Goal: Transaction & Acquisition: Purchase product/service

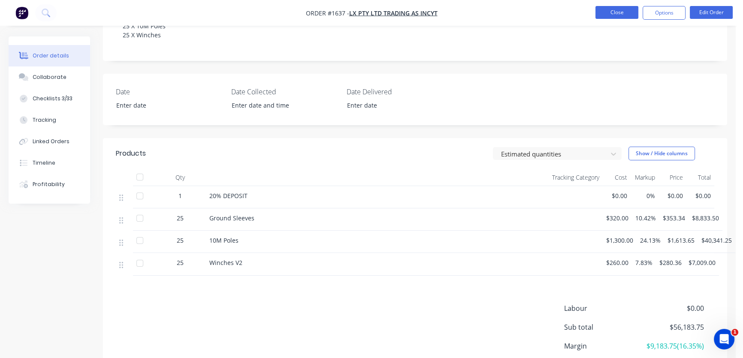
click at [619, 12] on button "Close" at bounding box center [617, 12] width 43 height 13
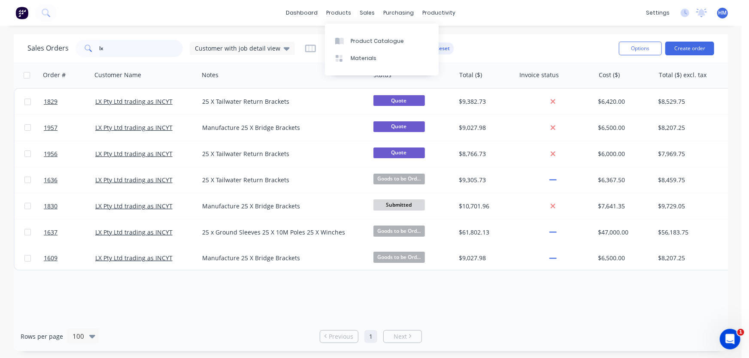
click at [119, 47] on input "lx" at bounding box center [142, 48] width 84 height 17
drag, startPoint x: 129, startPoint y: 48, endPoint x: 44, endPoint y: 48, distance: 85.4
click at [44, 48] on div "Sales Orders lx Customer with job detail view" at bounding box center [160, 48] width 267 height 17
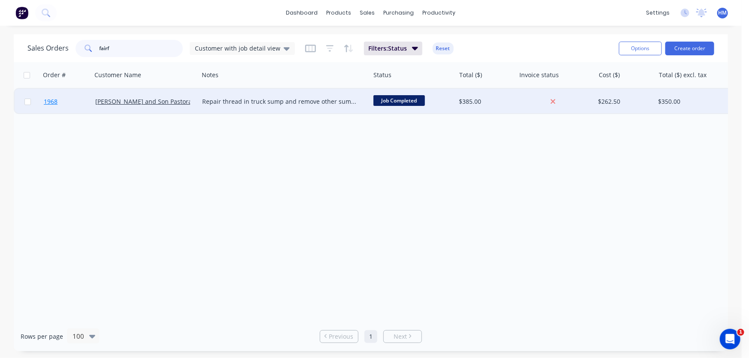
type input "fairf"
click at [71, 99] on link "1968" at bounding box center [70, 102] width 52 height 26
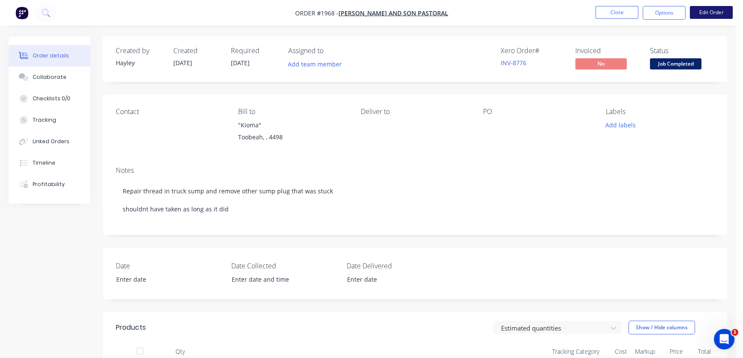
click at [715, 11] on button "Edit Order" at bounding box center [711, 12] width 43 height 13
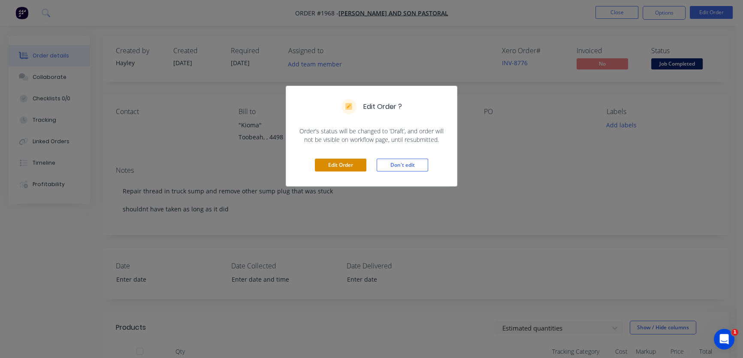
click at [341, 162] on button "Edit Order" at bounding box center [341, 165] width 52 height 13
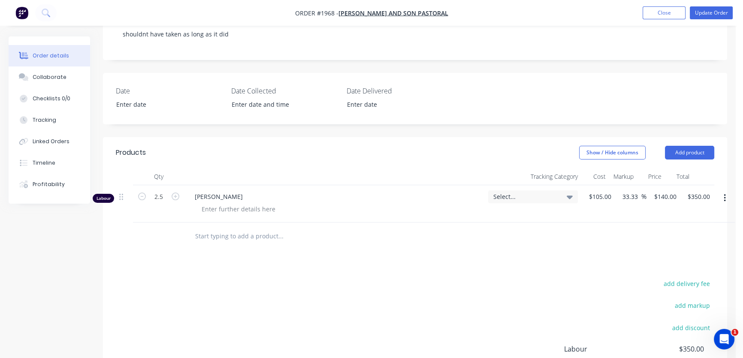
scroll to position [195, 0]
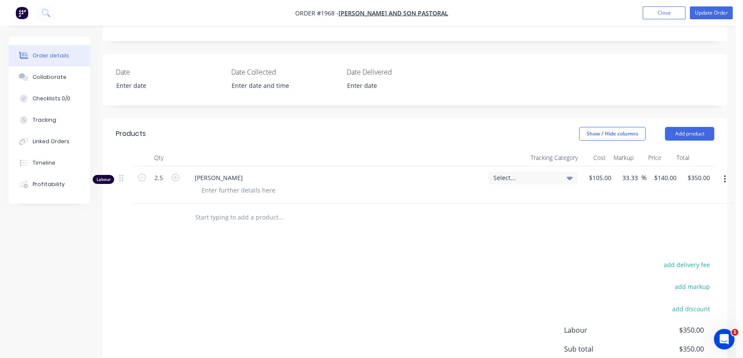
click at [210, 218] on input "text" at bounding box center [281, 217] width 172 height 17
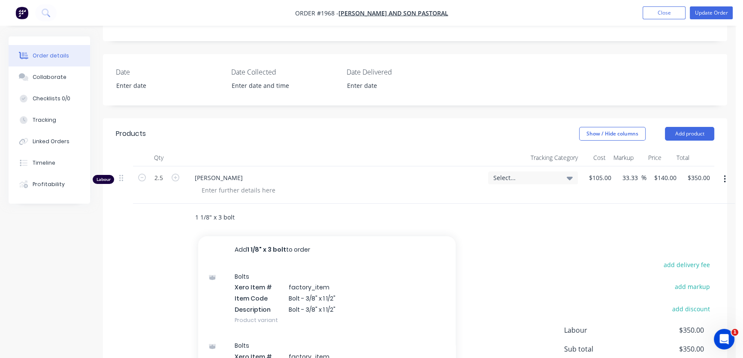
click at [210, 214] on input "1 1/8" x 3 bolt" at bounding box center [281, 217] width 172 height 17
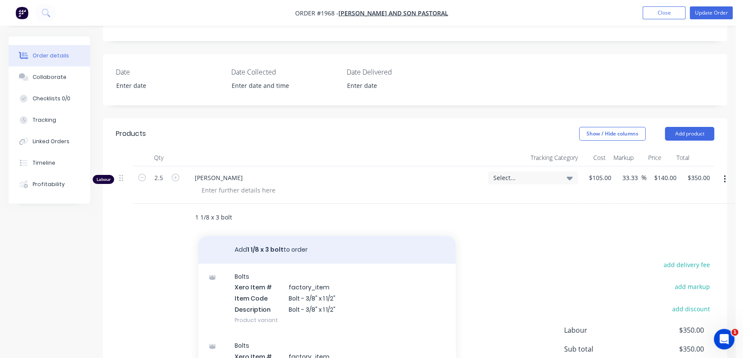
type input "1 1/8 x 3 bolt"
click at [257, 249] on button "Add 1 1/8 x 3 bolt to order" at bounding box center [327, 249] width 258 height 27
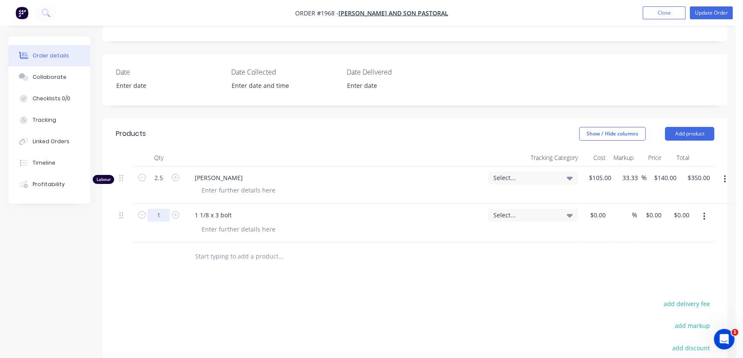
click at [162, 214] on input "1" at bounding box center [159, 215] width 22 height 13
type input "2"
click at [600, 217] on input at bounding box center [600, 215] width 20 height 12
type input "$7.691"
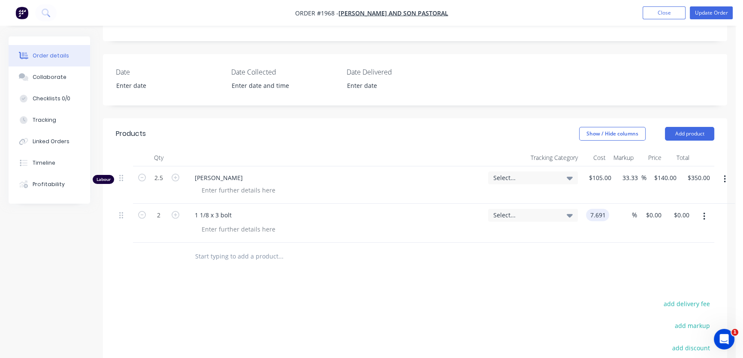
type input "$15.38"
type input "30"
type input "9.9983"
type input "$20.00"
type input "$9.9983"
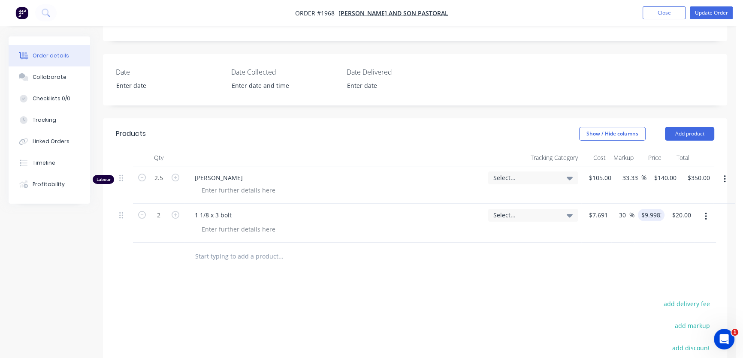
click at [546, 268] on div at bounding box center [415, 257] width 599 height 28
click at [628, 212] on input "30" at bounding box center [623, 215] width 11 height 12
drag, startPoint x: 628, startPoint y: 212, endPoint x: 609, endPoint y: 212, distance: 18.9
click at [609, 212] on div "2 1 1/8 x 3 bolt Select... $7.691 $7.691 30 30 % $9.9983 $9.9983 $20.00 $20.00" at bounding box center [415, 223] width 599 height 39
click at [587, 278] on div "Products Show / Hide columns Add product Qty Tracking Category Cost Markup Pric…" at bounding box center [415, 297] width 624 height 358
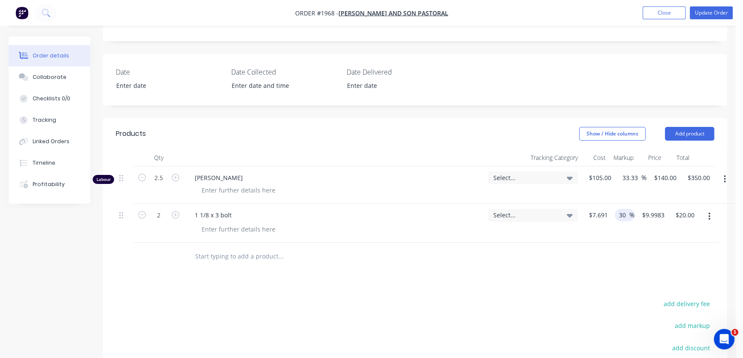
drag, startPoint x: 626, startPoint y: 214, endPoint x: 615, endPoint y: 214, distance: 10.3
click at [615, 214] on div "30 30 %" at bounding box center [625, 215] width 20 height 12
type input "25"
type input "$9.6138"
type input "$19.23"
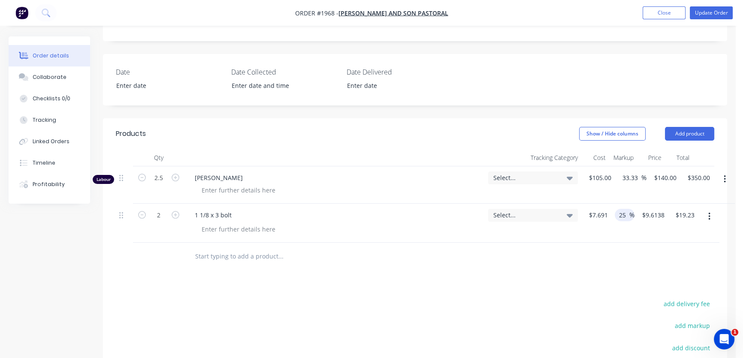
click at [614, 249] on div at bounding box center [415, 257] width 599 height 28
click at [227, 255] on input "text" at bounding box center [281, 256] width 172 height 17
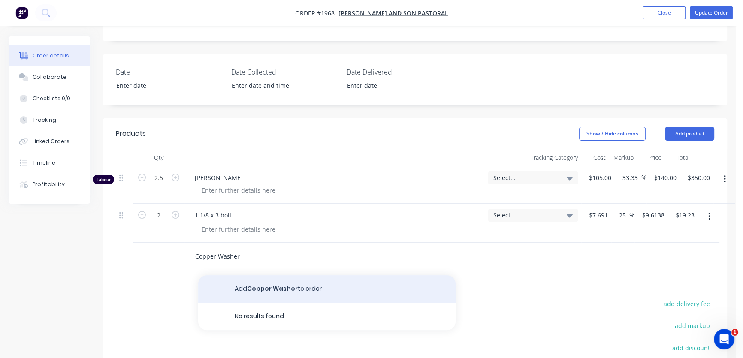
type input "Copper Washer"
click at [279, 287] on button "Add Copper Washer to order" at bounding box center [327, 289] width 258 height 27
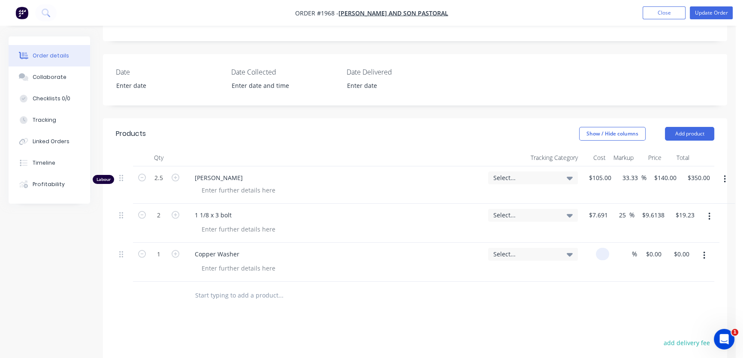
click at [591, 254] on div at bounding box center [596, 262] width 28 height 39
type input "$2.06"
type input "30"
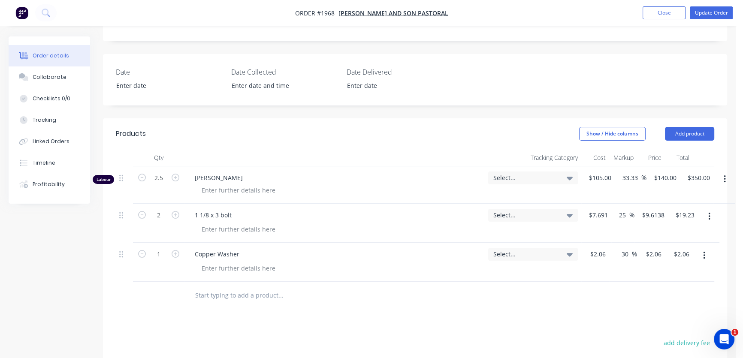
type input "2.678"
type input "$2.68"
type input "$2.678"
click at [216, 295] on input "text" at bounding box center [281, 295] width 172 height 17
click at [247, 295] on input "text" at bounding box center [281, 295] width 172 height 17
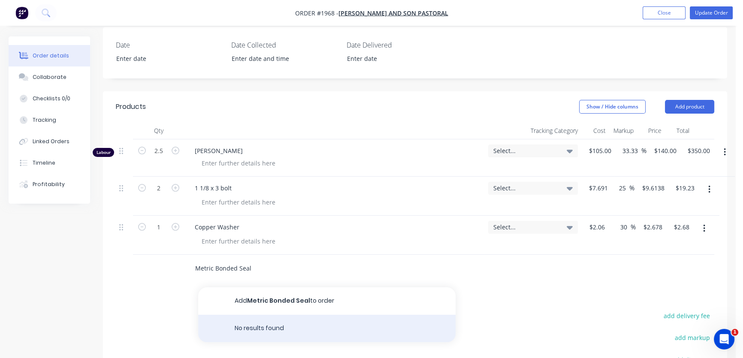
scroll to position [234, 0]
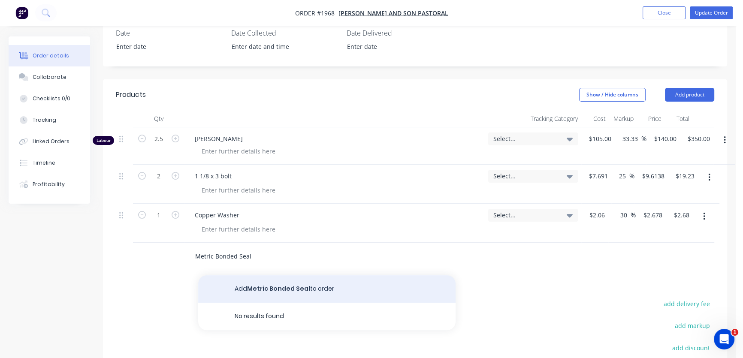
type input "Metric Bonded Seal"
click at [278, 289] on button "Add Metric Bonded Seal to order" at bounding box center [327, 289] width 258 height 27
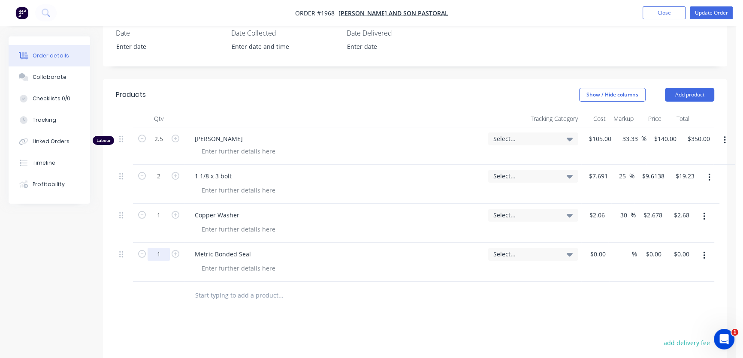
click at [165, 254] on input "1" at bounding box center [159, 254] width 22 height 13
type input "2"
click at [595, 253] on div "$0.00" at bounding box center [596, 262] width 28 height 39
type input "6"
type input "."
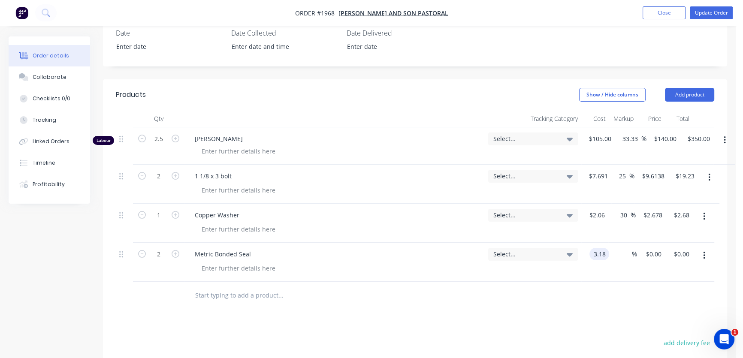
type input "$3.18"
type input "$6.36"
type input "30"
type input "4.134"
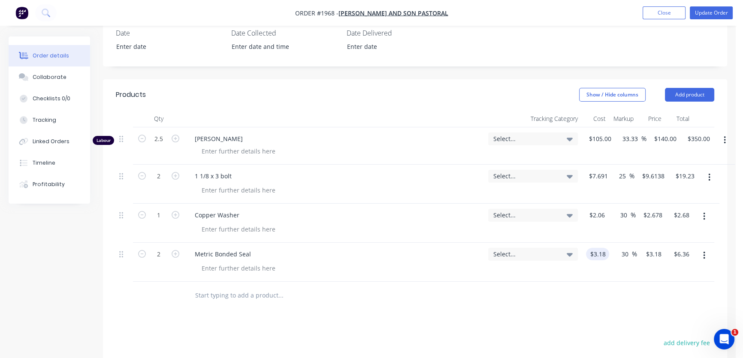
type input "$8.27"
type input "$4.134"
click at [531, 290] on div at bounding box center [415, 296] width 599 height 28
click at [163, 215] on input "1" at bounding box center [159, 215] width 22 height 13
type input "3"
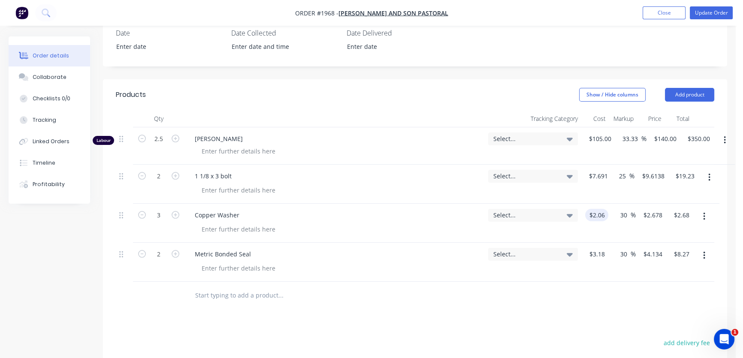
type input "2.06"
type input "$8.03"
click at [598, 213] on input "2.06" at bounding box center [600, 215] width 16 height 12
click at [605, 212] on input "2.05" at bounding box center [600, 215] width 16 height 12
type input "$2.05"
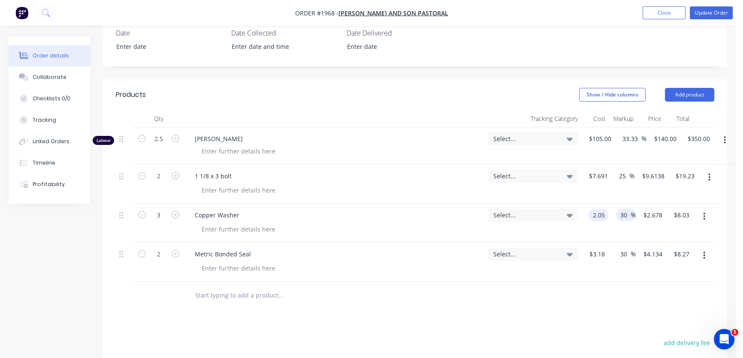
type input "$2.665"
type input "$8.00"
click at [618, 212] on div "30 30 %" at bounding box center [626, 215] width 20 height 12
click at [226, 290] on input "text" at bounding box center [281, 295] width 172 height 17
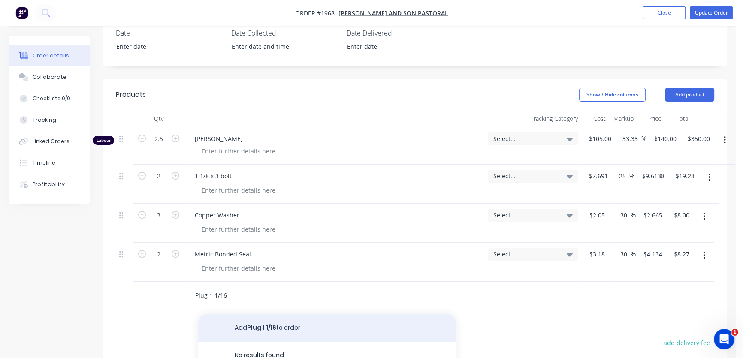
type input "Plug 1 1/16"
click at [262, 327] on button "Add Plug 1 1/16 to order" at bounding box center [327, 328] width 258 height 27
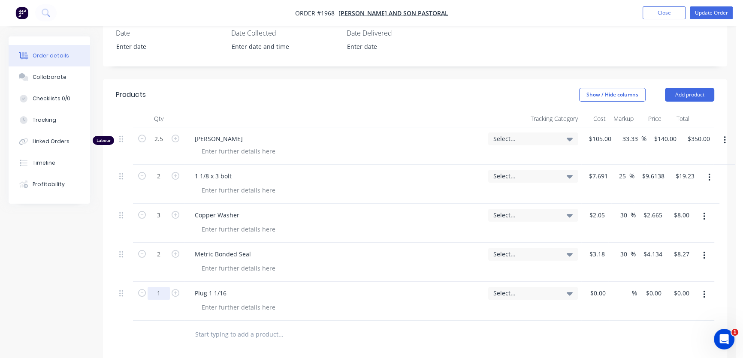
click at [154, 291] on input "1" at bounding box center [159, 293] width 22 height 13
type input "2"
click at [598, 292] on div "$0.00" at bounding box center [597, 293] width 23 height 12
type input "$8.24"
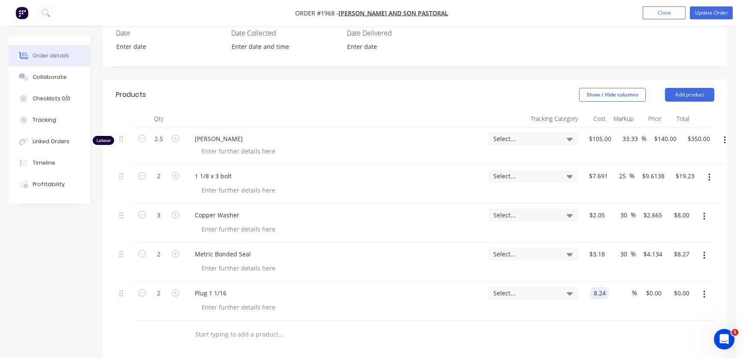
type input "$16.48"
type input "30"
type input "10.712"
type input "$21.42"
type input "$10.712"
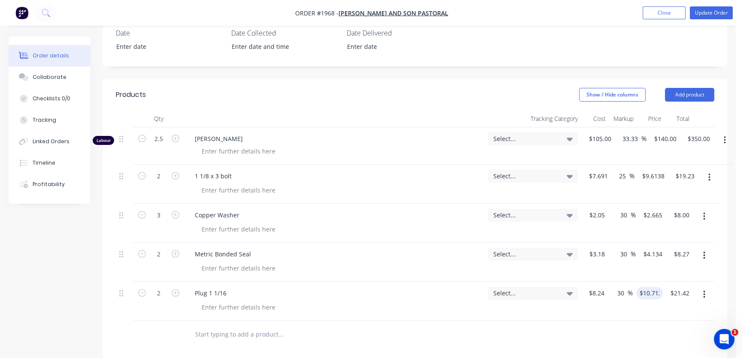
click at [554, 318] on div "Select..." at bounding box center [533, 301] width 97 height 39
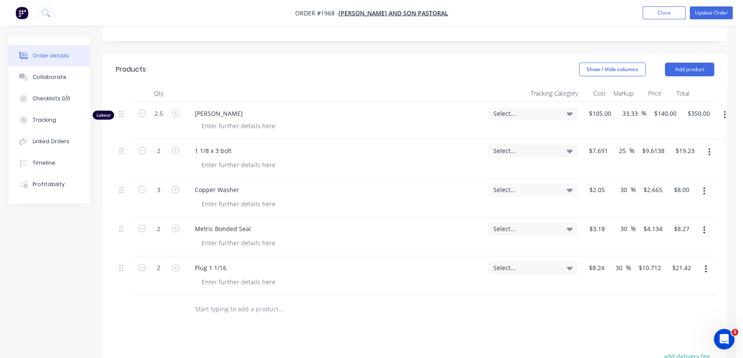
scroll to position [312, 0]
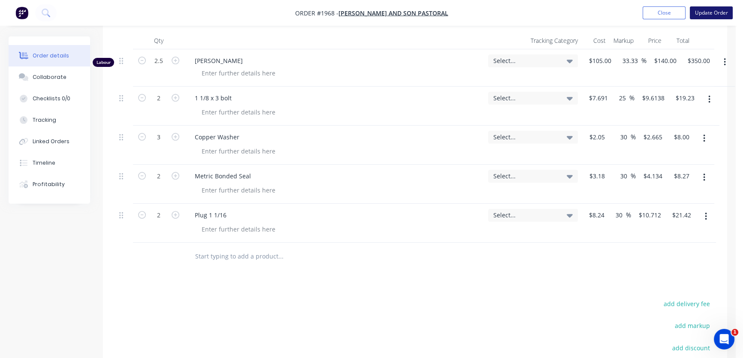
click at [710, 12] on button "Update Order" at bounding box center [711, 12] width 43 height 13
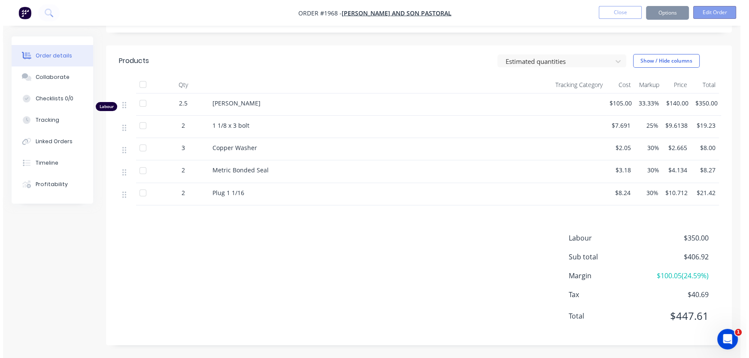
scroll to position [0, 0]
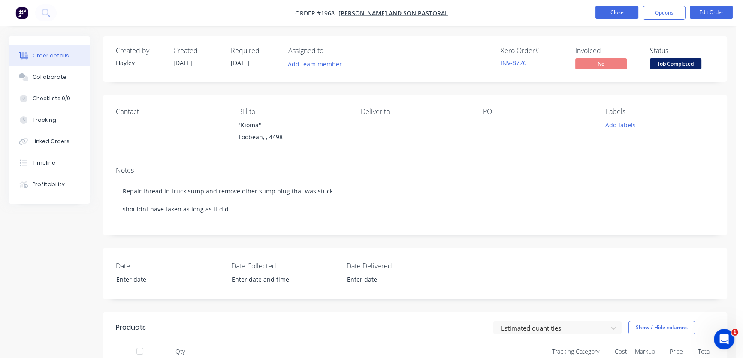
click at [605, 11] on button "Close" at bounding box center [617, 12] width 43 height 13
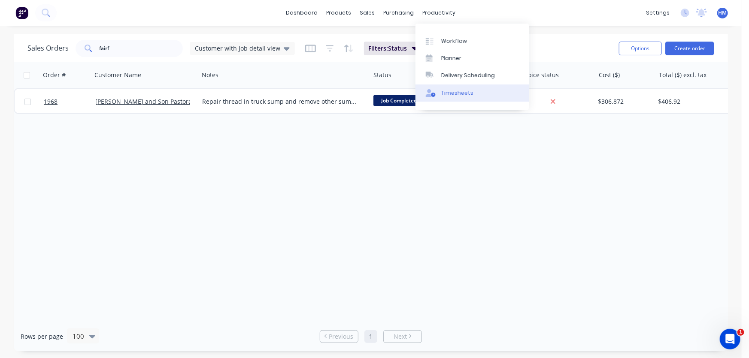
click at [453, 90] on div "Timesheets" at bounding box center [457, 93] width 32 height 8
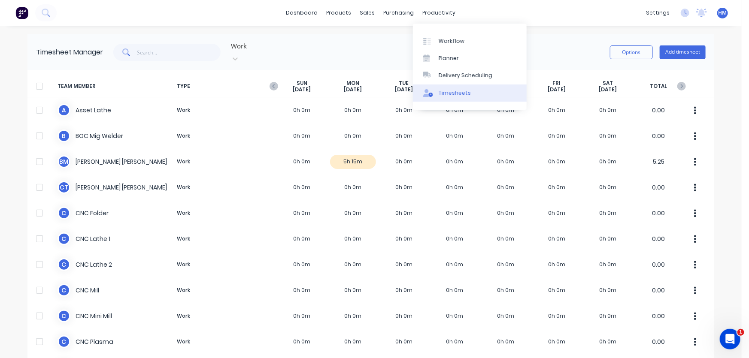
click at [451, 94] on div "Timesheets" at bounding box center [455, 93] width 32 height 8
click at [271, 82] on icon "button" at bounding box center [274, 86] width 9 height 9
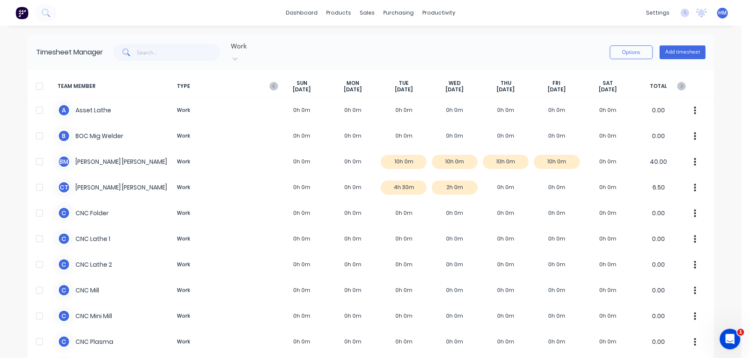
click at [271, 82] on icon "button" at bounding box center [274, 86] width 9 height 9
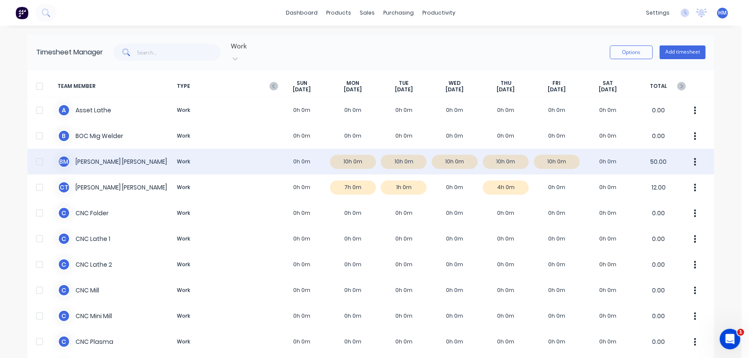
click at [554, 152] on div "B M Brendan McCormick Work 0h 0m 10h 0m 10h 0m 10h 0m 10h 0m 10h 0m 0h 0m 50.00" at bounding box center [370, 162] width 687 height 26
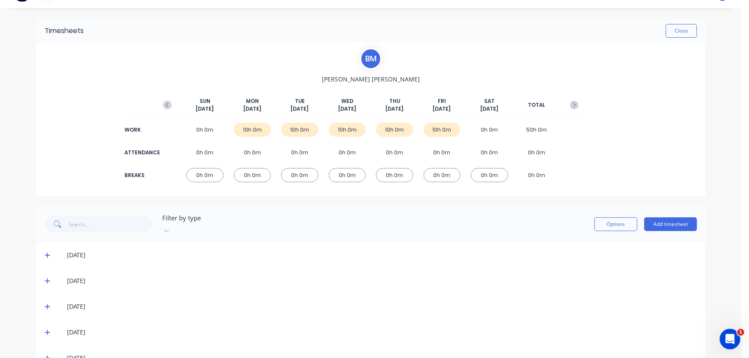
scroll to position [32, 0]
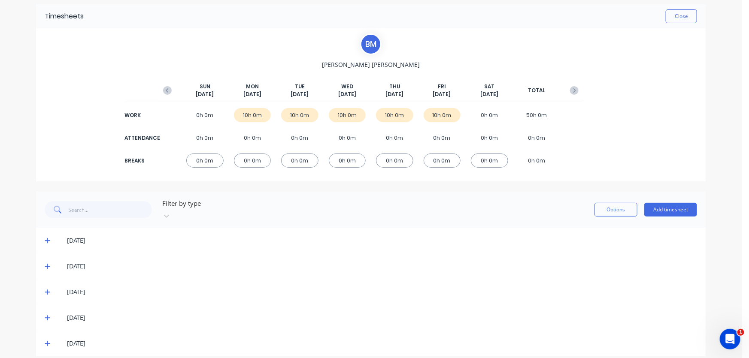
click at [45, 342] on icon at bounding box center [47, 344] width 5 height 5
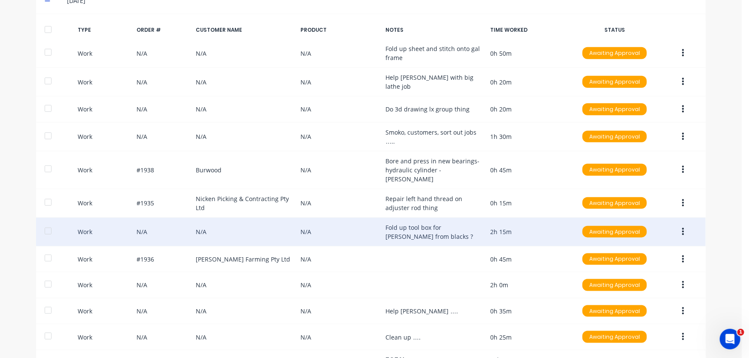
scroll to position [383, 0]
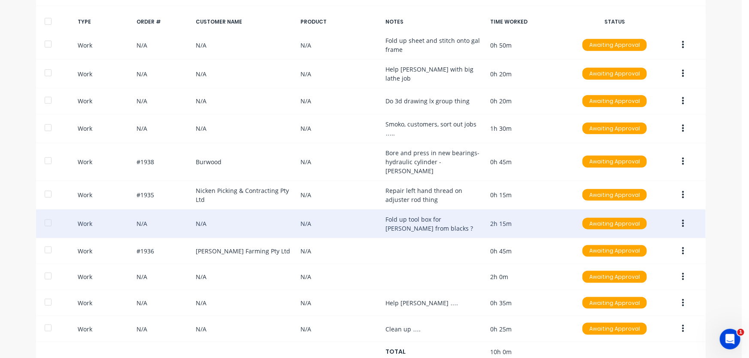
click at [85, 210] on div "Work N/A N/A N/A Fold up tool box for Tim from blacks ? 2h 15m Awaiting Approval" at bounding box center [371, 224] width 670 height 29
click at [473, 210] on div "Work N/A N/A N/A Fold up tool box for Tim from blacks ? 2h 15m Awaiting Approval" at bounding box center [371, 224] width 670 height 29
click at [498, 210] on div "Work N/A N/A N/A Fold up tool box for Tim from blacks ? 2h 15m Awaiting Approval" at bounding box center [371, 224] width 670 height 29
click at [408, 210] on div "Work N/A N/A N/A Fold up tool box for Tim from blacks ? 2h 15m Awaiting Approval" at bounding box center [371, 224] width 670 height 29
click at [682, 216] on button "button" at bounding box center [683, 223] width 20 height 15
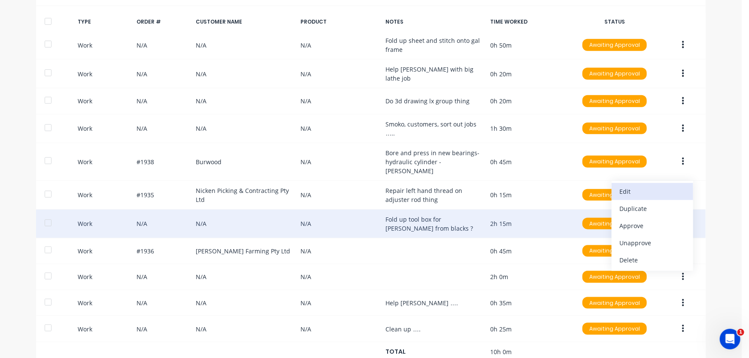
click at [653, 185] on div "Edit" at bounding box center [652, 191] width 66 height 12
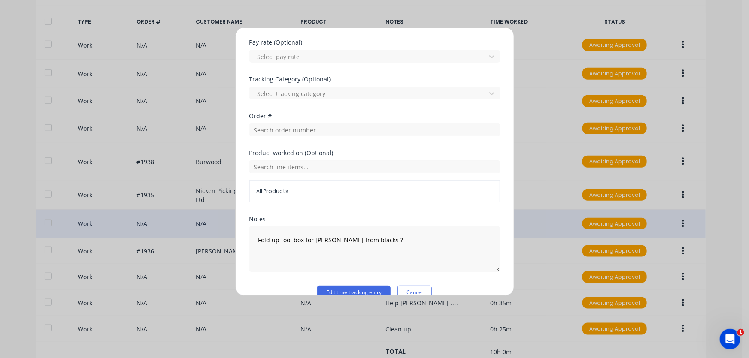
scroll to position [298, 0]
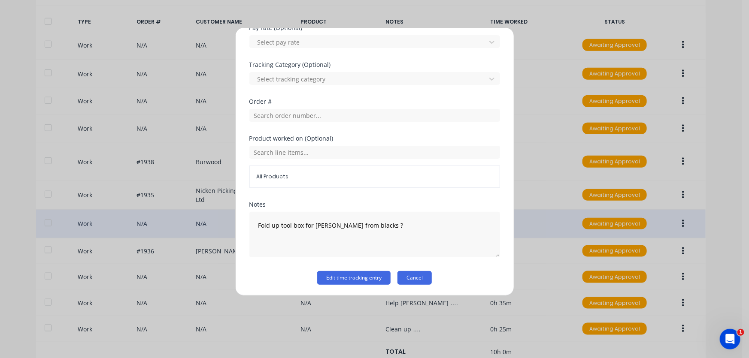
click at [417, 276] on button "Cancel" at bounding box center [414, 278] width 34 height 14
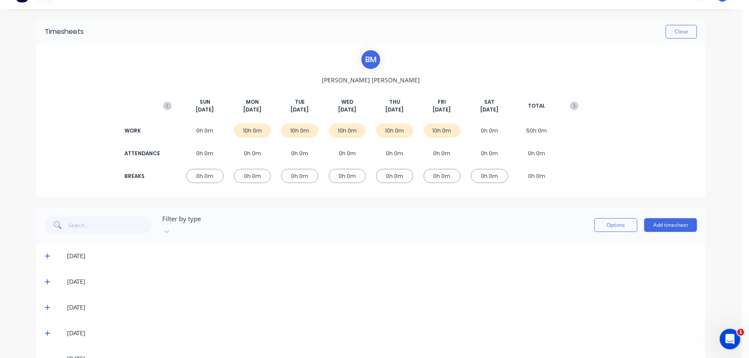
scroll to position [0, 0]
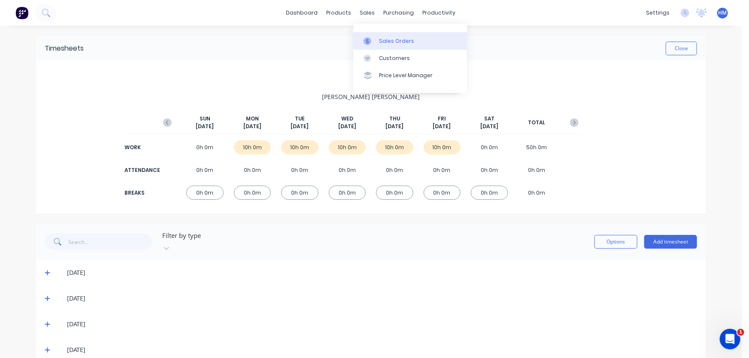
drag, startPoint x: 360, startPoint y: 8, endPoint x: 388, endPoint y: 39, distance: 41.9
click at [363, 8] on div "sales" at bounding box center [368, 12] width 24 height 13
click at [390, 40] on div "Sales Orders" at bounding box center [396, 41] width 35 height 8
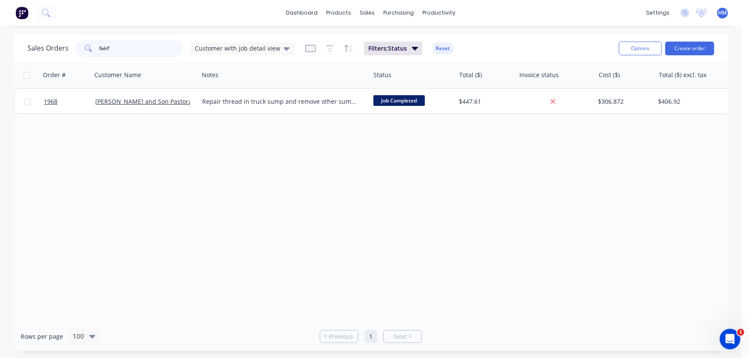
drag, startPoint x: 141, startPoint y: 48, endPoint x: 61, endPoint y: 46, distance: 80.3
click at [61, 46] on div "Sales Orders fairf Customer with job detail view" at bounding box center [160, 48] width 267 height 17
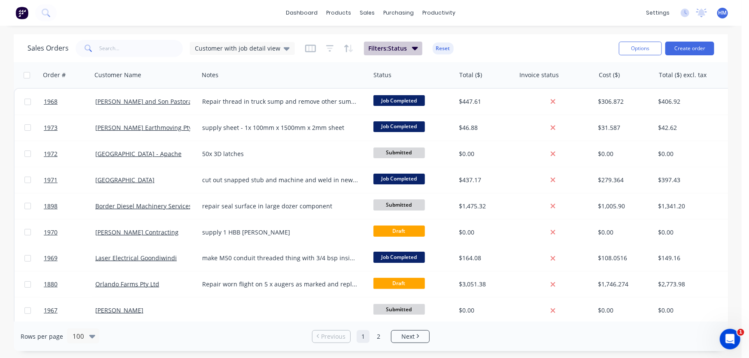
click at [392, 49] on span "Filters: Status" at bounding box center [387, 48] width 39 height 9
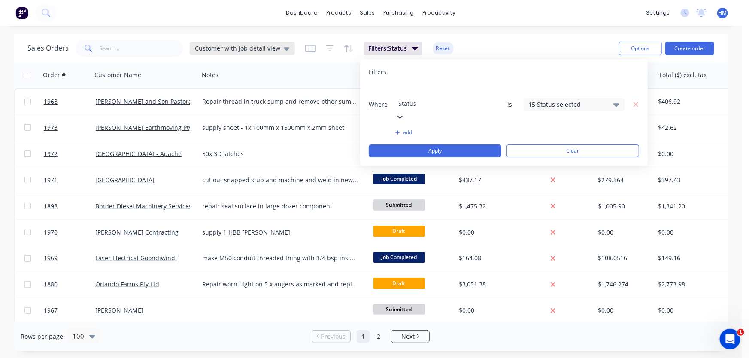
click at [256, 46] on span "Customer with job detail view" at bounding box center [237, 48] width 85 height 9
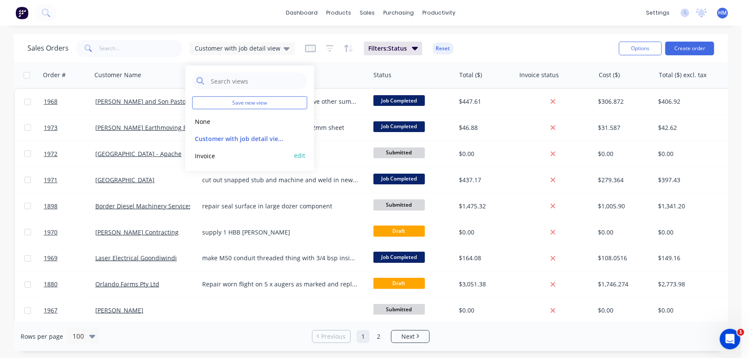
click at [206, 155] on button "Invoice" at bounding box center [241, 156] width 98 height 10
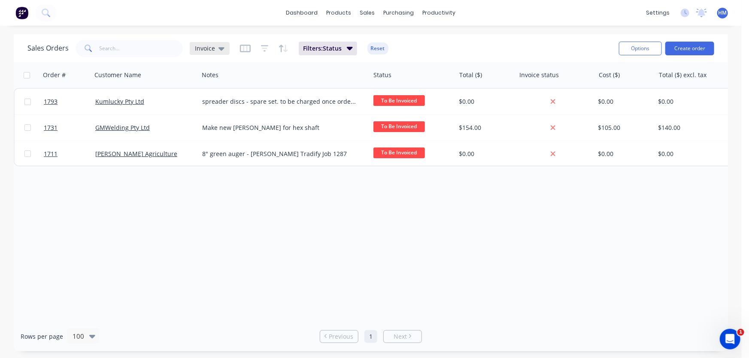
click at [210, 47] on span "Invoice" at bounding box center [205, 48] width 20 height 9
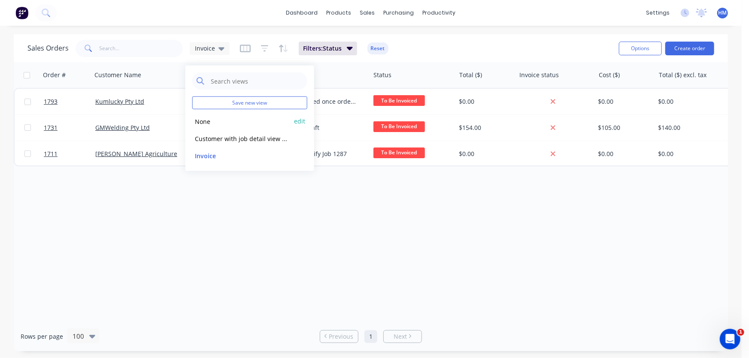
click at [212, 122] on button "None" at bounding box center [241, 121] width 98 height 10
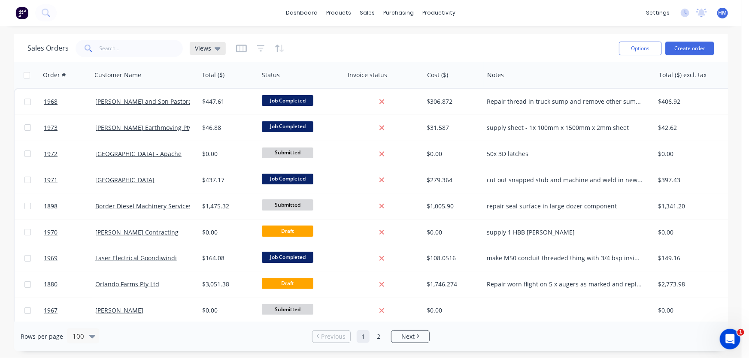
click at [201, 52] on div "Views" at bounding box center [208, 48] width 36 height 13
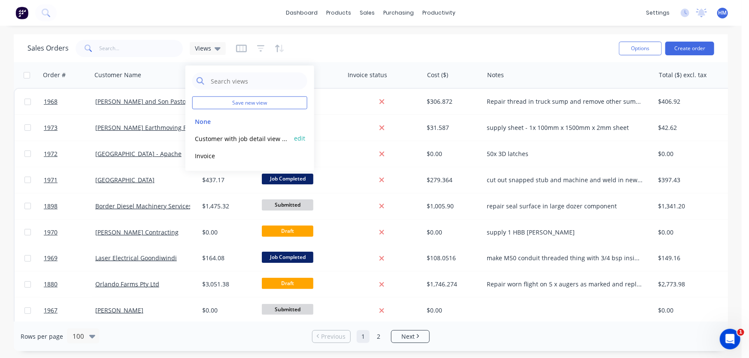
click at [214, 137] on button "Customer with job detail view (Default)" at bounding box center [241, 138] width 98 height 10
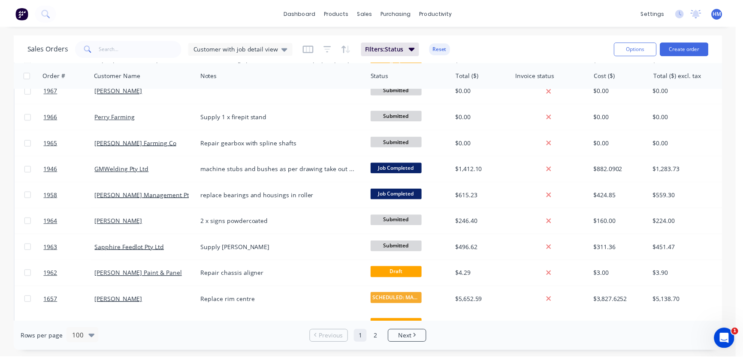
scroll to position [234, 0]
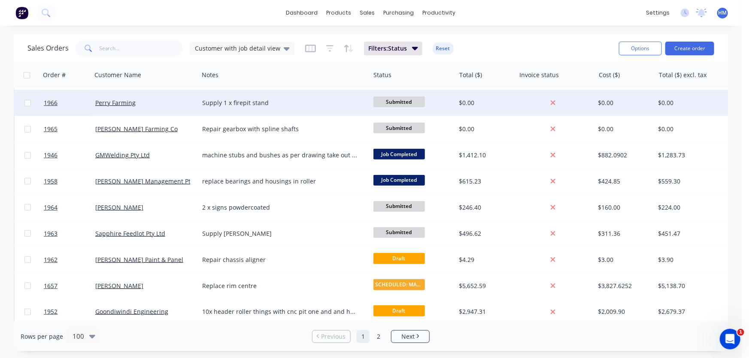
click at [141, 101] on div "Perry Farming" at bounding box center [142, 103] width 95 height 9
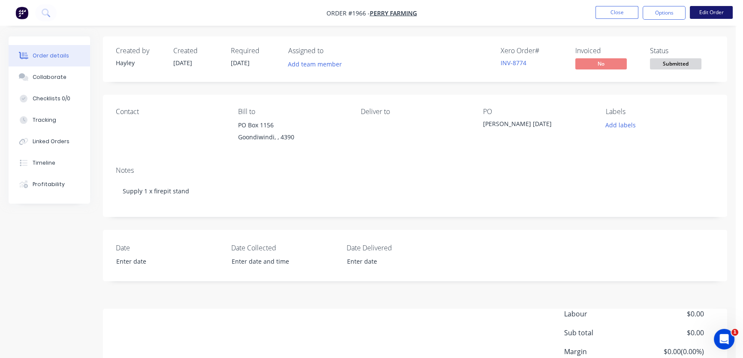
click at [713, 10] on button "Edit Order" at bounding box center [711, 12] width 43 height 13
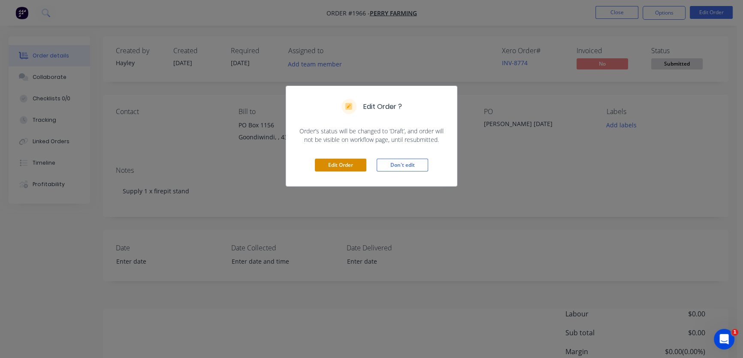
click at [330, 164] on button "Edit Order" at bounding box center [341, 165] width 52 height 13
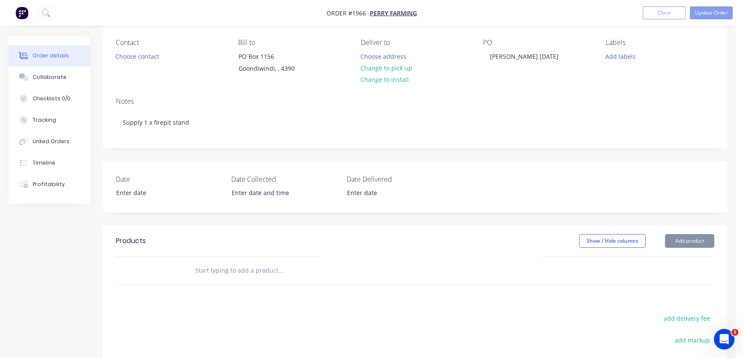
scroll to position [78, 0]
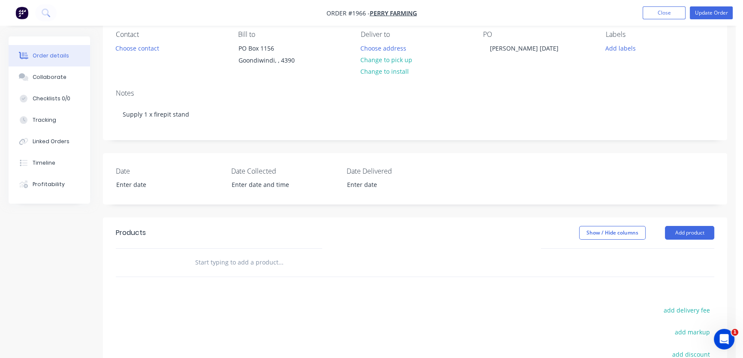
click at [257, 254] on input "text" at bounding box center [281, 262] width 172 height 17
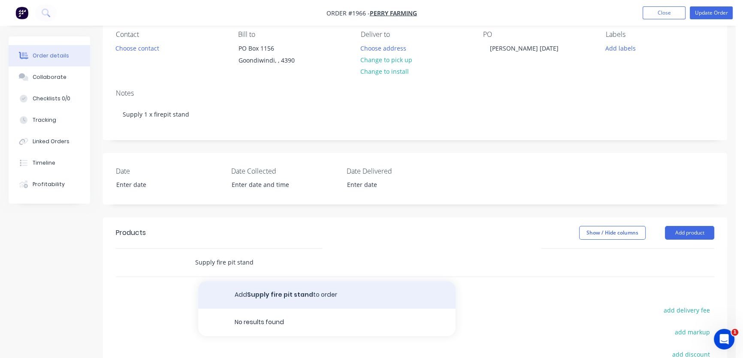
type input "Supply fire pit stand"
click at [273, 289] on button "Add Supply fire pit stand to order" at bounding box center [327, 295] width 258 height 27
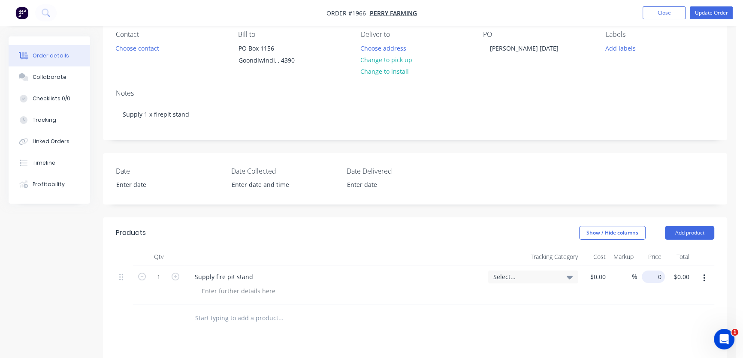
click at [654, 276] on div "0 $0.00" at bounding box center [653, 277] width 23 height 12
type input "$150.00"
click at [591, 309] on div at bounding box center [415, 319] width 599 height 28
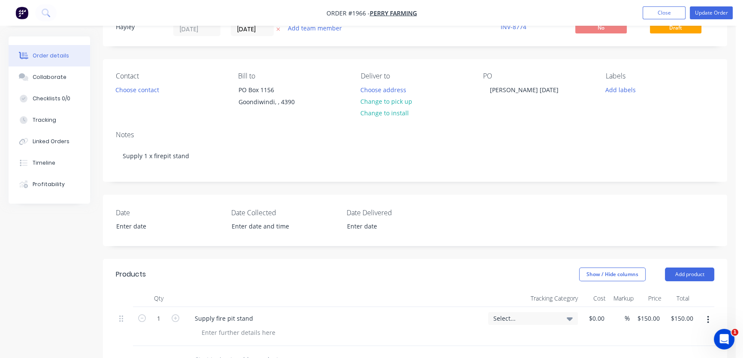
scroll to position [0, 0]
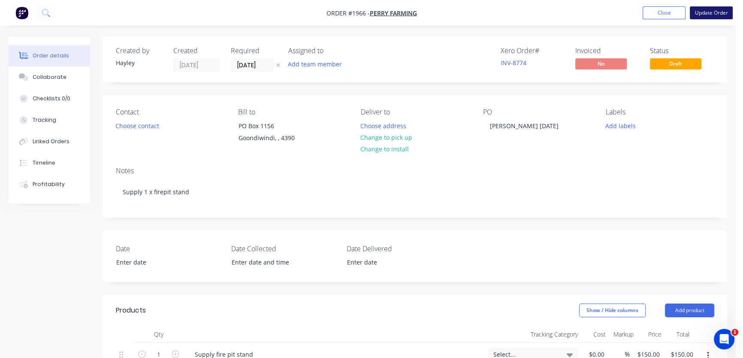
click at [717, 14] on button "Update Order" at bounding box center [711, 12] width 43 height 13
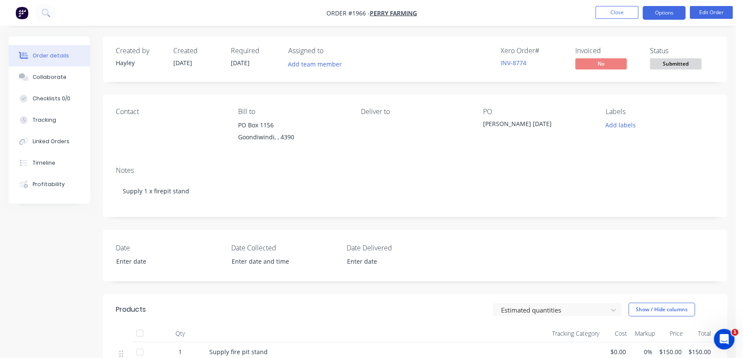
click at [667, 15] on button "Options" at bounding box center [664, 13] width 43 height 14
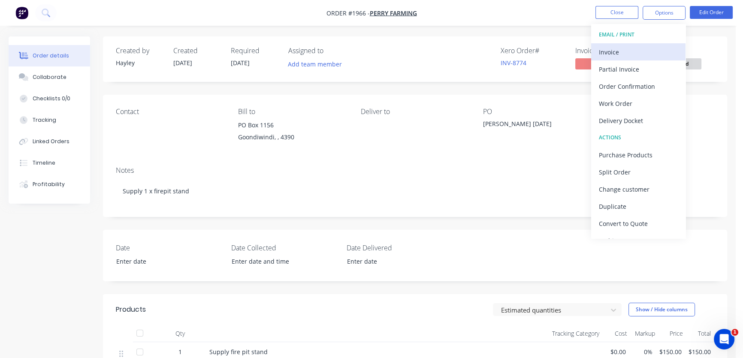
click at [636, 51] on div "Invoice" at bounding box center [638, 52] width 79 height 12
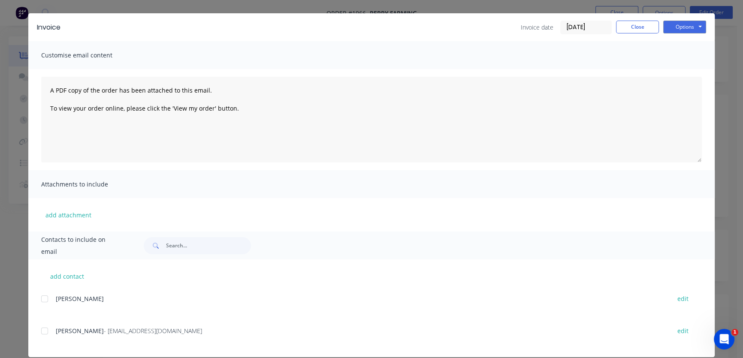
scroll to position [32, 0]
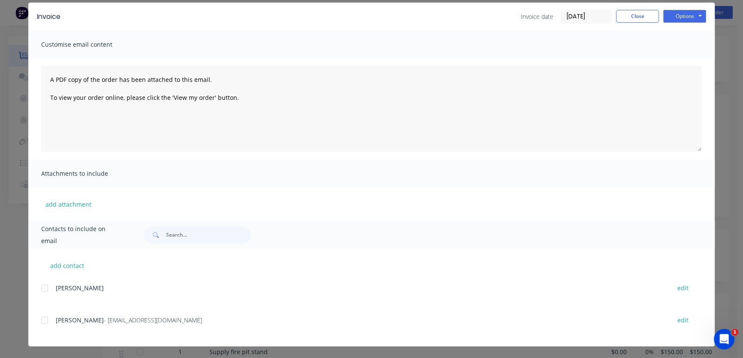
click at [44, 321] on div at bounding box center [44, 320] width 17 height 17
click at [676, 15] on button "Options" at bounding box center [685, 16] width 43 height 13
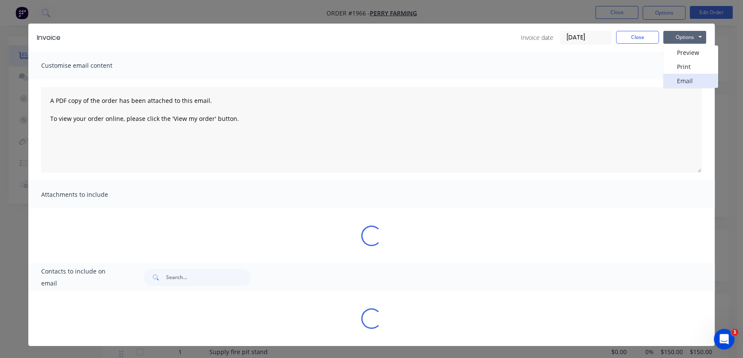
click at [680, 74] on button "Email" at bounding box center [691, 81] width 55 height 14
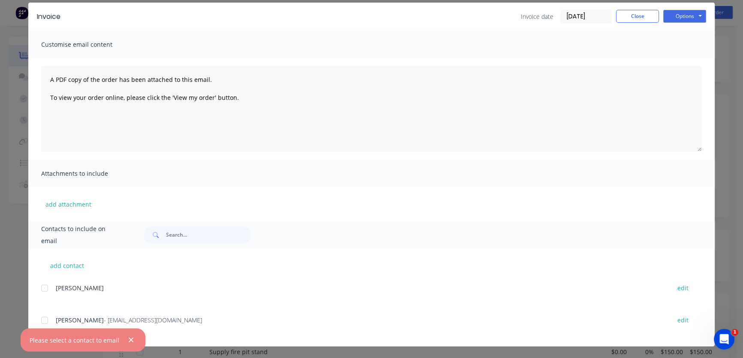
click at [44, 321] on div at bounding box center [44, 320] width 17 height 17
click at [684, 19] on button "Options" at bounding box center [685, 16] width 43 height 13
click at [689, 62] on button "Email" at bounding box center [691, 60] width 55 height 14
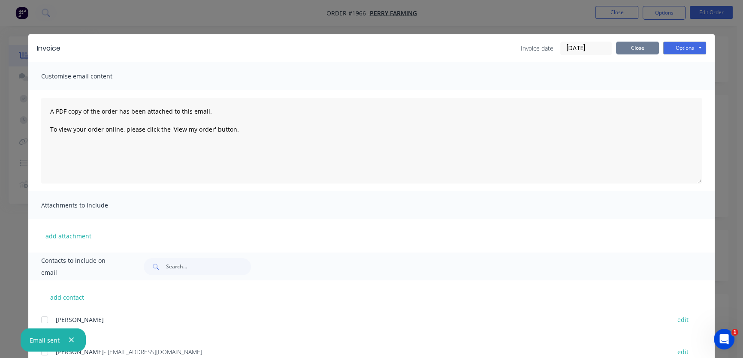
click at [635, 45] on button "Close" at bounding box center [637, 48] width 43 height 13
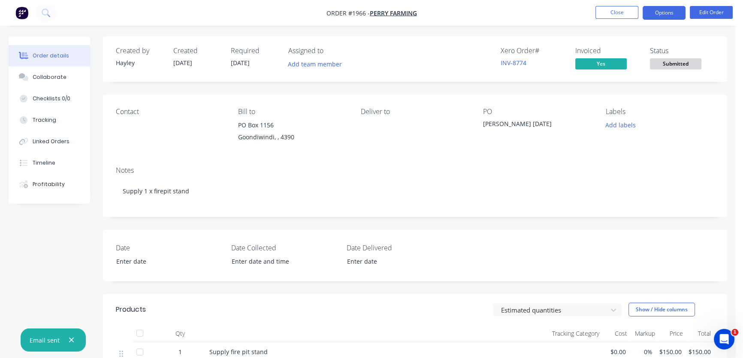
click at [669, 15] on button "Options" at bounding box center [664, 13] width 43 height 14
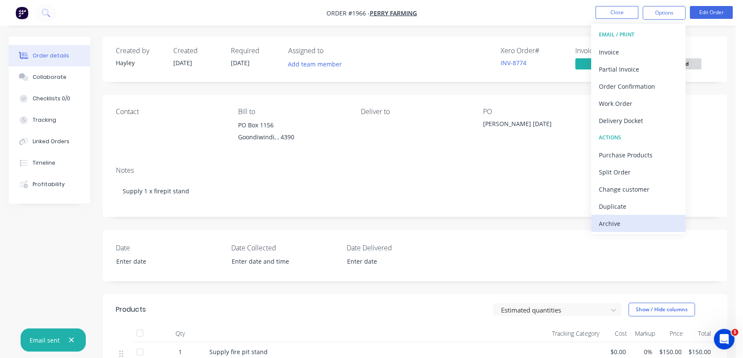
click at [634, 219] on div "Archive" at bounding box center [638, 224] width 79 height 12
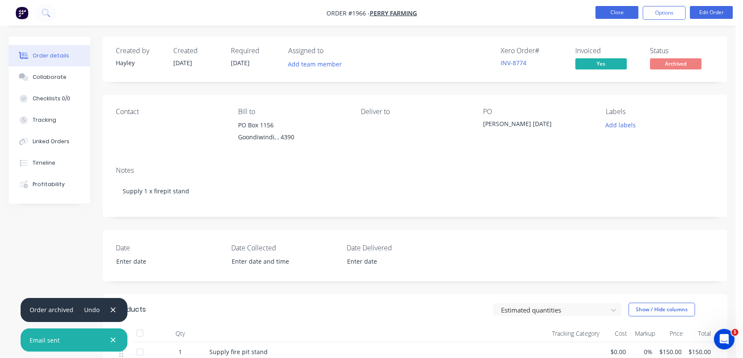
click at [605, 12] on button "Close" at bounding box center [617, 12] width 43 height 13
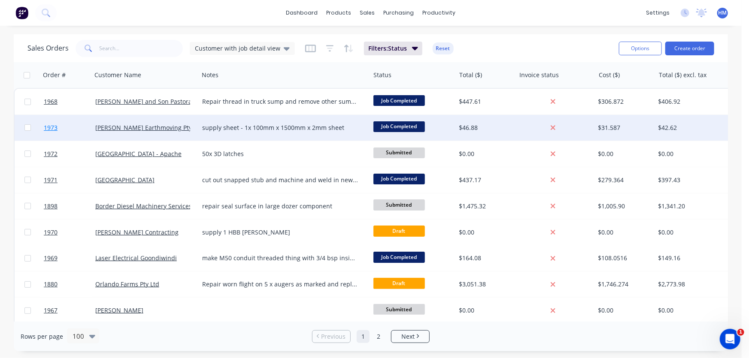
click at [81, 133] on link "1973" at bounding box center [70, 128] width 52 height 26
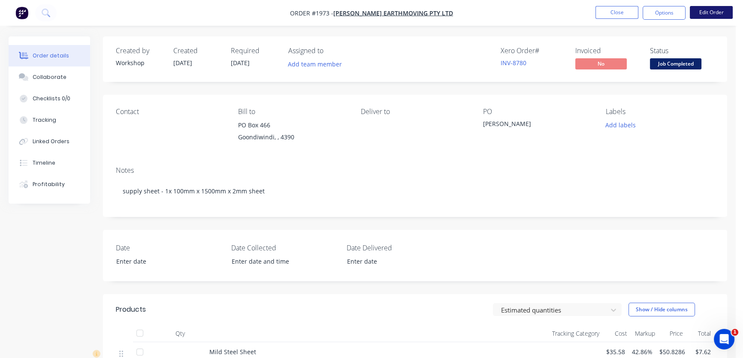
click at [718, 13] on button "Edit Order" at bounding box center [711, 12] width 43 height 13
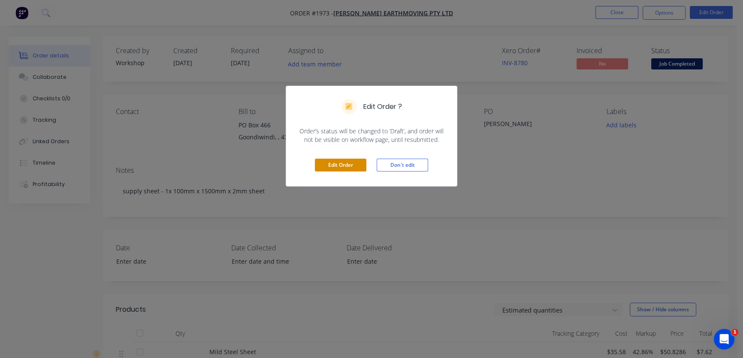
click at [337, 159] on button "Edit Order" at bounding box center [341, 165] width 52 height 13
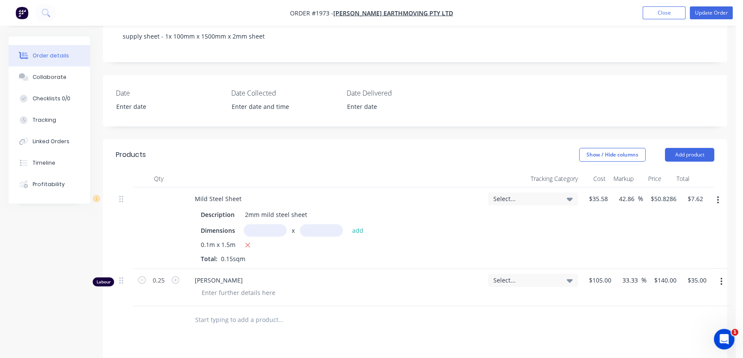
scroll to position [157, 0]
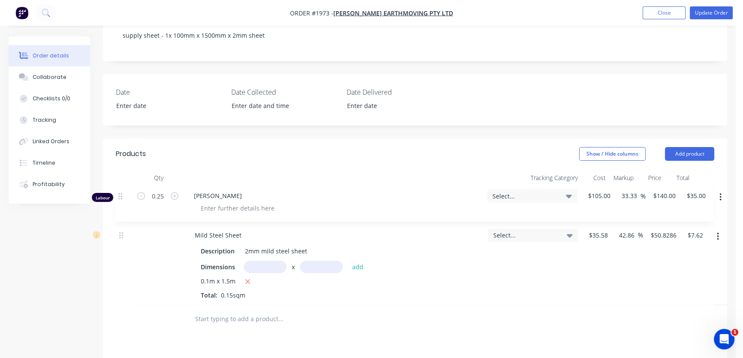
drag, startPoint x: 120, startPoint y: 280, endPoint x: 119, endPoint y: 194, distance: 85.8
click at [119, 194] on div "Mild Steel Sheet Description 2mm mild steel sheet Dimensions x add 0.1m x 1.5m …" at bounding box center [415, 246] width 599 height 119
click at [694, 148] on button "Add product" at bounding box center [689, 154] width 49 height 14
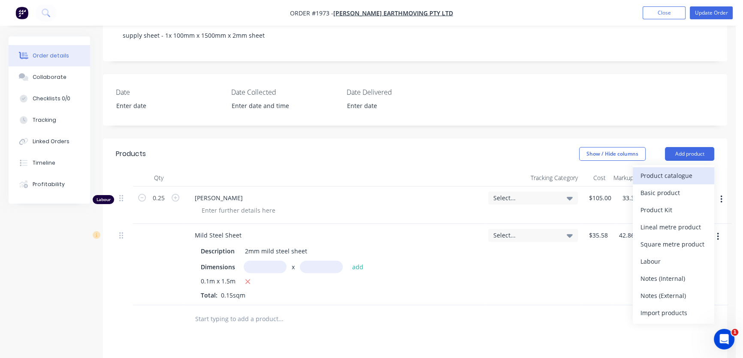
click at [674, 174] on div "Product catalogue" at bounding box center [674, 176] width 66 height 12
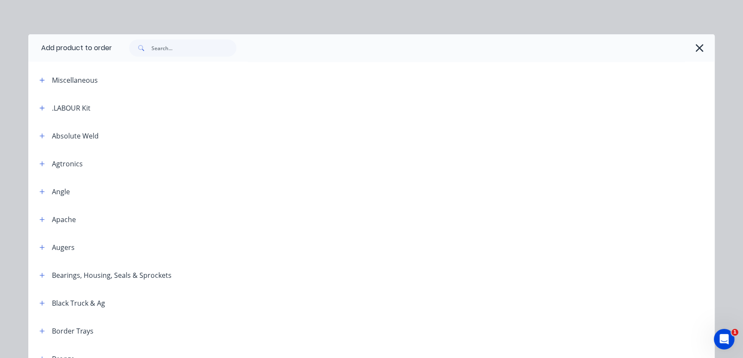
drag, startPoint x: 39, startPoint y: 106, endPoint x: 71, endPoint y: 120, distance: 34.8
click at [39, 106] on icon "button" at bounding box center [41, 108] width 5 height 6
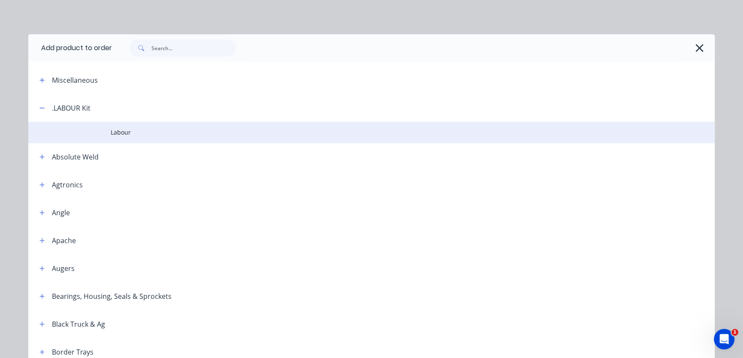
click at [101, 128] on td at bounding box center [69, 132] width 82 height 21
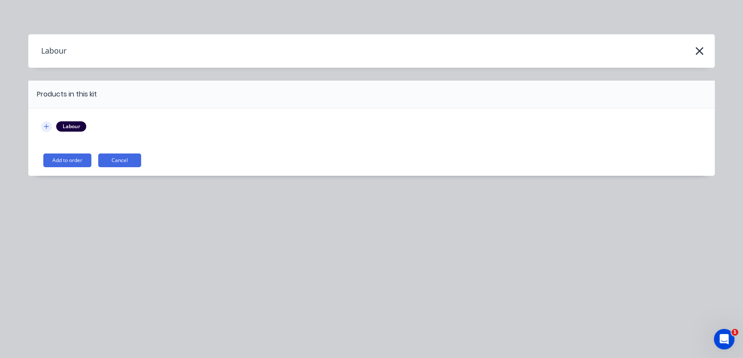
click at [44, 124] on icon "button" at bounding box center [46, 127] width 5 height 6
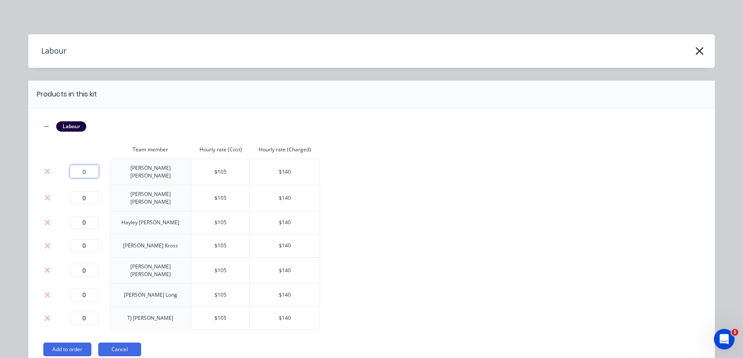
drag, startPoint x: 86, startPoint y: 168, endPoint x: 68, endPoint y: 168, distance: 18.5
click at [70, 168] on input "0" at bounding box center [84, 171] width 29 height 13
type input "0.25"
click at [75, 343] on button "Add to order" at bounding box center [67, 350] width 48 height 14
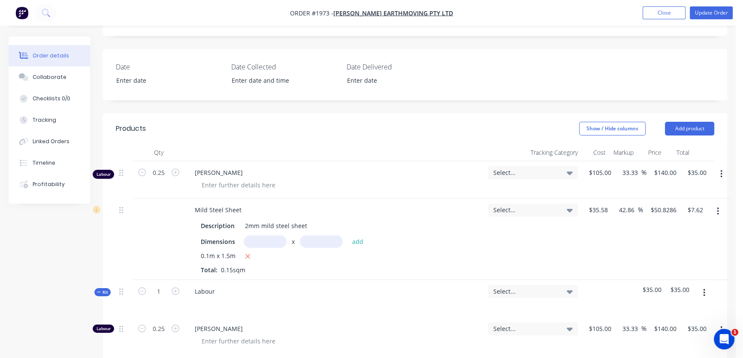
scroll to position [196, 0]
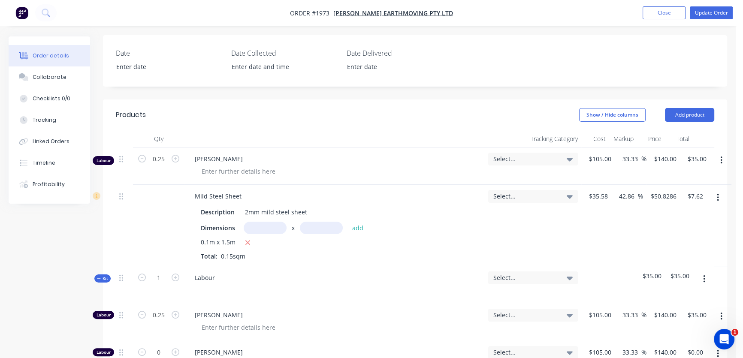
click at [722, 158] on icon "button" at bounding box center [722, 160] width 2 height 9
click at [670, 230] on div "Delete" at bounding box center [691, 234] width 66 height 12
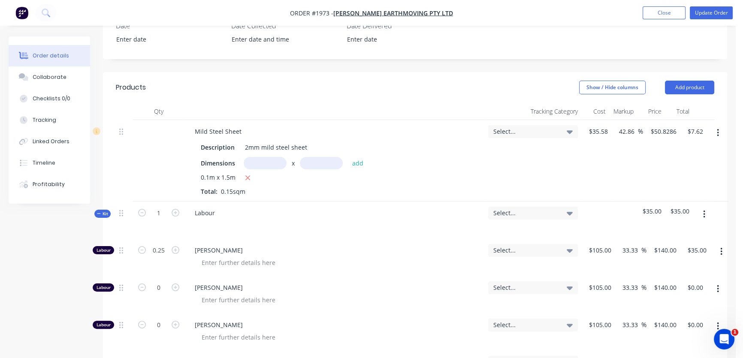
scroll to position [235, 0]
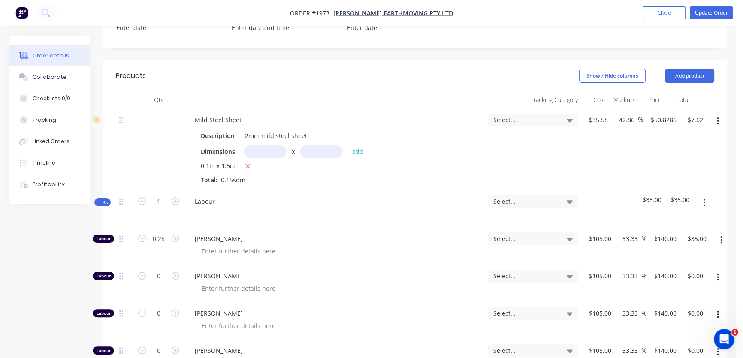
click at [95, 198] on button "Kit" at bounding box center [102, 202] width 16 height 8
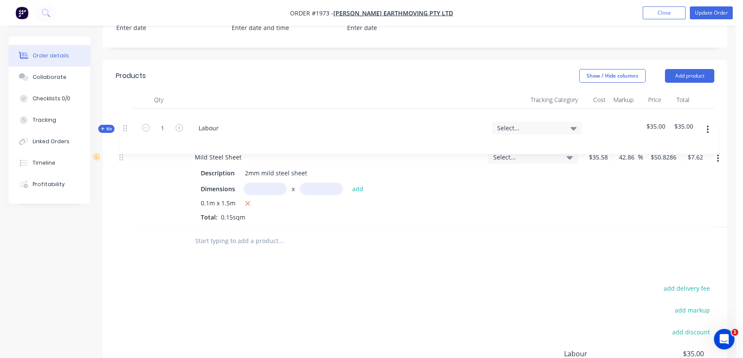
drag, startPoint x: 121, startPoint y: 203, endPoint x: 124, endPoint y: 127, distance: 76.1
click at [124, 127] on div "Mild Steel Sheet Description 2mm mild steel sheet Dimensions x add 0.1m x 1.5m …" at bounding box center [415, 168] width 599 height 119
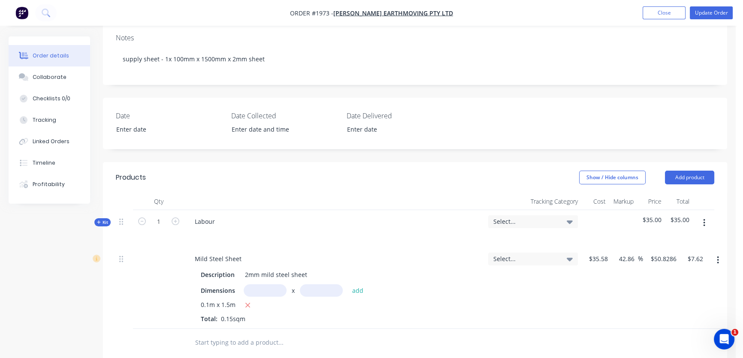
scroll to position [118, 0]
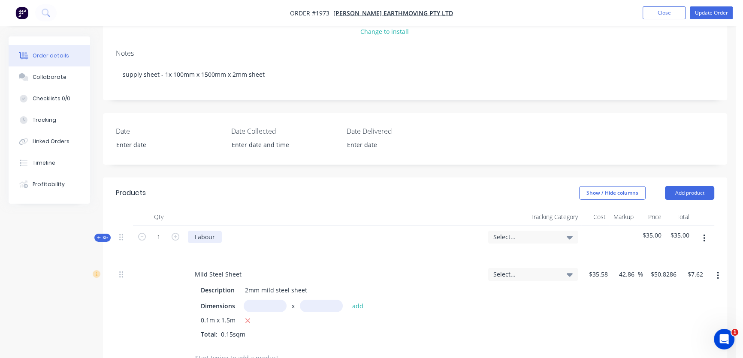
click at [216, 237] on div "Labour" at bounding box center [205, 237] width 34 height 12
click at [315, 196] on div "Show / Hide columns Add product" at bounding box center [478, 193] width 471 height 14
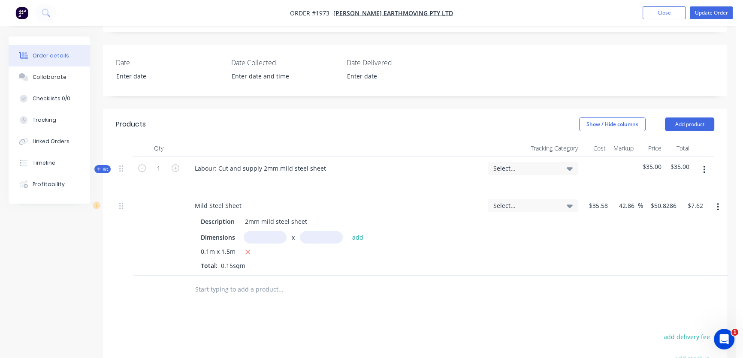
scroll to position [196, 0]
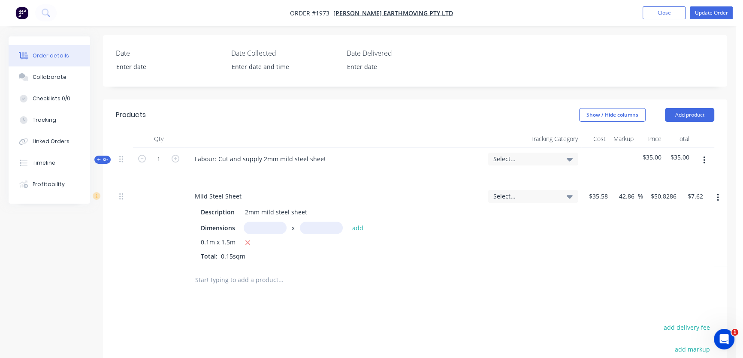
click at [267, 231] on input "text" at bounding box center [265, 228] width 43 height 12
type input "1m"
type input "1.5"
click at [348, 222] on button "add" at bounding box center [358, 228] width 20 height 12
click at [247, 243] on icon "button" at bounding box center [248, 243] width 5 height 5
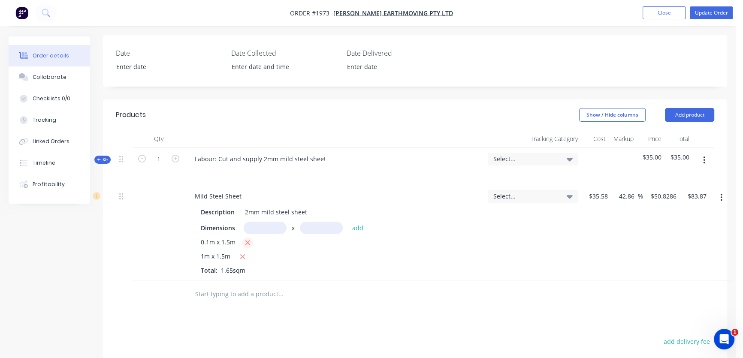
type input "$76.24"
click at [365, 288] on input "text" at bounding box center [281, 280] width 172 height 17
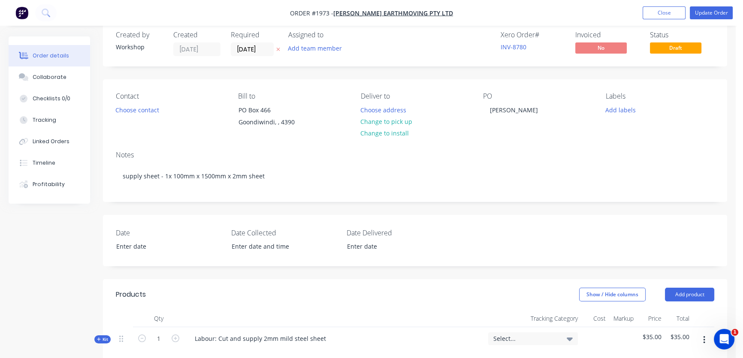
scroll to position [0, 0]
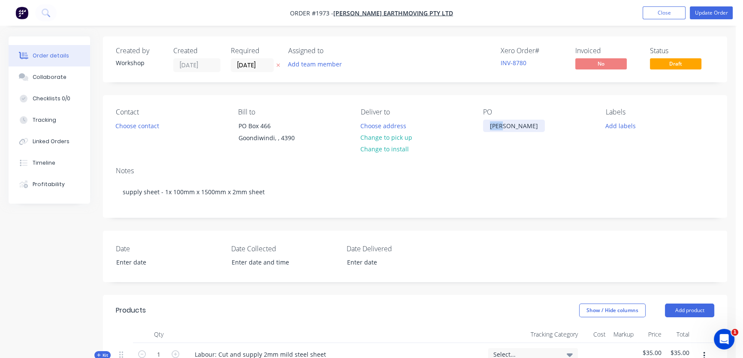
drag, startPoint x: 502, startPoint y: 128, endPoint x: 468, endPoint y: 127, distance: 34.3
click at [468, 127] on div "Contact Choose contact Bill to PO Box 466 Goondiwindi, , 4390 Deliver to Choose…" at bounding box center [415, 127] width 624 height 65
click at [715, 15] on button "Update Order" at bounding box center [711, 12] width 43 height 13
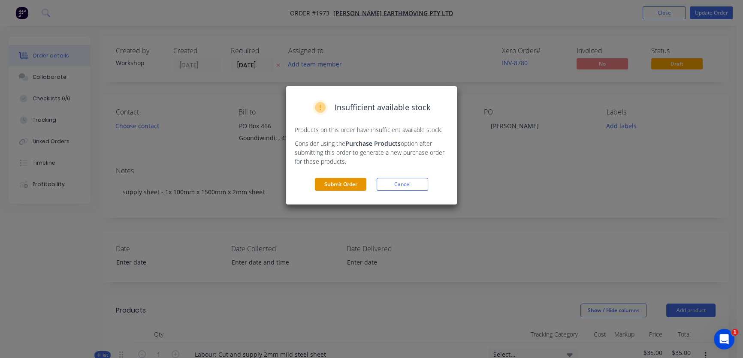
click at [345, 186] on button "Submit Order" at bounding box center [341, 184] width 52 height 13
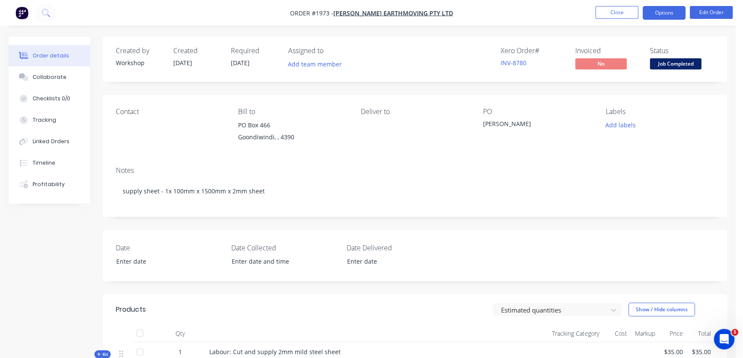
click at [666, 14] on button "Options" at bounding box center [664, 13] width 43 height 14
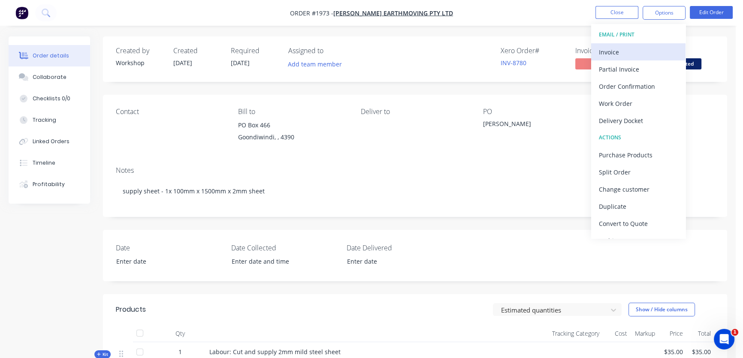
click at [636, 50] on div "Invoice" at bounding box center [638, 52] width 79 height 12
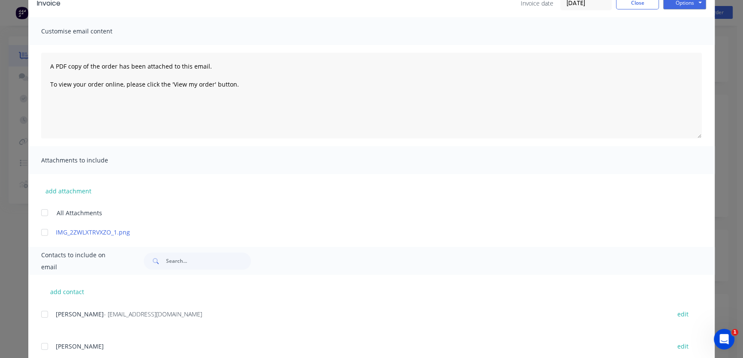
scroll to position [49, 0]
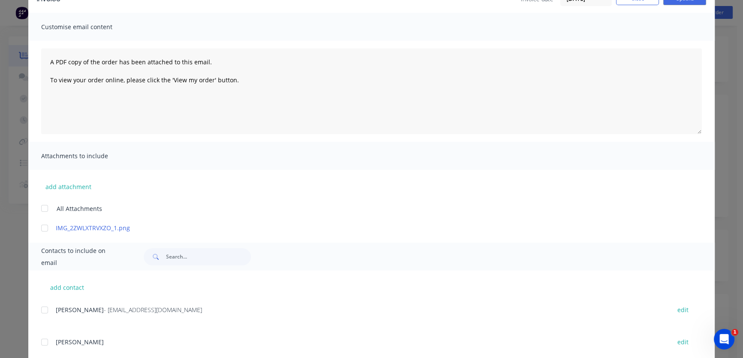
click at [44, 309] on div at bounding box center [44, 310] width 17 height 17
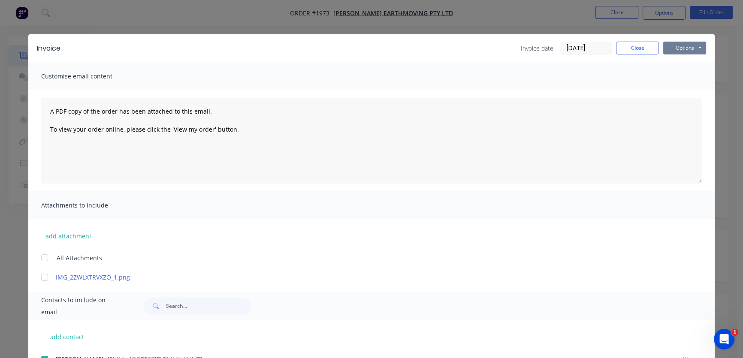
click at [677, 49] on button "Options" at bounding box center [685, 48] width 43 height 13
click at [691, 92] on button "Email" at bounding box center [691, 92] width 55 height 14
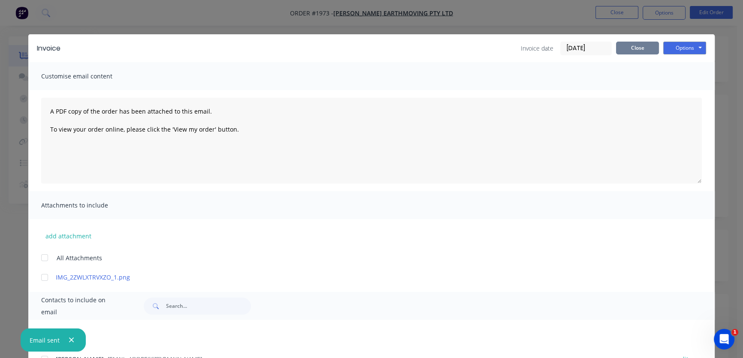
click at [630, 43] on button "Close" at bounding box center [637, 48] width 43 height 13
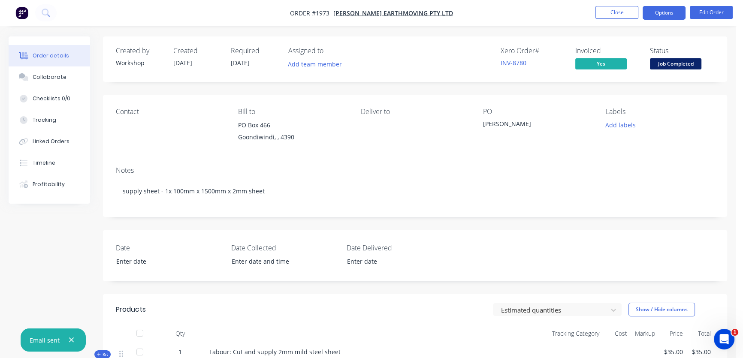
click at [655, 14] on button "Options" at bounding box center [664, 13] width 43 height 14
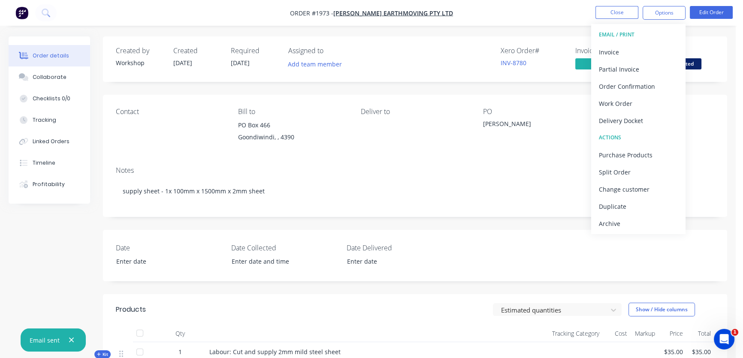
click at [616, 223] on div "Archive" at bounding box center [638, 224] width 79 height 12
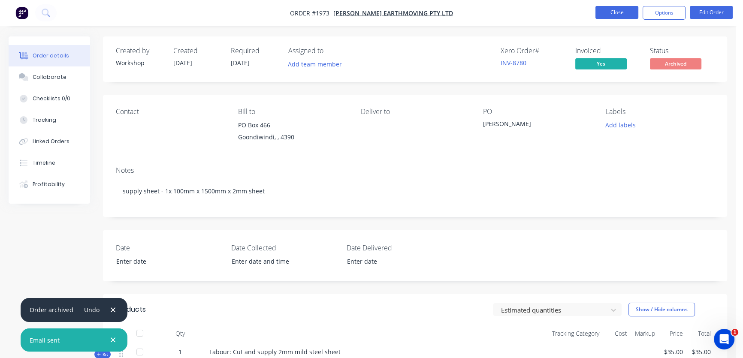
click at [615, 12] on button "Close" at bounding box center [617, 12] width 43 height 13
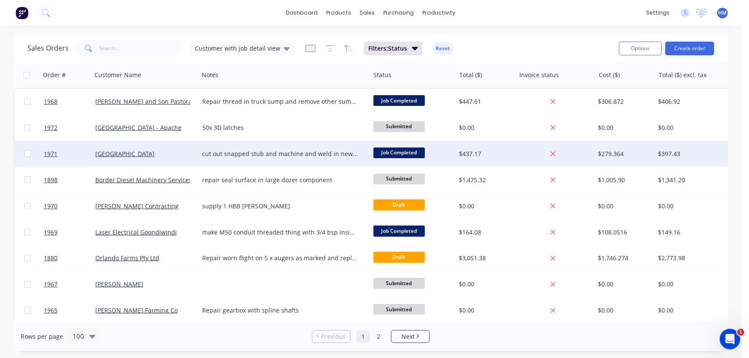
click at [138, 155] on div "Orton Park" at bounding box center [142, 154] width 95 height 9
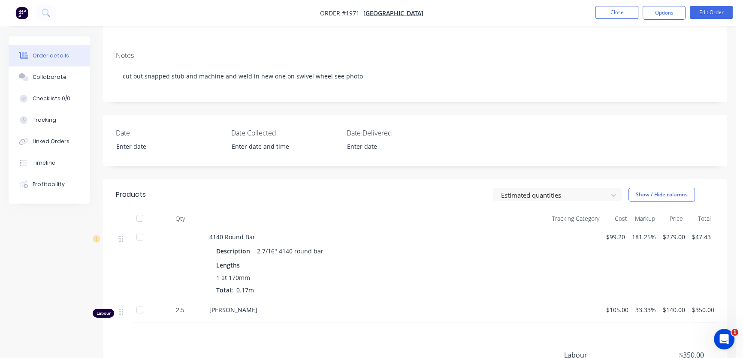
scroll to position [117, 0]
click at [712, 10] on button "Edit Order" at bounding box center [711, 12] width 43 height 13
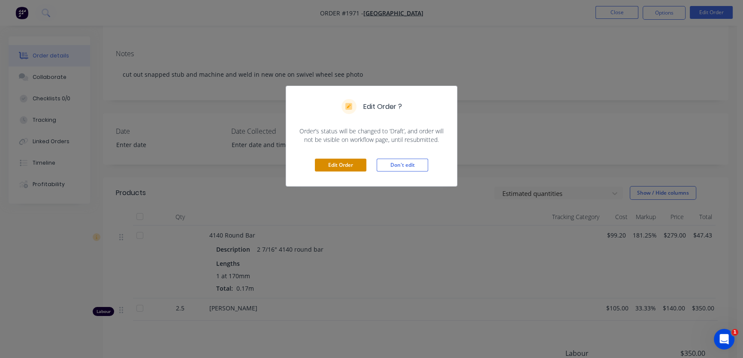
click at [325, 167] on button "Edit Order" at bounding box center [341, 165] width 52 height 13
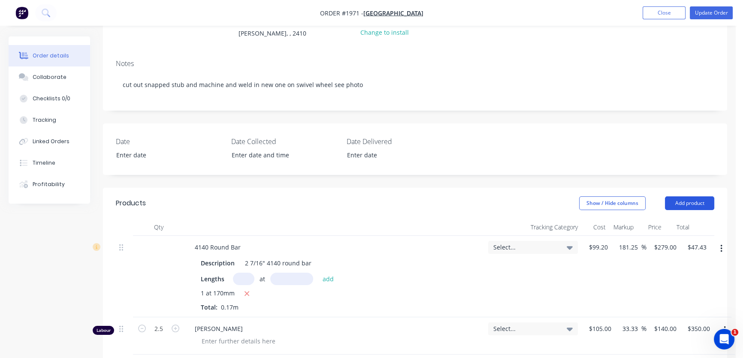
click at [698, 197] on button "Add product" at bounding box center [689, 204] width 49 height 14
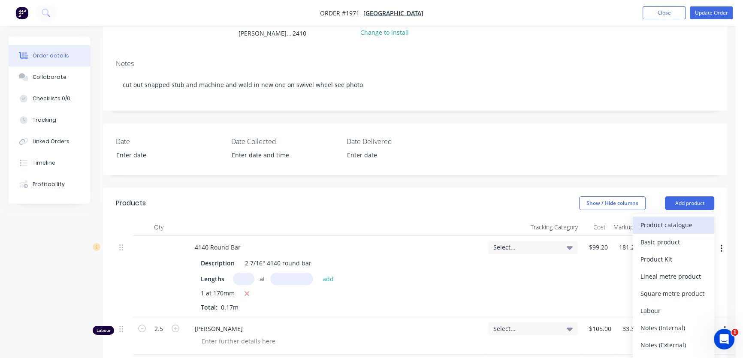
click at [664, 219] on div "Product catalogue" at bounding box center [674, 225] width 66 height 12
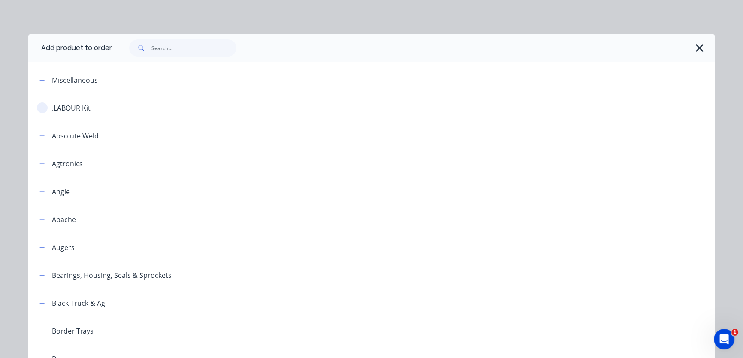
drag, startPoint x: 36, startPoint y: 110, endPoint x: 43, endPoint y: 107, distance: 7.9
click at [37, 108] on button "button" at bounding box center [42, 108] width 11 height 11
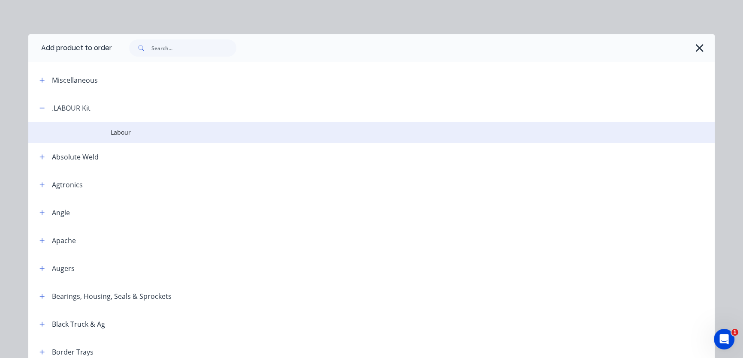
click at [123, 133] on span "Labour" at bounding box center [352, 132] width 483 height 9
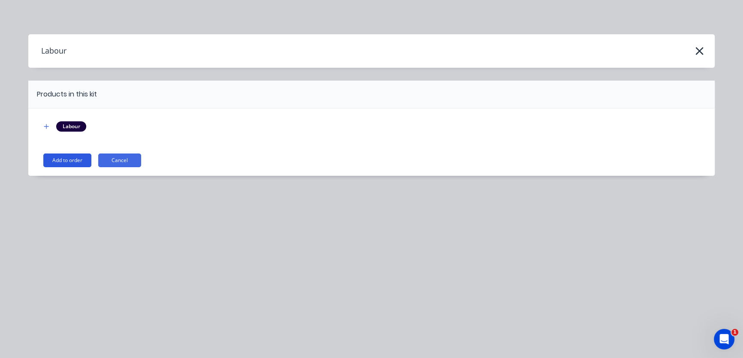
click at [58, 163] on button "Add to order" at bounding box center [67, 161] width 48 height 14
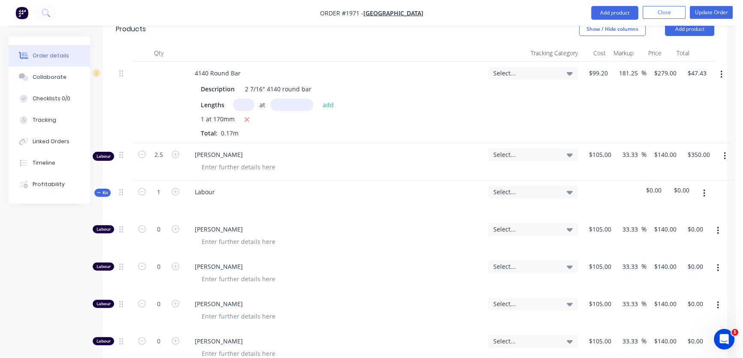
scroll to position [312, 0]
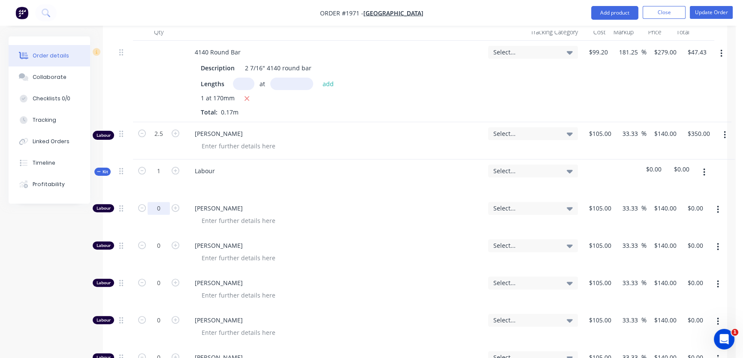
drag, startPoint x: 158, startPoint y: 195, endPoint x: 163, endPoint y: 195, distance: 5.6
click at [158, 202] on input "0" at bounding box center [159, 208] width 22 height 13
type input "2.5"
type input "$350.00"
click at [100, 170] on icon "button" at bounding box center [99, 172] width 4 height 4
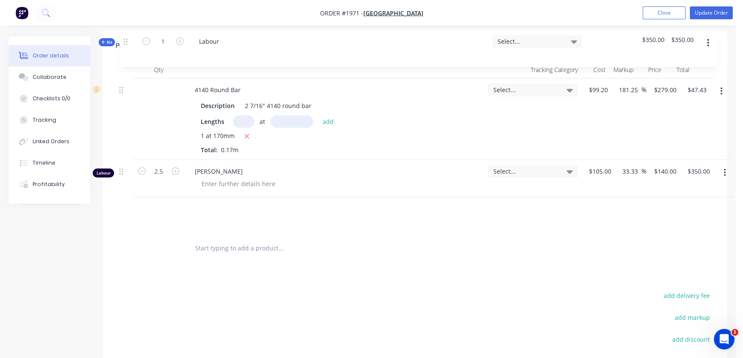
scroll to position [230, 0]
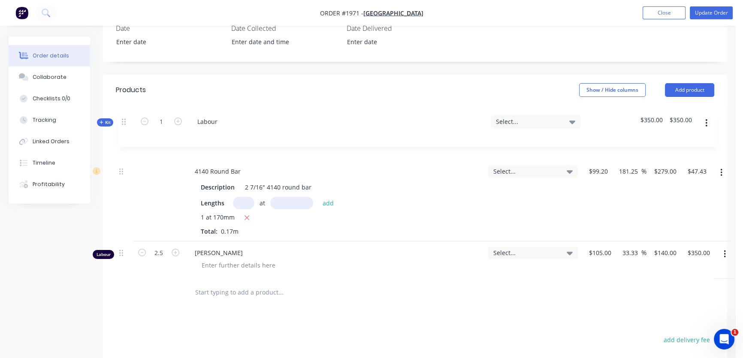
drag, startPoint x: 123, startPoint y: 161, endPoint x: 124, endPoint y: 119, distance: 42.1
click at [124, 123] on div "4140 Round Bar Description 2 7/16" 4140 round bar Lengths at add 1 at 170mm Tot…" at bounding box center [415, 201] width 599 height 156
click at [725, 250] on icon "button" at bounding box center [725, 254] width 2 height 9
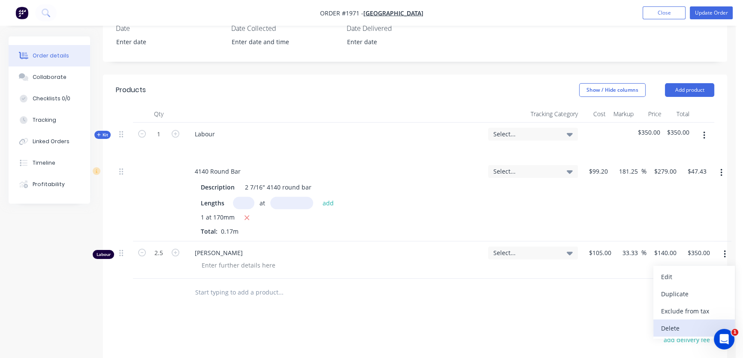
click at [679, 322] on div "Delete" at bounding box center [694, 328] width 66 height 12
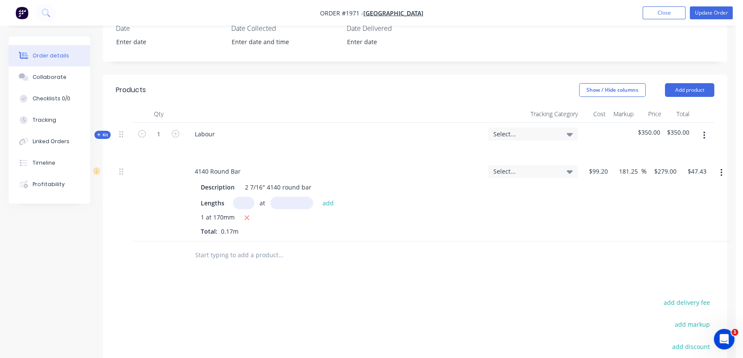
click at [440, 277] on div "Products Show / Hide columns Add product Qty Tracking Category Cost Markup Pric…" at bounding box center [415, 275] width 624 height 401
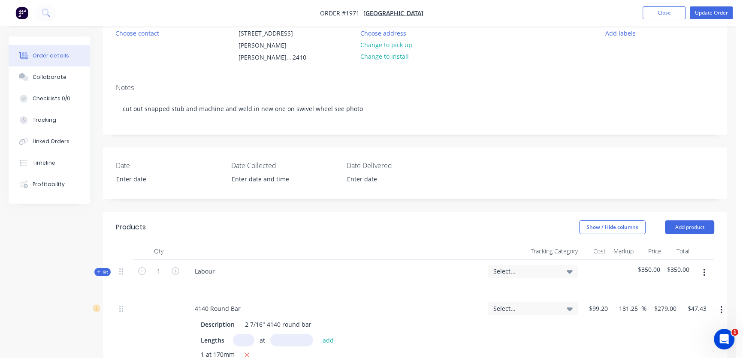
scroll to position [117, 0]
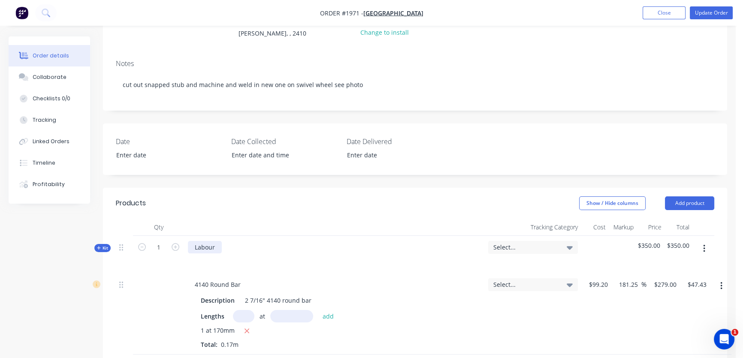
click at [221, 241] on div "Labour" at bounding box center [205, 247] width 34 height 12
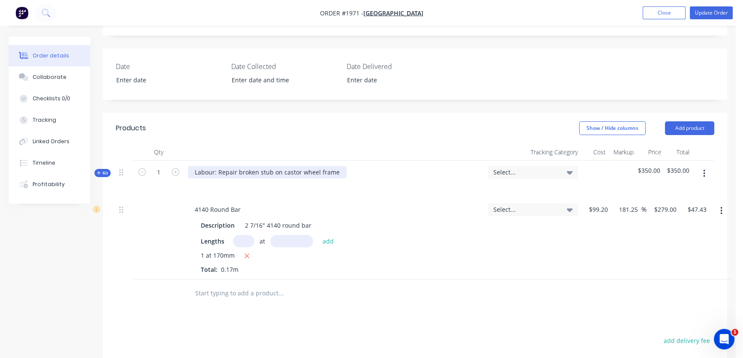
scroll to position [195, 0]
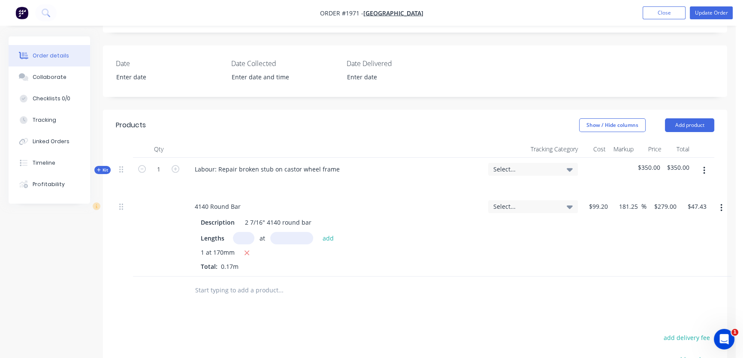
click at [455, 257] on div "1 at 170mm Total: 0.17m" at bounding box center [335, 259] width 268 height 23
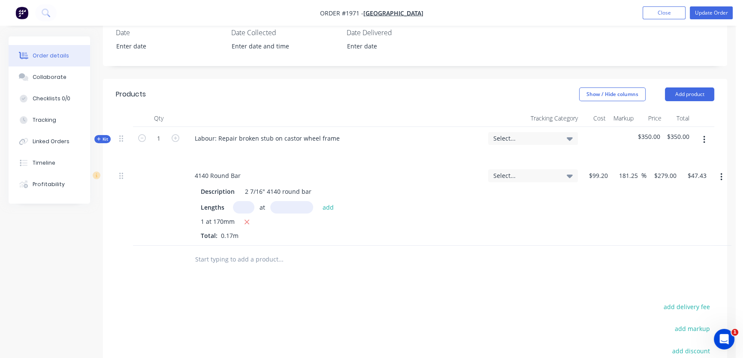
scroll to position [194, 0]
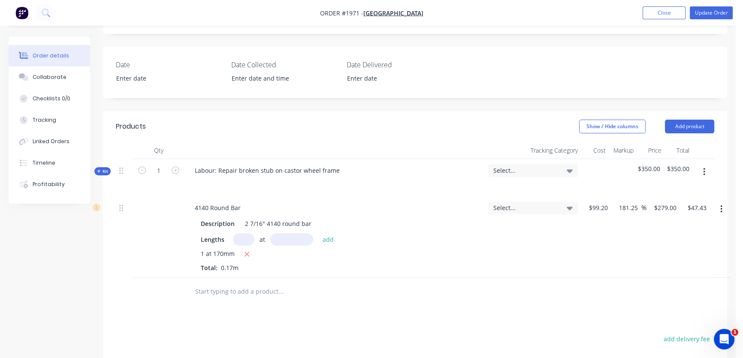
click at [98, 170] on icon "button" at bounding box center [98, 171] width 3 height 3
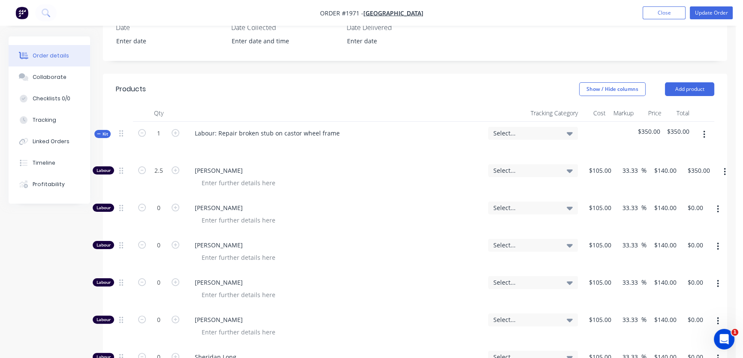
scroll to position [233, 0]
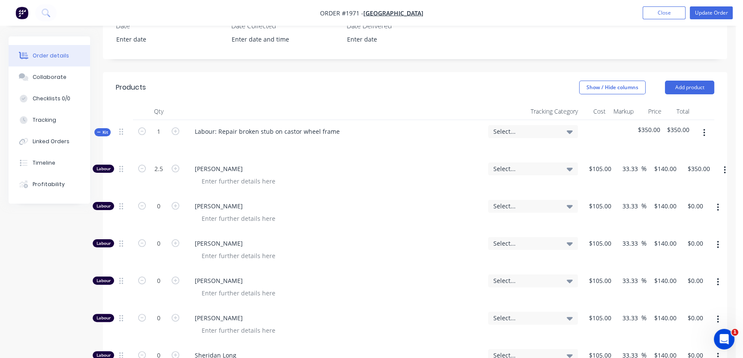
click at [723, 163] on button "button" at bounding box center [725, 170] width 20 height 15
click at [699, 187] on div "Duplicate" at bounding box center [694, 193] width 66 height 12
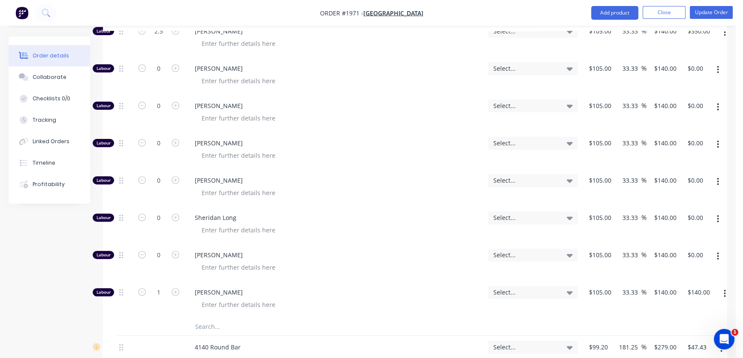
scroll to position [428, 0]
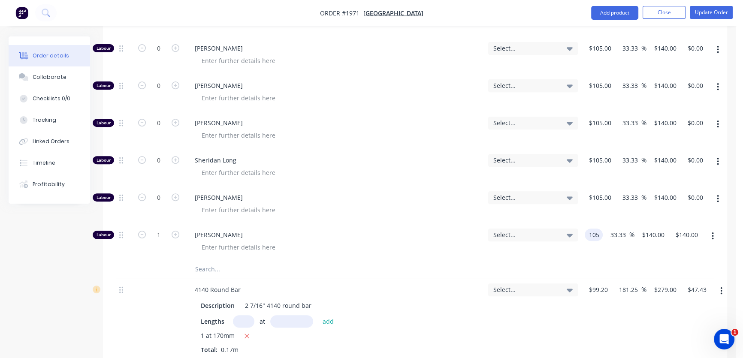
click at [598, 229] on input "105" at bounding box center [595, 235] width 15 height 12
type input "$0.00"
type input "140"
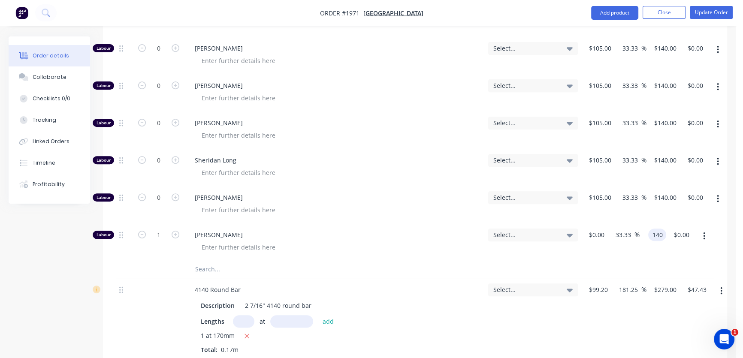
type input "0"
type input "$140.00"
click at [603, 224] on div "Labour 1 Brendan McCormick Select... 0 0 33.33 33.33 % $140.00 $140.00 $140.00 …" at bounding box center [415, 242] width 599 height 37
type input "$0.001"
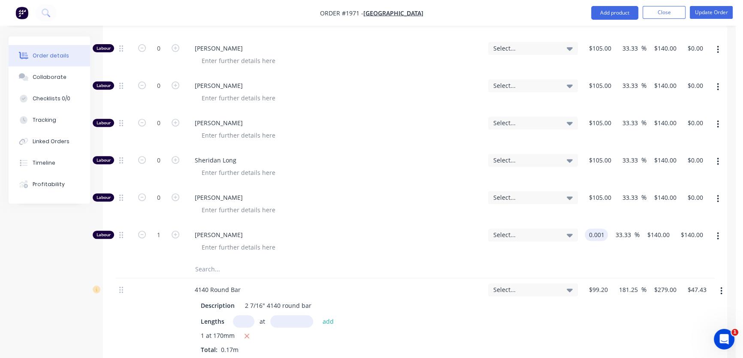
type input "$0.0013"
type input "$0.00"
type input "140"
type input "13999900"
type input "$140.00"
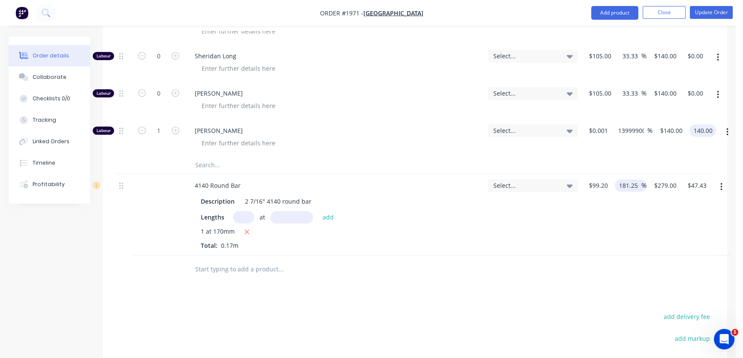
scroll to position [467, 0]
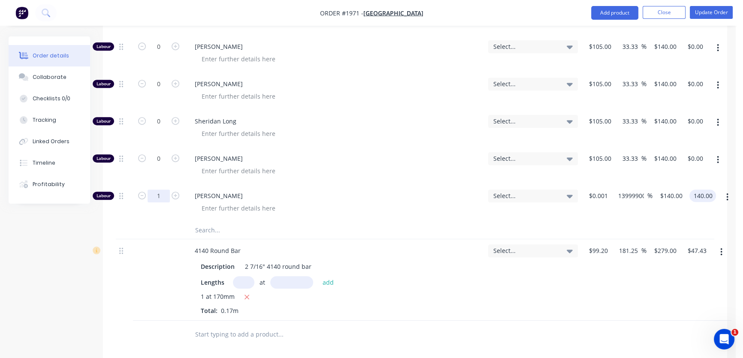
type input "$140.00"
click at [163, 190] on input "1" at bounding box center [159, 196] width 22 height 13
type input "0.5"
type input "$70.00"
click at [148, 249] on div at bounding box center [159, 280] width 52 height 82
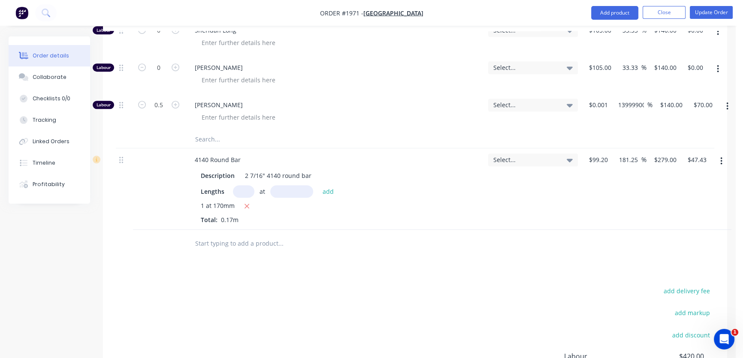
scroll to position [545, 0]
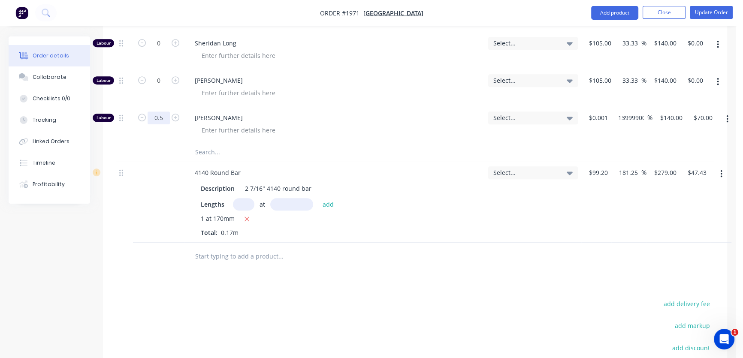
click at [158, 112] on input "0.5" at bounding box center [159, 118] width 22 height 13
type input "0.75"
type input "$105.00"
click at [242, 271] on div "Products Show / Hide columns Add product Qty Tracking Category Cost Markup Pric…" at bounding box center [415, 118] width 624 height 717
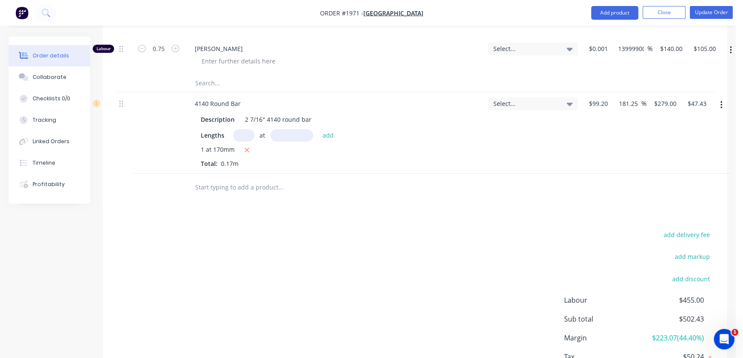
scroll to position [588, 0]
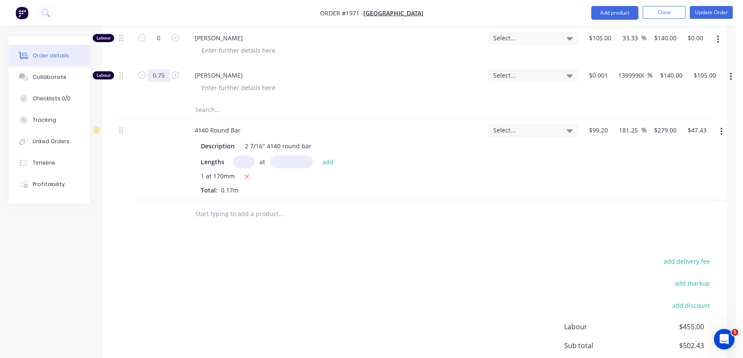
click at [163, 69] on input "0.75" at bounding box center [159, 75] width 22 height 13
type input "0.6"
type input "$84.00"
click at [260, 212] on input "text" at bounding box center [281, 214] width 172 height 17
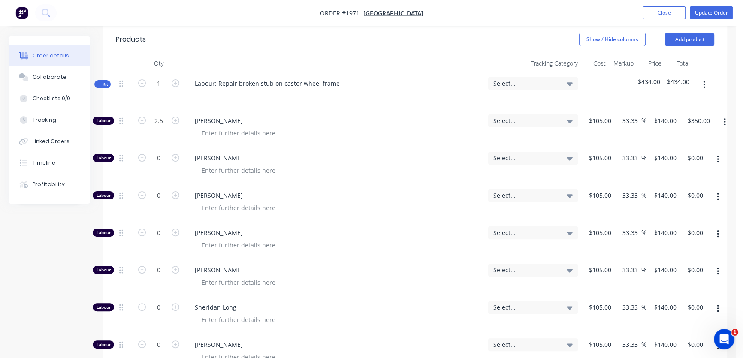
scroll to position [236, 0]
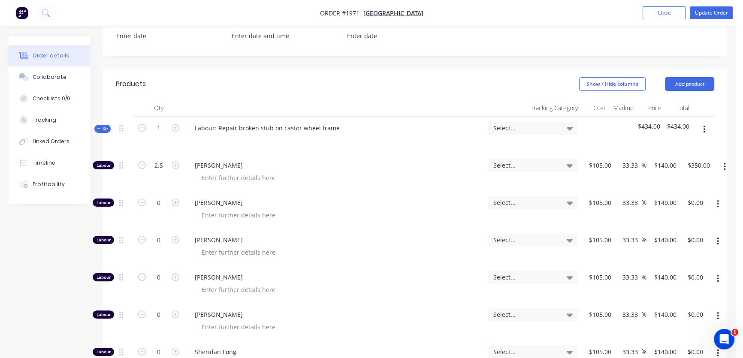
click at [95, 125] on button "Kit" at bounding box center [102, 129] width 16 height 8
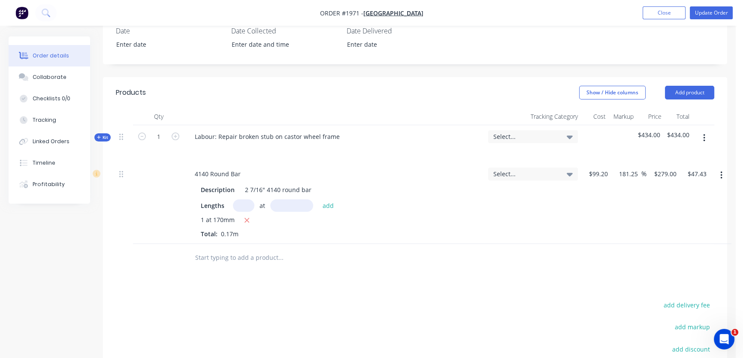
scroll to position [194, 0]
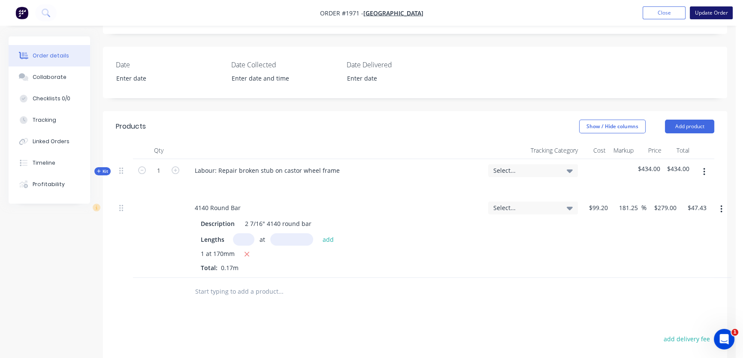
click at [706, 14] on button "Update Order" at bounding box center [711, 12] width 43 height 13
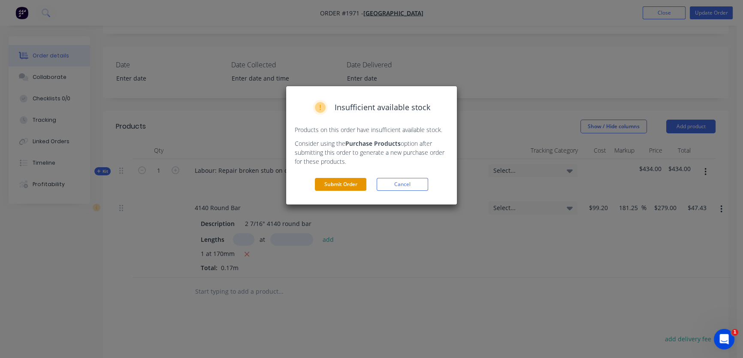
click at [348, 185] on button "Submit Order" at bounding box center [341, 184] width 52 height 13
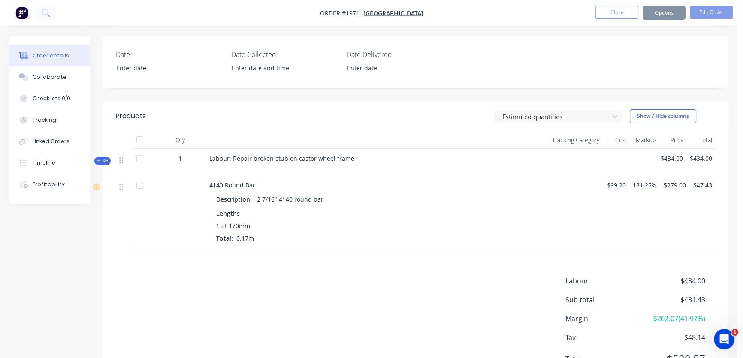
scroll to position [193, 0]
click at [669, 15] on button "Options" at bounding box center [664, 13] width 43 height 14
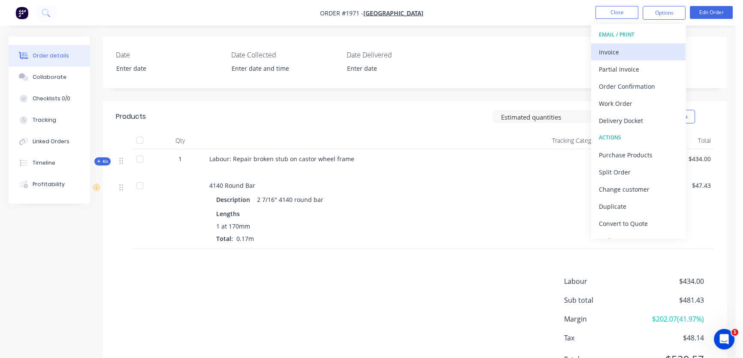
click at [638, 49] on div "Invoice" at bounding box center [638, 52] width 79 height 12
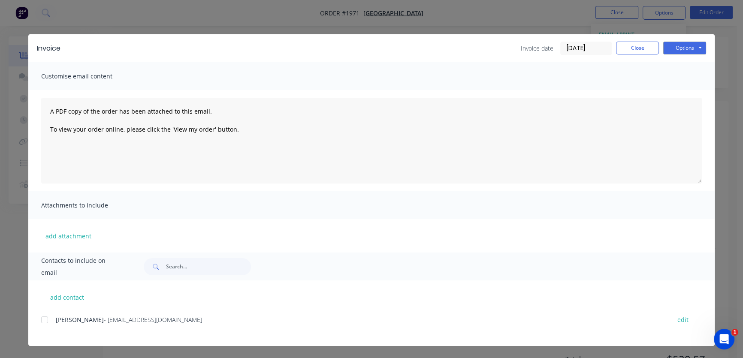
click at [45, 321] on div at bounding box center [44, 320] width 17 height 17
click at [688, 50] on button "Options" at bounding box center [685, 48] width 43 height 13
click at [691, 91] on button "Email" at bounding box center [691, 92] width 55 height 14
click at [636, 48] on button "Close" at bounding box center [637, 48] width 43 height 13
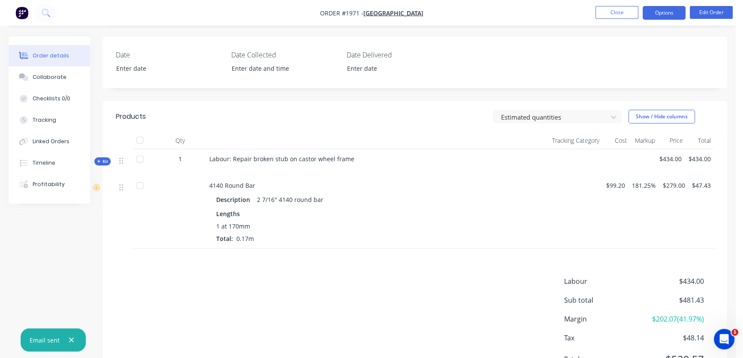
click at [669, 13] on button "Options" at bounding box center [664, 13] width 43 height 14
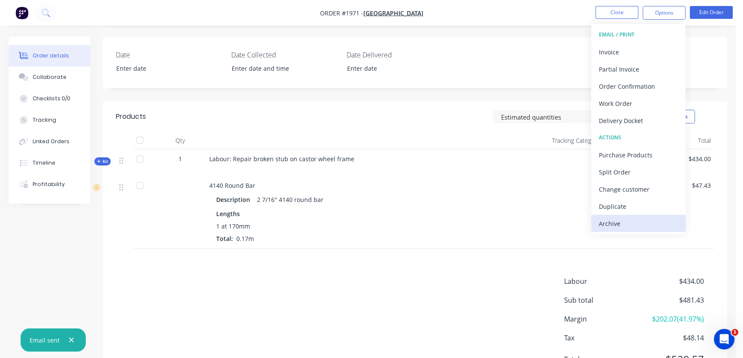
click at [630, 216] on button "Archive" at bounding box center [638, 223] width 94 height 17
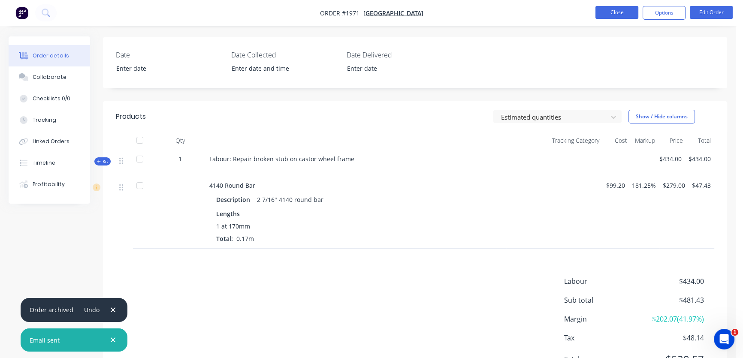
click at [607, 14] on button "Close" at bounding box center [617, 12] width 43 height 13
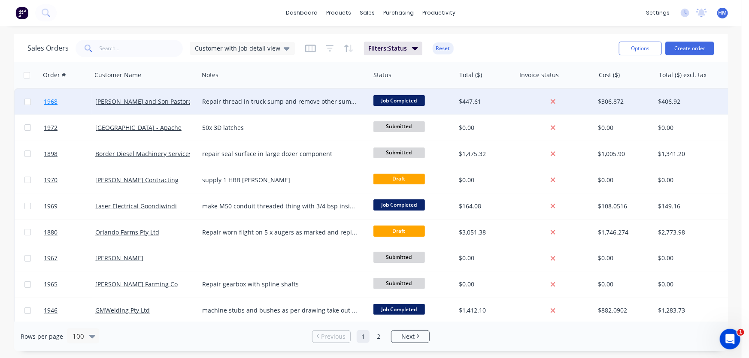
click at [65, 102] on link "1968" at bounding box center [70, 102] width 52 height 26
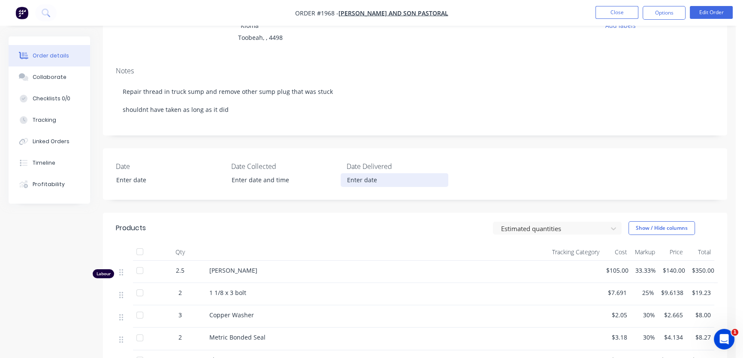
scroll to position [156, 0]
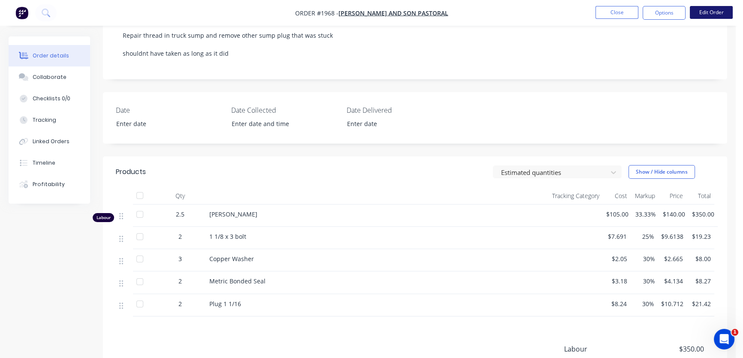
click at [723, 12] on button "Edit Order" at bounding box center [711, 12] width 43 height 13
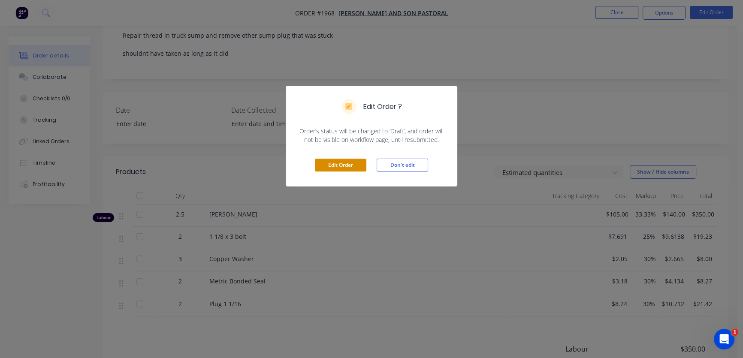
click at [340, 160] on button "Edit Order" at bounding box center [341, 165] width 52 height 13
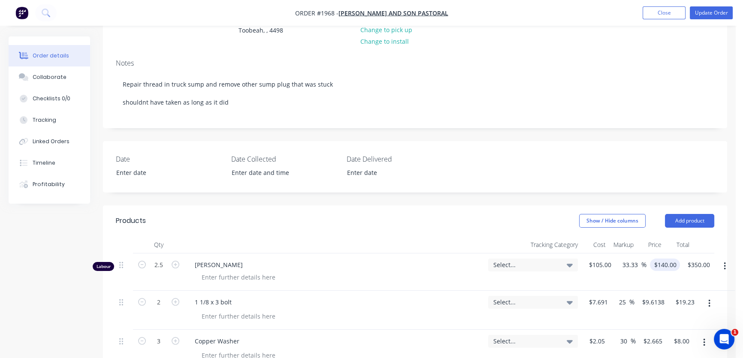
scroll to position [117, 0]
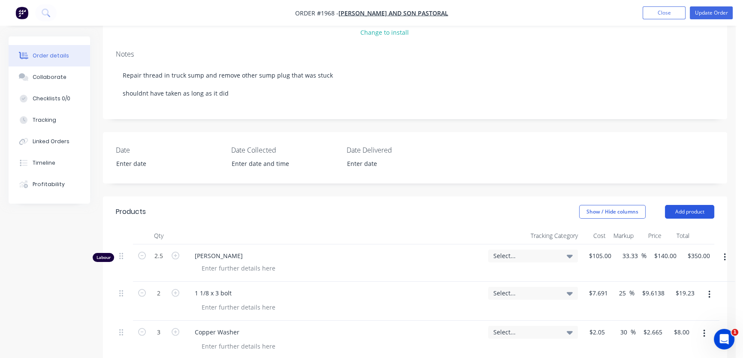
click at [679, 216] on button "Add product" at bounding box center [689, 212] width 49 height 14
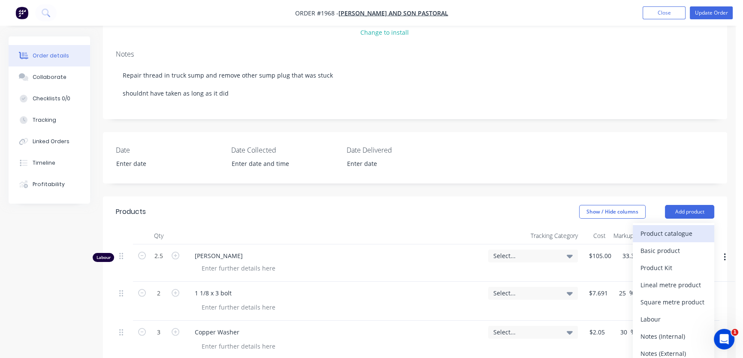
click at [670, 233] on div "Product catalogue" at bounding box center [674, 233] width 66 height 12
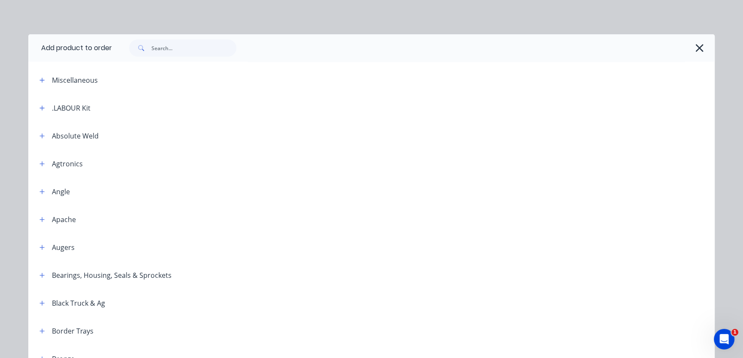
drag, startPoint x: 39, startPoint y: 107, endPoint x: 50, endPoint y: 109, distance: 11.0
click at [40, 107] on icon "button" at bounding box center [41, 108] width 5 height 6
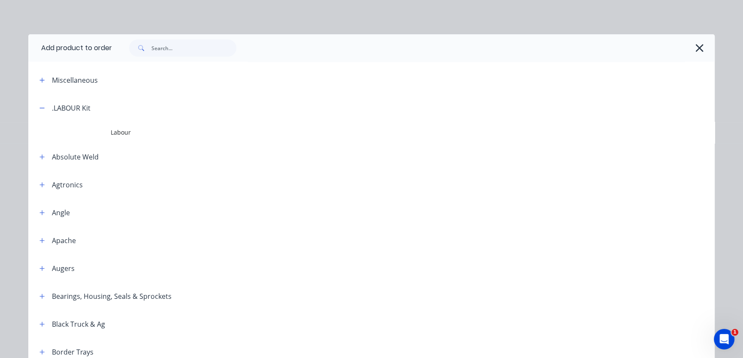
click at [91, 137] on td at bounding box center [69, 132] width 82 height 21
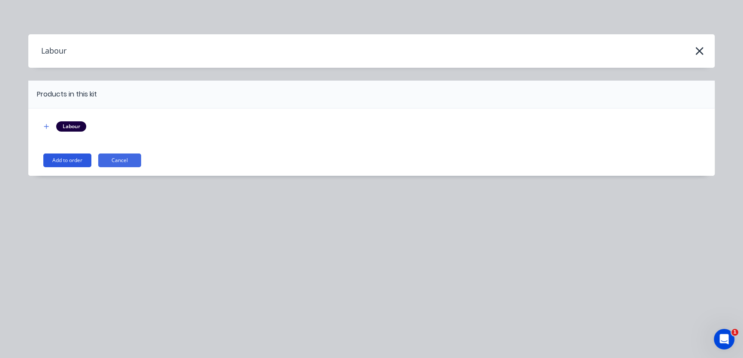
click at [46, 157] on button "Add to order" at bounding box center [67, 161] width 48 height 14
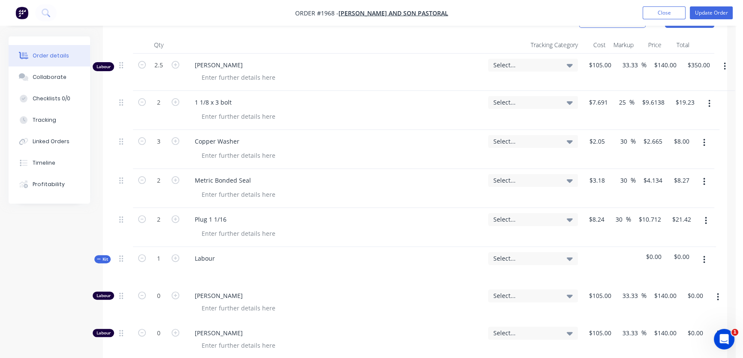
scroll to position [312, 0]
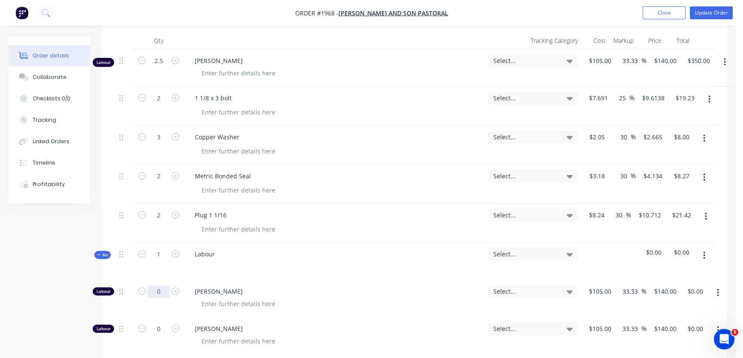
click at [161, 286] on input "0" at bounding box center [159, 291] width 22 height 13
type input "2.5"
type input "$350.00"
click at [727, 58] on button "button" at bounding box center [725, 62] width 20 height 15
click at [682, 142] on button "Delete" at bounding box center [695, 135] width 82 height 17
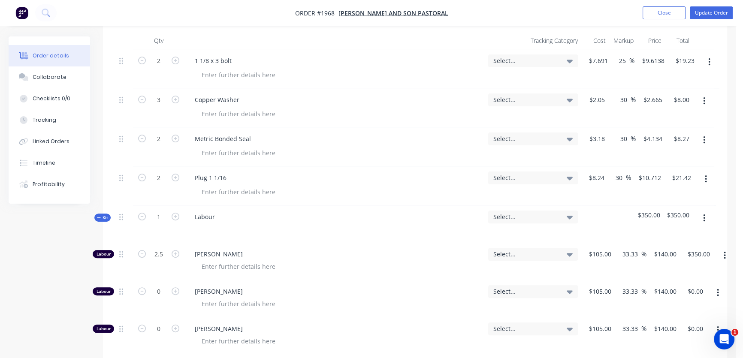
click at [98, 218] on icon "button" at bounding box center [99, 217] width 4 height 4
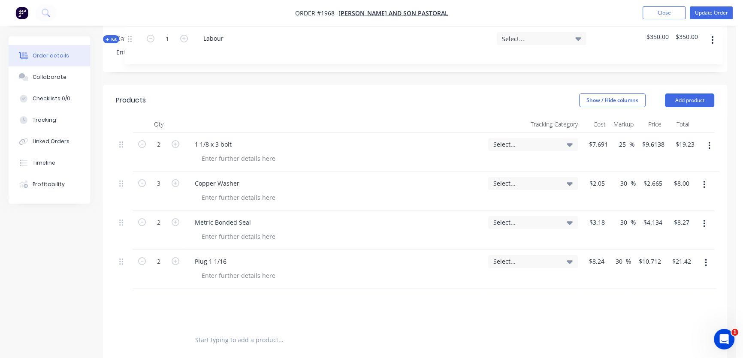
scroll to position [221, 0]
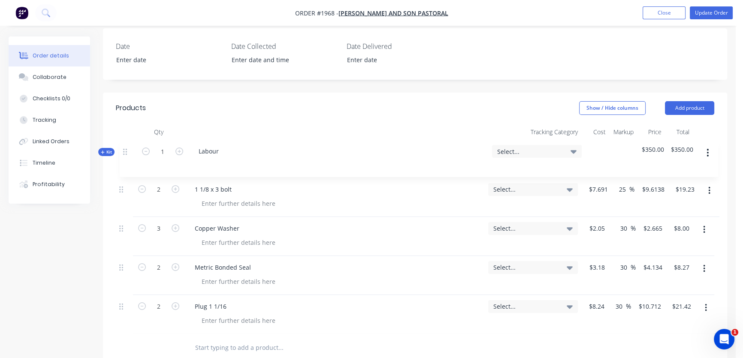
drag, startPoint x: 124, startPoint y: 196, endPoint x: 126, endPoint y: 152, distance: 43.8
click at [126, 152] on div "2 1 1/8 x 3 bolt Select... $7.691 $7.691 25 25 % $9.6138 $9.6138 $19.23 $19.23 …" at bounding box center [415, 238] width 599 height 194
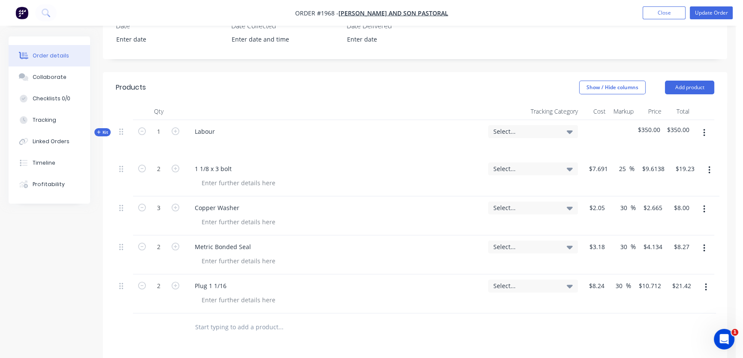
scroll to position [299, 0]
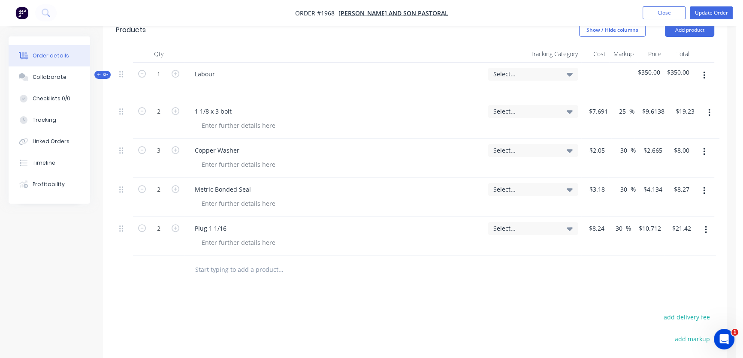
click at [703, 226] on button "button" at bounding box center [706, 229] width 20 height 15
drag, startPoint x: 661, startPoint y: 299, endPoint x: 656, endPoint y: 299, distance: 5.2
click at [661, 299] on div "Delete" at bounding box center [676, 304] width 66 height 12
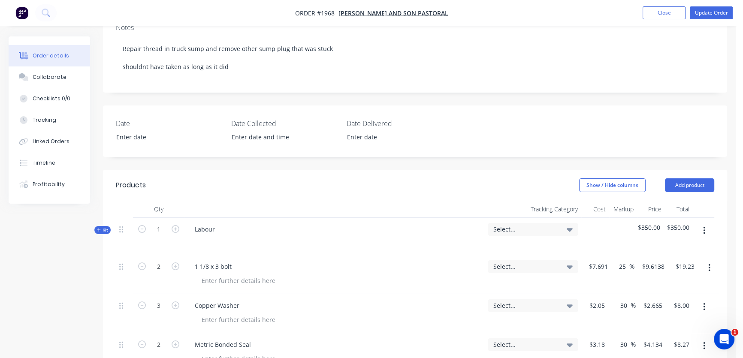
scroll to position [142, 0]
click at [216, 228] on div "Labour" at bounding box center [205, 230] width 34 height 12
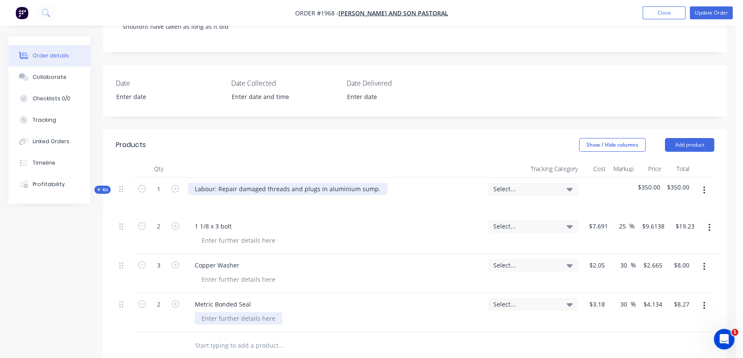
scroll to position [299, 0]
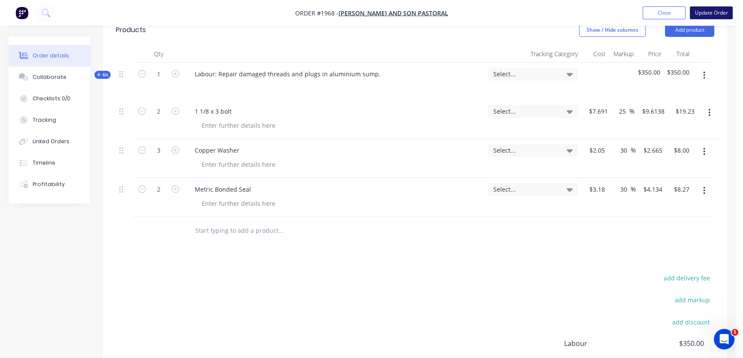
click at [704, 13] on button "Update Order" at bounding box center [711, 12] width 43 height 13
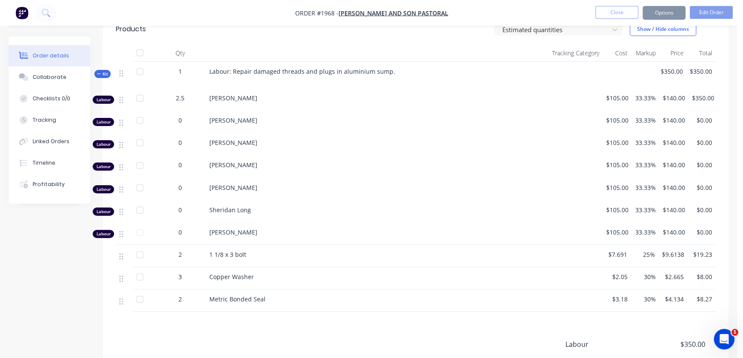
scroll to position [0, 0]
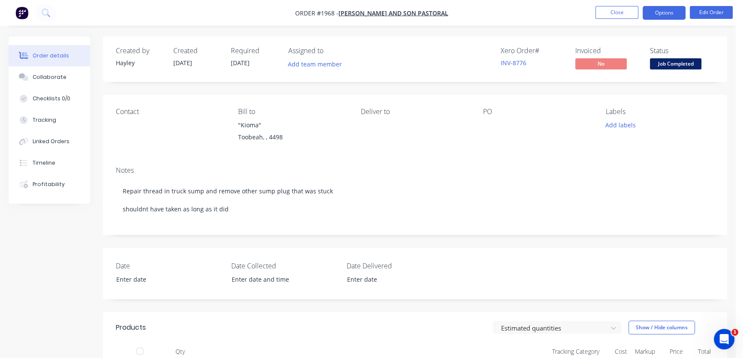
click at [660, 13] on button "Options" at bounding box center [664, 13] width 43 height 14
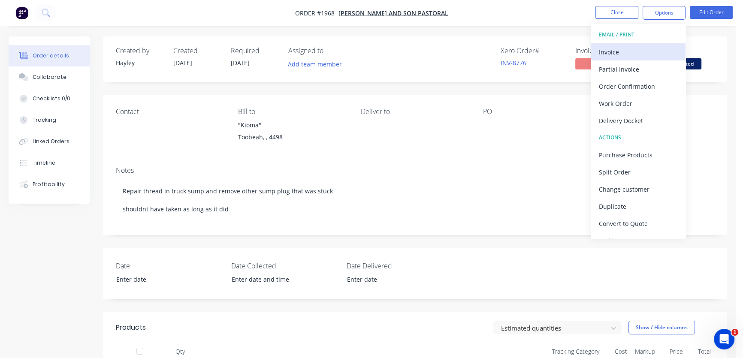
click at [622, 53] on div "Invoice" at bounding box center [638, 52] width 79 height 12
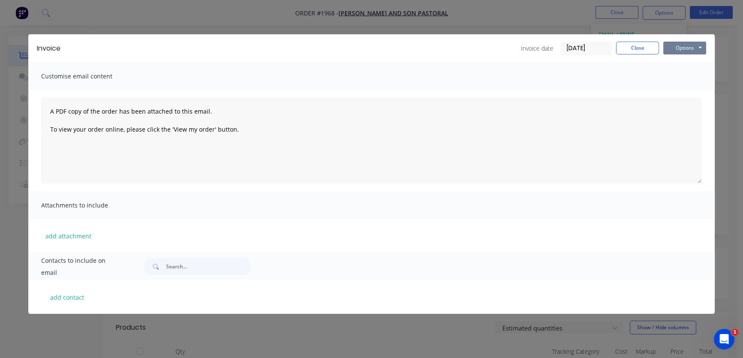
click at [683, 45] on button "Options" at bounding box center [685, 48] width 43 height 13
click at [688, 61] on button "Preview" at bounding box center [691, 63] width 55 height 14
click at [683, 45] on button "Options" at bounding box center [685, 48] width 43 height 13
click at [686, 79] on button "Print" at bounding box center [691, 77] width 55 height 14
click at [631, 48] on button "Close" at bounding box center [637, 48] width 43 height 13
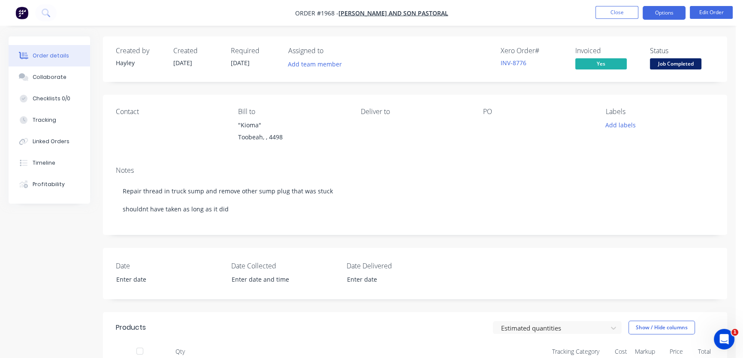
click at [667, 13] on button "Options" at bounding box center [664, 13] width 43 height 14
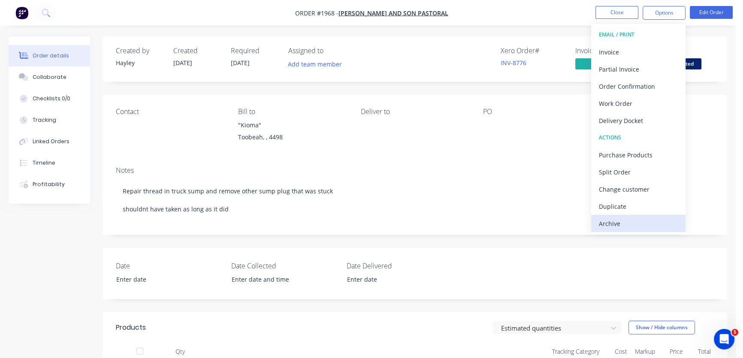
click at [610, 226] on div "Archive" at bounding box center [638, 224] width 79 height 12
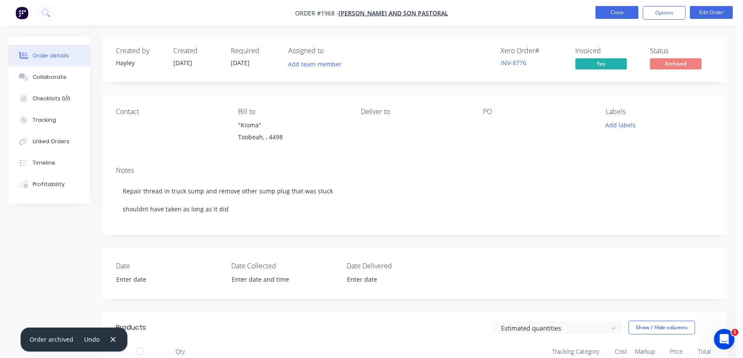
click at [616, 13] on button "Close" at bounding box center [617, 12] width 43 height 13
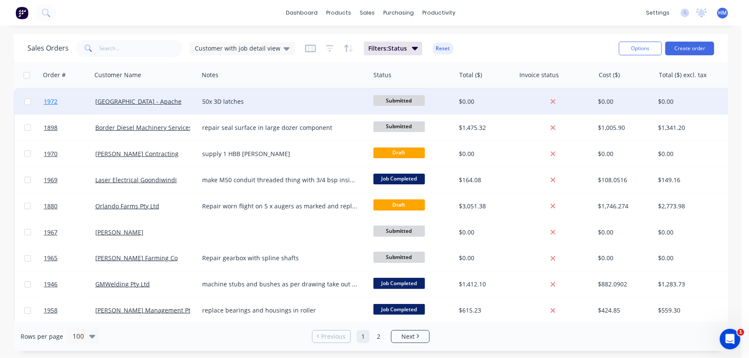
click at [72, 103] on link "1972" at bounding box center [70, 102] width 52 height 26
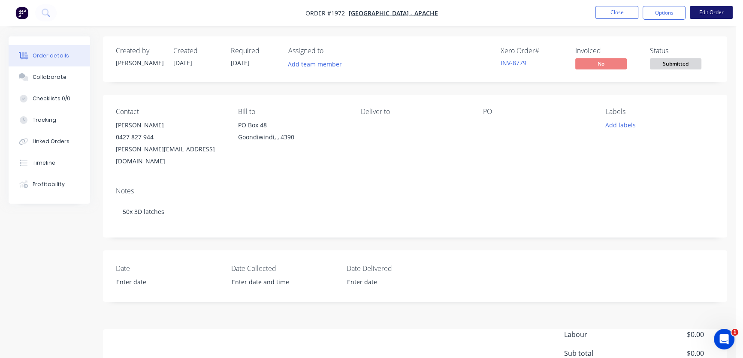
click at [716, 15] on button "Edit Order" at bounding box center [711, 12] width 43 height 13
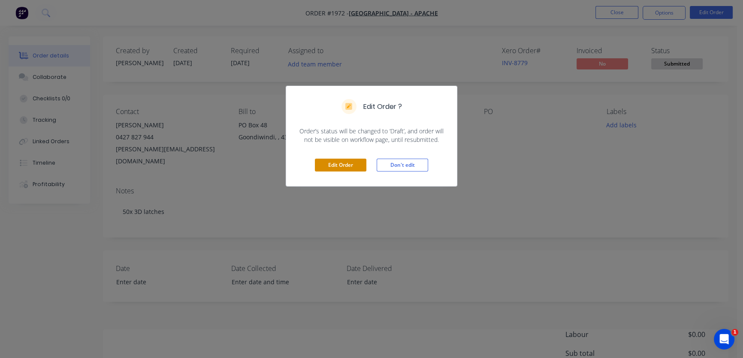
click at [318, 165] on button "Edit Order" at bounding box center [341, 165] width 52 height 13
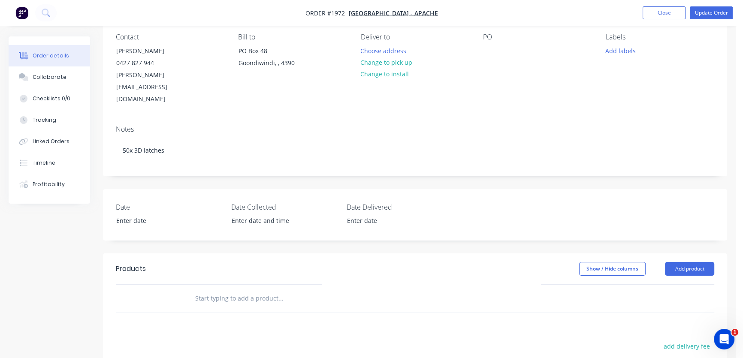
scroll to position [78, 0]
click at [235, 288] on input "text" at bounding box center [281, 296] width 172 height 17
type input "apach"
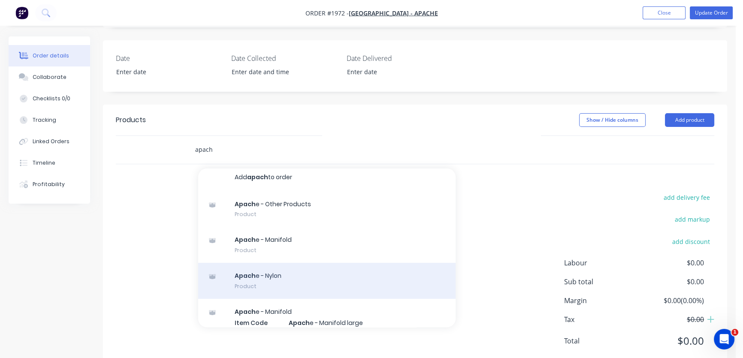
scroll to position [0, 0]
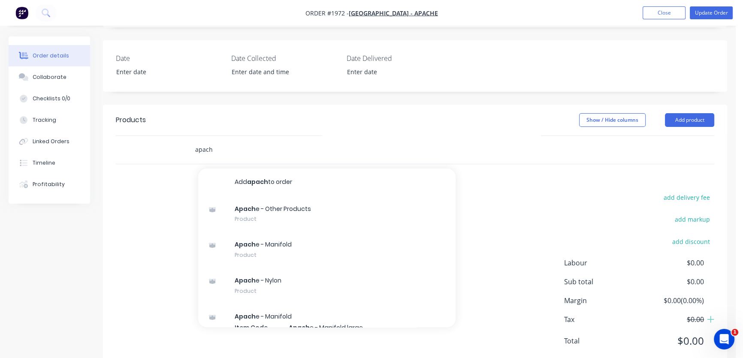
click at [252, 141] on input "apach" at bounding box center [281, 149] width 172 height 17
drag, startPoint x: 163, startPoint y: 126, endPoint x: 154, endPoint y: 127, distance: 8.8
click at [154, 136] on div "apach Add apach to order Apach e - Other Products Product Apach e - Manifold Pr…" at bounding box center [415, 150] width 599 height 28
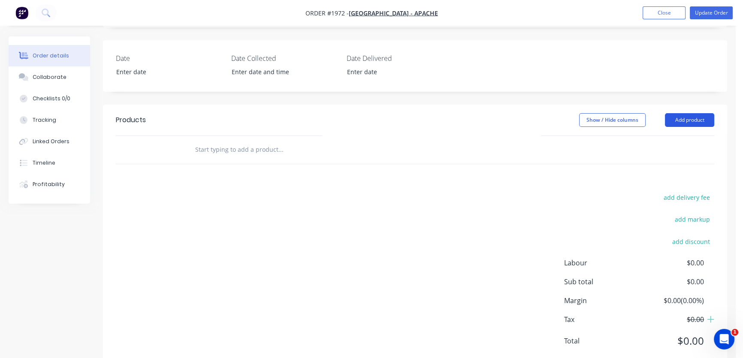
click at [697, 113] on button "Add product" at bounding box center [689, 120] width 49 height 14
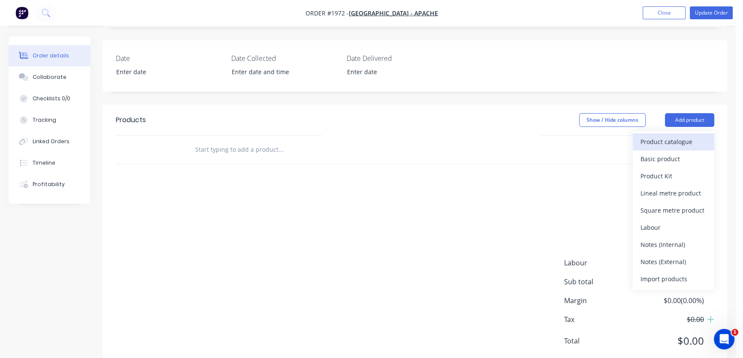
click at [670, 136] on div "Product catalogue" at bounding box center [674, 142] width 66 height 12
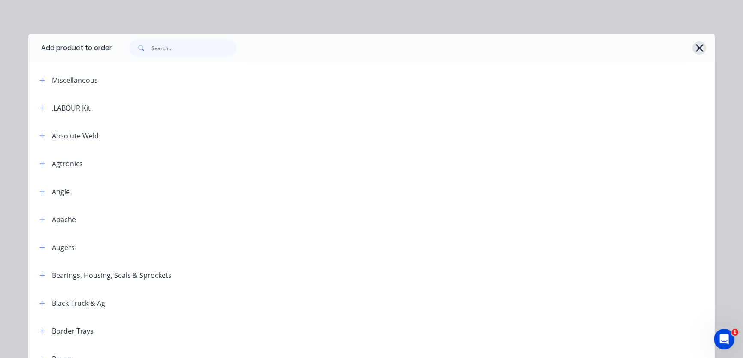
click at [696, 46] on icon "button" at bounding box center [700, 48] width 8 height 8
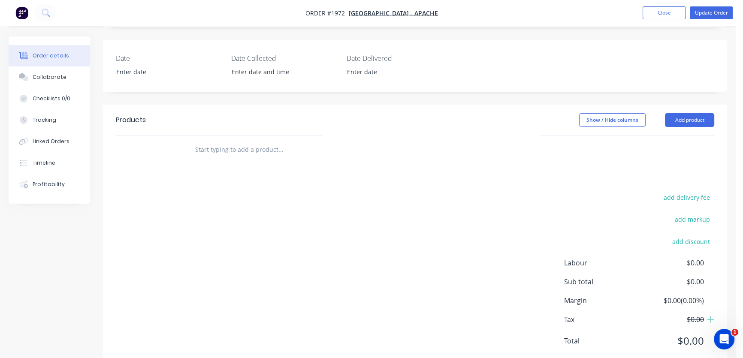
click at [262, 141] on input "text" at bounding box center [281, 149] width 172 height 17
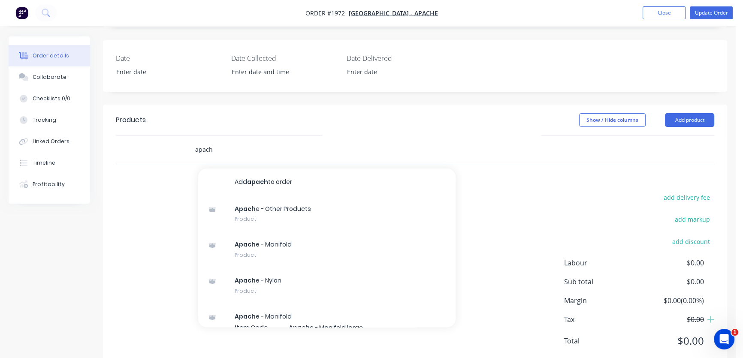
drag, startPoint x: 252, startPoint y: 126, endPoint x: 126, endPoint y: 124, distance: 125.8
click at [126, 136] on div "apach Add apach to order Apach e - Other Products Product Apach e - Manifold Pr…" at bounding box center [415, 150] width 599 height 28
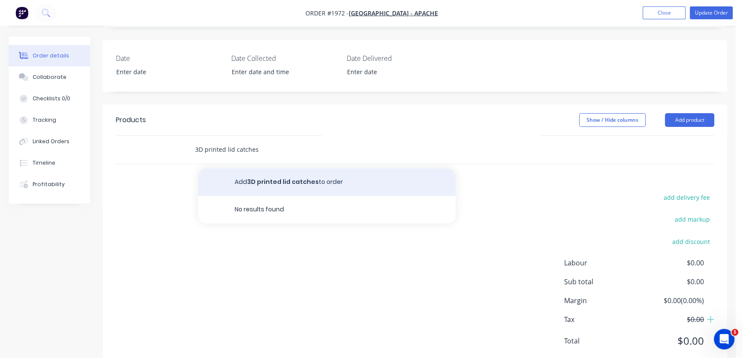
type input "3D printed lid catches"
click at [262, 169] on button "Add 3D printed lid catches to order" at bounding box center [327, 182] width 258 height 27
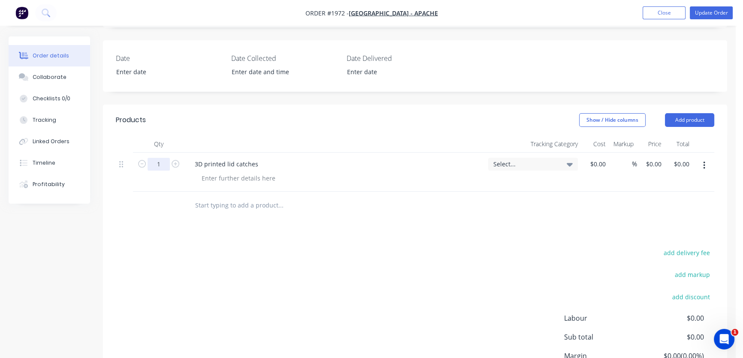
click at [155, 158] on input "1" at bounding box center [159, 164] width 22 height 13
type input "50"
drag, startPoint x: 262, startPoint y: 183, endPoint x: 506, endPoint y: 142, distance: 247.7
click at [265, 197] on input "text" at bounding box center [281, 205] width 172 height 17
click at [606, 158] on input at bounding box center [605, 164] width 10 height 12
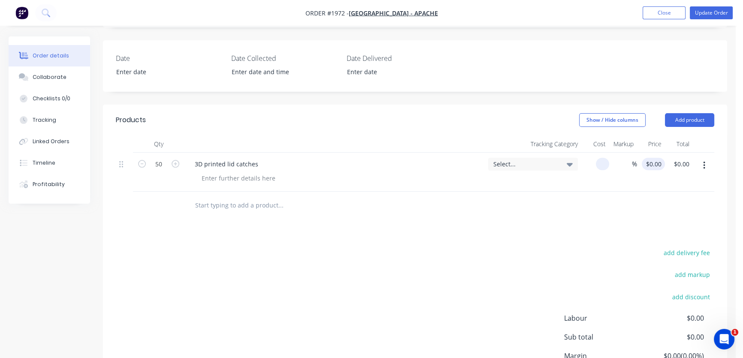
type input "$0.00"
click at [661, 158] on input "0" at bounding box center [656, 164] width 20 height 12
drag, startPoint x: 661, startPoint y: 138, endPoint x: 644, endPoint y: 138, distance: 17.2
click at [644, 153] on div "4.40 4.40" at bounding box center [651, 172] width 28 height 39
type input "$4.40"
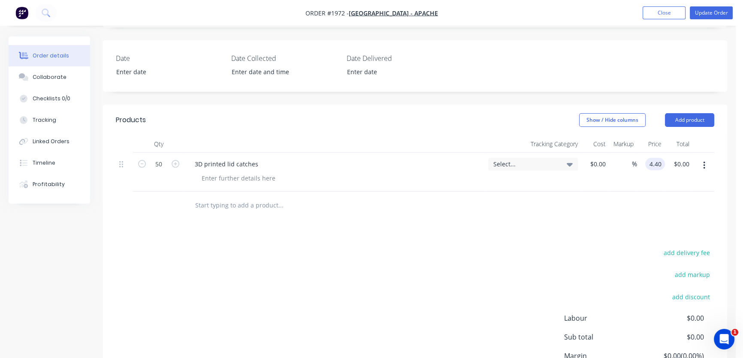
type input "$220.00"
click at [602, 192] on div at bounding box center [415, 206] width 599 height 28
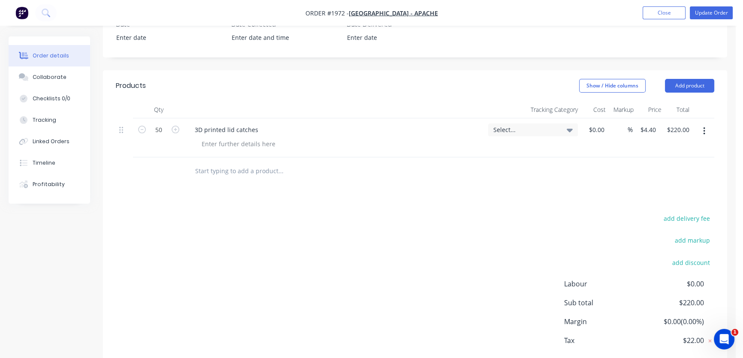
scroll to position [240, 0]
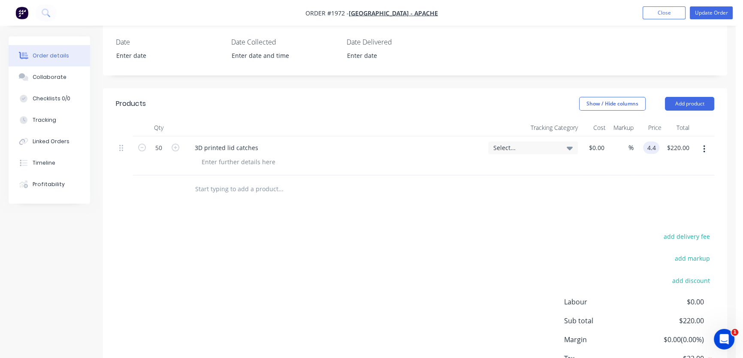
click at [645, 142] on div "4.4 4.4" at bounding box center [651, 148] width 16 height 12
type input "$4.40"
click at [266, 202] on div "Products Show / Hide columns Add product Qty Tracking Category Cost Markup Pric…" at bounding box center [415, 248] width 624 height 321
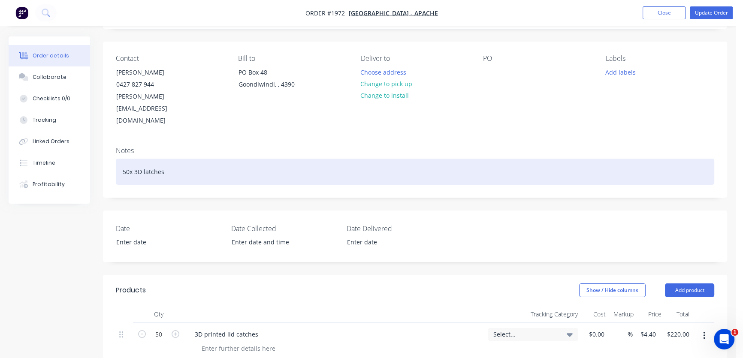
scroll to position [45, 0]
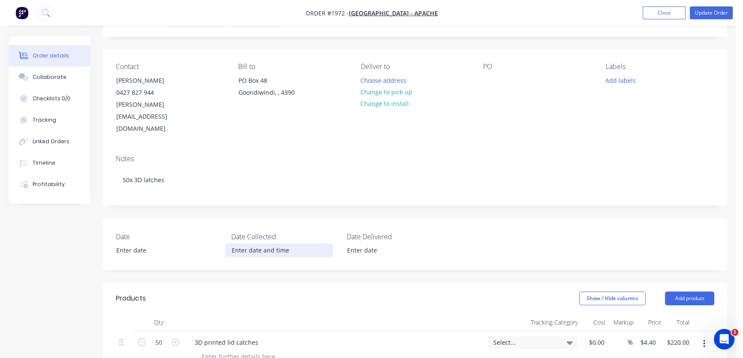
click at [259, 244] on input at bounding box center [279, 250] width 107 height 13
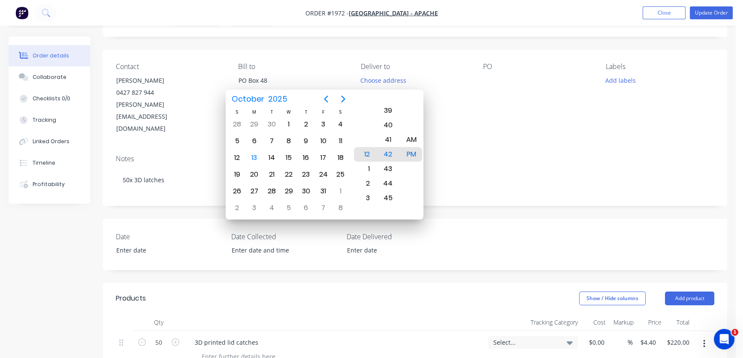
drag, startPoint x: 597, startPoint y: 126, endPoint x: 612, endPoint y: 118, distance: 18.1
click at [598, 148] on div "Notes 50x 3D latches" at bounding box center [415, 177] width 624 height 58
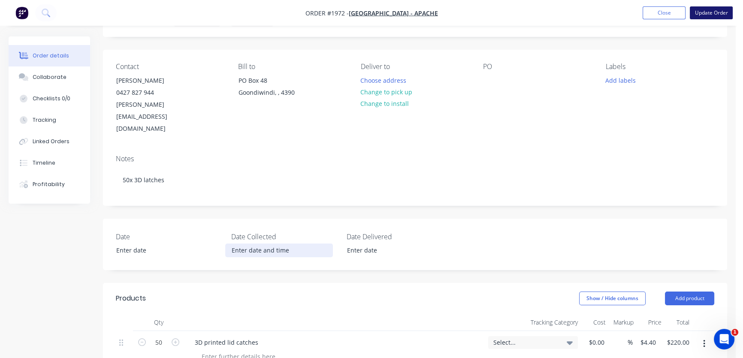
click at [707, 13] on button "Update Order" at bounding box center [711, 12] width 43 height 13
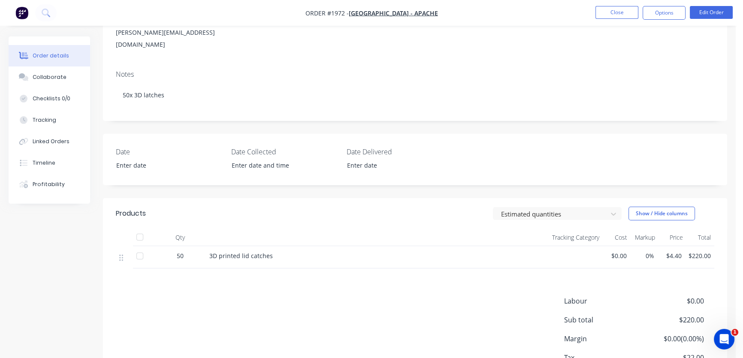
scroll to position [0, 0]
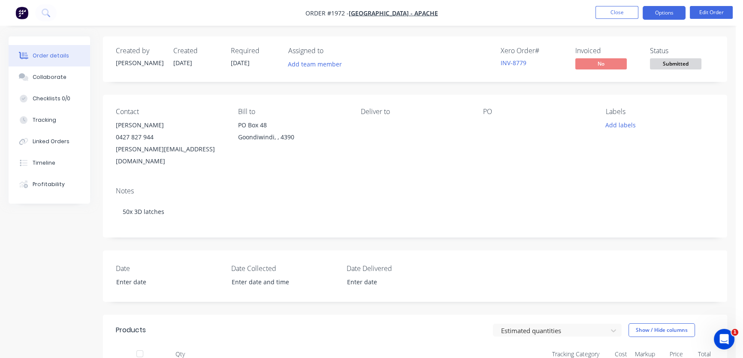
click at [653, 12] on button "Options" at bounding box center [664, 13] width 43 height 14
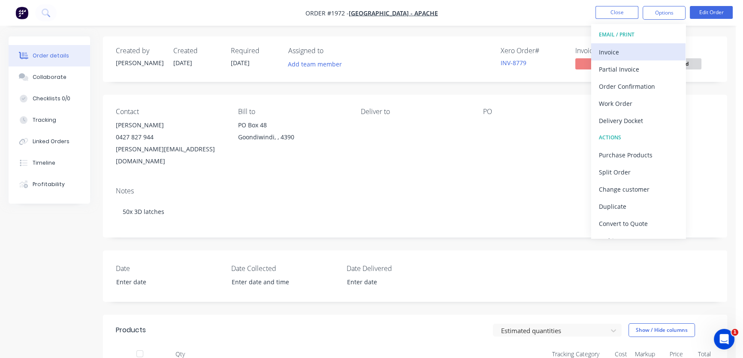
click at [630, 48] on div "Invoice" at bounding box center [638, 52] width 79 height 12
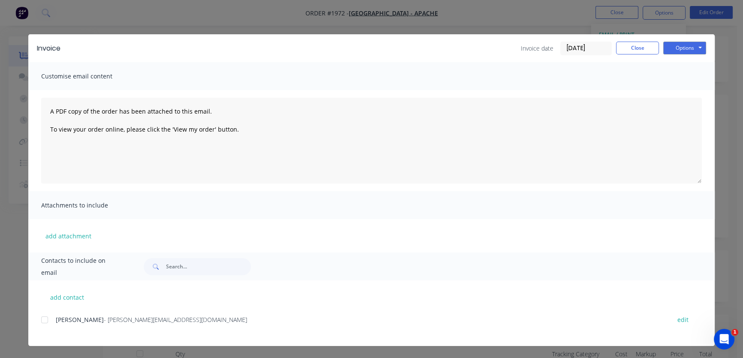
drag, startPoint x: 46, startPoint y: 317, endPoint x: 131, endPoint y: 300, distance: 86.5
click at [48, 317] on div at bounding box center [44, 320] width 17 height 17
click at [695, 50] on button "Options" at bounding box center [685, 48] width 43 height 13
click at [696, 64] on button "Preview" at bounding box center [691, 63] width 55 height 14
click at [42, 319] on div at bounding box center [44, 320] width 17 height 17
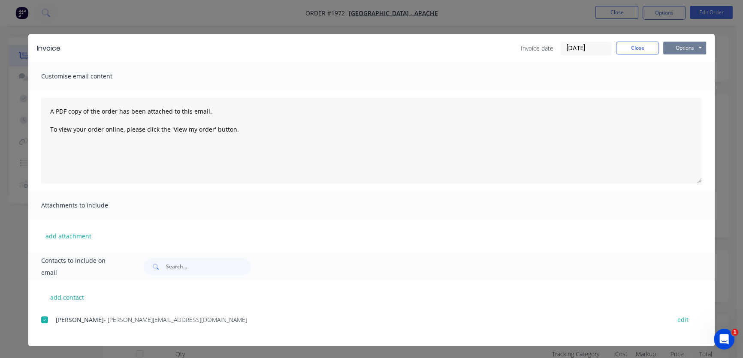
drag, startPoint x: 675, startPoint y: 51, endPoint x: 688, endPoint y: 55, distance: 13.9
click at [676, 51] on button "Options" at bounding box center [685, 48] width 43 height 13
click at [694, 91] on button "Email" at bounding box center [691, 92] width 55 height 14
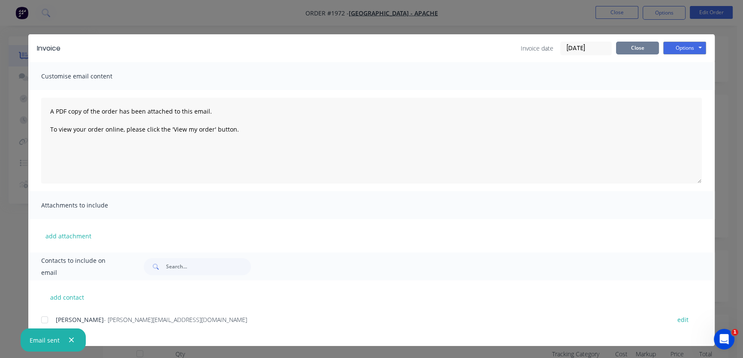
click at [649, 48] on button "Close" at bounding box center [637, 48] width 43 height 13
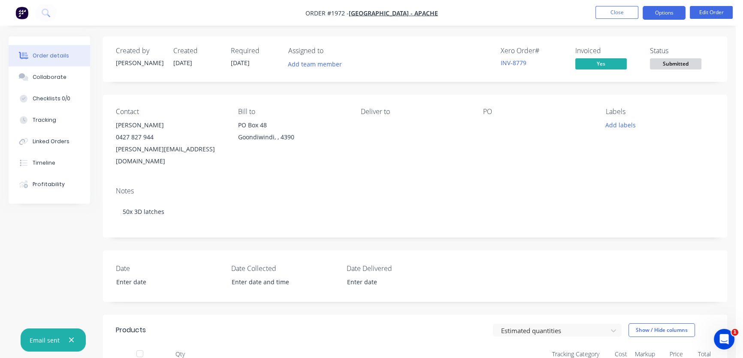
click at [662, 16] on button "Options" at bounding box center [664, 13] width 43 height 14
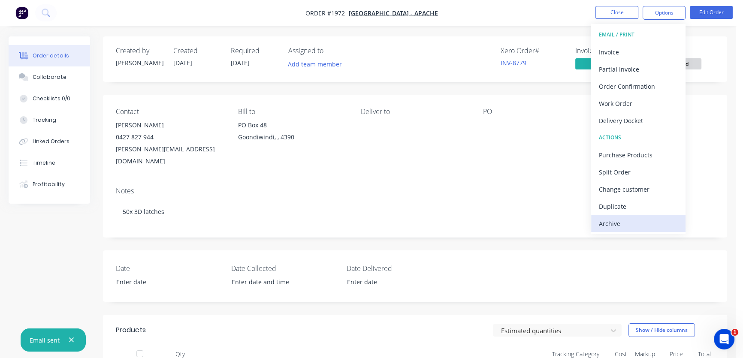
click at [640, 221] on div "Archive" at bounding box center [638, 224] width 79 height 12
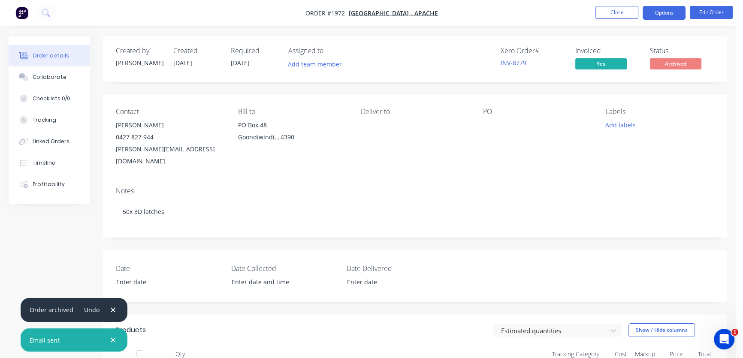
click at [661, 12] on button "Options" at bounding box center [664, 13] width 43 height 14
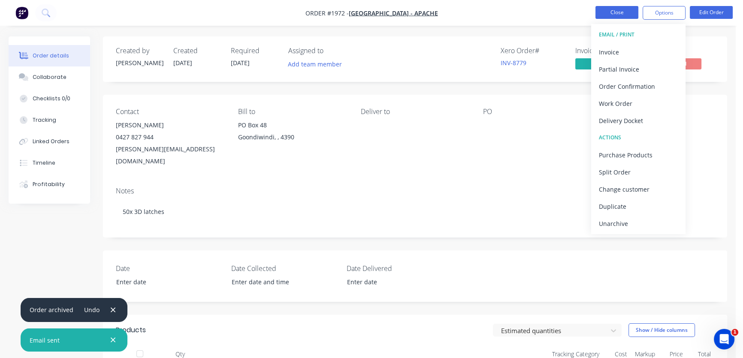
click at [622, 12] on button "Close" at bounding box center [617, 12] width 43 height 13
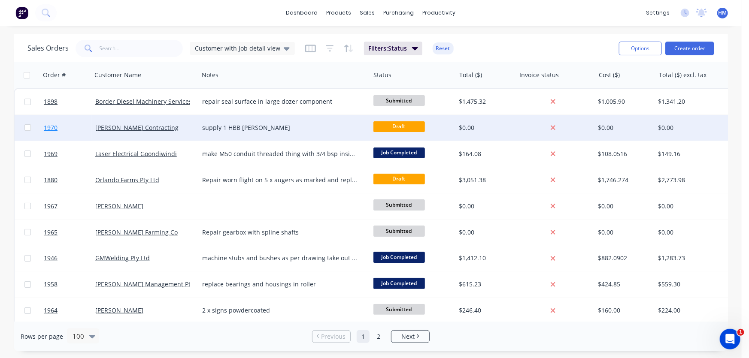
click at [85, 135] on link "1970" at bounding box center [70, 128] width 52 height 26
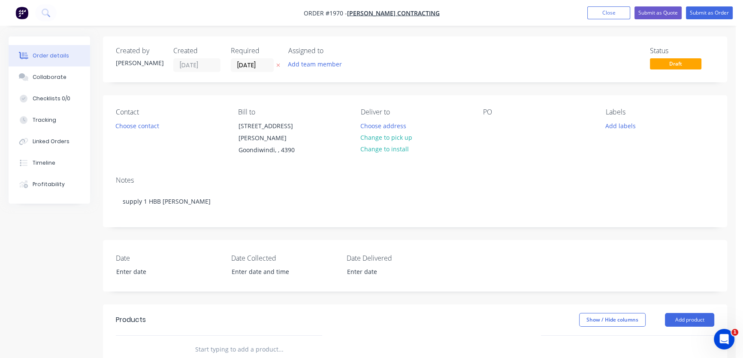
scroll to position [39, 0]
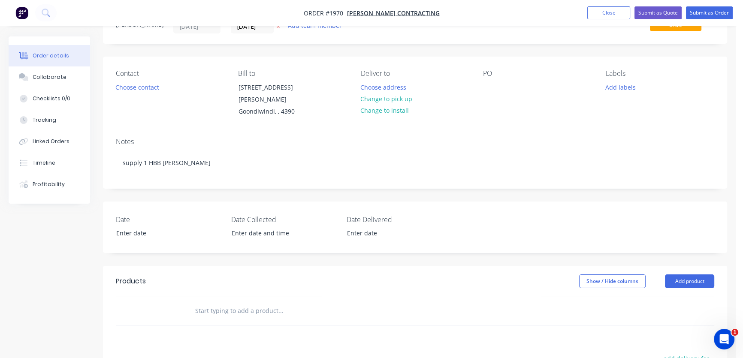
click at [219, 303] on input "text" at bounding box center [281, 311] width 172 height 17
click at [233, 303] on input "Supply 1 1/4" bush" at bounding box center [281, 311] width 172 height 17
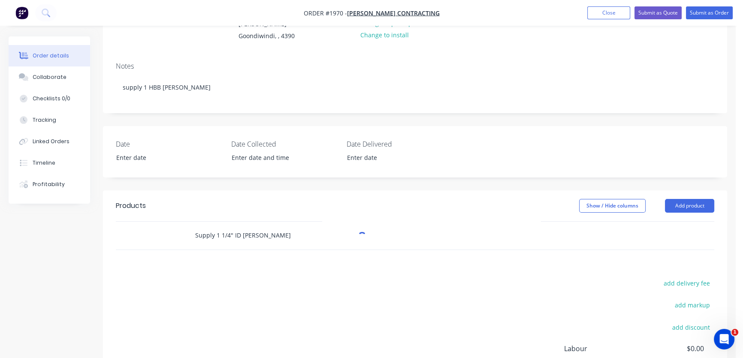
scroll to position [117, 0]
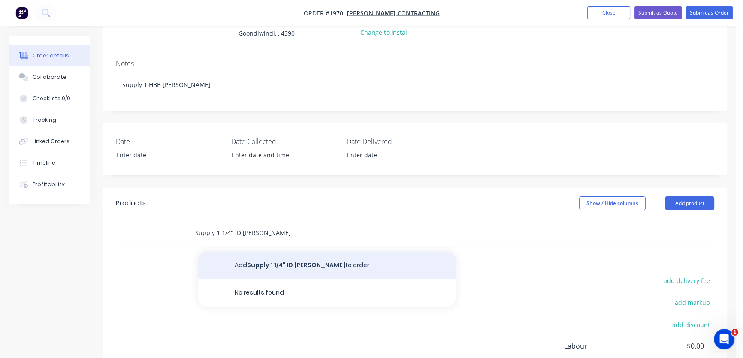
type input "Supply 1 1/4" ID bush"
click at [294, 254] on button "Add Supply 1 1/4" ID bush to order" at bounding box center [327, 265] width 258 height 27
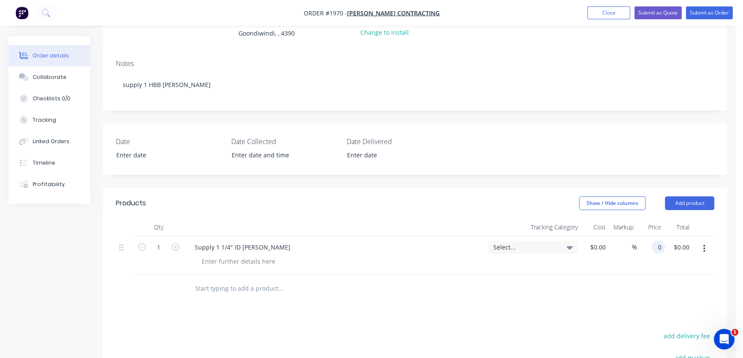
click at [656, 241] on input "0" at bounding box center [660, 247] width 10 height 12
type input "$30.05"
drag, startPoint x: 636, startPoint y: 303, endPoint x: 626, endPoint y: 304, distance: 9.5
click at [633, 304] on div "Products Show / Hide columns Add product Qty Tracking Category Cost Markup Pric…" at bounding box center [415, 348] width 624 height 321
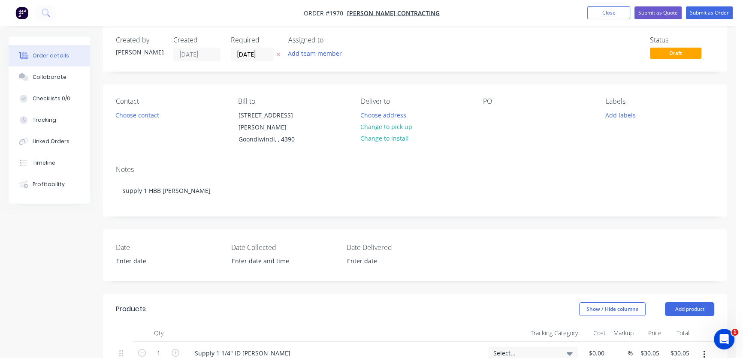
scroll to position [0, 0]
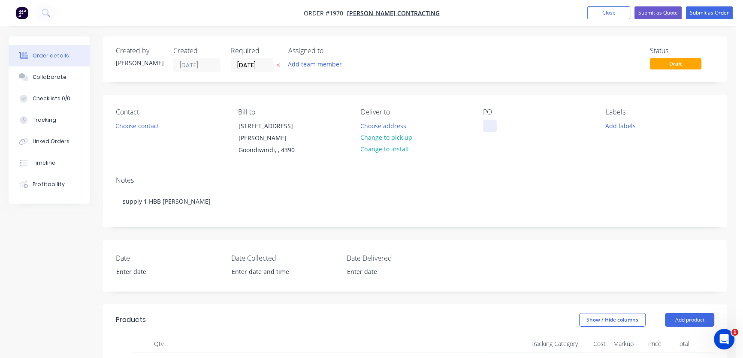
click at [488, 123] on div at bounding box center [490, 126] width 14 height 12
click at [711, 12] on button "Submit as Order" at bounding box center [709, 12] width 47 height 13
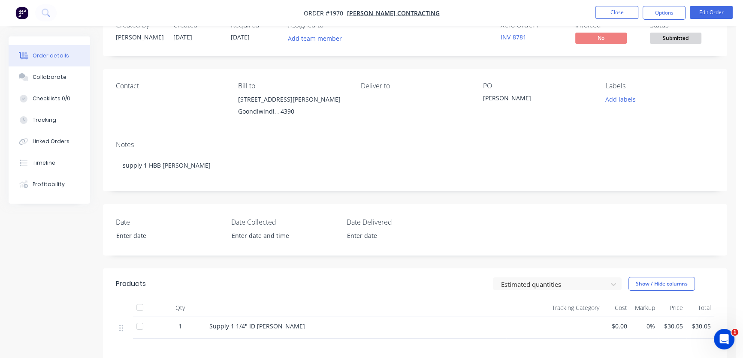
scroll to position [39, 0]
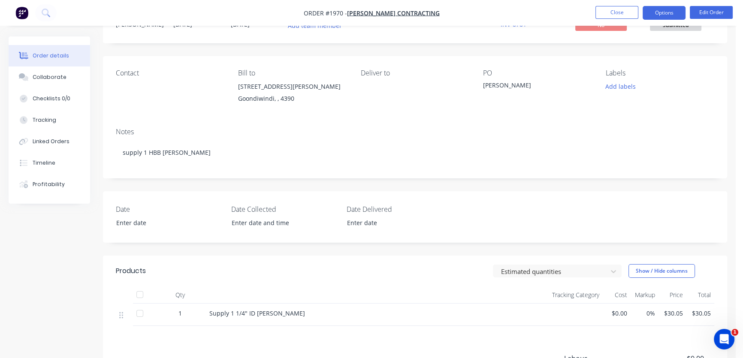
click at [668, 6] on button "Options" at bounding box center [664, 13] width 43 height 14
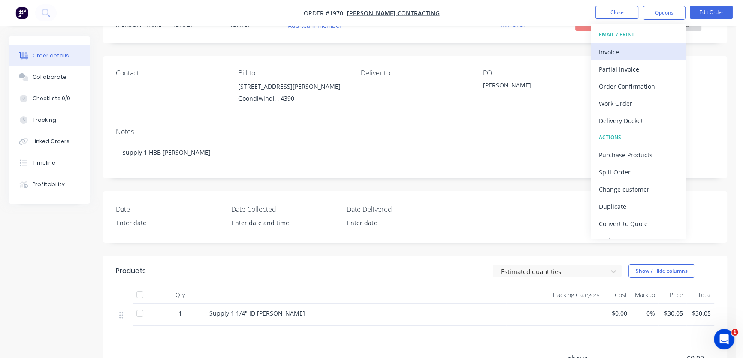
click at [641, 47] on div "Invoice" at bounding box center [638, 52] width 79 height 12
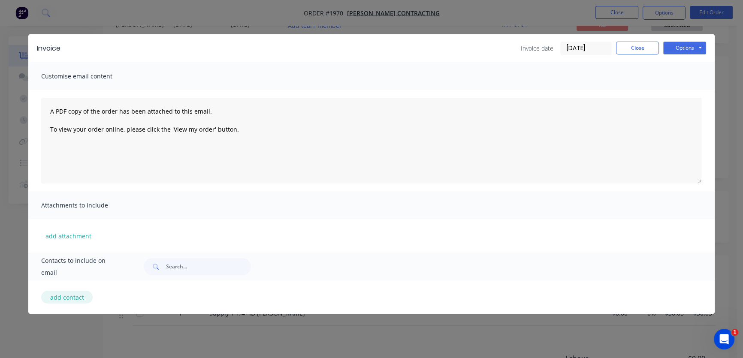
click at [67, 297] on button "add contact" at bounding box center [67, 297] width 52 height 13
select select "AU"
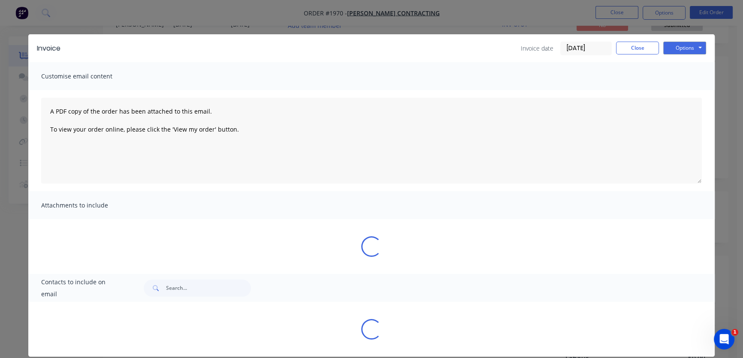
select select "AU"
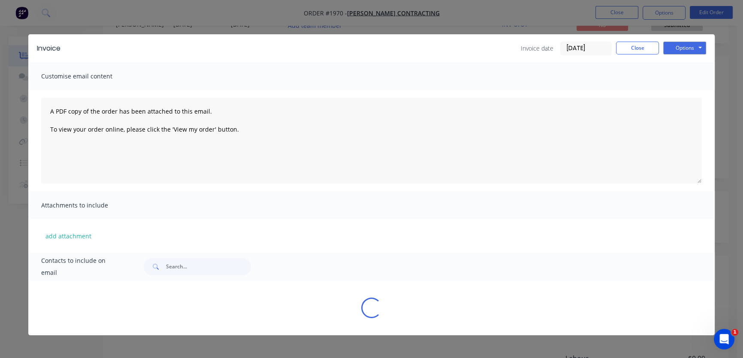
select select "AU"
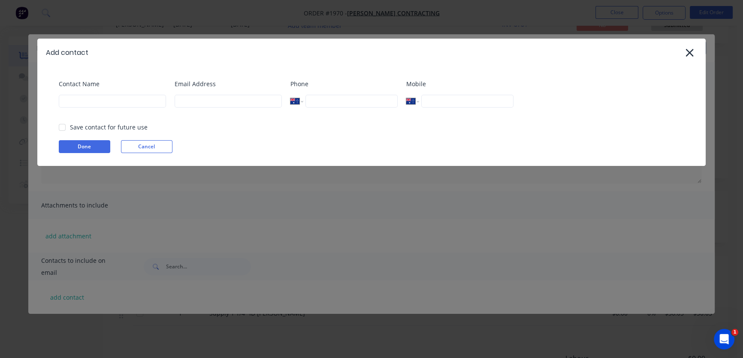
select select "AU"
click at [104, 99] on input at bounding box center [112, 101] width 107 height 13
paste input "reardoncontracting@gmail.com"
type input "reardoncontracting@gmail.com"
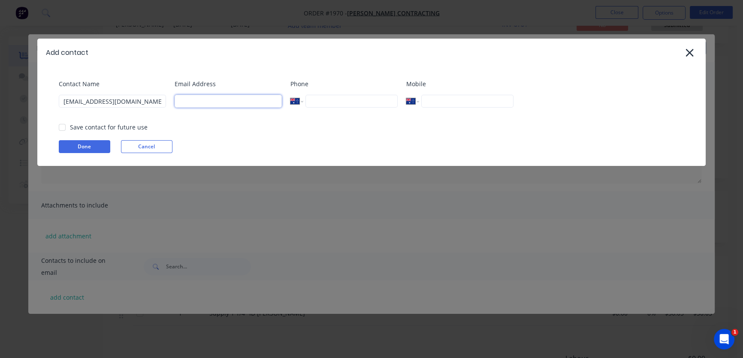
click at [195, 101] on input at bounding box center [228, 101] width 107 height 13
paste input "reardoncontracting@gmail.com"
type input "reardoncontracting@gmail.com"
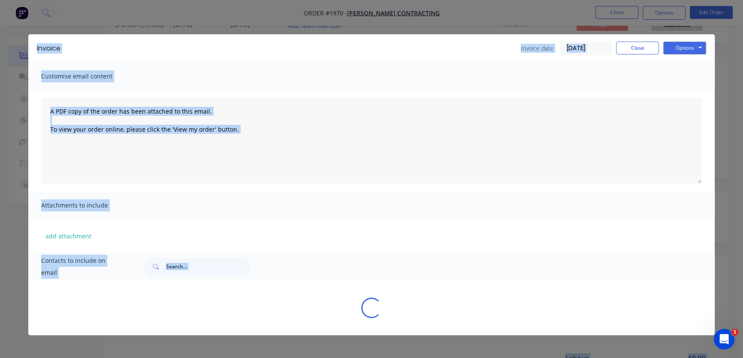
drag, startPoint x: 139, startPoint y: 100, endPoint x: -21, endPoint y: 96, distance: 159.3
select select "AU"
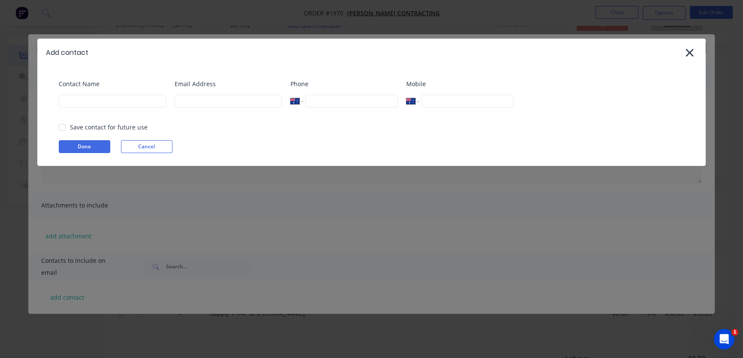
drag, startPoint x: 129, startPoint y: 110, endPoint x: 118, endPoint y: 109, distance: 11.2
click at [129, 110] on div "Contact Name" at bounding box center [112, 96] width 107 height 35
click at [110, 101] on input at bounding box center [112, 101] width 107 height 13
type input "Cha"
select select "AU"
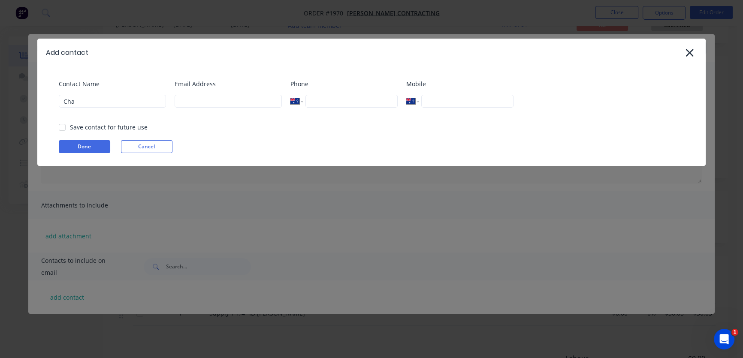
select select "AU"
click at [110, 101] on input at bounding box center [112, 101] width 107 height 13
type input "Charles Rea"
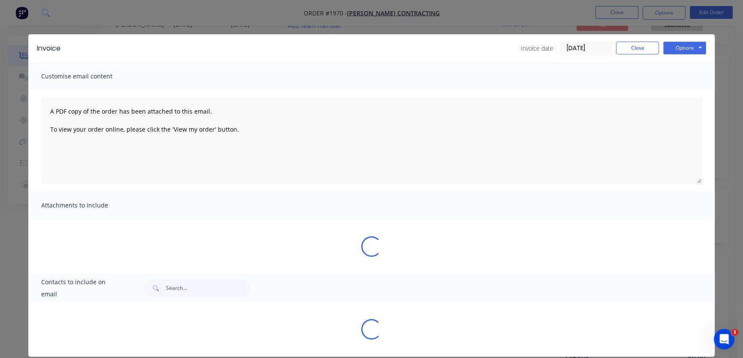
select select "AU"
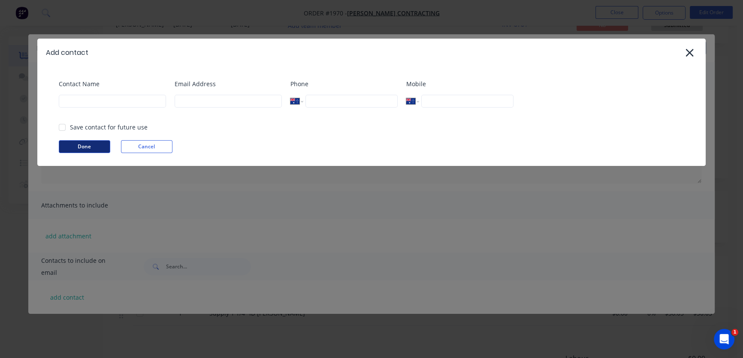
click at [94, 144] on button "Done" at bounding box center [85, 146] width 52 height 13
click at [149, 142] on button "Cancel" at bounding box center [147, 146] width 52 height 13
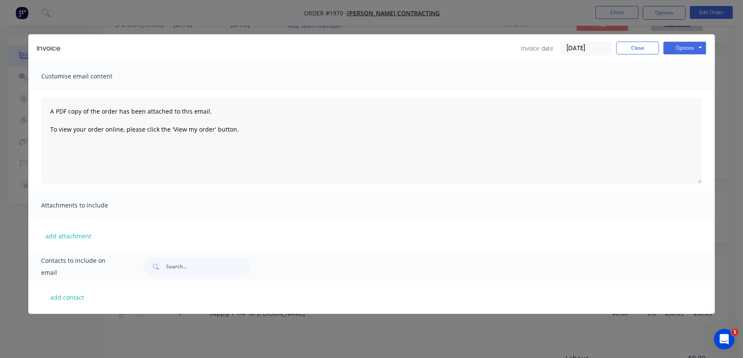
scroll to position [159, 0]
click at [70, 297] on button "add contact" at bounding box center [67, 297] width 52 height 13
select select "AU"
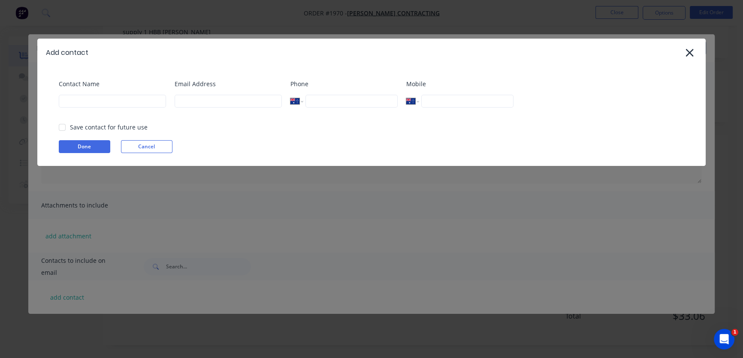
click at [188, 108] on div "Email Address" at bounding box center [228, 96] width 107 height 35
click at [194, 99] on input at bounding box center [228, 101] width 107 height 13
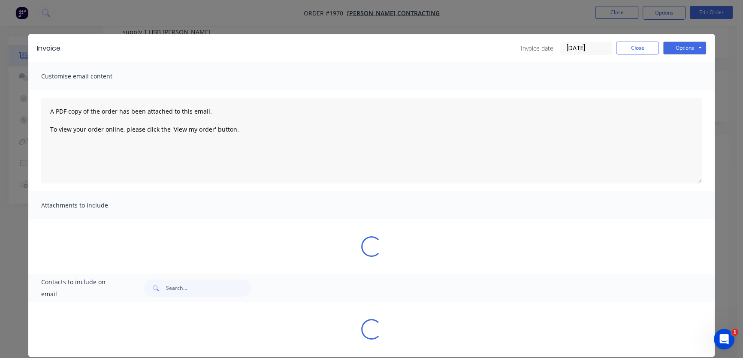
select select "AU"
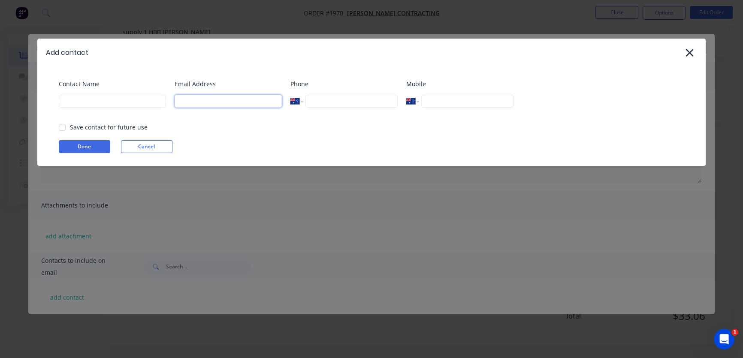
click at [194, 99] on input at bounding box center [228, 101] width 107 height 13
paste input "reardoncontracting@gmail.com"
drag, startPoint x: 64, startPoint y: 130, endPoint x: 85, endPoint y: 141, distance: 23.8
click at [64, 130] on div at bounding box center [62, 127] width 17 height 17
type input "reardoncontracting@gmail.com"
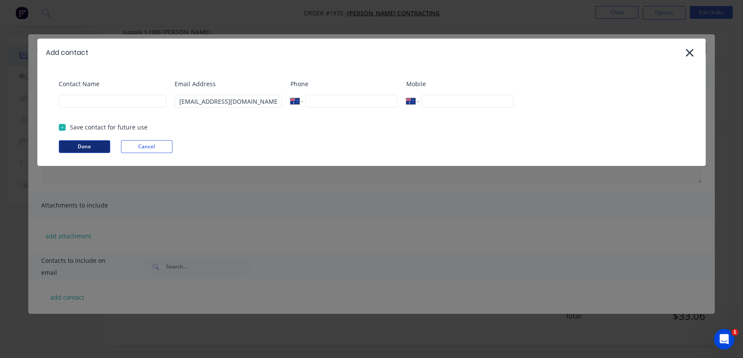
click at [86, 144] on button "Done" at bounding box center [85, 146] width 52 height 13
select select "AU"
click at [693, 48] on icon at bounding box center [689, 53] width 9 height 12
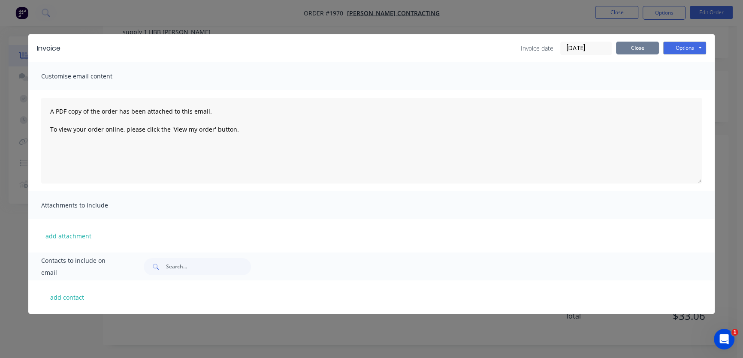
click at [637, 48] on button "Close" at bounding box center [637, 48] width 43 height 13
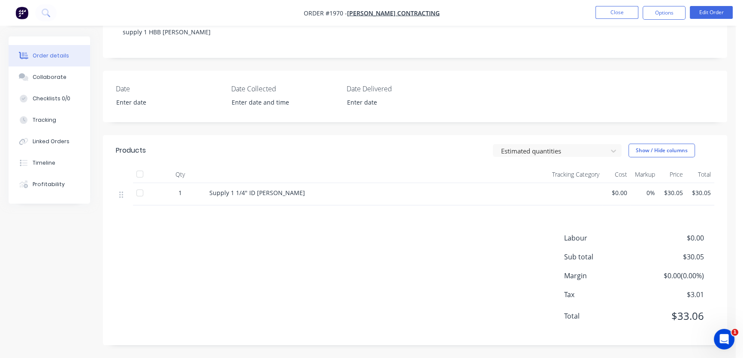
click at [339, 142] on header "Products Estimated quantities Show / Hide columns" at bounding box center [415, 150] width 624 height 31
click at [380, 14] on span "Reardon Contracting" at bounding box center [393, 13] width 93 height 8
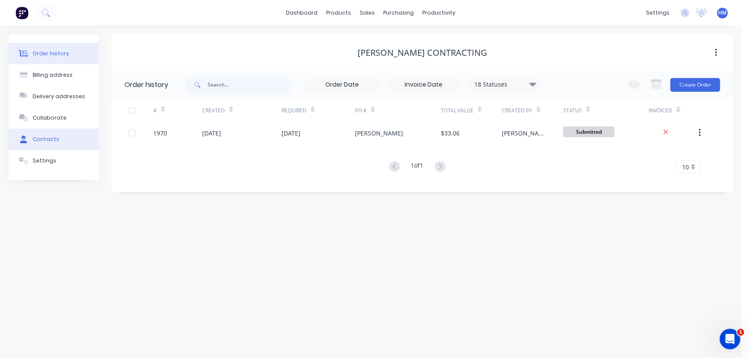
click at [47, 136] on div "Contacts" at bounding box center [46, 140] width 27 height 8
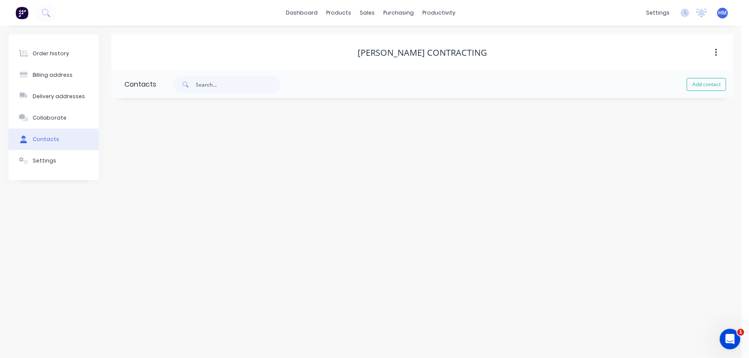
drag, startPoint x: 696, startPoint y: 86, endPoint x: 682, endPoint y: 87, distance: 13.8
click at [696, 86] on button "Add contact" at bounding box center [706, 84] width 39 height 13
select select "AU"
click at [167, 143] on input "text" at bounding box center [194, 147] width 140 height 13
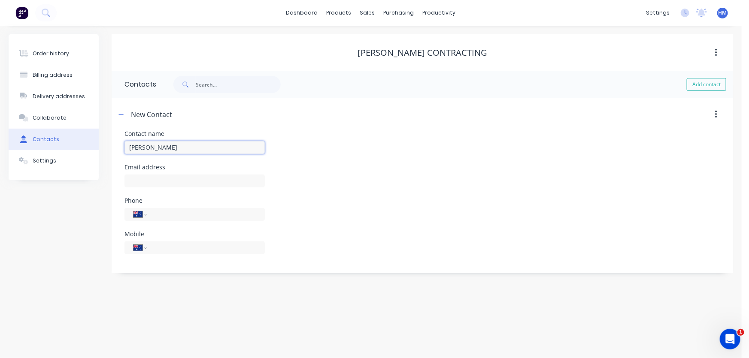
type input "Charles Reardon"
select select "AU"
click at [133, 182] on input "text" at bounding box center [194, 181] width 140 height 13
paste input "reardoncontracting@gmail.com"
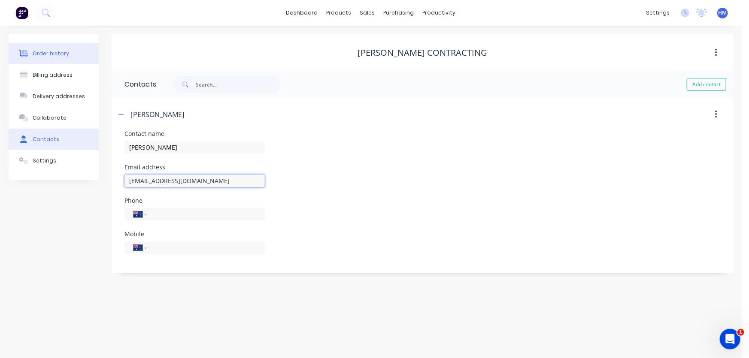
type input "reardoncontracting@gmail.com"
click at [54, 48] on button "Order history" at bounding box center [54, 53] width 90 height 21
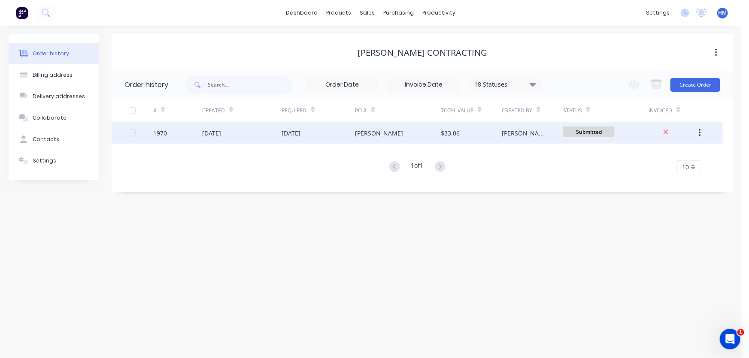
click at [172, 133] on div "1970" at bounding box center [177, 132] width 49 height 21
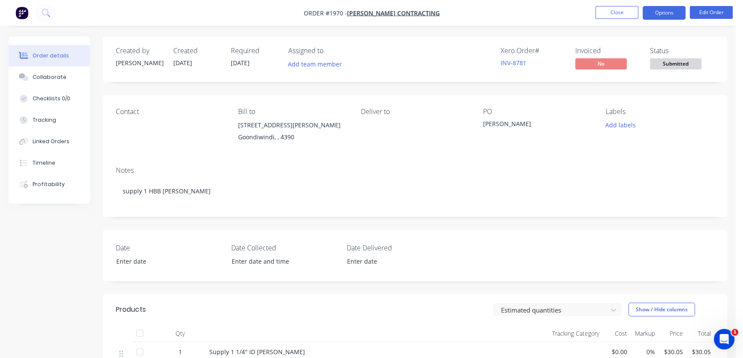
click at [667, 11] on button "Options" at bounding box center [664, 13] width 43 height 14
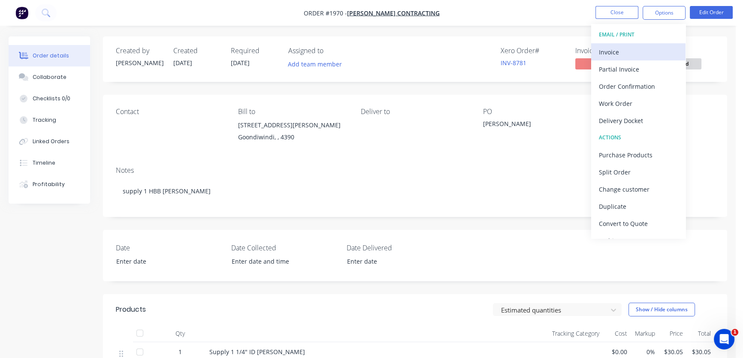
click at [625, 47] on div "Invoice" at bounding box center [638, 52] width 79 height 12
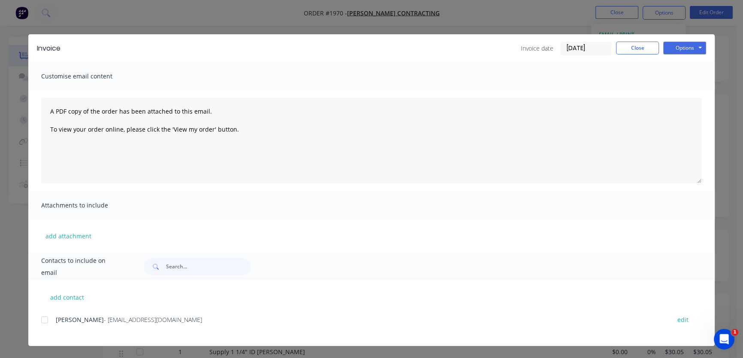
drag, startPoint x: 45, startPoint y: 319, endPoint x: 167, endPoint y: 294, distance: 125.2
click at [45, 318] on div at bounding box center [44, 320] width 17 height 17
click at [685, 46] on button "Options" at bounding box center [685, 48] width 43 height 13
click at [43, 318] on div at bounding box center [44, 320] width 17 height 17
click at [687, 49] on button "Options" at bounding box center [685, 48] width 43 height 13
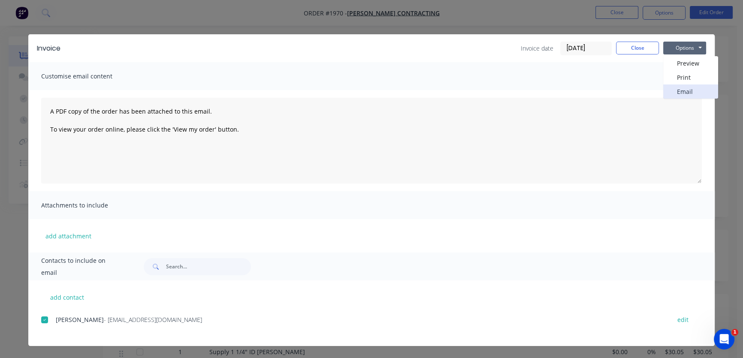
click at [692, 89] on button "Email" at bounding box center [691, 92] width 55 height 14
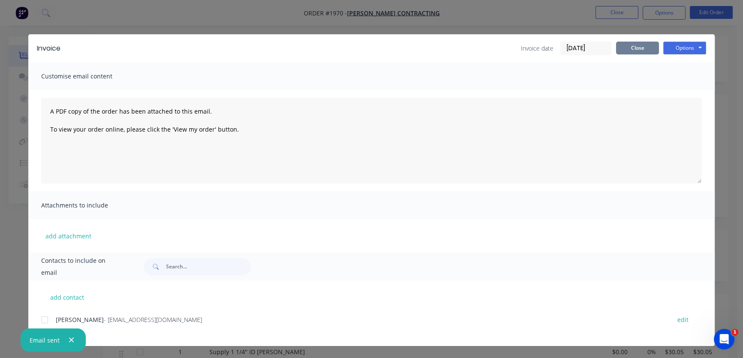
click at [639, 43] on button "Close" at bounding box center [637, 48] width 43 height 13
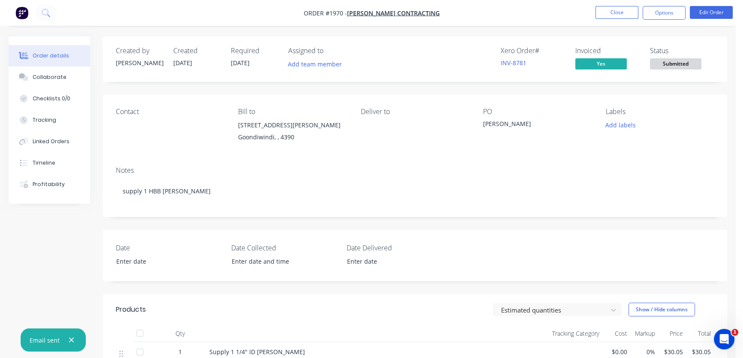
drag, startPoint x: 664, startPoint y: 12, endPoint x: 660, endPoint y: 23, distance: 11.4
click at [664, 12] on button "Options" at bounding box center [664, 13] width 43 height 14
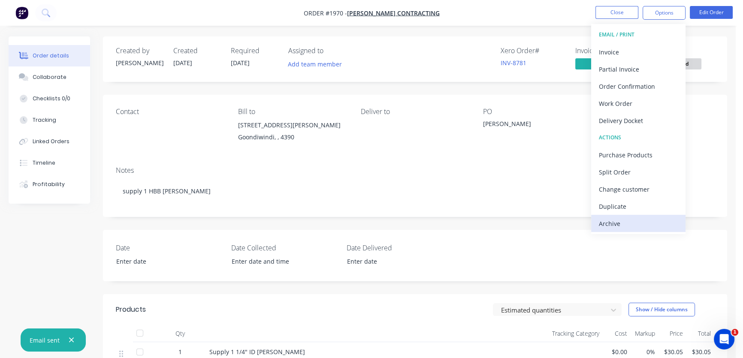
click at [618, 218] on div "Archive" at bounding box center [638, 224] width 79 height 12
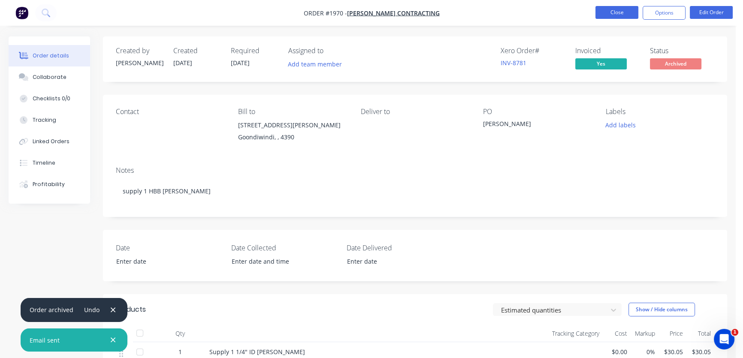
click at [605, 15] on button "Close" at bounding box center [617, 12] width 43 height 13
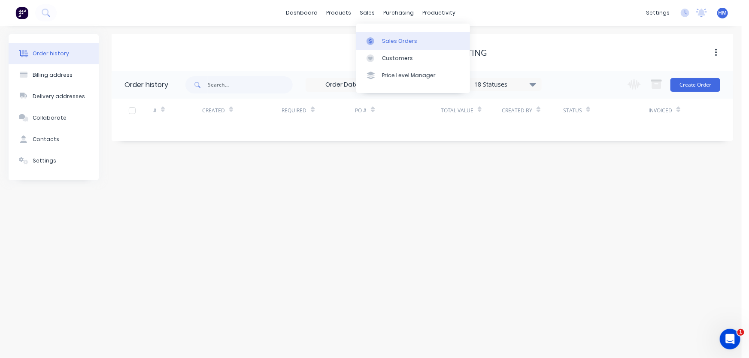
click at [389, 38] on div "Sales Orders" at bounding box center [399, 41] width 35 height 8
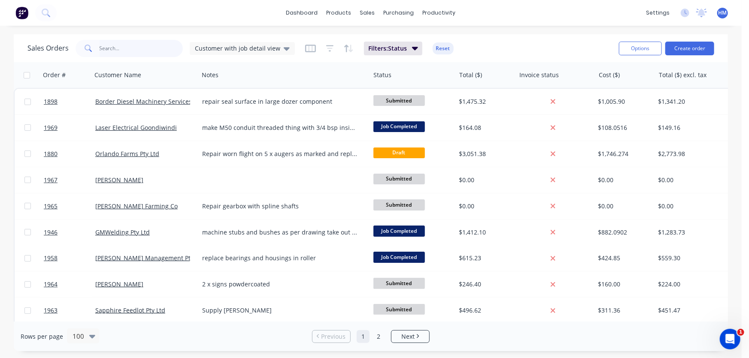
click at [104, 47] on input "text" at bounding box center [142, 48] width 84 height 17
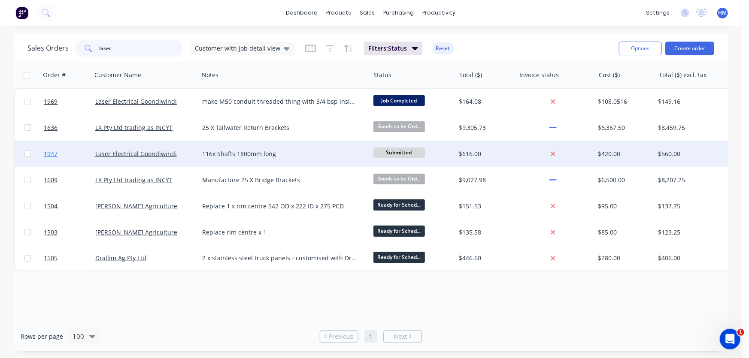
type input "laser"
click at [65, 155] on link "1947" at bounding box center [70, 154] width 52 height 26
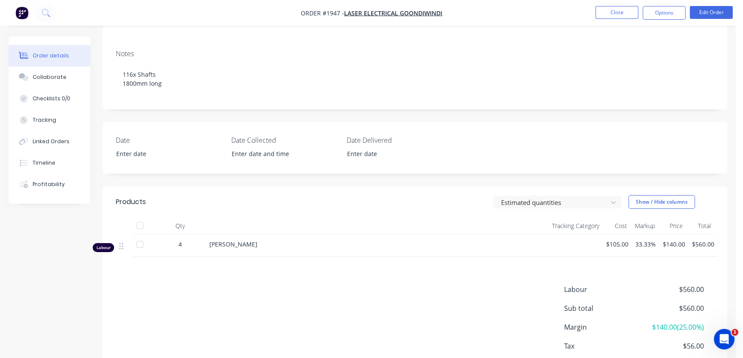
scroll to position [156, 0]
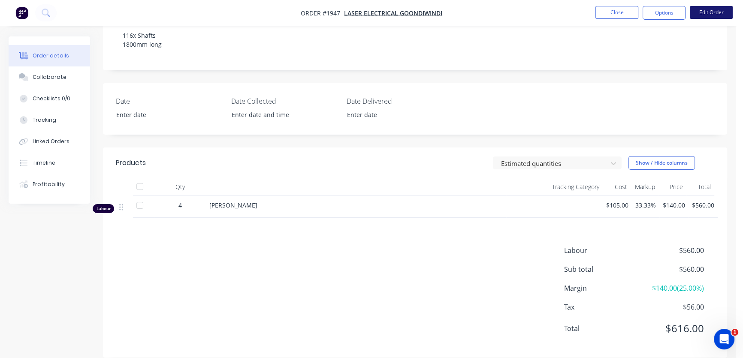
click at [703, 13] on button "Edit Order" at bounding box center [711, 12] width 43 height 13
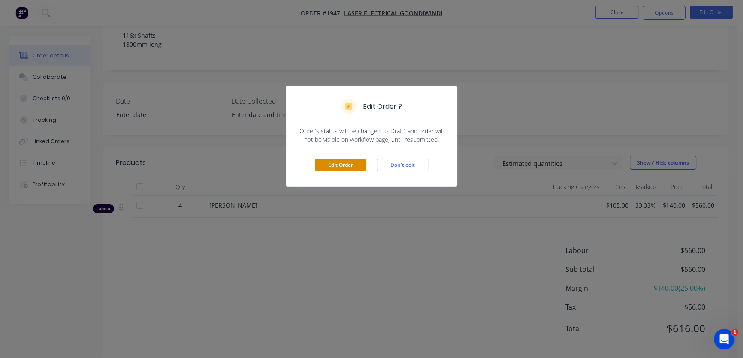
click at [336, 167] on button "Edit Order" at bounding box center [341, 165] width 52 height 13
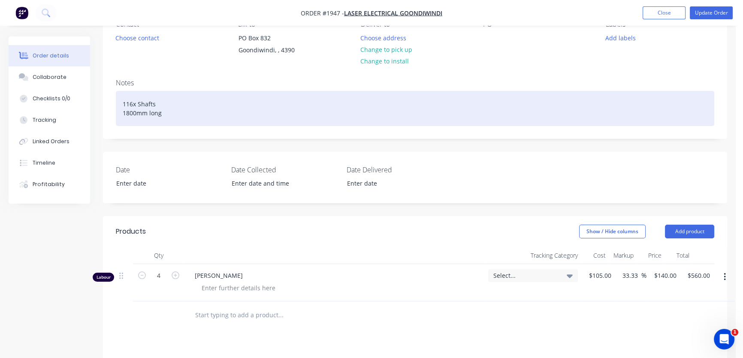
scroll to position [117, 0]
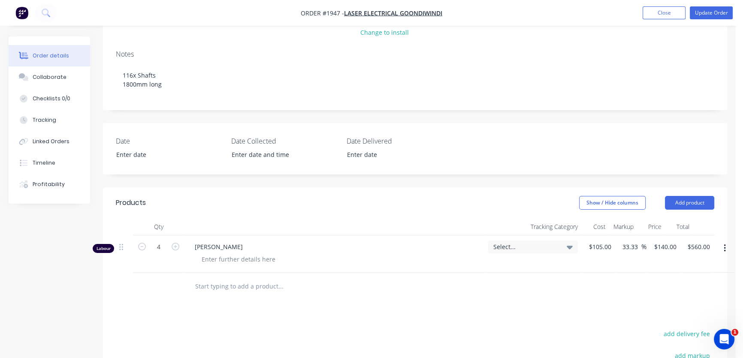
click at [231, 286] on input "text" at bounding box center [281, 286] width 172 height 17
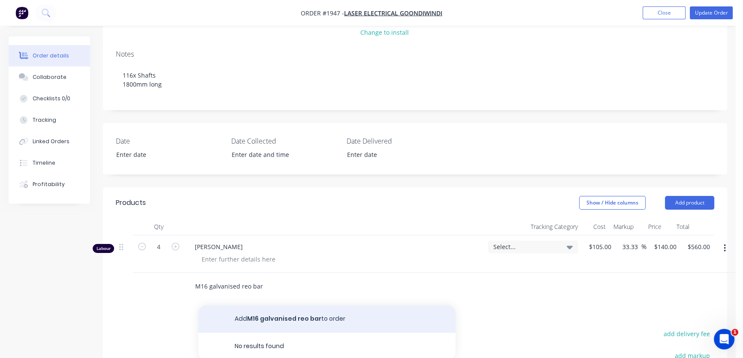
scroll to position [156, 0]
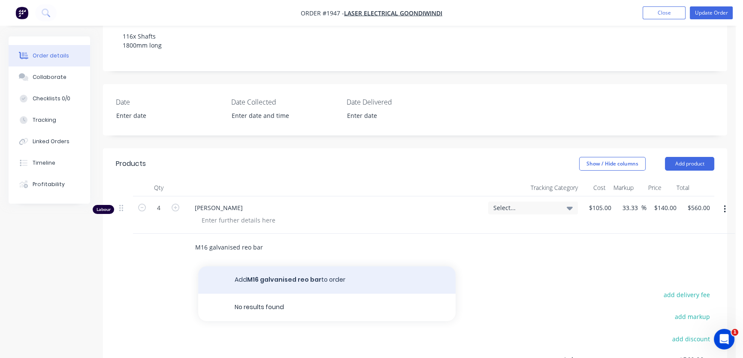
type input "M16 galvanised reo bar"
click at [280, 279] on button "Add M16 galvanised reo bar to order" at bounding box center [327, 280] width 258 height 27
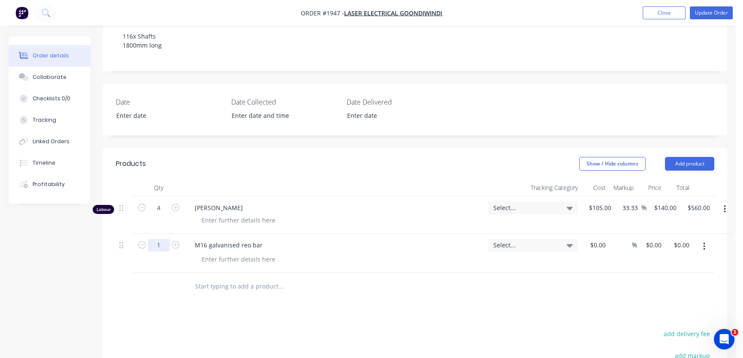
click at [160, 245] on input "1" at bounding box center [159, 245] width 22 height 13
type input "240"
click at [597, 245] on div at bounding box center [602, 245] width 13 height 12
type input "$7.59"
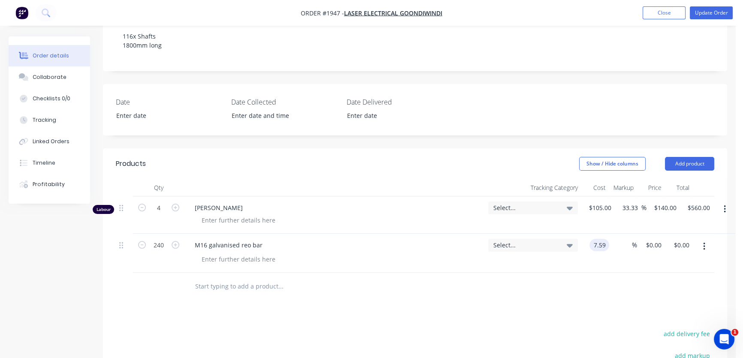
type input "$1,821.60"
type input "20"
type input "$9.108"
type input "$2,185.92"
click at [244, 284] on input "text" at bounding box center [281, 286] width 172 height 17
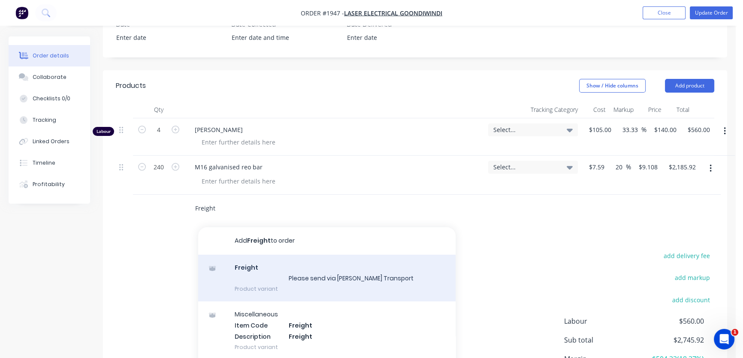
scroll to position [9, 0]
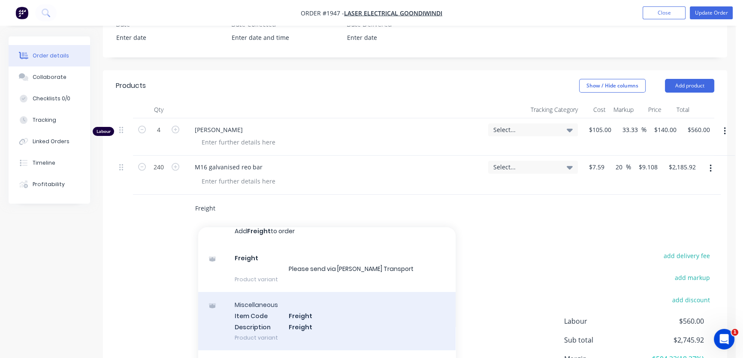
type input "Freight"
click at [298, 322] on div "Miscellaneous Item Code Freight Description Freight Product variant" at bounding box center [327, 321] width 258 height 58
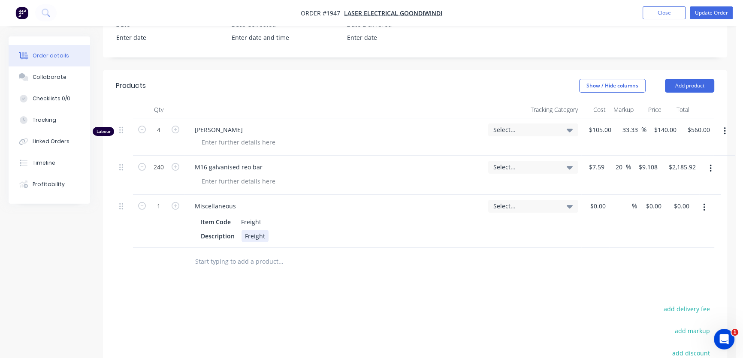
click at [267, 236] on div "Freight" at bounding box center [255, 236] width 27 height 12
click at [250, 251] on div at bounding box center [339, 262] width 309 height 28
click at [270, 236] on div "Description Freight" at bounding box center [332, 236] width 271 height 12
click at [240, 201] on div "Miscellaneous" at bounding box center [215, 206] width 55 height 12
drag, startPoint x: 236, startPoint y: 206, endPoint x: 150, endPoint y: 206, distance: 86.3
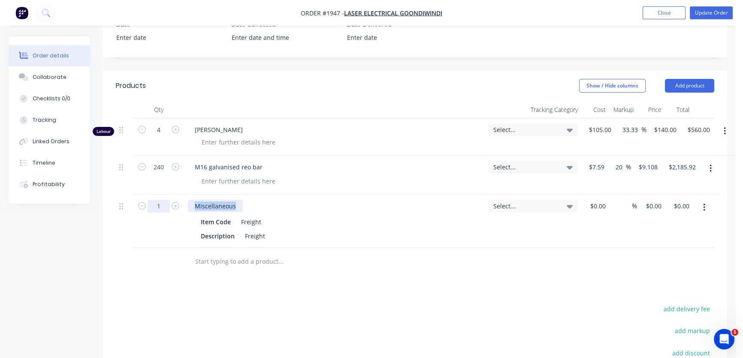
click at [150, 206] on div "1 Miscellaneous Item Code Freight Description Freight Select... $0.00 $0.00 % $…" at bounding box center [415, 221] width 599 height 53
click at [218, 217] on div "Item Code" at bounding box center [215, 222] width 37 height 12
drag, startPoint x: 234, startPoint y: 204, endPoint x: 169, endPoint y: 204, distance: 64.8
click at [169, 204] on div "1 Miscellaneous Item Code Freight Description Freight Select... $0.00 $0.00 % $…" at bounding box center [415, 221] width 599 height 53
click at [598, 203] on div "$0.00" at bounding box center [597, 206] width 23 height 12
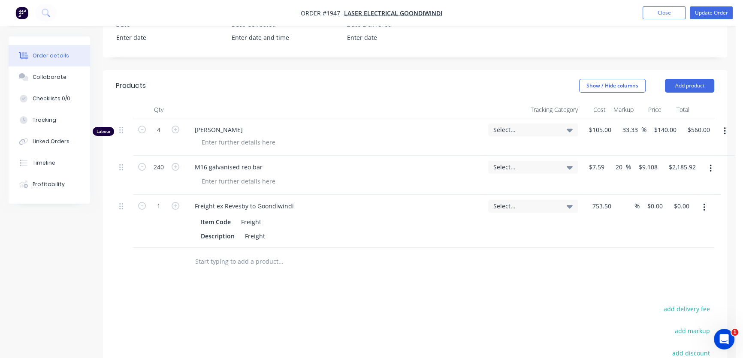
type input "$753.50"
click at [551, 237] on div "Select..." at bounding box center [533, 221] width 97 height 53
click at [620, 206] on div "%" at bounding box center [627, 206] width 18 height 12
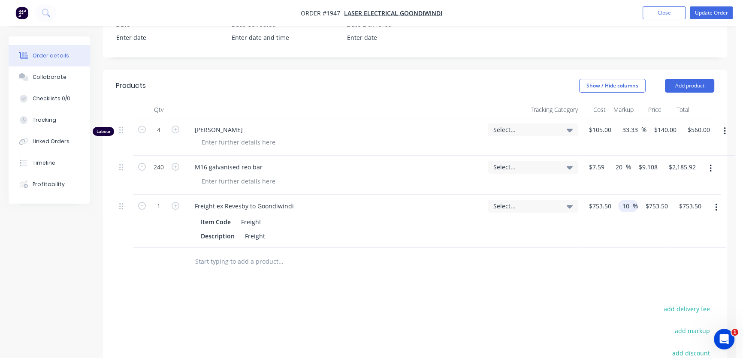
type input "10"
type input "$828.85"
click at [635, 240] on div "10 10 %" at bounding box center [626, 221] width 23 height 53
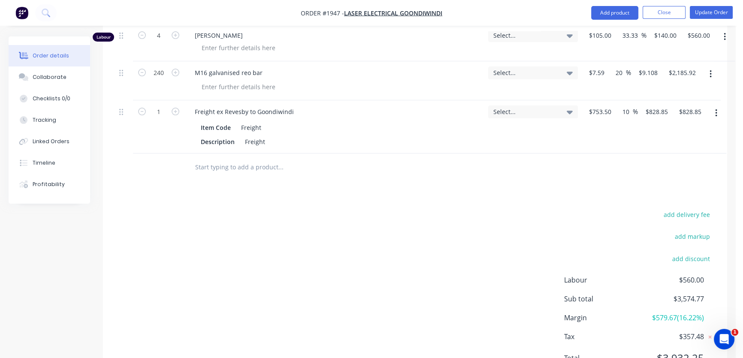
scroll to position [291, 0]
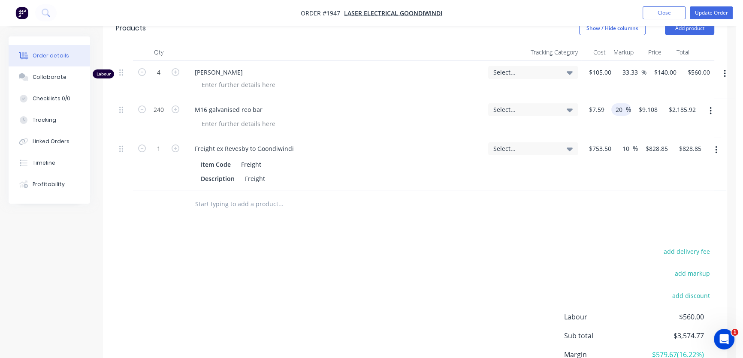
click at [616, 110] on input "20" at bounding box center [620, 109] width 11 height 12
click at [527, 258] on div "add delivery fee add markup add discount Labour $560.00 Sub total $3,574.77 Mar…" at bounding box center [415, 329] width 599 height 166
click at [621, 112] on input "20" at bounding box center [620, 109] width 11 height 12
type input "30"
type input "$9.867"
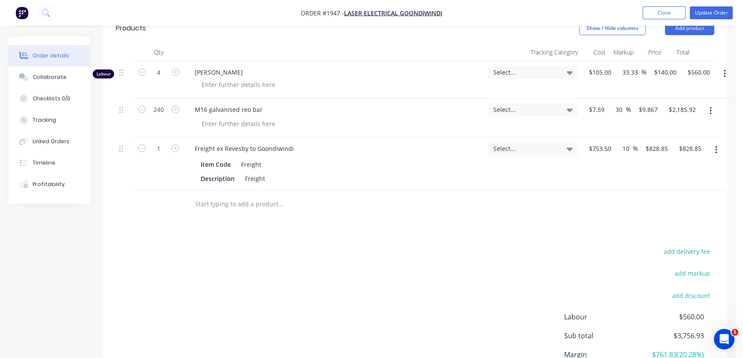
type input "$2,368.08"
click at [554, 236] on div "Products Show / Hide columns Add product Qty Tracking Category Cost Markup Pric…" at bounding box center [415, 219] width 624 height 412
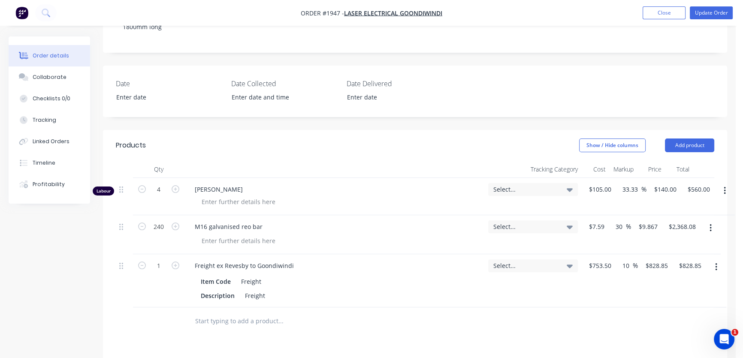
scroll to position [213, 0]
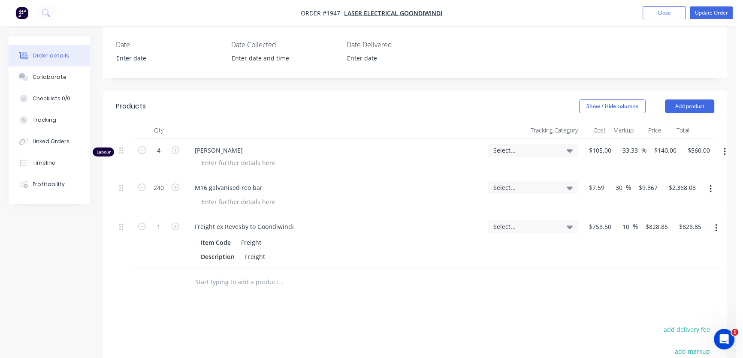
click at [724, 150] on icon "button" at bounding box center [725, 151] width 2 height 9
click at [676, 226] on div "Delete" at bounding box center [694, 226] width 66 height 12
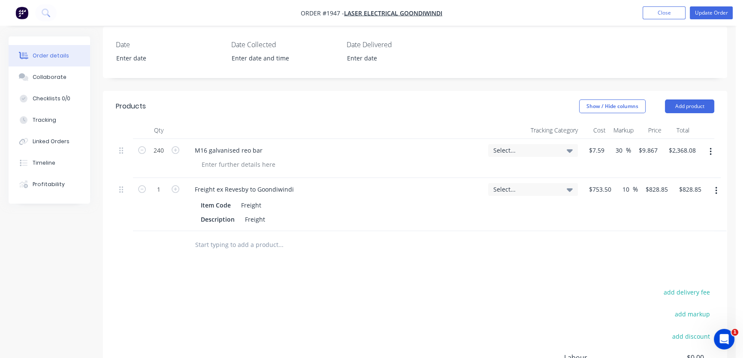
click at [712, 151] on icon "button" at bounding box center [711, 151] width 2 height 9
click at [685, 223] on div "Delete" at bounding box center [680, 226] width 66 height 12
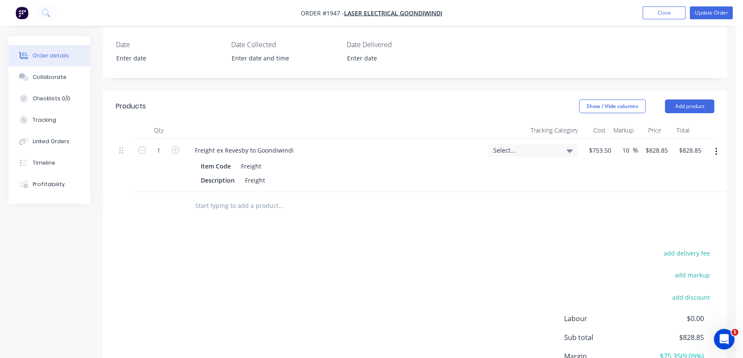
click at [718, 148] on button "button" at bounding box center [716, 151] width 20 height 15
click at [661, 221] on div "Delete" at bounding box center [686, 226] width 66 height 12
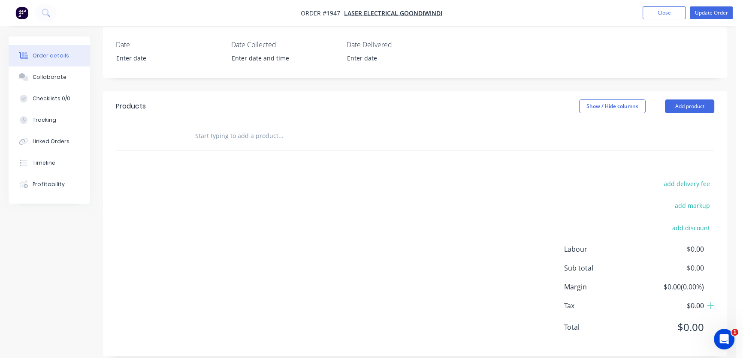
click at [240, 137] on input "text" at bounding box center [281, 135] width 172 height 17
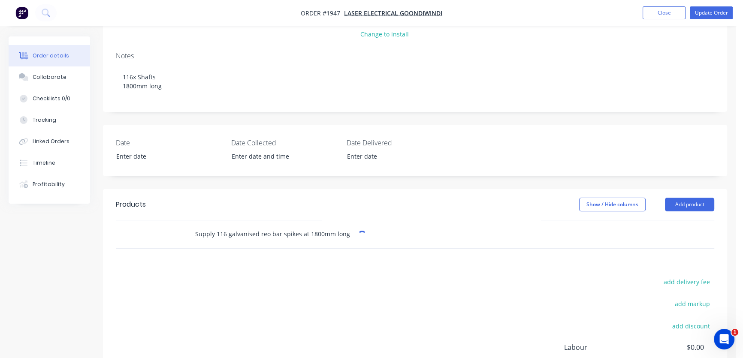
scroll to position [117, 0]
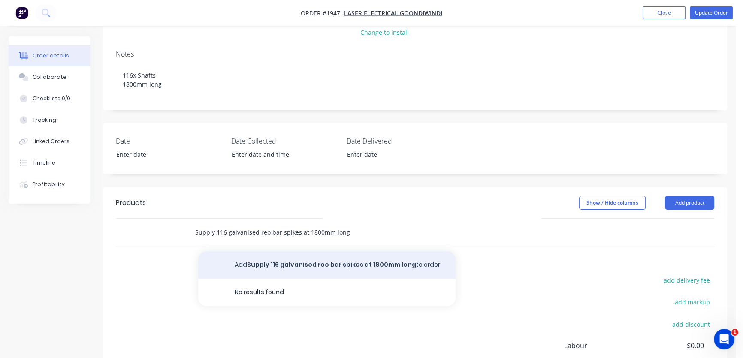
type input "Supply 116 galvanised reo bar spikes at 1800mm long"
click at [278, 265] on button "Add Supply 116 galvanised reo bar spikes at 1800mm long to order" at bounding box center [327, 265] width 258 height 27
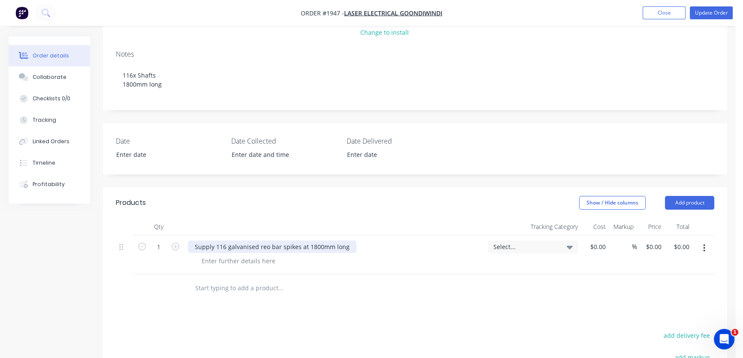
click at [227, 246] on div "Supply 116 galvanised reo bar spikes at 1800mm long" at bounding box center [272, 247] width 169 height 12
click at [240, 264] on div at bounding box center [239, 261] width 88 height 12
drag, startPoint x: 238, startPoint y: 247, endPoint x: 229, endPoint y: 246, distance: 9.5
click at [229, 246] on div "Supply 116 M16 galvanised reo bar spikes at 1800mm long" at bounding box center [279, 247] width 183 height 12
click at [162, 247] on input "1" at bounding box center [159, 247] width 22 height 13
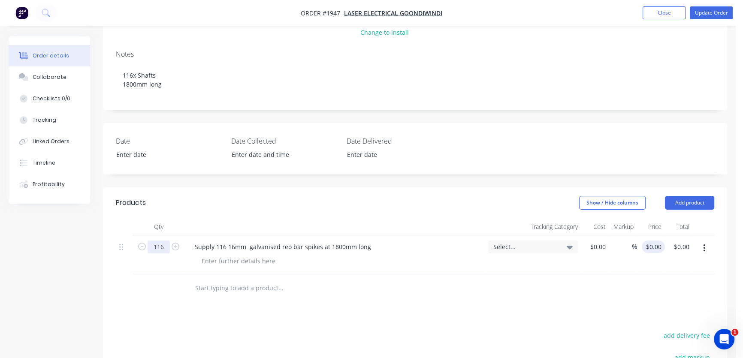
type input "116"
click at [655, 246] on div "0 $0.00" at bounding box center [653, 247] width 23 height 12
type input "$45.00"
type input "$5,220.00"
click at [609, 300] on div at bounding box center [415, 289] width 599 height 28
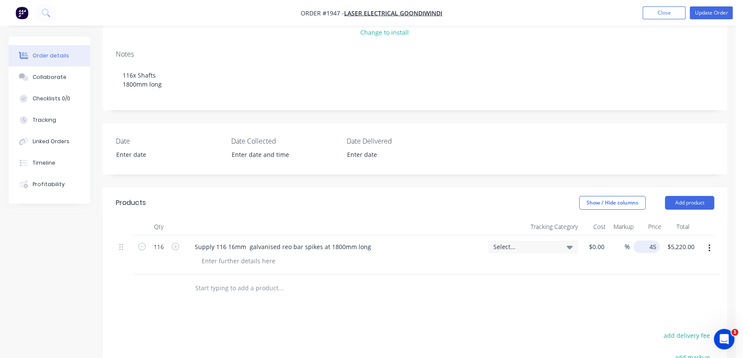
click at [648, 247] on input "45" at bounding box center [648, 247] width 23 height 12
type input "$45.07"
type input "$5,228.12"
click at [611, 283] on div at bounding box center [415, 289] width 599 height 28
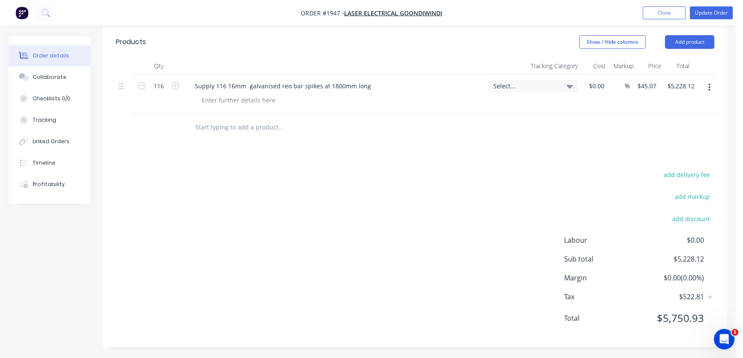
scroll to position [279, 0]
click at [595, 82] on input at bounding box center [598, 85] width 20 height 12
type input "$27.50"
type input "$3,190.00"
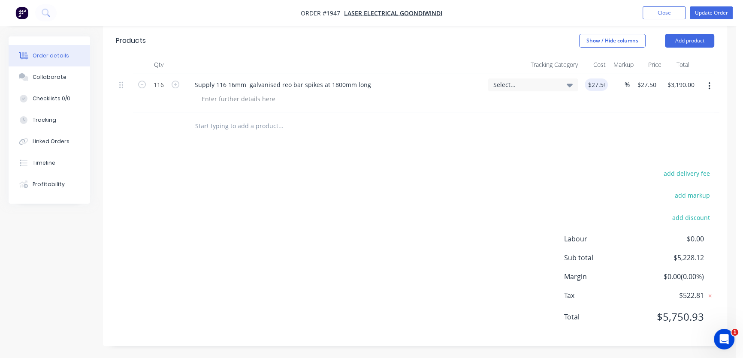
click at [514, 169] on div "add delivery fee add markup add discount Labour $0.00 Sub total $5,228.12 Margi…" at bounding box center [415, 251] width 599 height 166
click at [646, 87] on input "27.5" at bounding box center [648, 85] width 16 height 12
type input "45.07"
type input "63.89"
type input "$45.07"
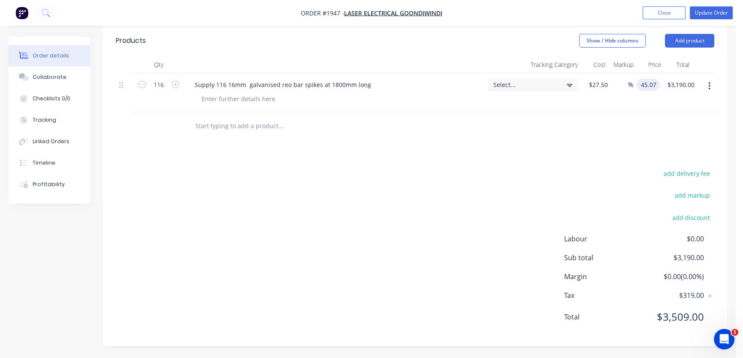
type input "$5,228.12"
drag, startPoint x: 591, startPoint y: 190, endPoint x: 596, endPoint y: 190, distance: 5.6
click at [594, 190] on div "add delivery fee add markup add discount Labour $0.00 Sub total $5,228.12 Margi…" at bounding box center [415, 251] width 599 height 166
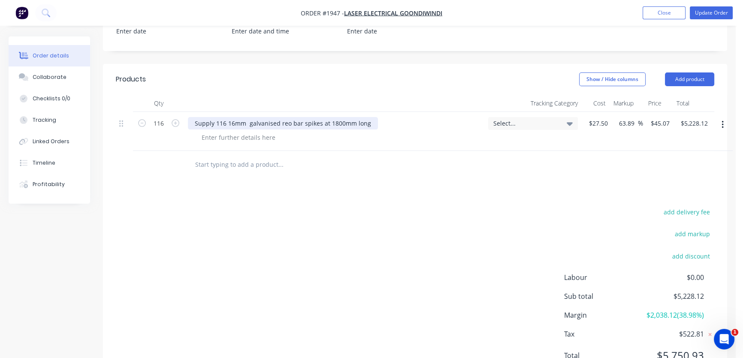
click at [226, 123] on div "Supply 116 16mm galvanised reo bar spikes at 1800mm long" at bounding box center [283, 123] width 190 height 12
drag, startPoint x: 258, startPoint y: 158, endPoint x: 269, endPoint y: 161, distance: 12.2
click at [259, 158] on input "text" at bounding box center [281, 164] width 172 height 17
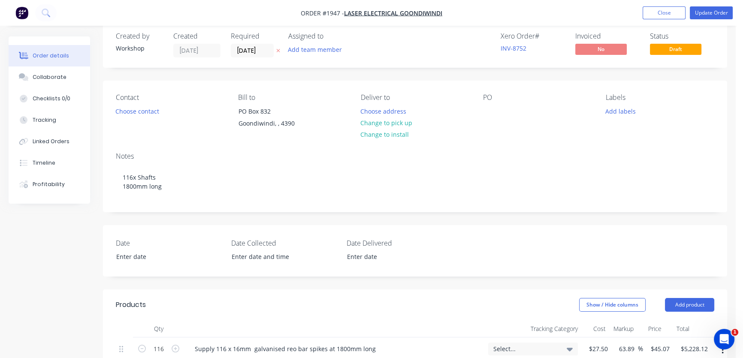
scroll to position [0, 0]
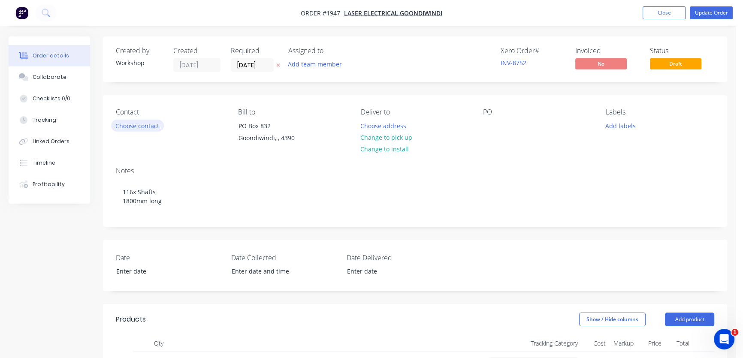
click at [129, 130] on button "Choose contact" at bounding box center [137, 126] width 53 height 12
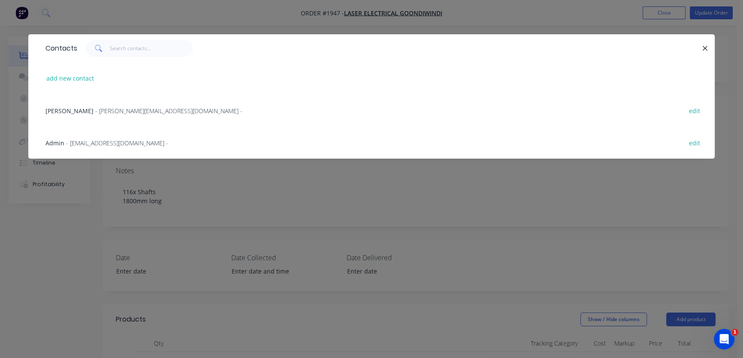
click at [67, 107] on span "Jeff Cairns" at bounding box center [69, 111] width 48 height 8
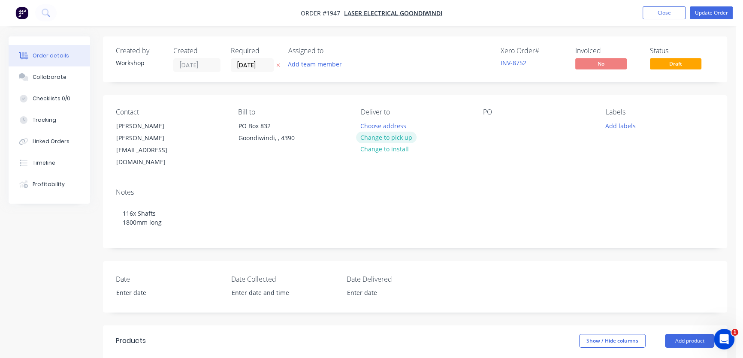
click at [379, 139] on button "Change to pick up" at bounding box center [386, 138] width 61 height 12
click at [705, 16] on button "Update Order" at bounding box center [711, 12] width 43 height 13
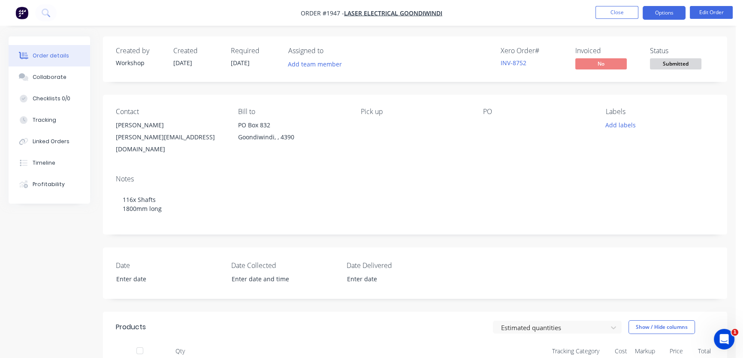
click at [656, 9] on button "Options" at bounding box center [664, 13] width 43 height 14
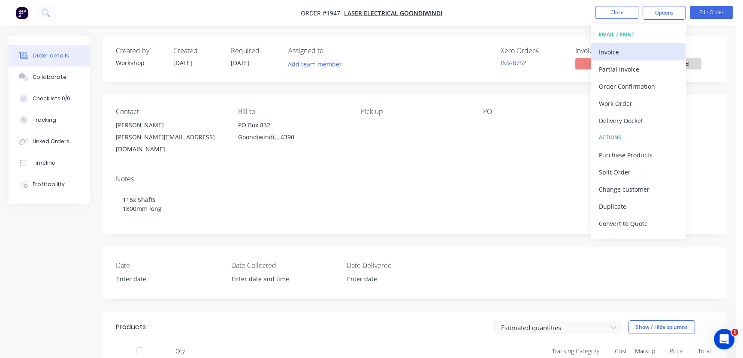
click at [616, 49] on div "Invoice" at bounding box center [638, 52] width 79 height 12
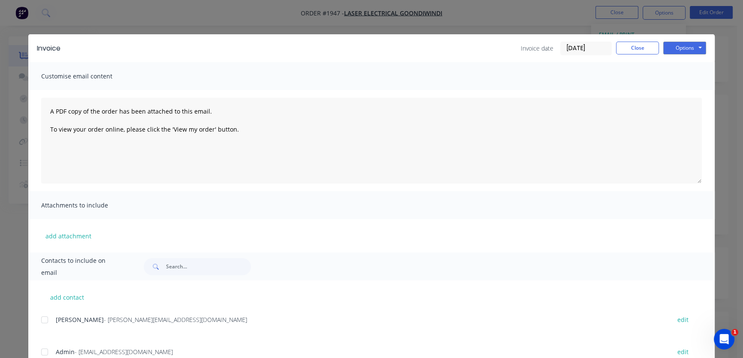
scroll to position [32, 0]
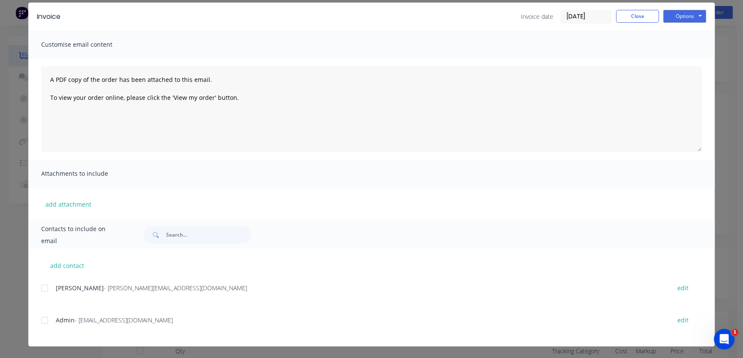
click at [43, 321] on div at bounding box center [44, 320] width 17 height 17
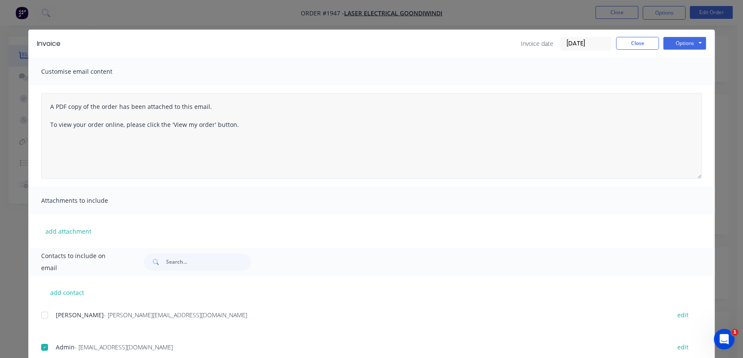
scroll to position [0, 0]
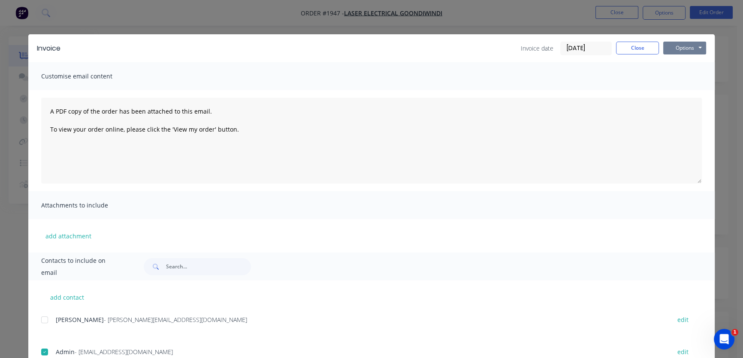
click at [682, 47] on button "Options" at bounding box center [685, 48] width 43 height 13
click at [682, 61] on button "Preview" at bounding box center [691, 63] width 55 height 14
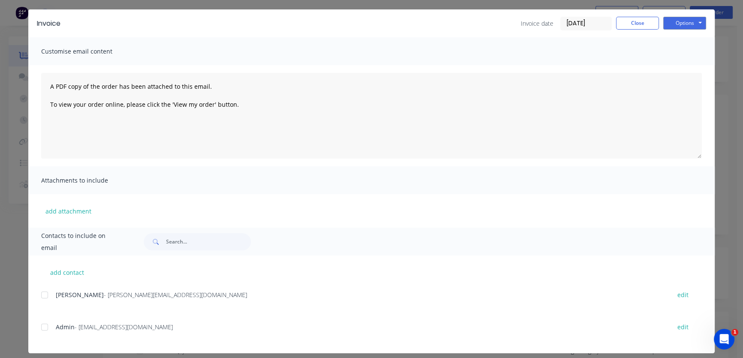
scroll to position [32, 0]
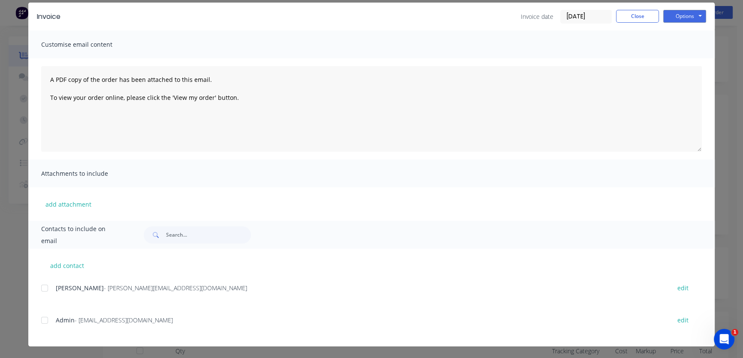
click at [39, 322] on div at bounding box center [44, 320] width 17 height 17
drag, startPoint x: 40, startPoint y: 319, endPoint x: 50, endPoint y: 319, distance: 9.9
click at [41, 319] on div at bounding box center [44, 320] width 17 height 17
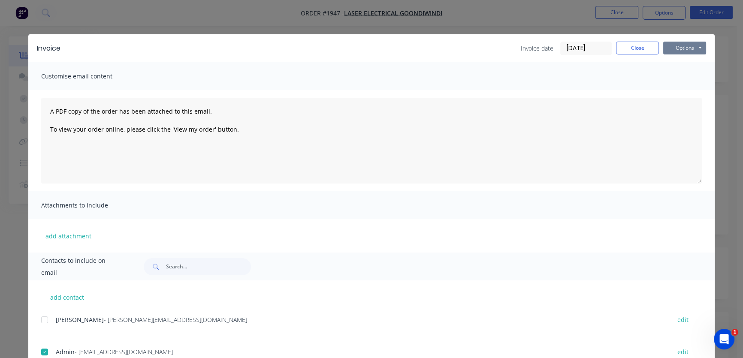
click at [681, 47] on button "Options" at bounding box center [685, 48] width 43 height 13
click at [688, 88] on button "Email" at bounding box center [691, 92] width 55 height 14
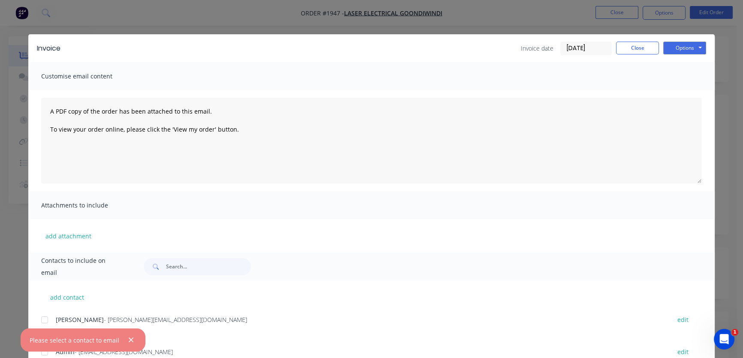
click at [43, 352] on div "Please select a contact to email" at bounding box center [83, 340] width 125 height 23
click at [39, 352] on div "Please select a contact to email" at bounding box center [83, 344] width 125 height 30
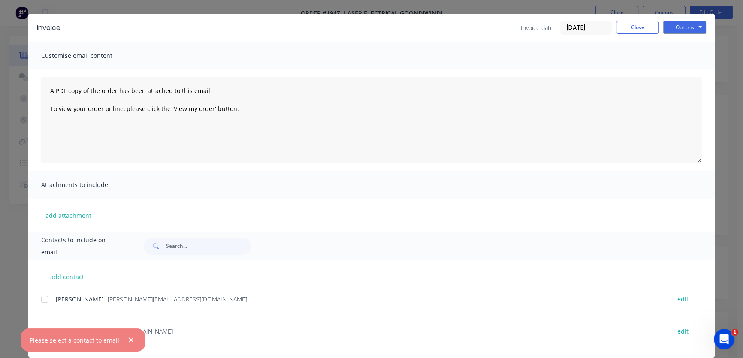
scroll to position [32, 0]
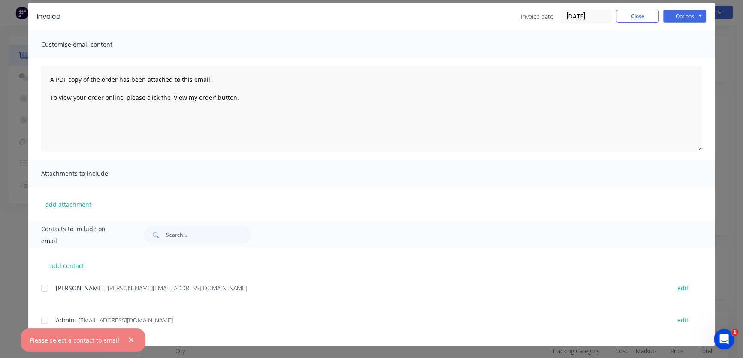
click at [41, 320] on div at bounding box center [44, 320] width 17 height 17
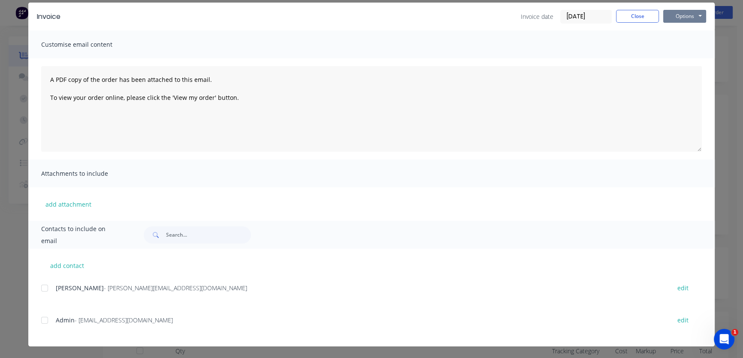
click at [683, 13] on button "Options" at bounding box center [685, 16] width 43 height 13
click at [43, 320] on div at bounding box center [44, 320] width 17 height 17
click at [691, 20] on button "Options" at bounding box center [685, 16] width 43 height 13
click at [686, 66] on button "Email" at bounding box center [691, 60] width 55 height 14
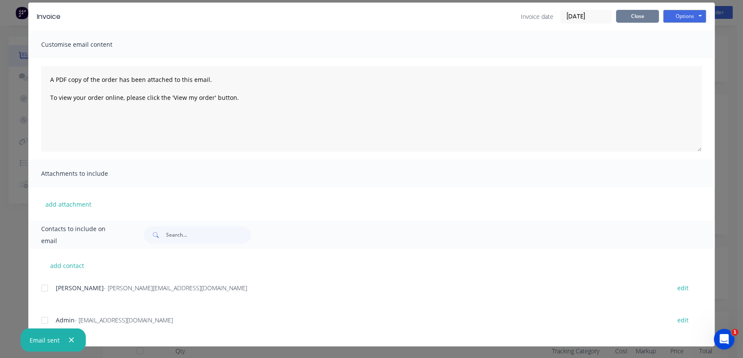
click at [643, 19] on button "Close" at bounding box center [637, 16] width 43 height 13
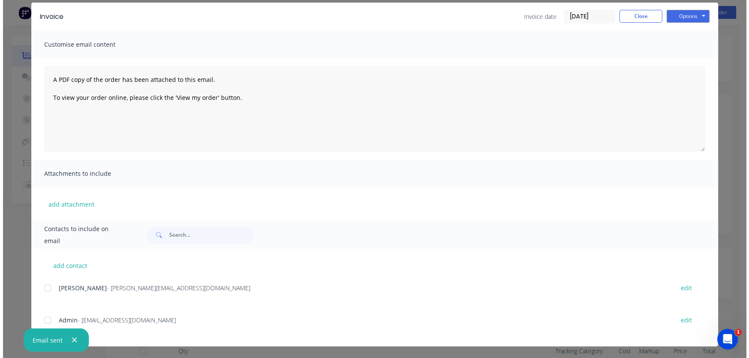
scroll to position [0, 0]
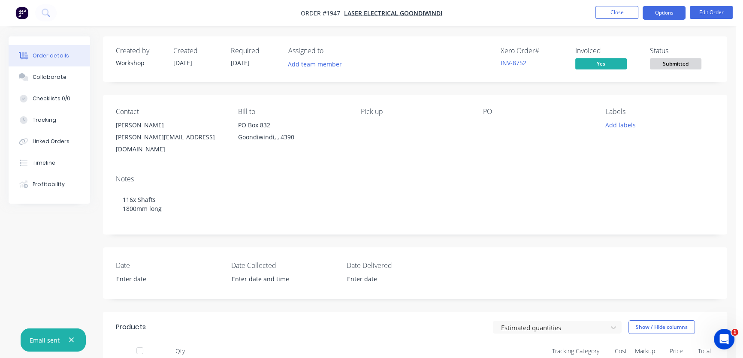
click at [672, 15] on button "Options" at bounding box center [664, 13] width 43 height 14
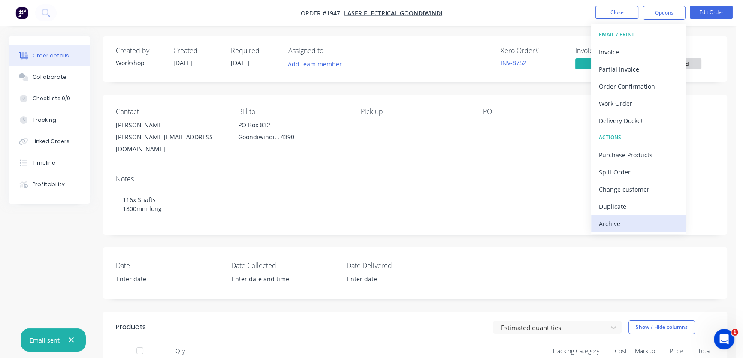
click at [623, 223] on div "Archive" at bounding box center [638, 224] width 79 height 12
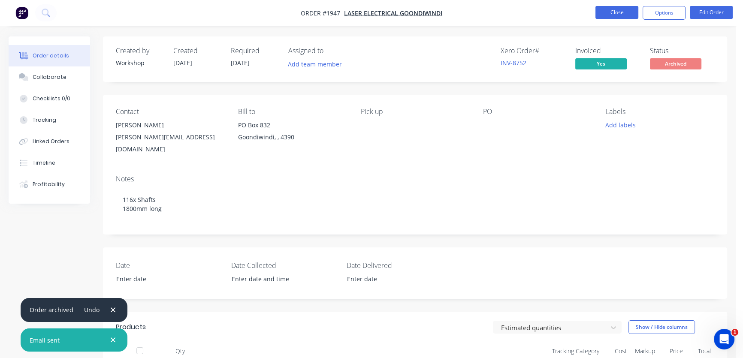
click at [622, 15] on button "Close" at bounding box center [617, 12] width 43 height 13
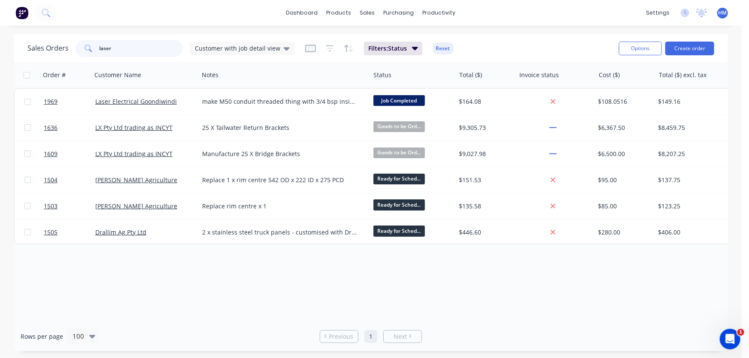
drag, startPoint x: 116, startPoint y: 49, endPoint x: 67, endPoint y: 49, distance: 49.8
click at [67, 49] on div "Sales Orders laser Customer with job detail view" at bounding box center [160, 48] width 267 height 17
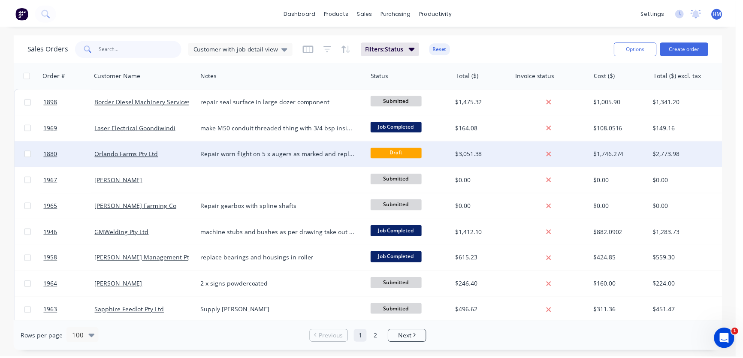
scroll to position [39, 0]
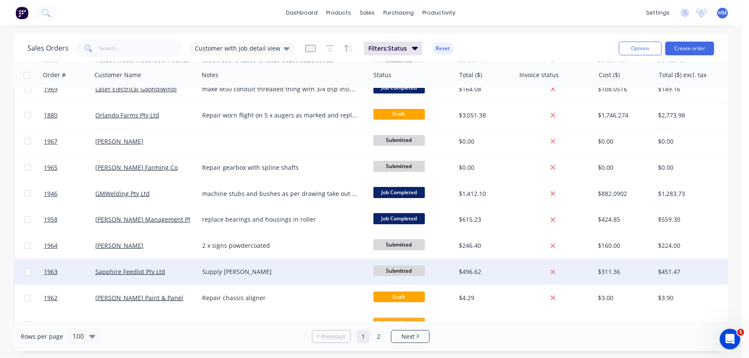
click at [171, 275] on div "Sapphire Feedlot Pty Ltd" at bounding box center [142, 272] width 95 height 9
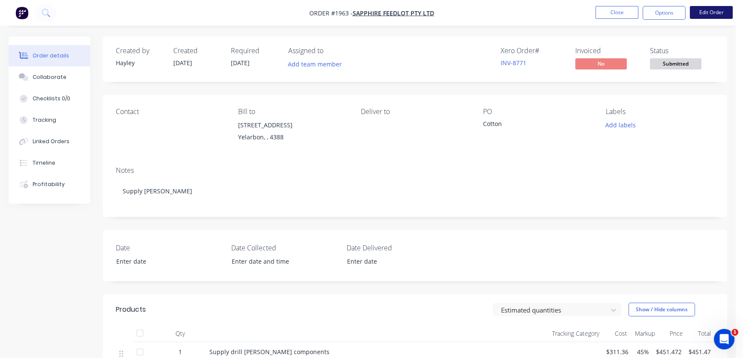
click at [707, 12] on button "Edit Order" at bounding box center [711, 12] width 43 height 13
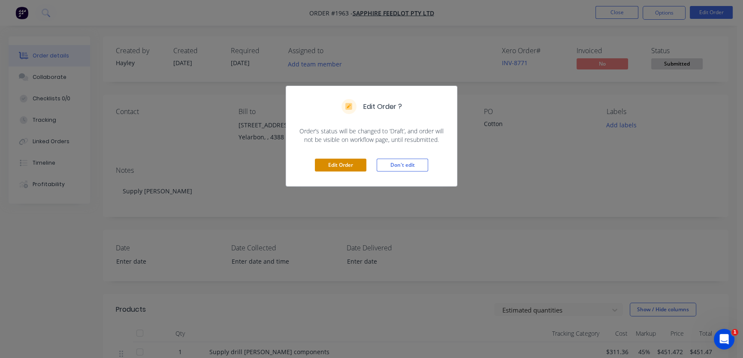
click at [347, 159] on button "Edit Order" at bounding box center [341, 165] width 52 height 13
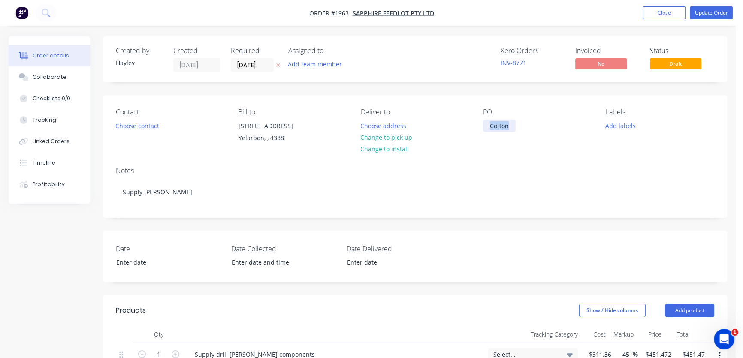
drag, startPoint x: 510, startPoint y: 126, endPoint x: 332, endPoint y: 127, distance: 177.7
click at [486, 126] on div "Cotton" at bounding box center [499, 126] width 33 height 12
click at [138, 124] on button "Choose contact" at bounding box center [137, 126] width 53 height 12
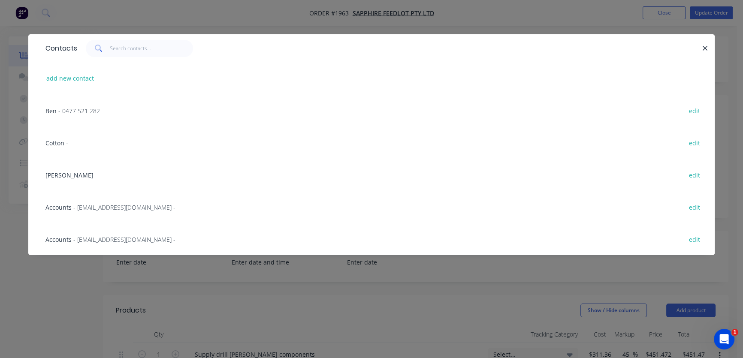
click at [55, 139] on span "Cotton" at bounding box center [54, 143] width 19 height 8
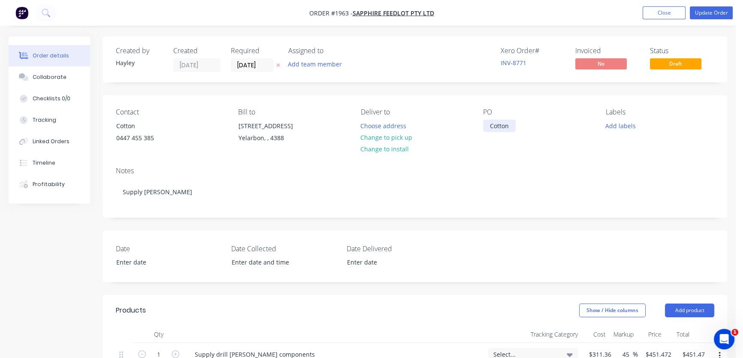
click at [500, 130] on div "Cotton" at bounding box center [499, 126] width 33 height 12
drag, startPoint x: 506, startPoint y: 124, endPoint x: 435, endPoint y: 124, distance: 71.2
click at [435, 124] on div "Contact Cotton 0447 455 385 Bill to 1709 Yelarbon- Kurumbul Road Yelarbon, , 43…" at bounding box center [415, 127] width 624 height 65
click at [273, 173] on div "Notes Supply chuck" at bounding box center [415, 189] width 624 height 58
drag, startPoint x: 518, startPoint y: 123, endPoint x: 461, endPoint y: 125, distance: 58.0
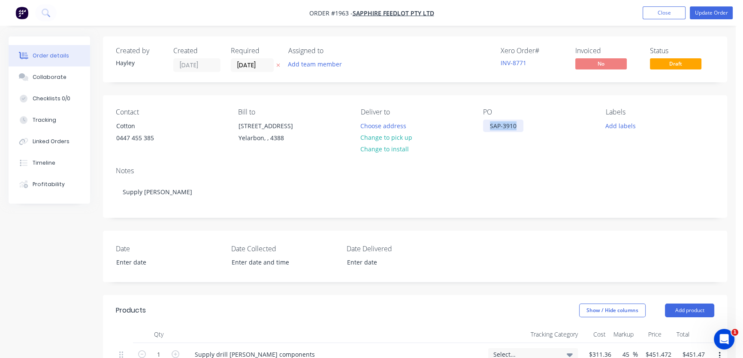
click at [461, 125] on div "Contact Cotton 0447 455 385 Bill to 1709 Yelarbon- Kurumbul Road Yelarbon, , 43…" at bounding box center [415, 127] width 624 height 65
click at [521, 127] on div "SAP-3910" at bounding box center [503, 126] width 40 height 12
click at [315, 187] on div "Notes Supply chuck" at bounding box center [415, 189] width 624 height 58
click at [718, 12] on button "Update Order" at bounding box center [711, 12] width 43 height 13
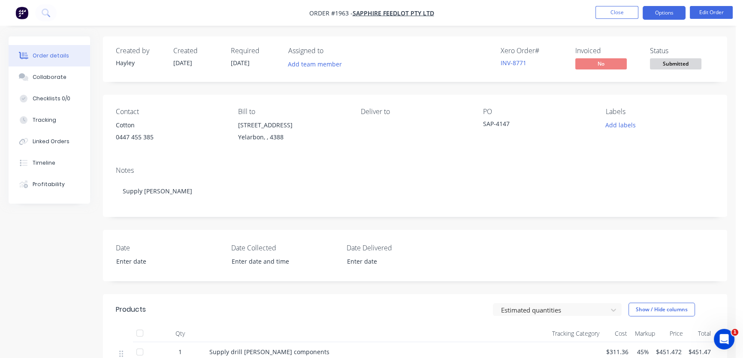
click at [661, 11] on button "Options" at bounding box center [664, 13] width 43 height 14
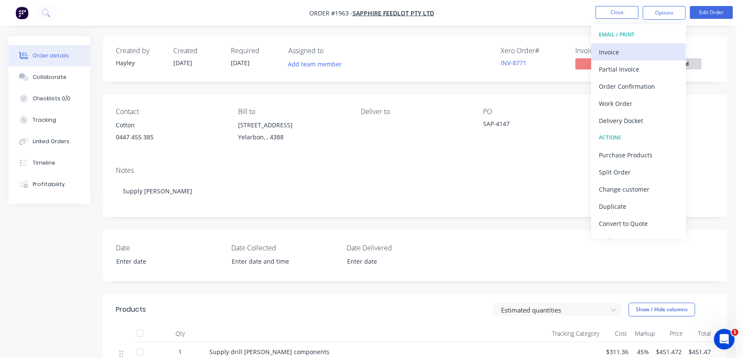
click at [620, 48] on div "Invoice" at bounding box center [638, 52] width 79 height 12
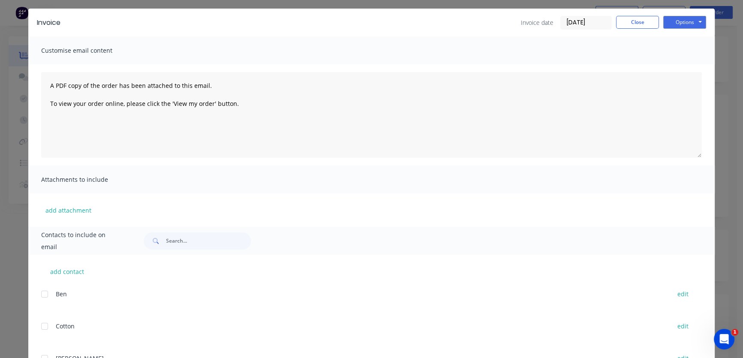
scroll to position [117, 0]
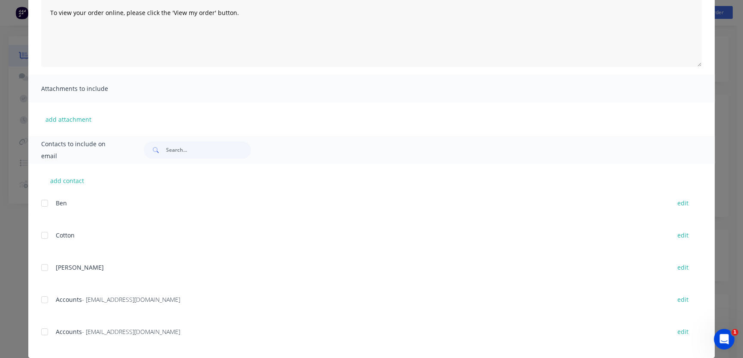
click at [41, 298] on div at bounding box center [44, 299] width 17 height 17
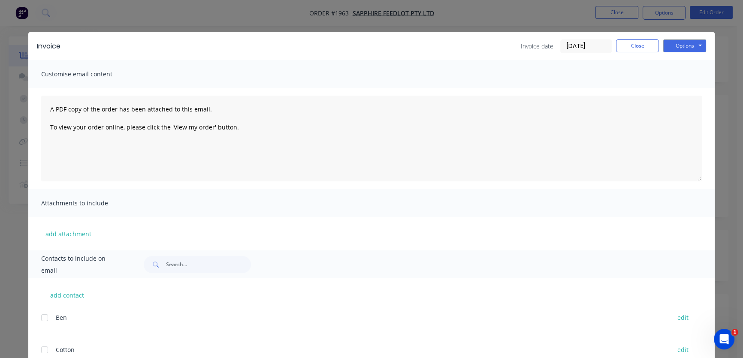
scroll to position [0, 0]
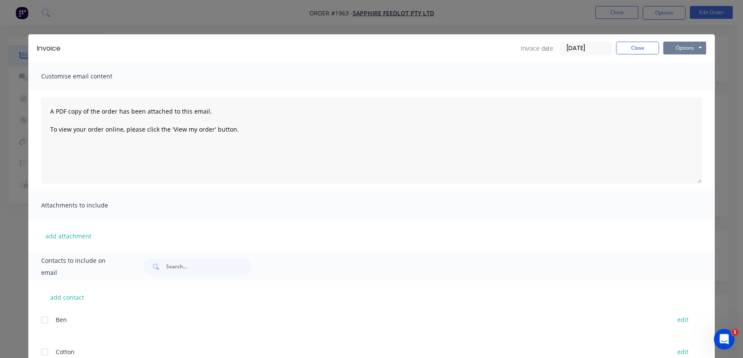
click at [687, 48] on button "Options" at bounding box center [685, 48] width 43 height 13
click at [677, 93] on button "Email" at bounding box center [691, 92] width 55 height 14
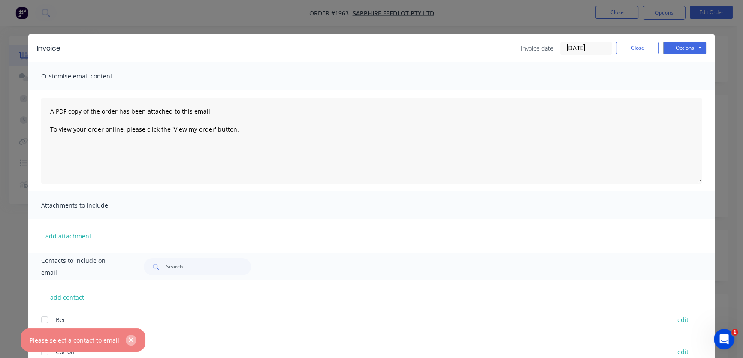
click at [132, 338] on button "button" at bounding box center [131, 340] width 11 height 11
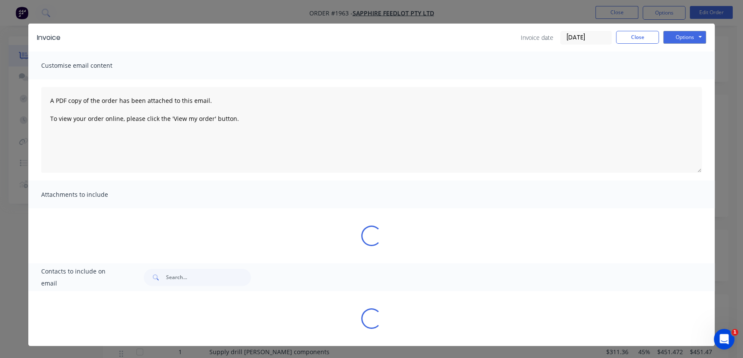
scroll to position [128, 0]
click at [40, 288] on div "Contacts to include on email Loading..." at bounding box center [371, 297] width 687 height 66
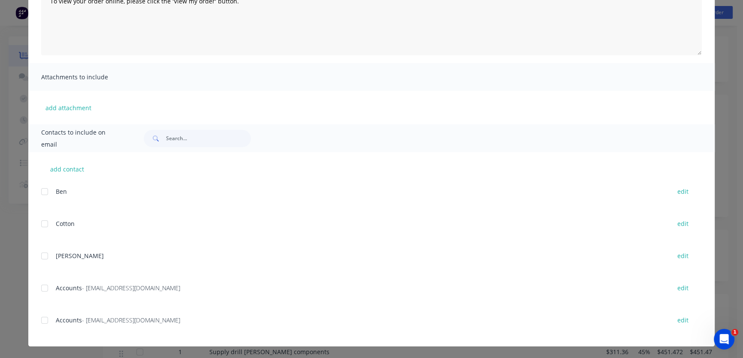
click at [40, 288] on div at bounding box center [44, 288] width 17 height 17
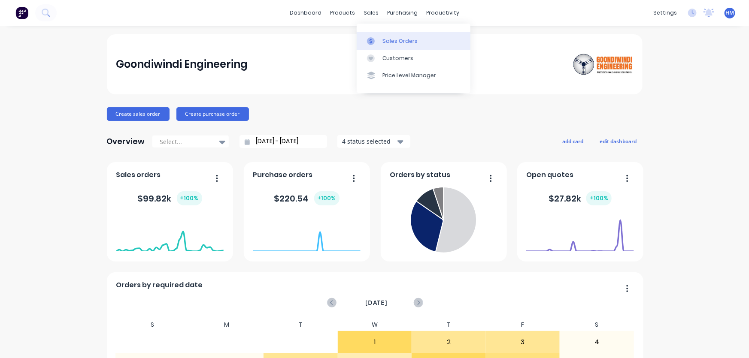
click at [388, 40] on div "Sales Orders" at bounding box center [399, 41] width 35 height 8
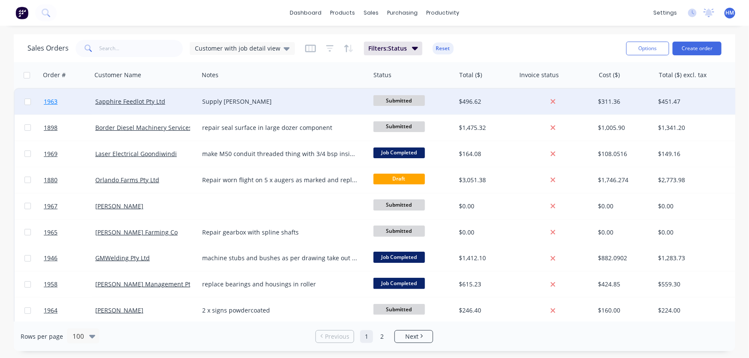
click at [73, 103] on link "1963" at bounding box center [70, 102] width 52 height 26
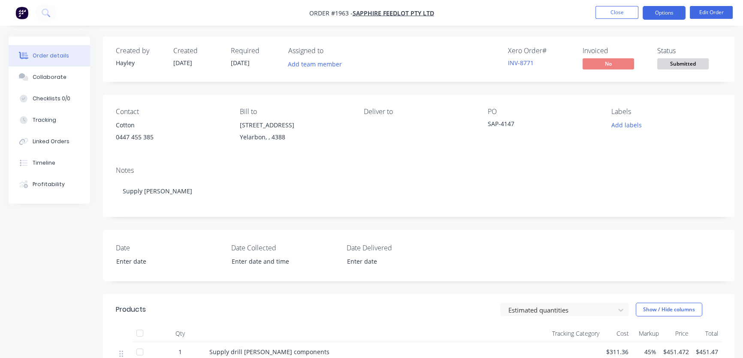
click at [669, 12] on button "Options" at bounding box center [664, 13] width 43 height 14
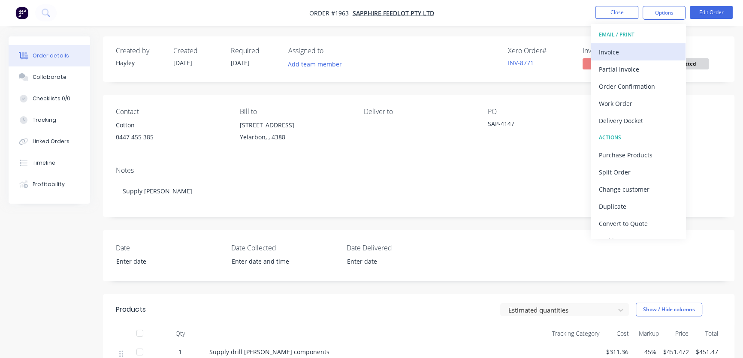
click at [637, 52] on div "Invoice" at bounding box center [638, 52] width 79 height 12
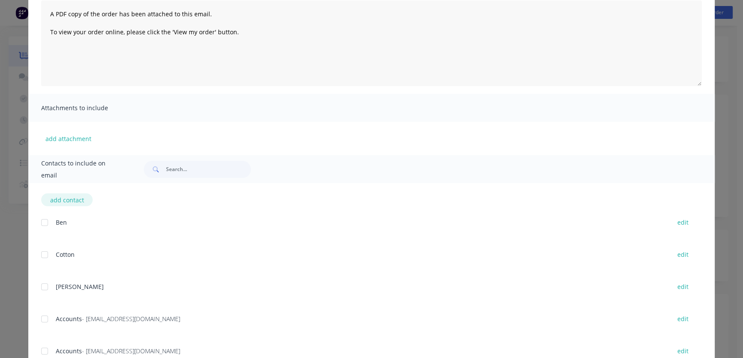
scroll to position [117, 0]
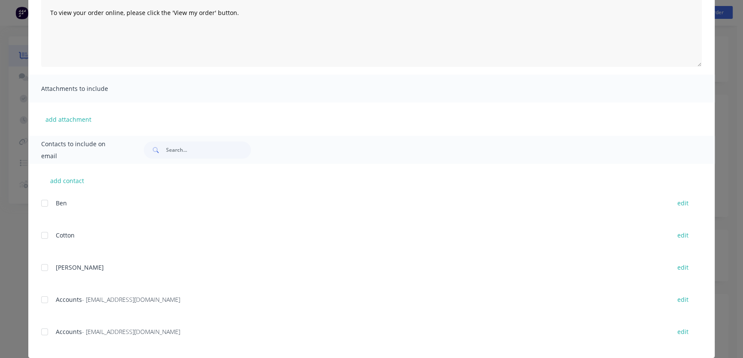
click at [42, 299] on div at bounding box center [44, 299] width 17 height 17
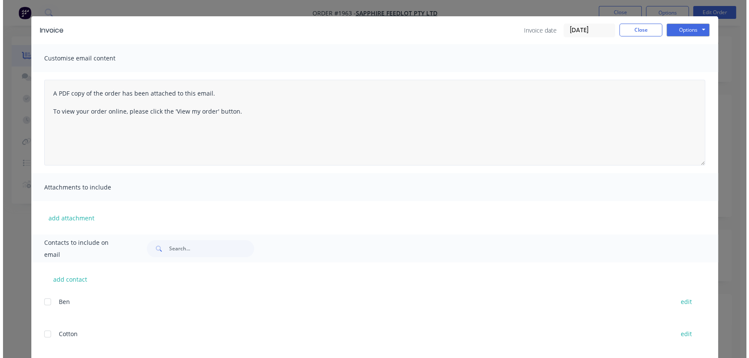
scroll to position [0, 0]
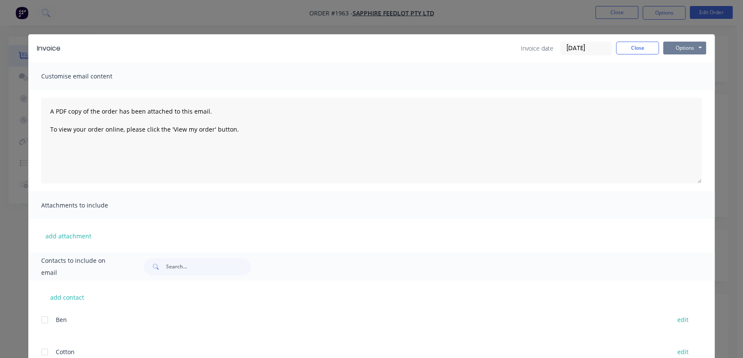
click at [685, 46] on button "Options" at bounding box center [685, 48] width 43 height 13
click at [683, 88] on button "Email" at bounding box center [691, 92] width 55 height 14
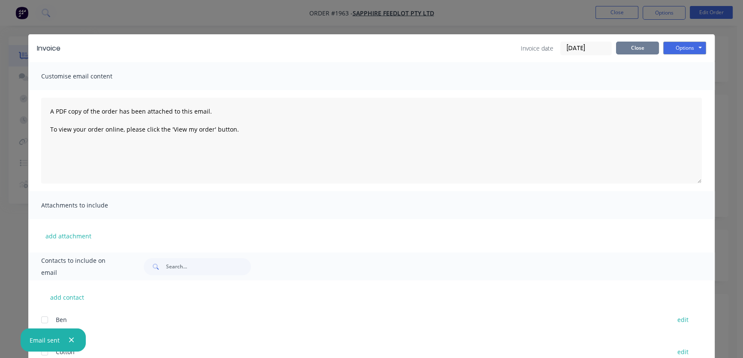
drag, startPoint x: 633, startPoint y: 45, endPoint x: 647, endPoint y: 37, distance: 15.6
click at [633, 44] on button "Close" at bounding box center [637, 48] width 43 height 13
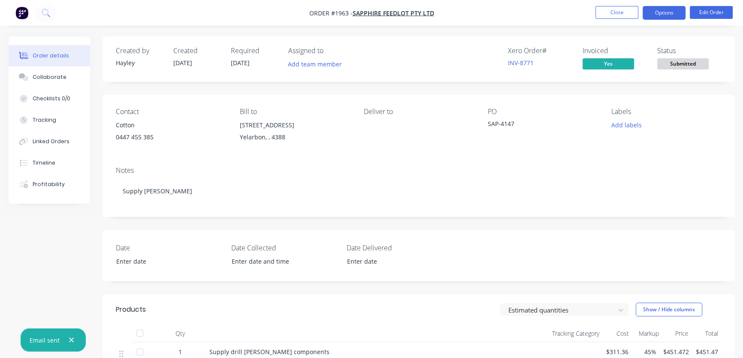
click at [657, 16] on button "Options" at bounding box center [664, 13] width 43 height 14
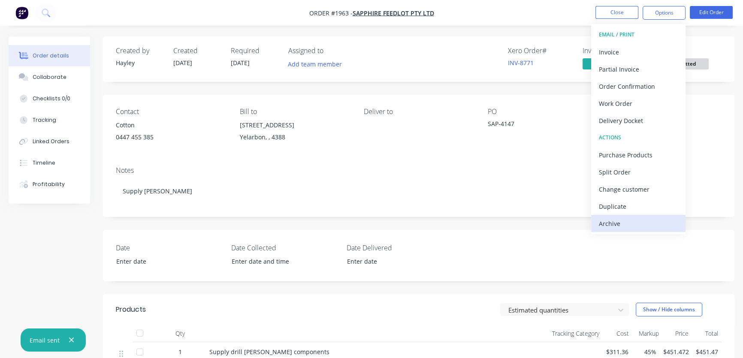
click at [618, 221] on div "Archive" at bounding box center [638, 224] width 79 height 12
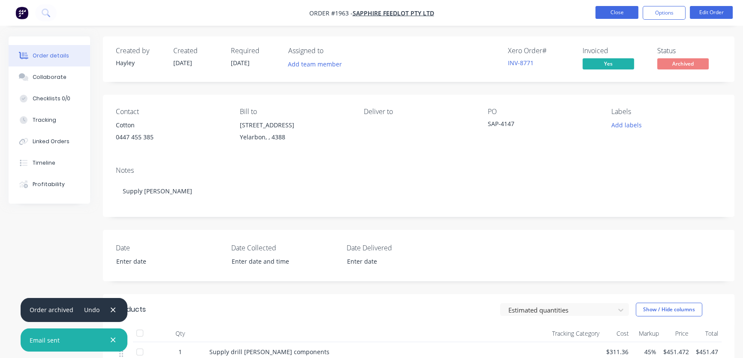
click at [618, 13] on button "Close" at bounding box center [617, 12] width 43 height 13
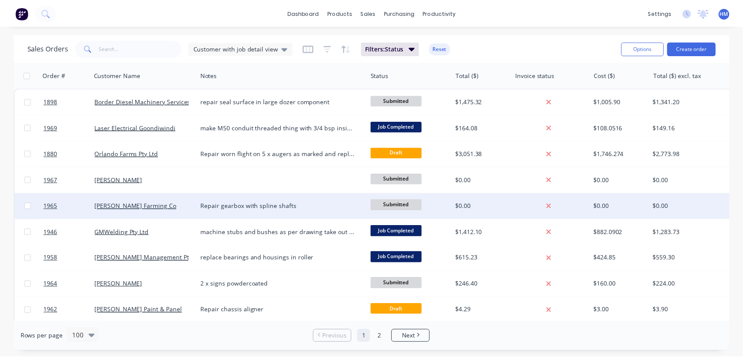
scroll to position [39, 0]
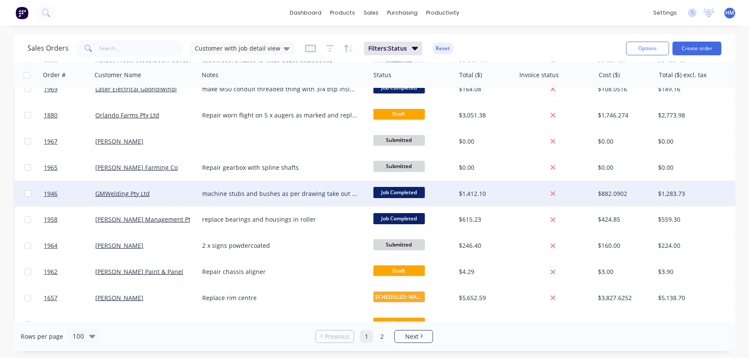
click at [165, 193] on div "GMWelding Pty Ltd" at bounding box center [142, 194] width 95 height 9
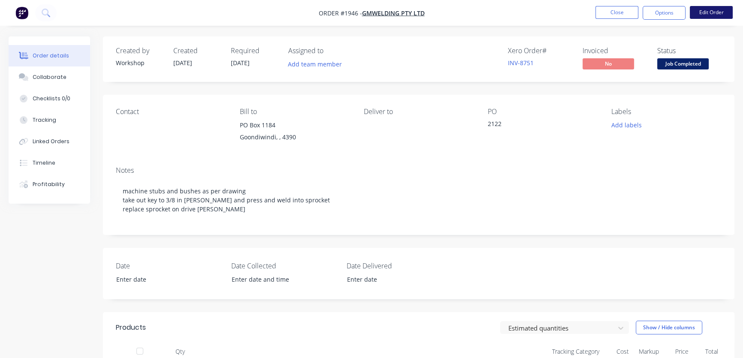
click at [706, 16] on button "Edit Order" at bounding box center [711, 12] width 43 height 13
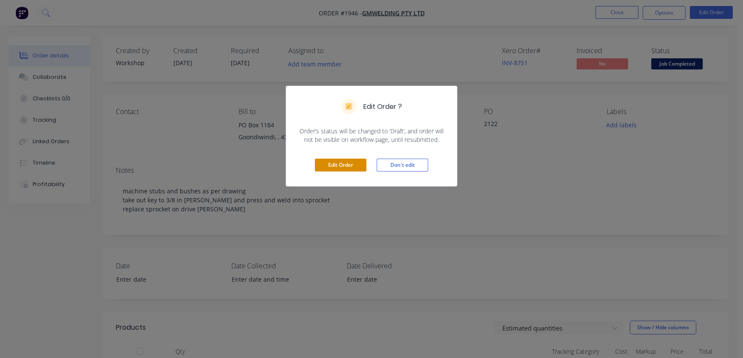
click at [342, 161] on button "Edit Order" at bounding box center [341, 165] width 52 height 13
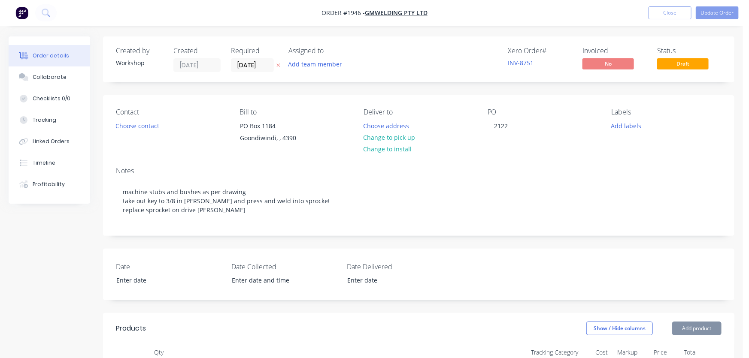
type input "$79.93"
type input "190.79"
type input "$232.43"
type input "$198.73"
type input "$105.00"
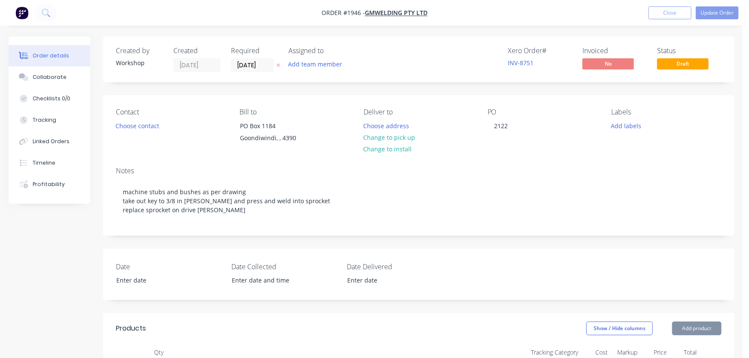
type input "33.33"
type input "$140.00"
type input "$1,085.00"
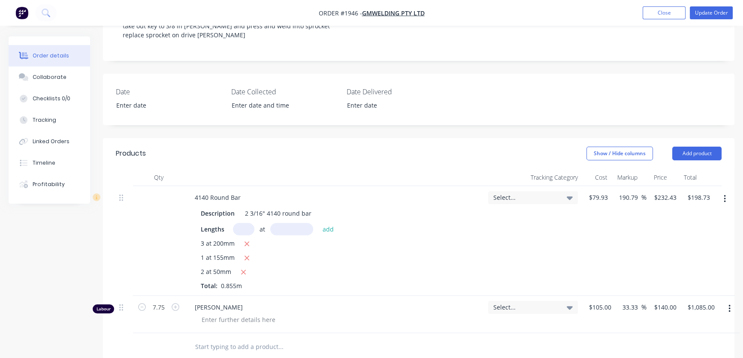
scroll to position [234, 0]
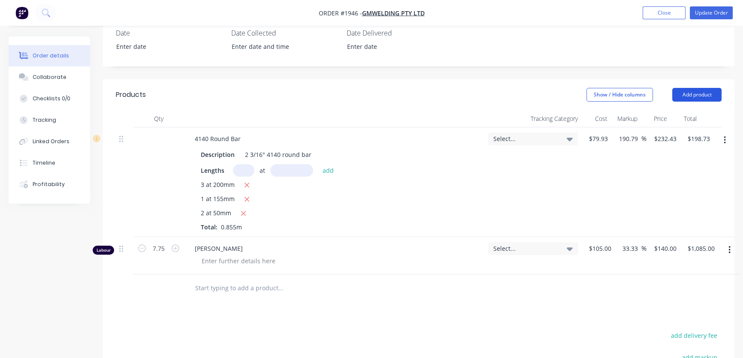
click at [700, 102] on button "Add product" at bounding box center [697, 95] width 49 height 14
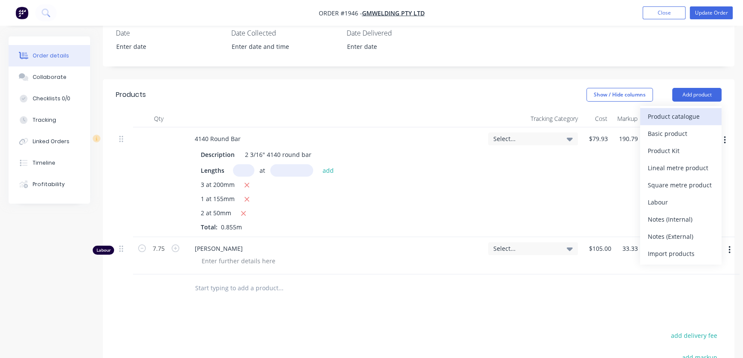
click at [676, 123] on div "Product catalogue" at bounding box center [681, 116] width 66 height 12
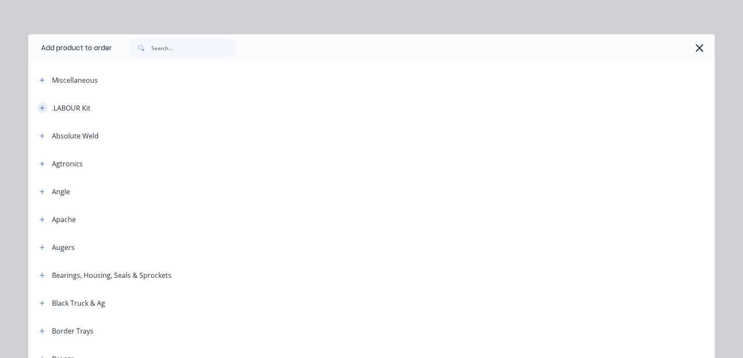
click at [42, 107] on button "button" at bounding box center [42, 108] width 11 height 11
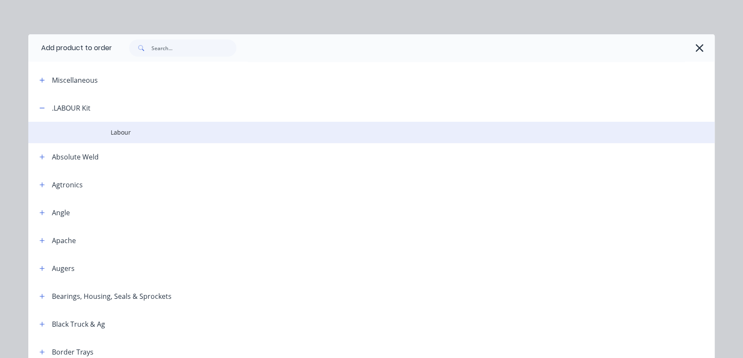
click at [115, 132] on span "Labour" at bounding box center [352, 132] width 483 height 9
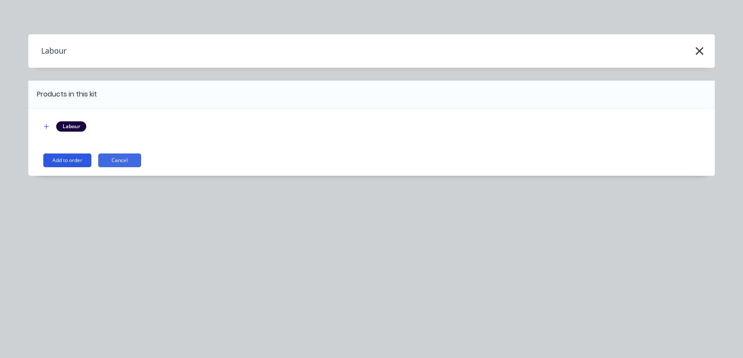
click at [66, 160] on button "Add to order" at bounding box center [67, 161] width 48 height 14
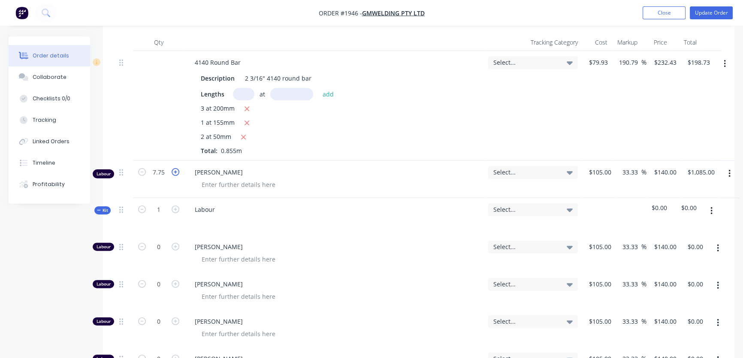
scroll to position [312, 0]
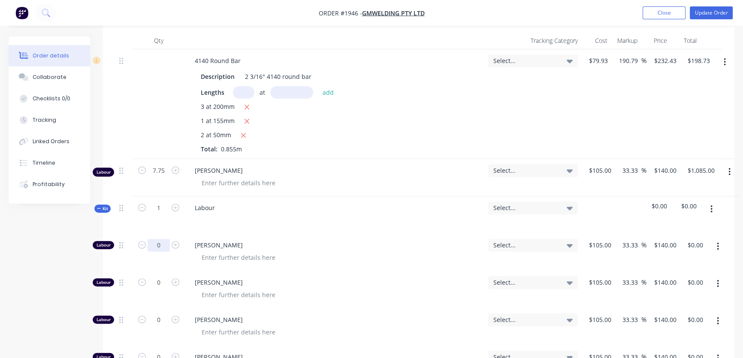
click at [166, 252] on input "0" at bounding box center [159, 245] width 22 height 13
type input "7.75"
type input "$1,085.00"
click at [97, 211] on icon "button" at bounding box center [99, 208] width 4 height 4
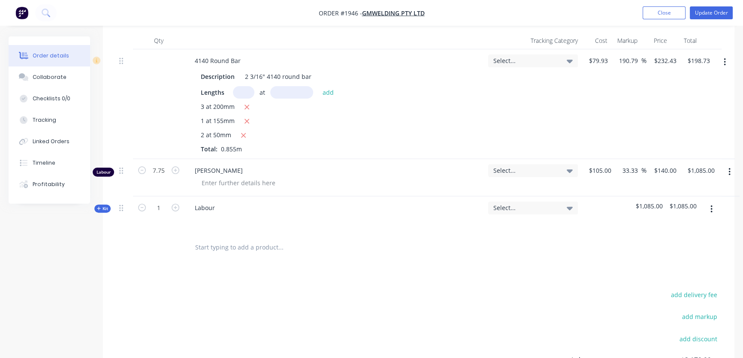
click at [730, 177] on icon "button" at bounding box center [730, 171] width 2 height 9
click at [680, 252] on div "Delete" at bounding box center [699, 246] width 66 height 12
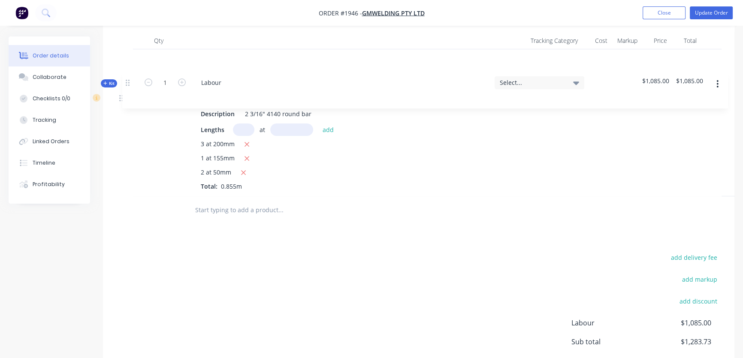
drag, startPoint x: 122, startPoint y: 181, endPoint x: 128, endPoint y: 77, distance: 103.6
click at [128, 77] on div "4140 Round Bar Description 2 3/16" 4140 round bar Lengths at add 3 at 200mm 1 a…" at bounding box center [419, 122] width 606 height 147
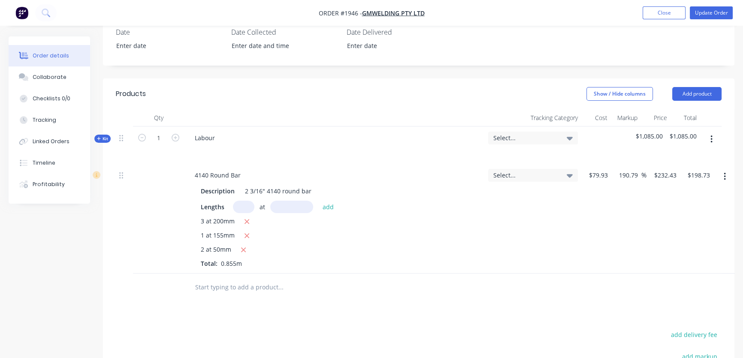
scroll to position [234, 0]
click at [611, 102] on button "Show / Hide columns" at bounding box center [620, 95] width 67 height 14
click at [600, 152] on label "Discount" at bounding box center [597, 154] width 15 height 7
click at [590, 151] on input "Discount" at bounding box center [590, 151] width 0 height 0
click at [613, 186] on div "%" at bounding box center [619, 220] width 30 height 110
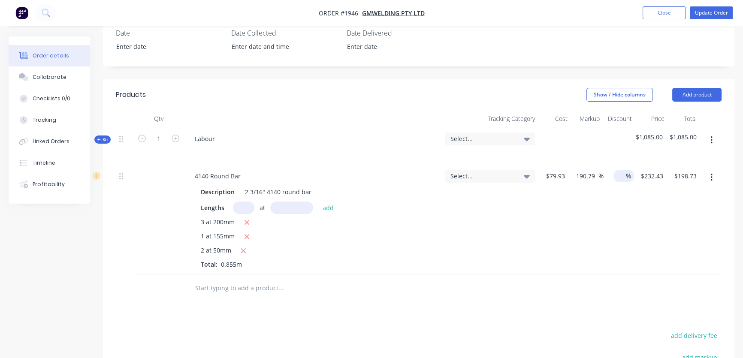
click at [624, 182] on input at bounding box center [620, 176] width 12 height 12
type input "20"
type input "$158.98"
click at [627, 232] on div "20 20 %" at bounding box center [619, 220] width 30 height 110
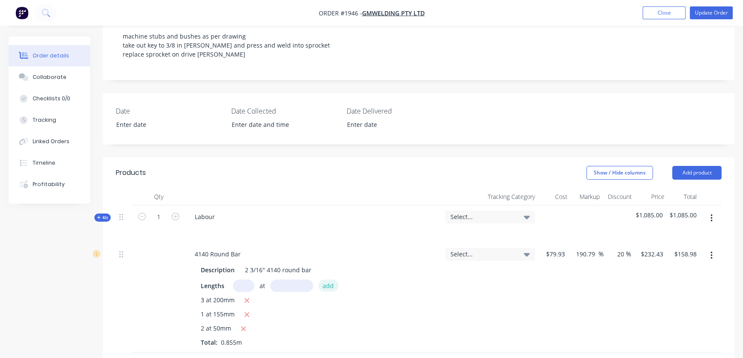
scroll to position [117, 0]
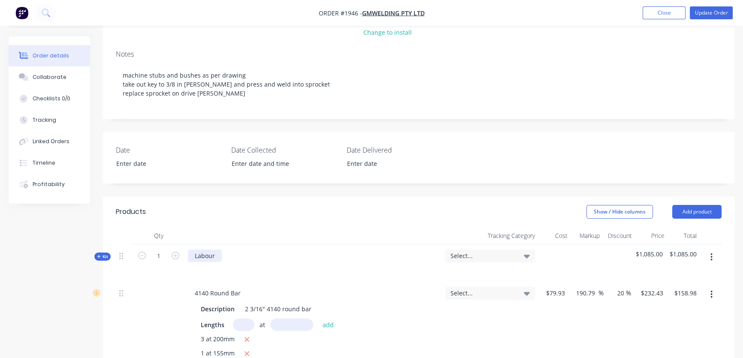
click at [216, 262] on div "Labour" at bounding box center [205, 256] width 34 height 12
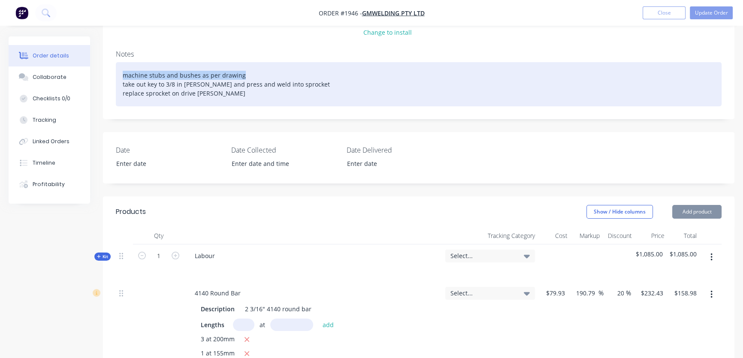
drag, startPoint x: 234, startPoint y: 74, endPoint x: 97, endPoint y: 72, distance: 136.9
click at [97, 72] on div "Order details Collaborate Checklists 0/0 Tracking Linked Orders Timeline Profit…" at bounding box center [371, 279] width 743 height 719
copy div "machine stubs and bushes as per drawing"
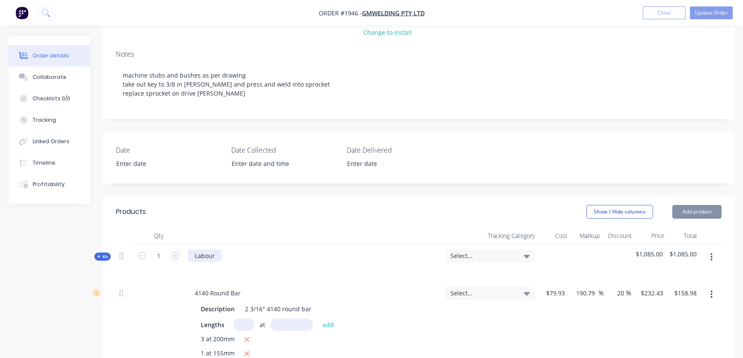
click at [216, 262] on div "Labour" at bounding box center [205, 256] width 34 height 12
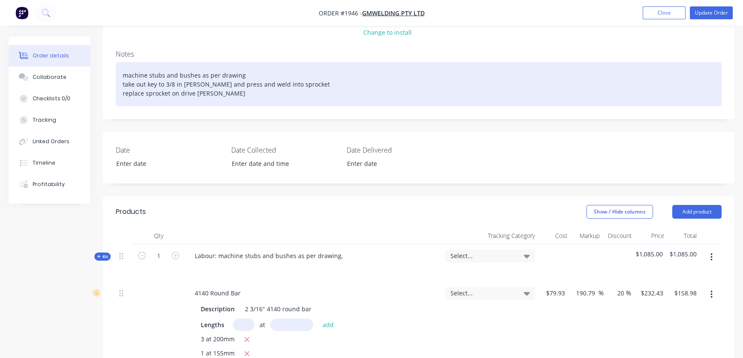
click at [193, 86] on div "machine stubs and bushes as per drawing take out key to 3/8 in [PERSON_NAME] an…" at bounding box center [419, 84] width 606 height 44
drag, startPoint x: 121, startPoint y: 82, endPoint x: 296, endPoint y: 82, distance: 175.1
click at [296, 82] on div "machine stubs and bushes as per drawing take out key to 3/8 in [PERSON_NAME] an…" at bounding box center [419, 84] width 606 height 44
copy div "take out key to 3/8 in [PERSON_NAME] and press and weld into sprocket"
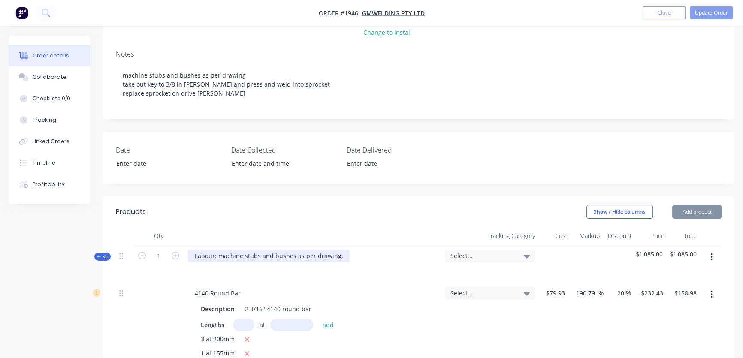
click at [343, 262] on div "Labour: machine stubs and bushes as per drawing," at bounding box center [269, 256] width 162 height 12
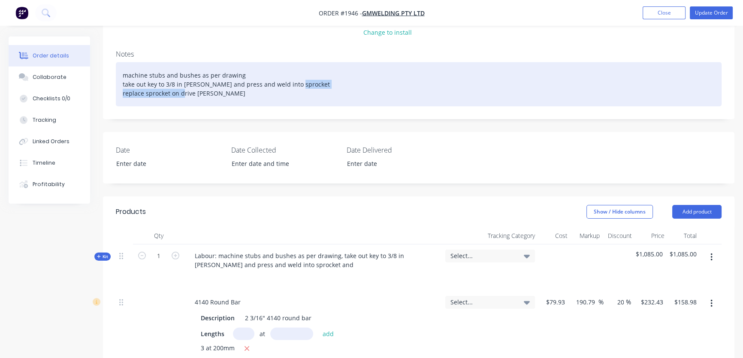
drag, startPoint x: 121, startPoint y: 93, endPoint x: 209, endPoint y: 94, distance: 87.6
click at [209, 94] on div "machine stubs and bushes as per drawing take out key to 3/8 in [PERSON_NAME] an…" at bounding box center [419, 84] width 606 height 44
copy div "replace sprocket on drive [PERSON_NAME]"
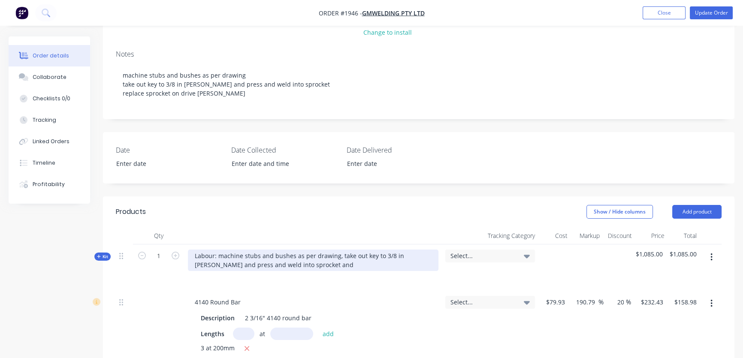
click at [290, 271] on div "Labour: machine stubs and bushes as per drawing, take out key to 3/8 in [PERSON…" at bounding box center [313, 260] width 251 height 21
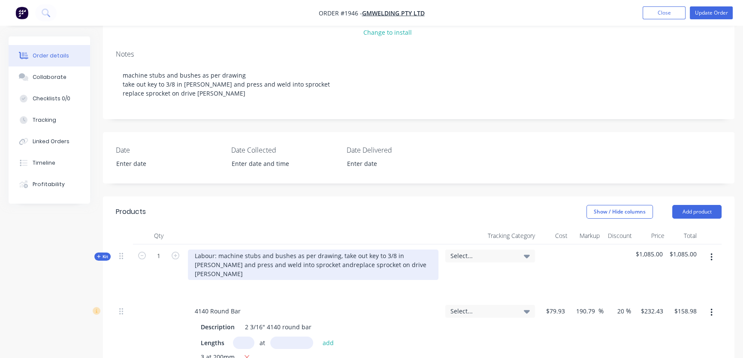
click at [287, 271] on div "Labour: machine stubs and bushes as per drawing, take out key to 3/8 in [PERSON…" at bounding box center [313, 265] width 251 height 30
click at [372, 273] on div "Labour: machine stubs and bushes as per drawing, take out key to 3/8 in [PERSON…" at bounding box center [313, 265] width 251 height 30
click at [382, 273] on div "Labour: machine stubs and bushes as per drawing, take out key to 3/8 in [PERSON…" at bounding box center [313, 265] width 251 height 30
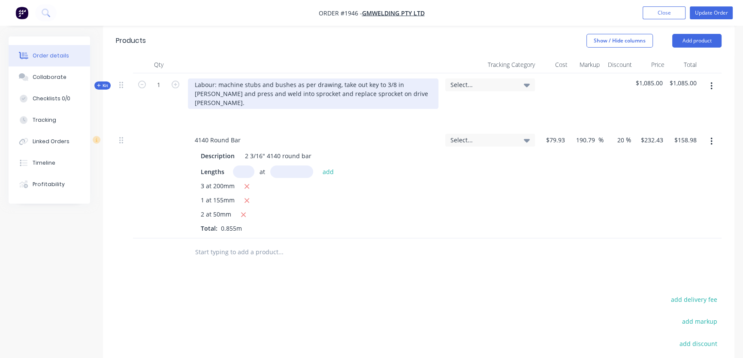
scroll to position [273, 0]
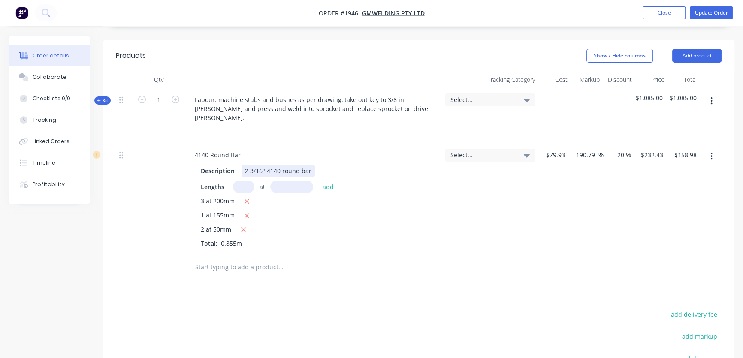
click at [311, 170] on div "2 3/16" 4140 round bar" at bounding box center [278, 171] width 73 height 12
click at [242, 152] on div "4140 Round Bar" at bounding box center [218, 155] width 60 height 12
click at [356, 225] on div "2 at 50mm" at bounding box center [313, 230] width 225 height 11
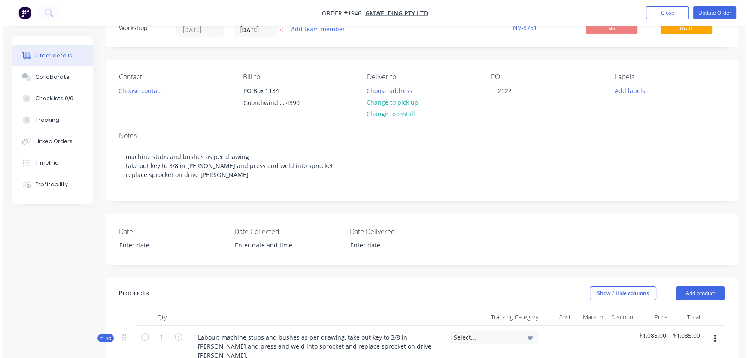
scroll to position [0, 0]
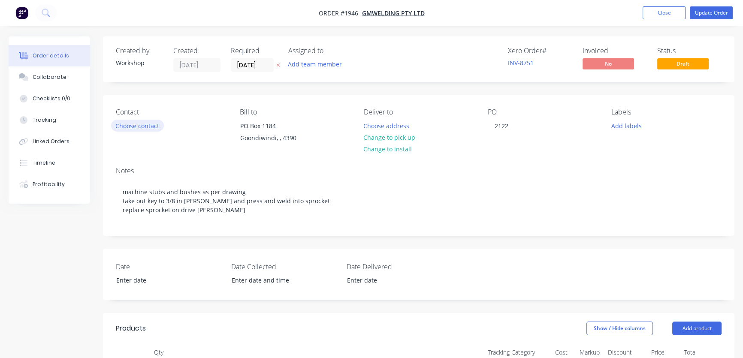
click at [144, 127] on button "Choose contact" at bounding box center [137, 126] width 53 height 12
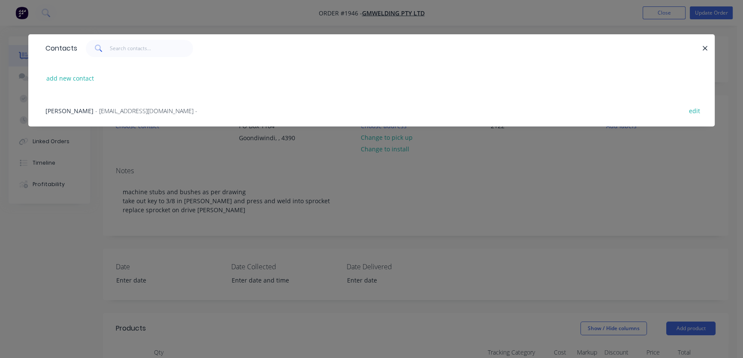
click at [83, 112] on span "[PERSON_NAME]" at bounding box center [69, 111] width 48 height 8
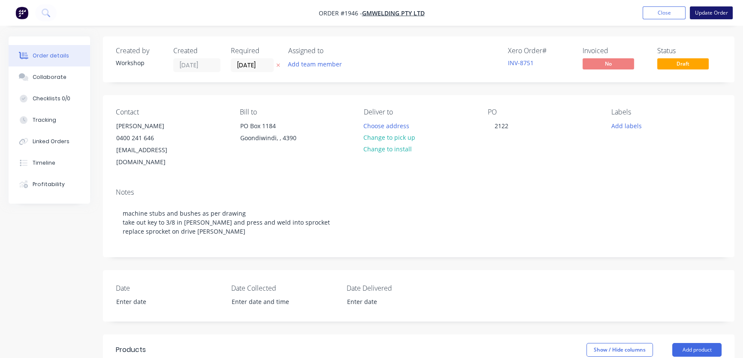
click at [718, 15] on button "Update Order" at bounding box center [711, 12] width 43 height 13
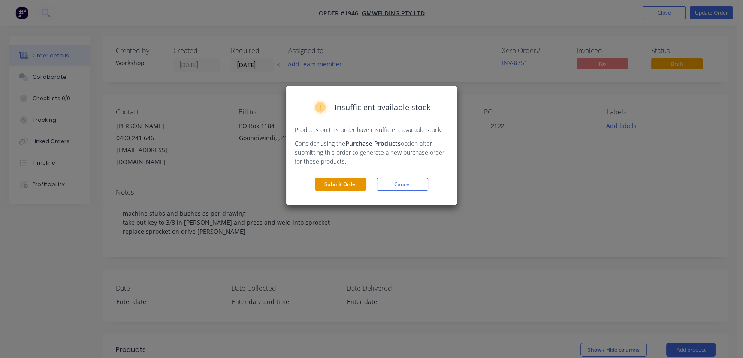
click at [346, 186] on button "Submit Order" at bounding box center [341, 184] width 52 height 13
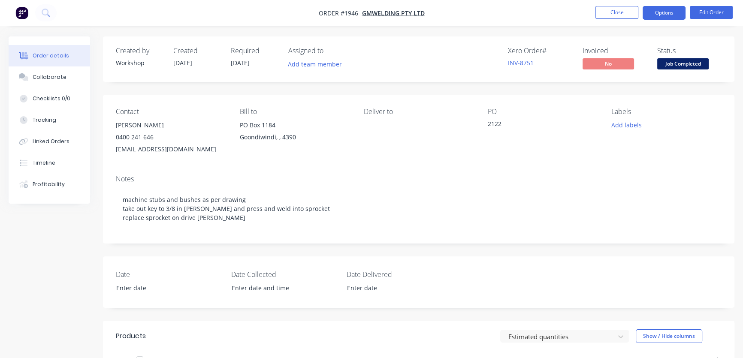
click at [660, 13] on button "Options" at bounding box center [664, 13] width 43 height 14
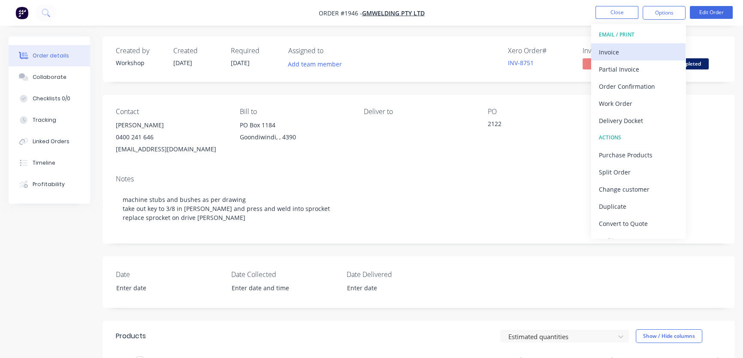
click at [624, 52] on div "Invoice" at bounding box center [638, 52] width 79 height 12
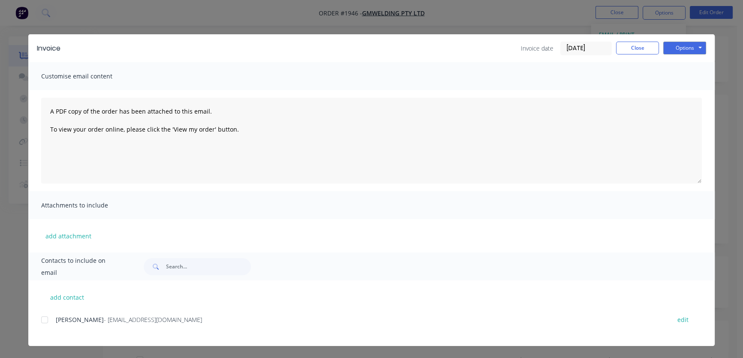
drag, startPoint x: 43, startPoint y: 322, endPoint x: 47, endPoint y: 318, distance: 5.5
click at [43, 321] on div at bounding box center [44, 320] width 17 height 17
click at [679, 42] on button "Options" at bounding box center [685, 48] width 43 height 13
click at [690, 91] on button "Email" at bounding box center [691, 92] width 55 height 14
click at [633, 45] on button "Close" at bounding box center [637, 48] width 43 height 13
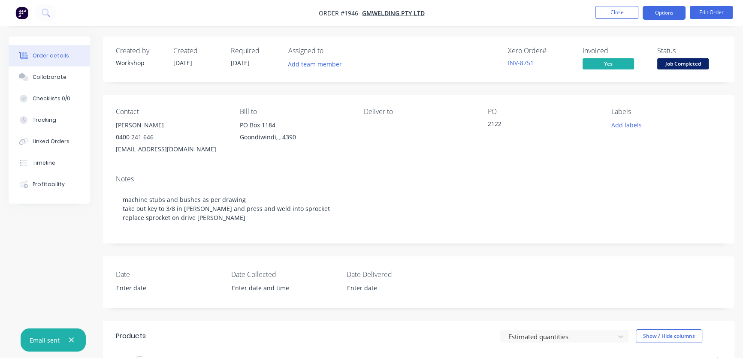
click at [658, 15] on button "Options" at bounding box center [664, 13] width 43 height 14
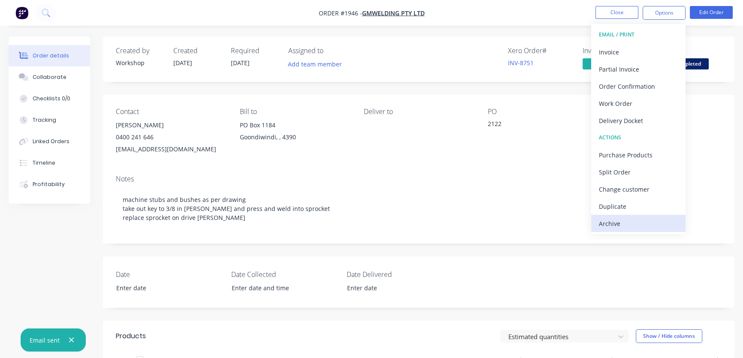
click at [595, 222] on button "Archive" at bounding box center [638, 223] width 94 height 17
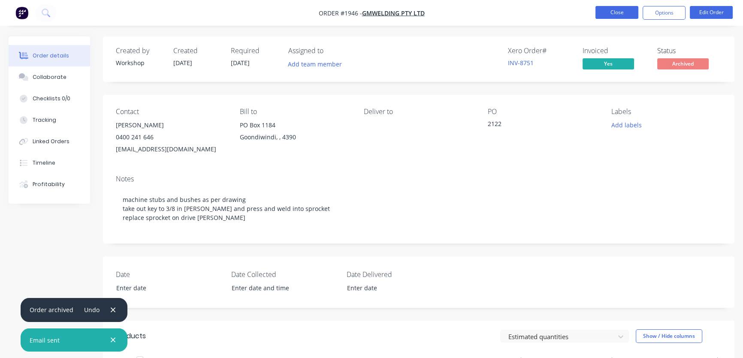
click at [614, 14] on button "Close" at bounding box center [617, 12] width 43 height 13
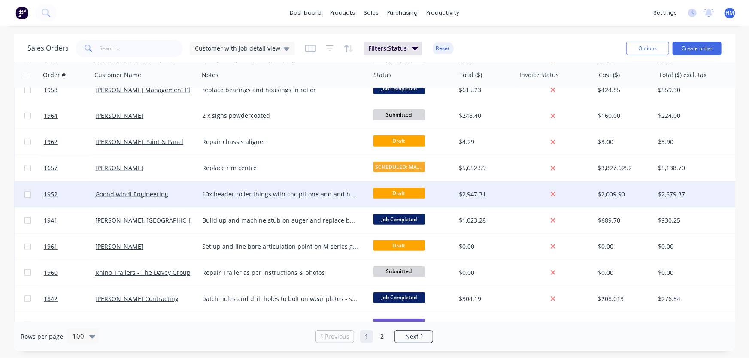
scroll to position [156, 0]
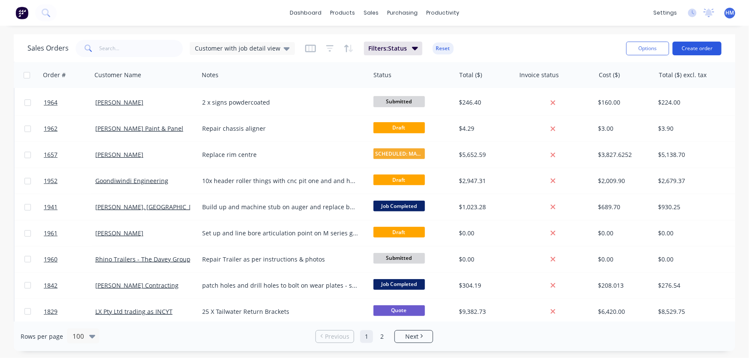
click at [687, 48] on button "Create order" at bounding box center [697, 49] width 49 height 14
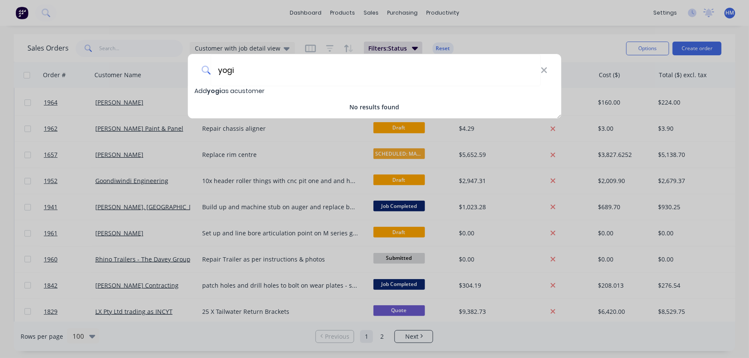
click at [117, 64] on div "yogi Add yogi as a customer No results found" at bounding box center [374, 179] width 749 height 358
click at [250, 73] on input "yogi" at bounding box center [376, 70] width 330 height 32
drag, startPoint x: 265, startPoint y: 74, endPoint x: 136, endPoint y: 74, distance: 129.2
click at [136, 74] on div "yogi Add yogi as a customer No results found" at bounding box center [374, 179] width 749 height 358
type input "Yogi Farms"
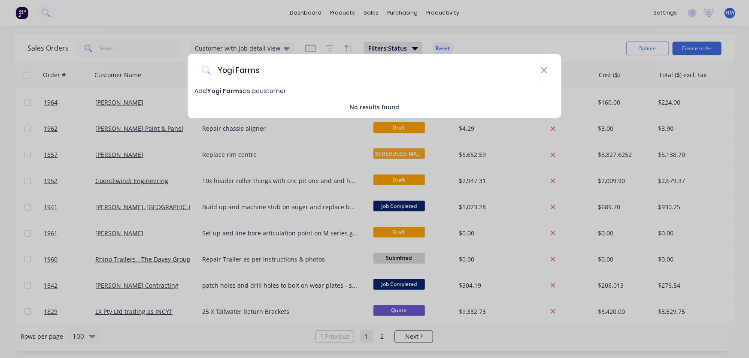
click at [233, 90] on span "Yogi Farms" at bounding box center [225, 91] width 36 height 9
select select "AU"
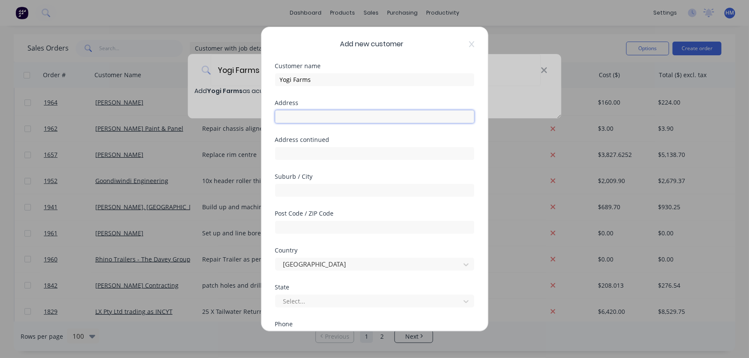
click at [294, 114] on input "text" at bounding box center [374, 116] width 199 height 13
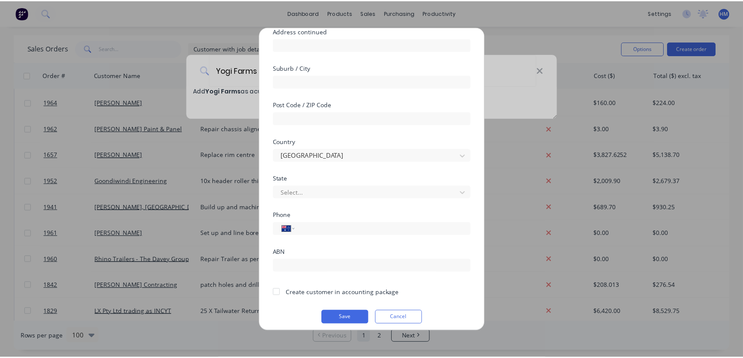
scroll to position [114, 0]
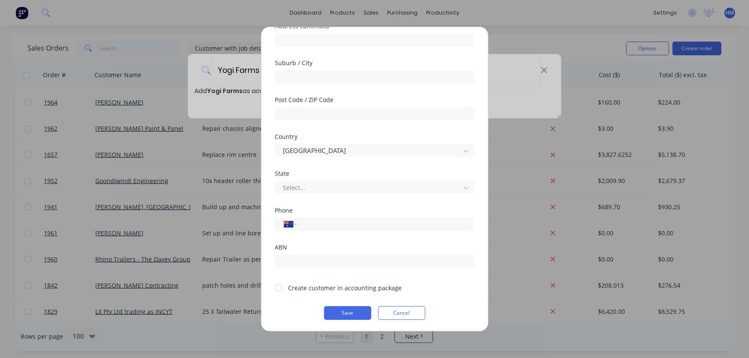
drag, startPoint x: 276, startPoint y: 285, endPoint x: 281, endPoint y: 285, distance: 5.6
click at [279, 285] on div at bounding box center [278, 287] width 17 height 17
click at [339, 312] on button "Save" at bounding box center [347, 313] width 47 height 14
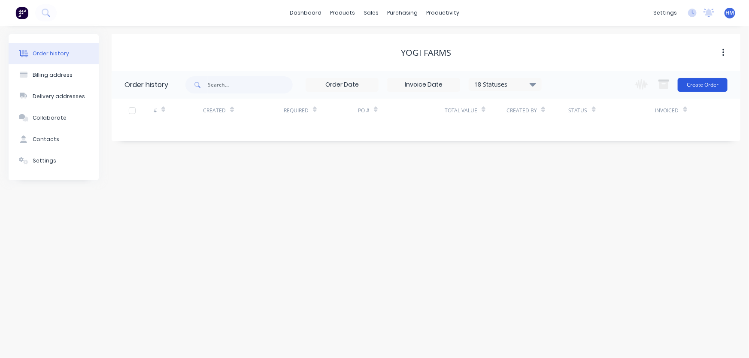
click at [690, 82] on button "Create Order" at bounding box center [703, 85] width 50 height 14
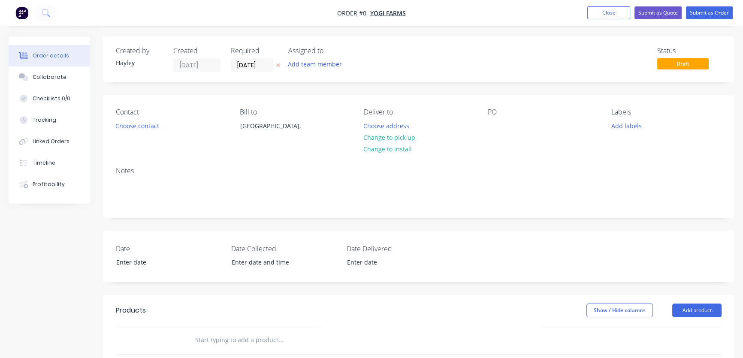
scroll to position [39, 0]
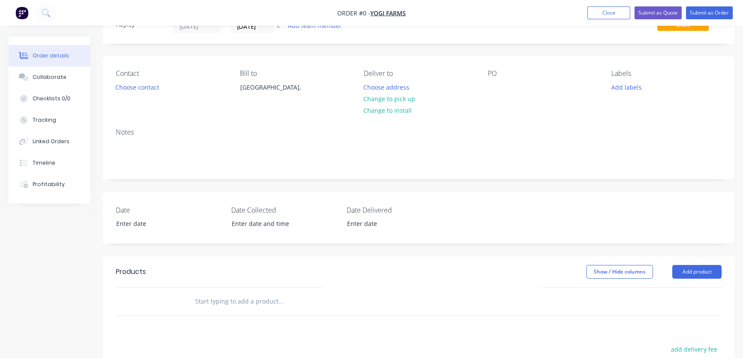
click at [233, 305] on input "text" at bounding box center [281, 301] width 172 height 17
click at [233, 302] on input "text" at bounding box center [281, 301] width 172 height 17
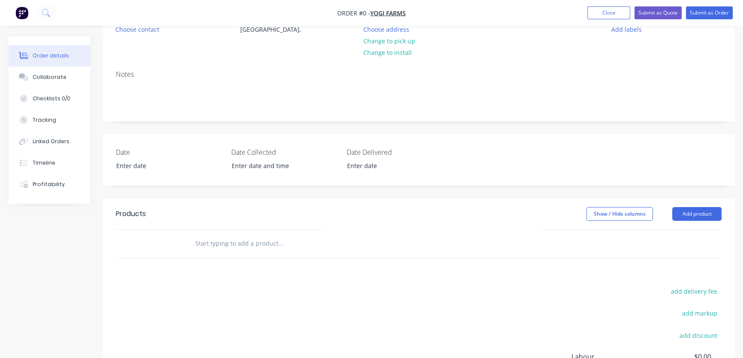
scroll to position [117, 0]
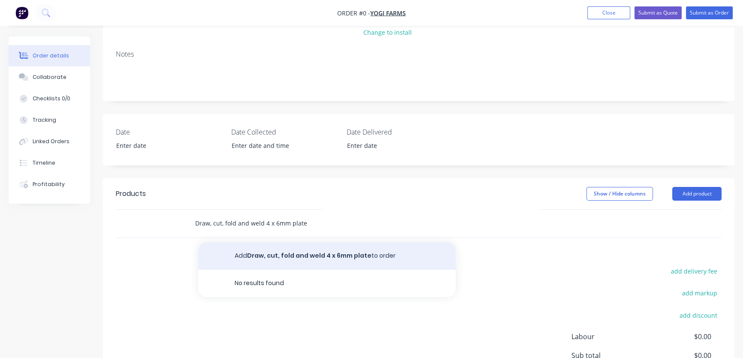
type input "Draw, cut, fold and weld 4 x 6mm plate"
click at [311, 256] on button "Add Draw, cut, fold and weld 4 x 6mm plate to order" at bounding box center [327, 255] width 258 height 27
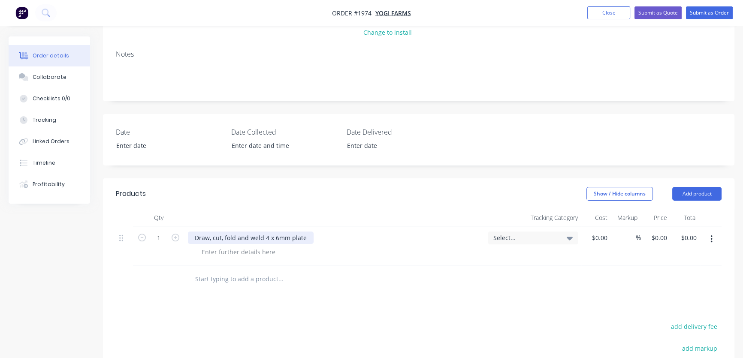
click at [309, 236] on div "Draw, cut, fold and weld 4 x 6mm plate" at bounding box center [251, 238] width 126 height 12
click at [659, 240] on div "0 $0.00" at bounding box center [659, 238] width 23 height 12
type input "$500.00"
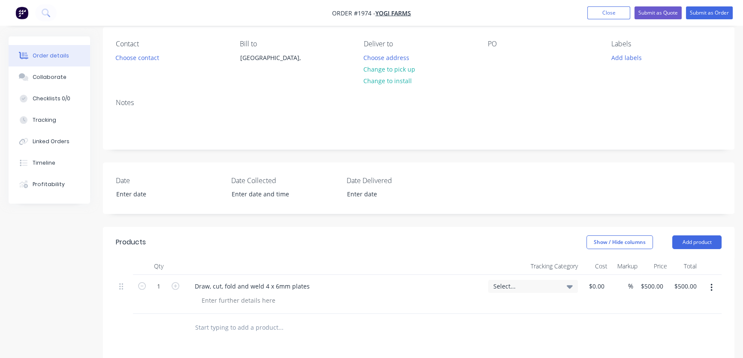
scroll to position [39, 0]
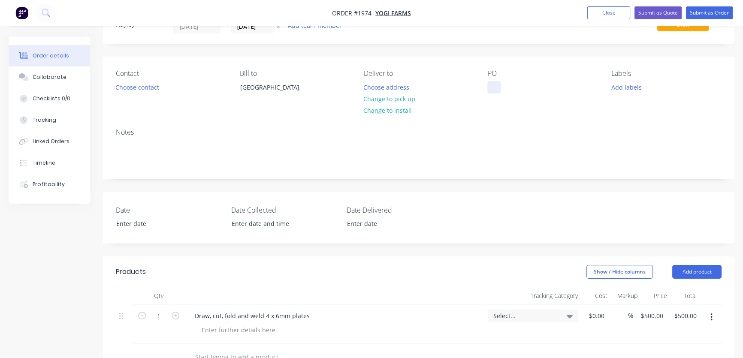
click at [490, 85] on div at bounding box center [495, 87] width 14 height 12
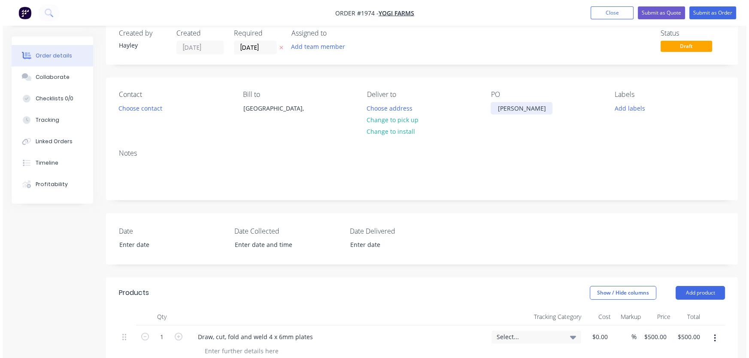
scroll to position [0, 0]
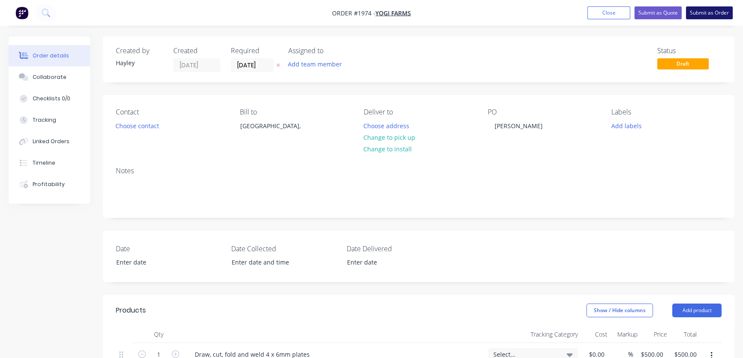
click at [709, 12] on button "Submit as Order" at bounding box center [709, 12] width 47 height 13
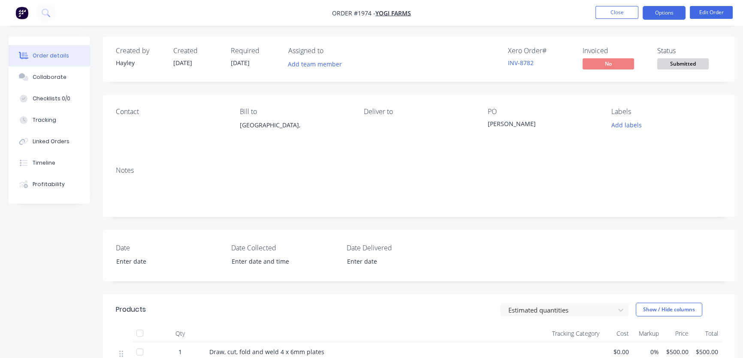
click at [667, 13] on button "Options" at bounding box center [664, 13] width 43 height 14
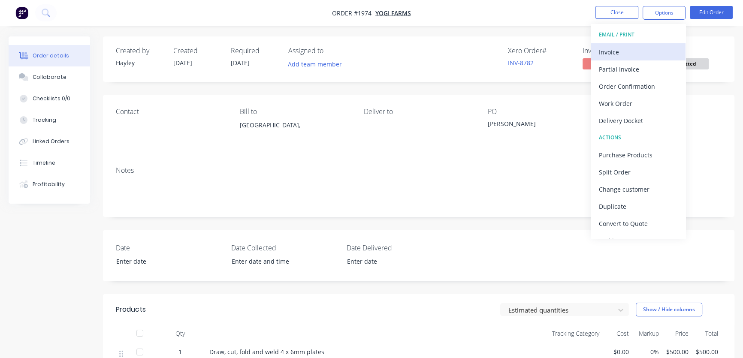
click at [617, 51] on div "Invoice" at bounding box center [638, 52] width 79 height 12
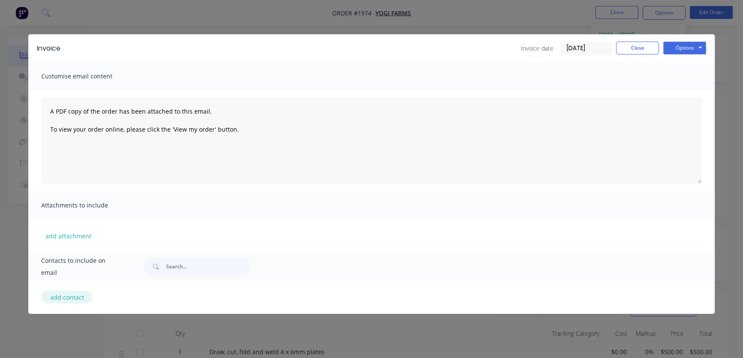
click at [60, 296] on button "add contact" at bounding box center [67, 297] width 52 height 13
select select "AU"
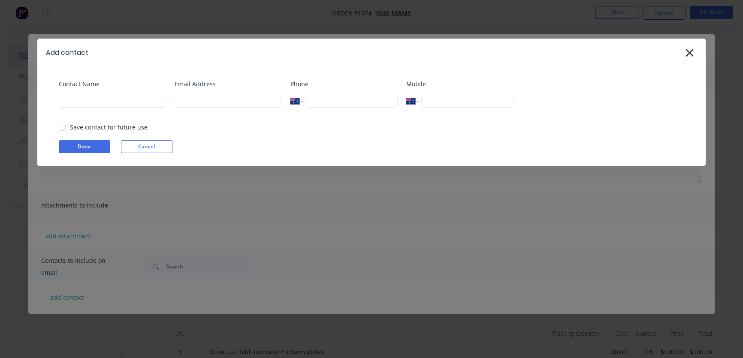
click at [58, 125] on div at bounding box center [62, 127] width 17 height 17
click at [72, 103] on input at bounding box center [112, 101] width 107 height 13
type input "[PERSON_NAME]"
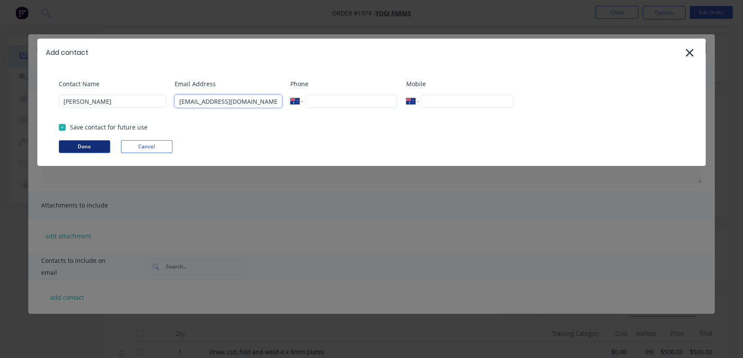
type input "[EMAIL_ADDRESS][DOMAIN_NAME]"
click at [91, 148] on button "Done" at bounding box center [85, 146] width 52 height 13
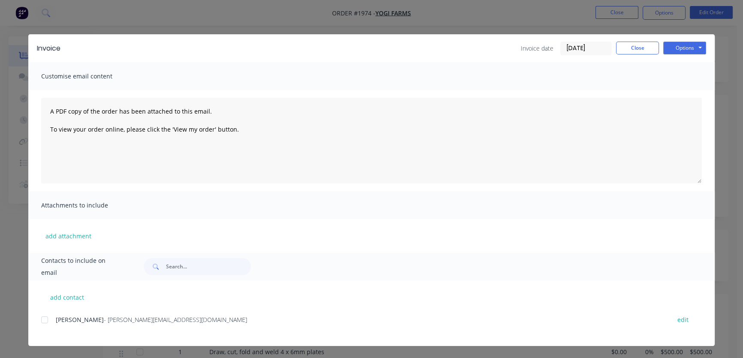
click at [42, 321] on div at bounding box center [44, 320] width 17 height 17
click at [683, 51] on button "Options" at bounding box center [685, 48] width 43 height 13
click at [692, 94] on button "Email" at bounding box center [691, 92] width 55 height 14
click at [640, 52] on button "Close" at bounding box center [637, 48] width 43 height 13
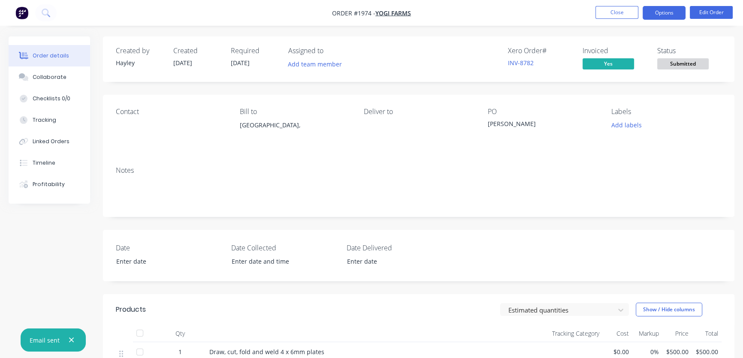
click at [665, 11] on button "Options" at bounding box center [664, 13] width 43 height 14
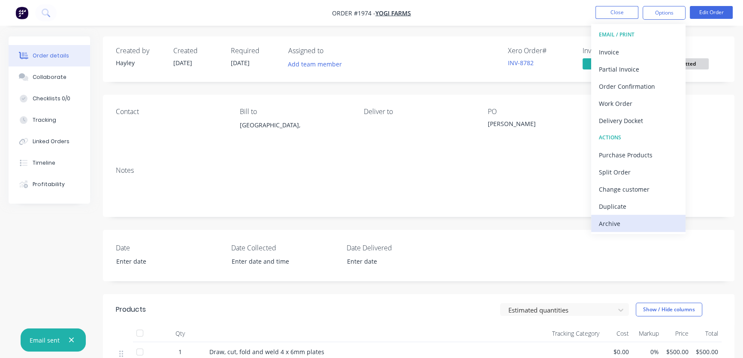
click at [635, 223] on div "Archive" at bounding box center [638, 224] width 79 height 12
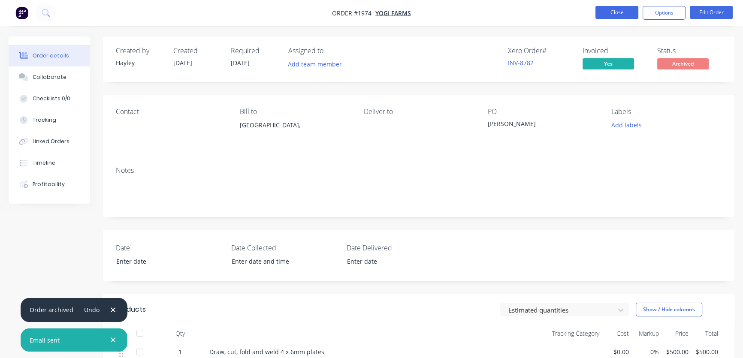
click at [621, 9] on button "Close" at bounding box center [617, 12] width 43 height 13
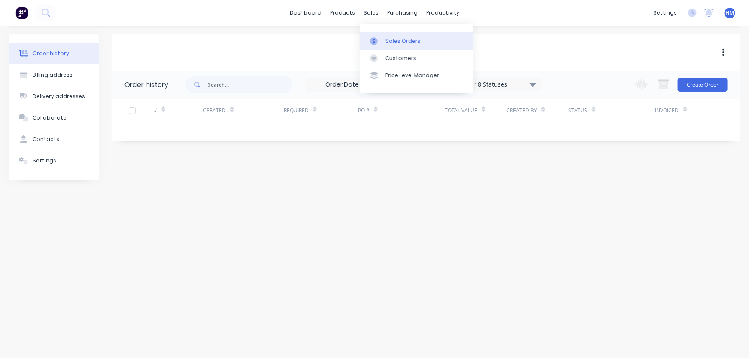
click at [389, 39] on div "Sales Orders" at bounding box center [402, 41] width 35 height 8
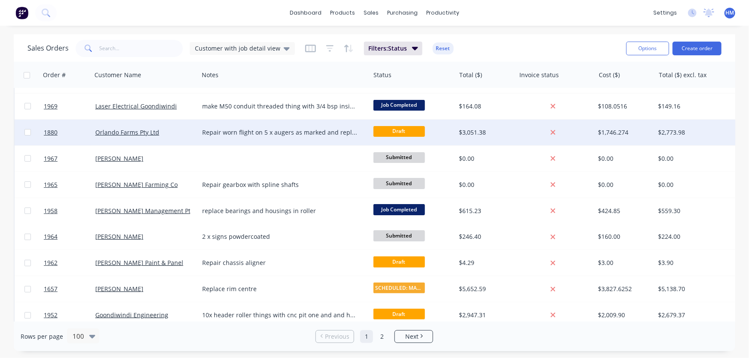
scroll to position [39, 0]
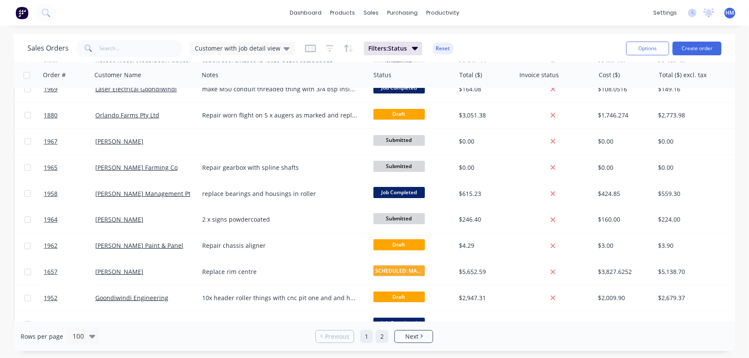
click at [381, 336] on link "2" at bounding box center [382, 336] width 13 height 13
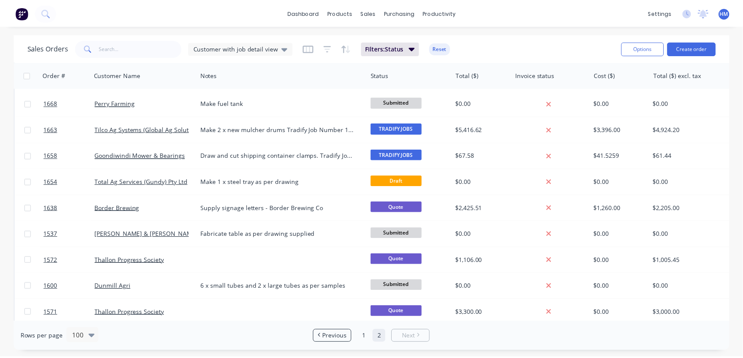
scroll to position [156, 0]
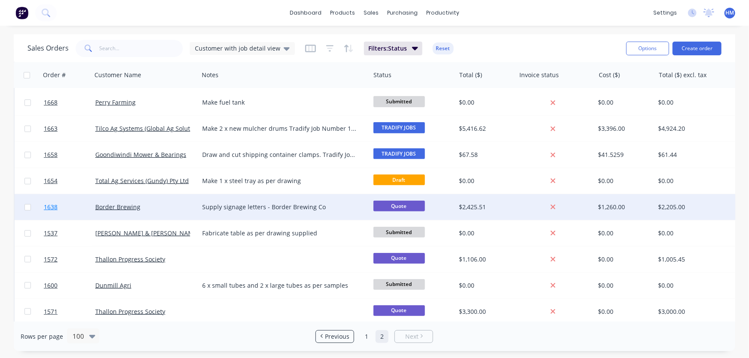
click at [67, 205] on link "1638" at bounding box center [70, 207] width 52 height 26
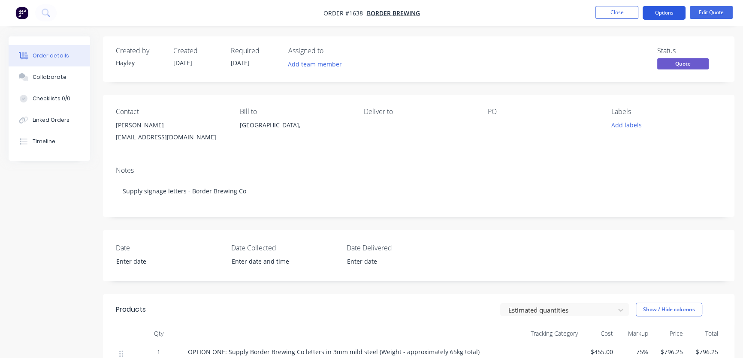
click at [672, 10] on button "Options" at bounding box center [664, 13] width 43 height 14
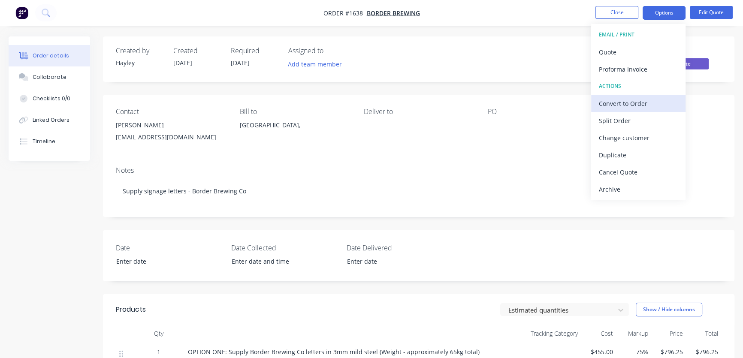
click at [636, 106] on div "Convert to Order" at bounding box center [638, 103] width 79 height 12
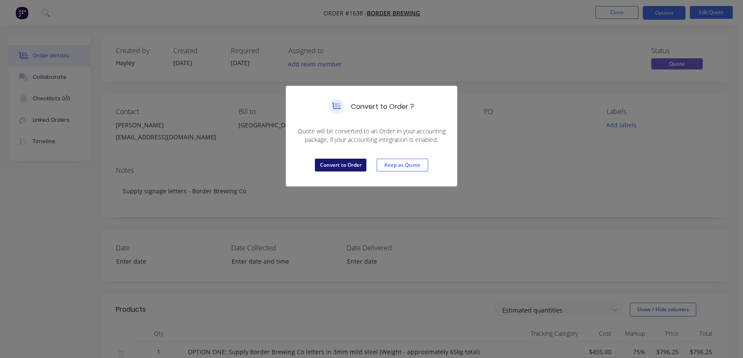
click at [348, 167] on button "Convert to Order" at bounding box center [341, 165] width 52 height 13
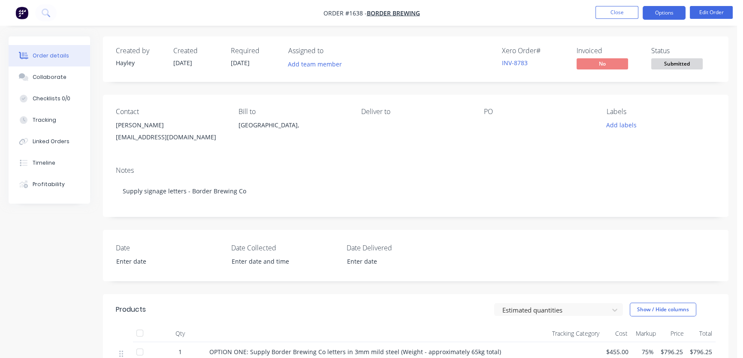
click at [656, 14] on button "Options" at bounding box center [664, 13] width 43 height 14
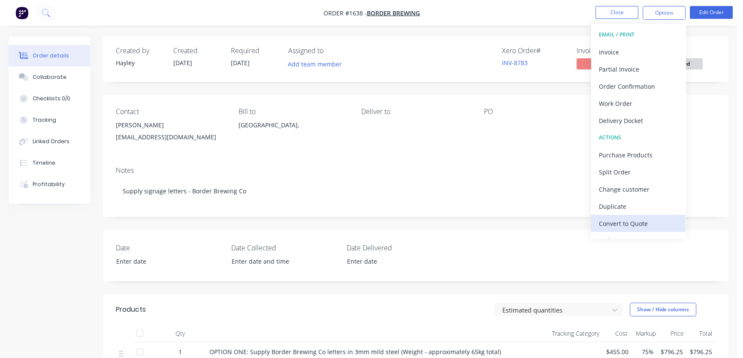
click at [628, 227] on div "Convert to Quote" at bounding box center [638, 224] width 79 height 12
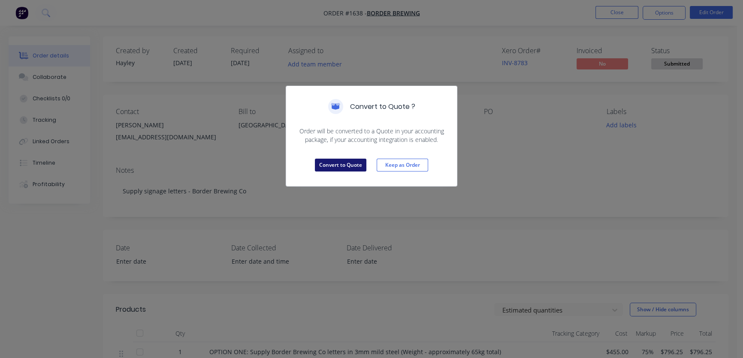
click at [336, 164] on button "Convert to Quote" at bounding box center [341, 165] width 52 height 13
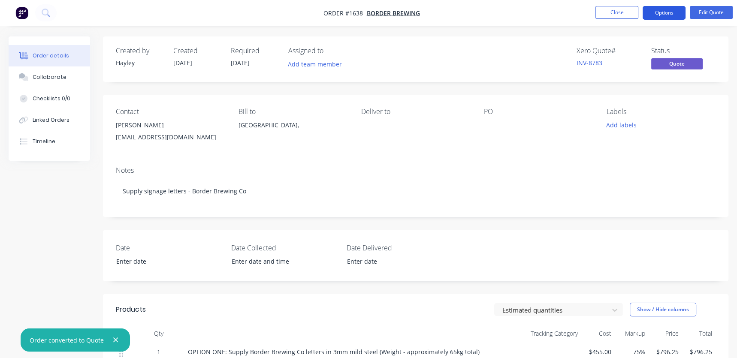
click at [664, 11] on button "Options" at bounding box center [664, 13] width 43 height 14
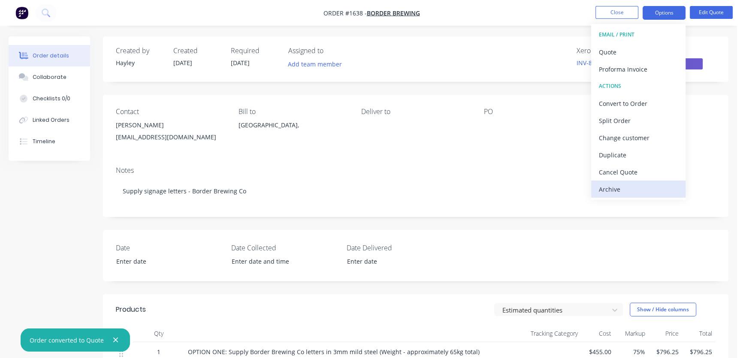
click at [620, 192] on div "Archive" at bounding box center [638, 189] width 79 height 12
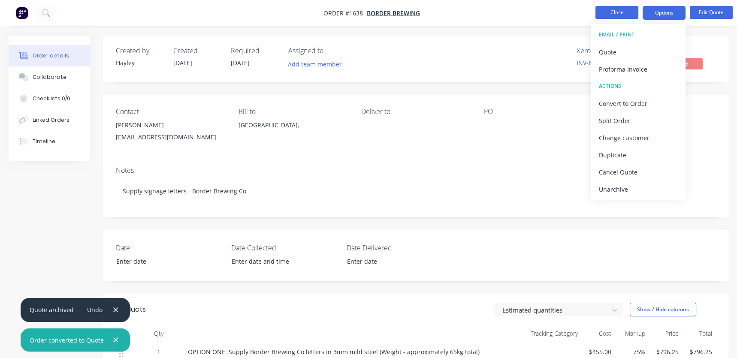
click at [616, 12] on button "Close" at bounding box center [617, 12] width 43 height 13
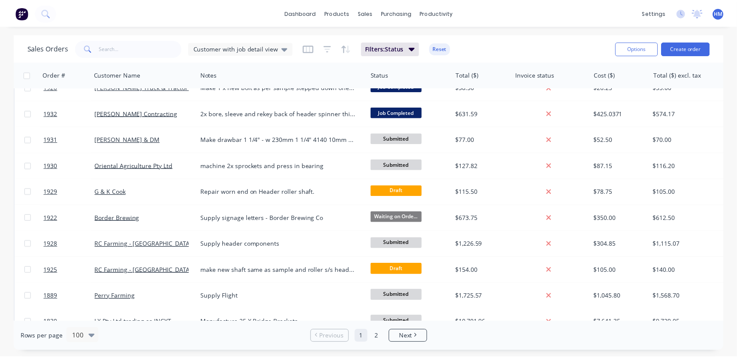
scroll to position [1092, 0]
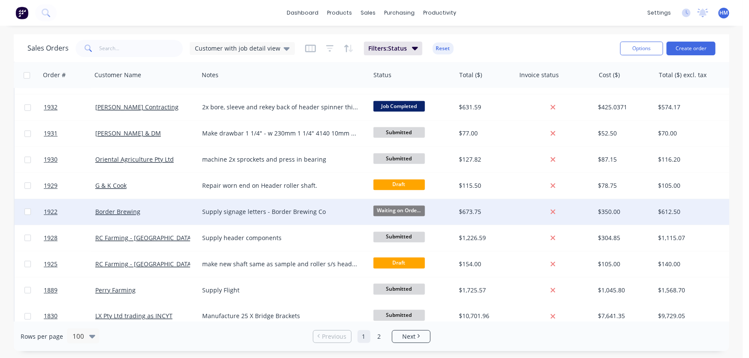
click at [140, 214] on div "Border Brewing" at bounding box center [142, 212] width 95 height 9
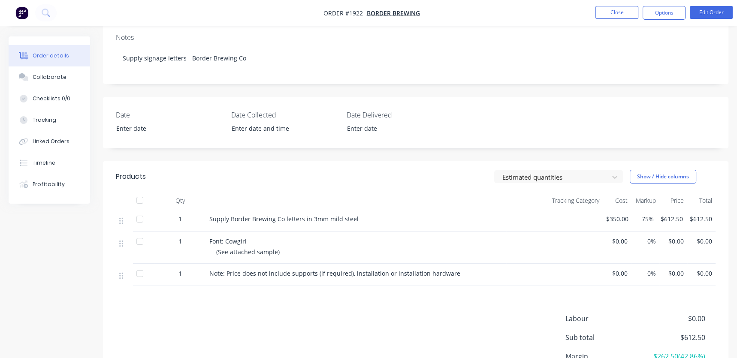
scroll to position [156, 0]
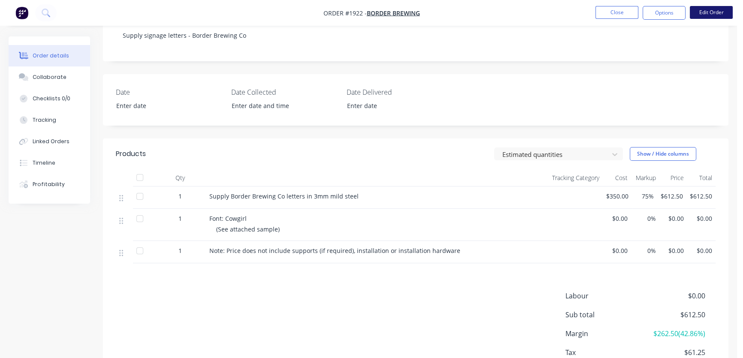
click at [707, 10] on button "Edit Order" at bounding box center [711, 12] width 43 height 13
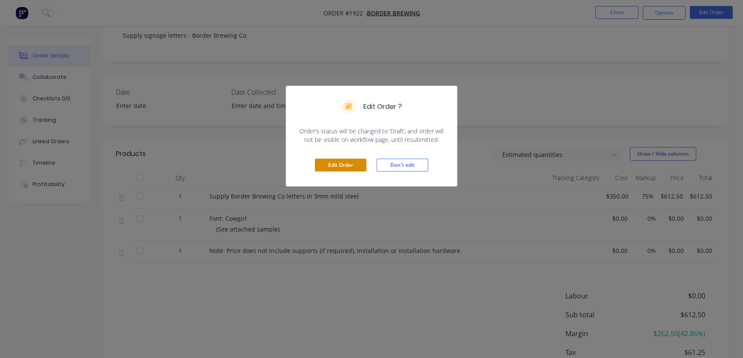
click at [343, 167] on button "Edit Order" at bounding box center [341, 165] width 52 height 13
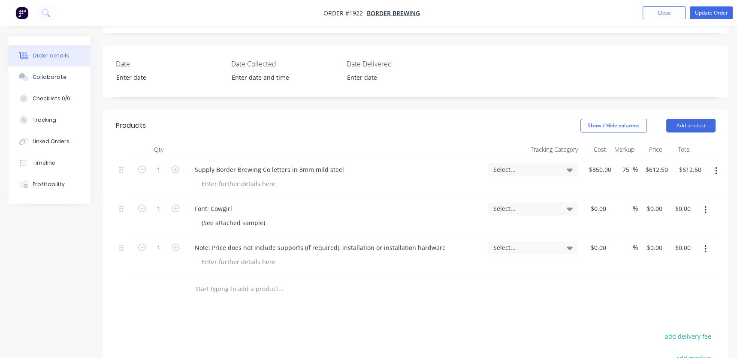
scroll to position [195, 0]
click at [212, 283] on input "text" at bounding box center [281, 288] width 172 height 17
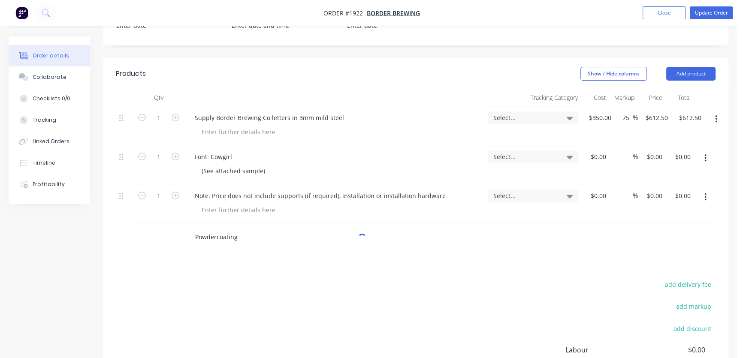
scroll to position [273, 0]
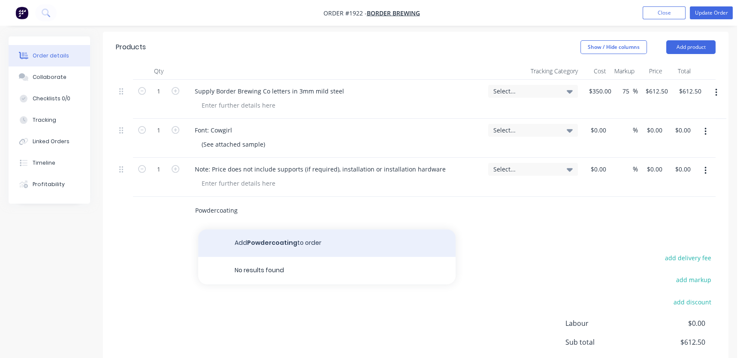
type input "Powdercoating"
click at [269, 231] on button "Add Powdercoating to order" at bounding box center [327, 243] width 258 height 27
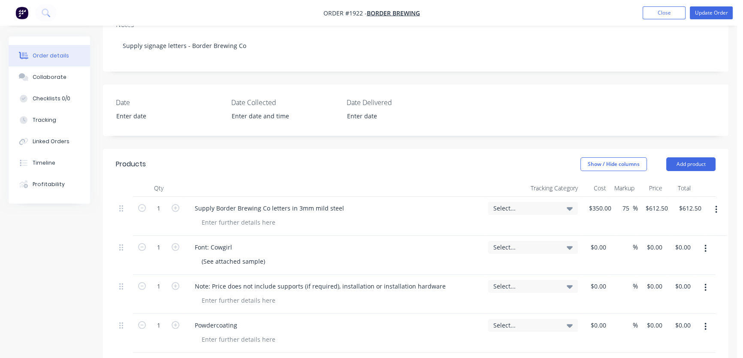
scroll to position [117, 0]
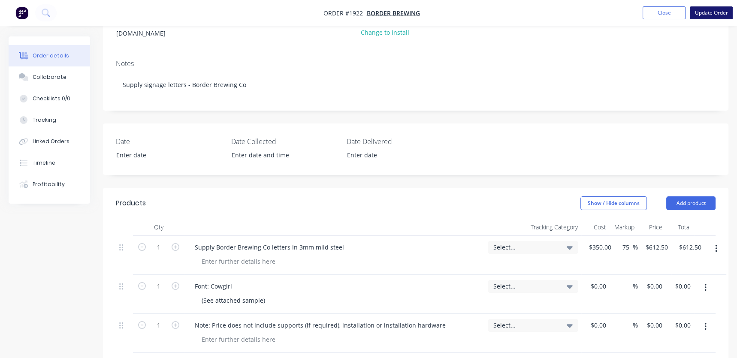
click at [709, 12] on button "Update Order" at bounding box center [711, 12] width 43 height 13
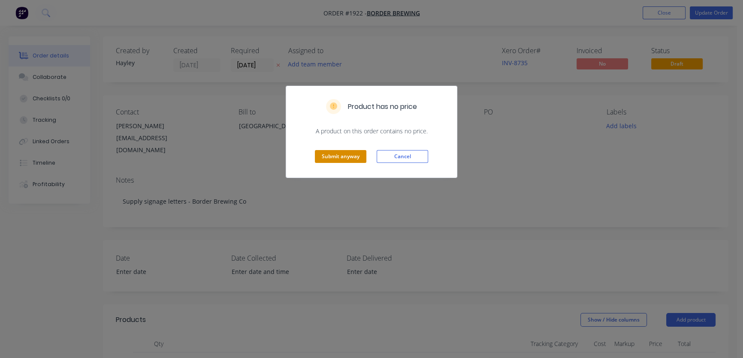
click at [335, 157] on button "Submit anyway" at bounding box center [341, 156] width 52 height 13
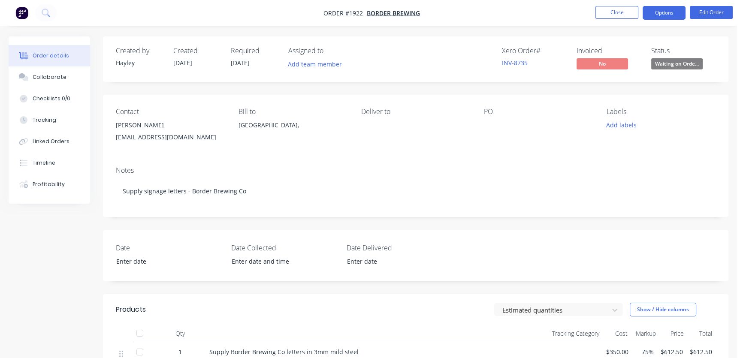
click at [662, 14] on button "Options" at bounding box center [664, 13] width 43 height 14
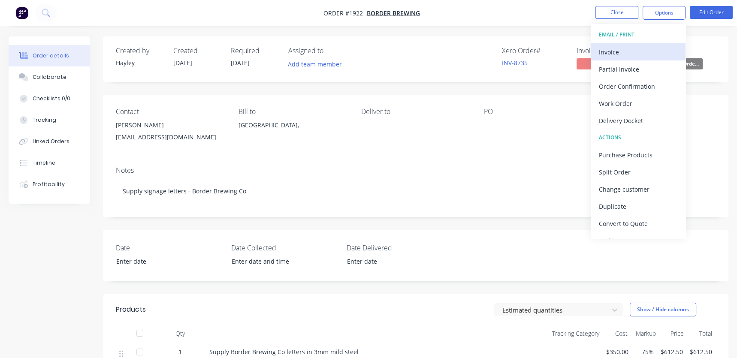
click at [632, 49] on div "Invoice" at bounding box center [638, 52] width 79 height 12
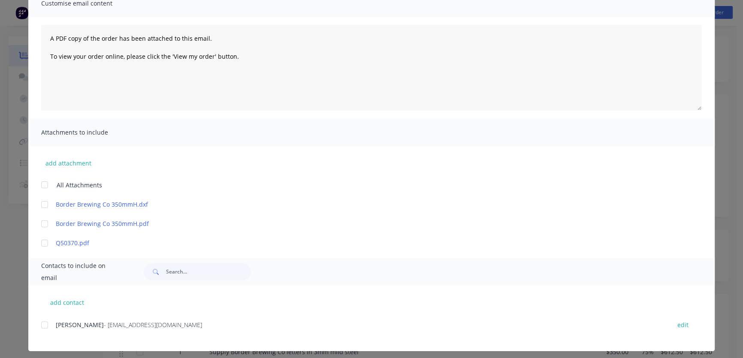
scroll to position [78, 0]
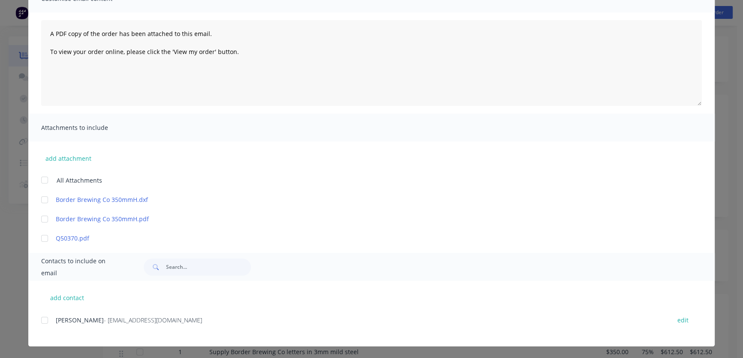
click at [42, 320] on div at bounding box center [44, 320] width 17 height 17
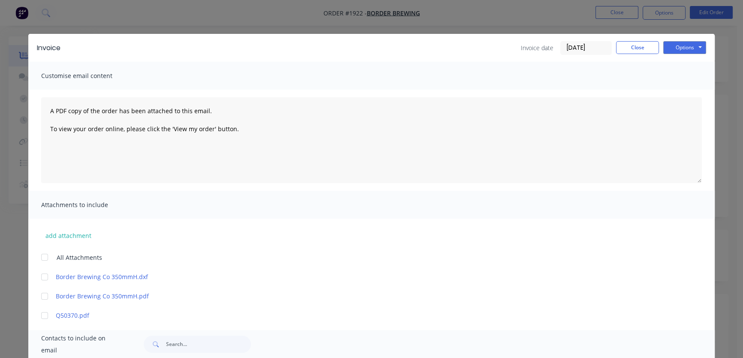
scroll to position [0, 0]
click at [681, 44] on button "Options" at bounding box center [685, 48] width 43 height 13
click at [687, 64] on button "Preview" at bounding box center [691, 63] width 55 height 14
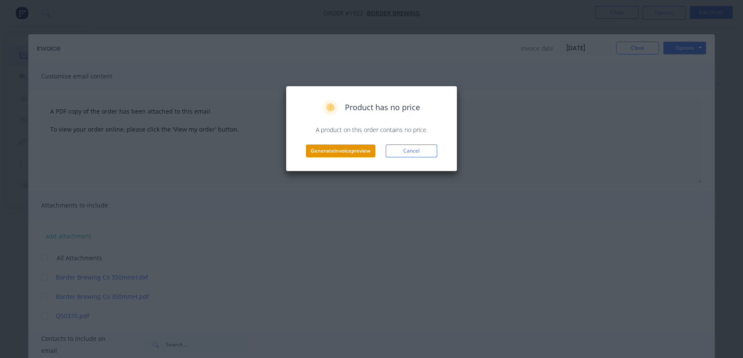
click at [344, 156] on button "Generate invoice preview" at bounding box center [341, 151] width 70 height 13
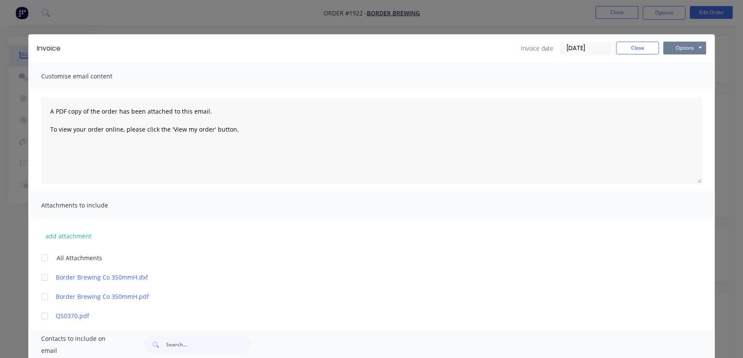
click at [688, 42] on button "Options" at bounding box center [685, 48] width 43 height 13
click at [691, 75] on button "Print" at bounding box center [691, 77] width 55 height 14
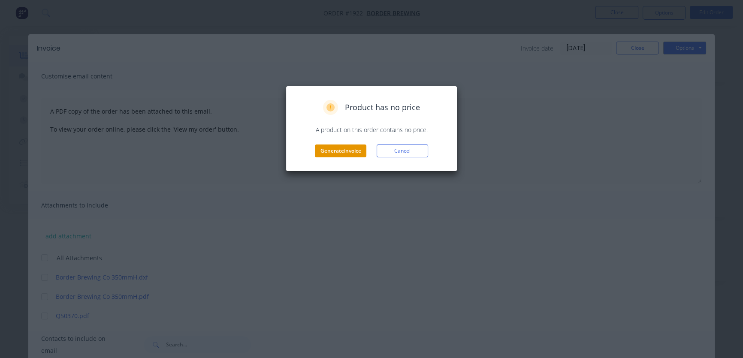
click at [341, 154] on button "Generate invoice" at bounding box center [341, 151] width 52 height 13
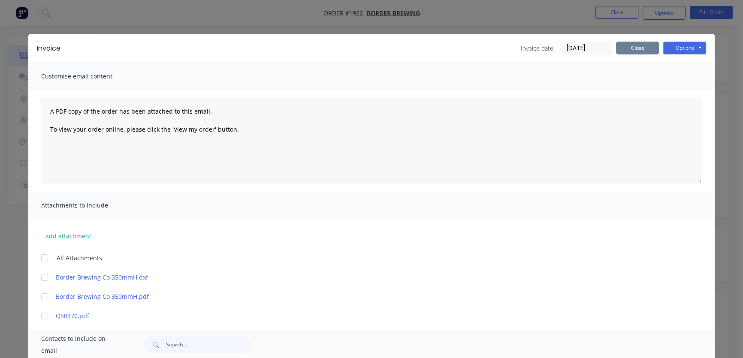
click at [630, 50] on button "Close" at bounding box center [637, 48] width 43 height 13
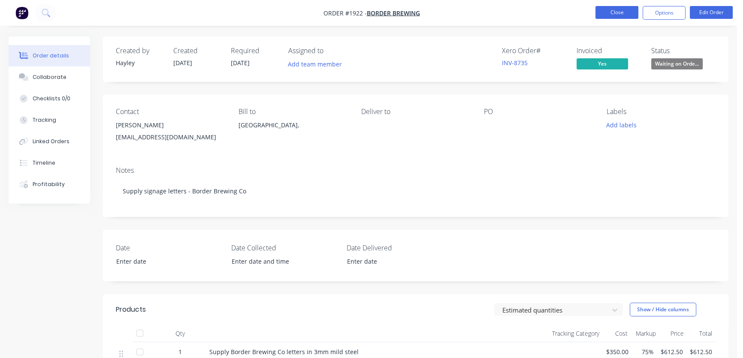
click at [606, 15] on button "Close" at bounding box center [617, 12] width 43 height 13
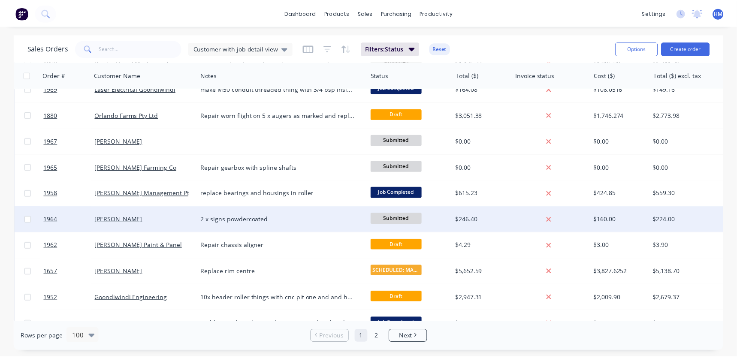
scroll to position [78, 0]
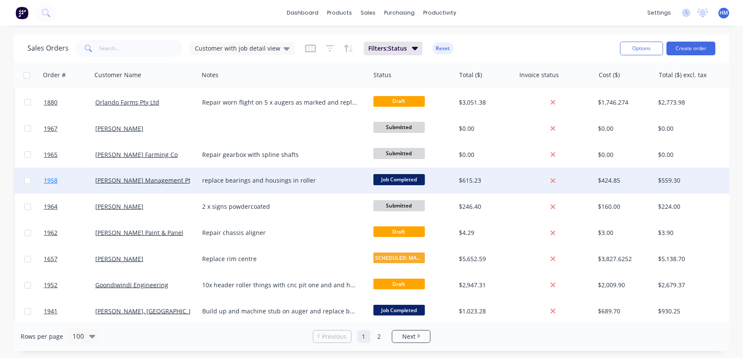
click at [74, 180] on link "1958" at bounding box center [70, 181] width 52 height 26
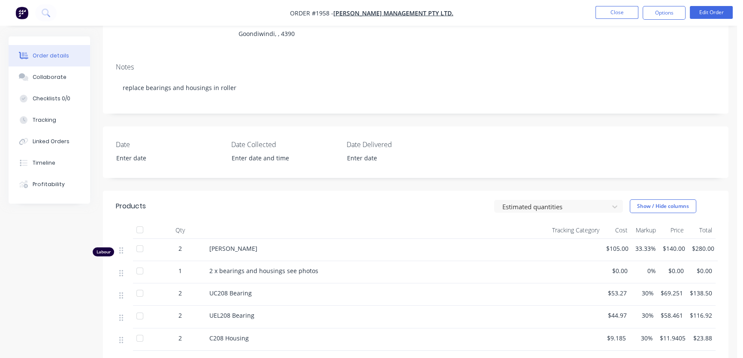
scroll to position [117, 0]
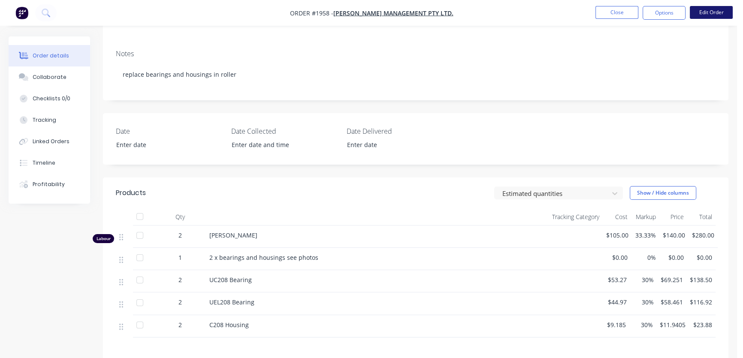
click at [720, 14] on button "Edit Order" at bounding box center [711, 12] width 43 height 13
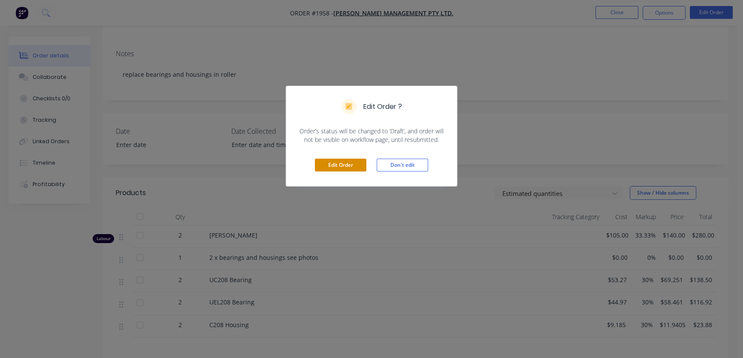
click at [324, 169] on button "Edit Order" at bounding box center [341, 165] width 52 height 13
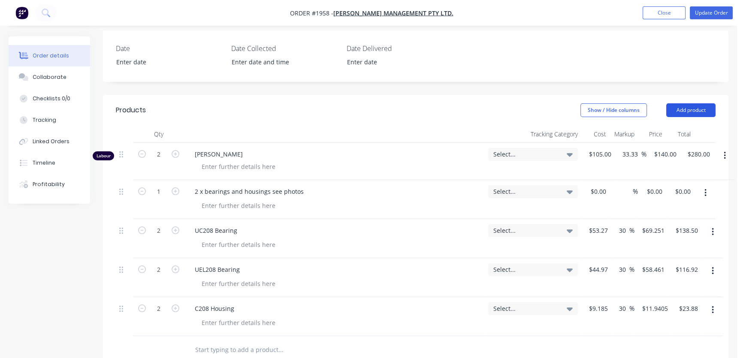
scroll to position [195, 0]
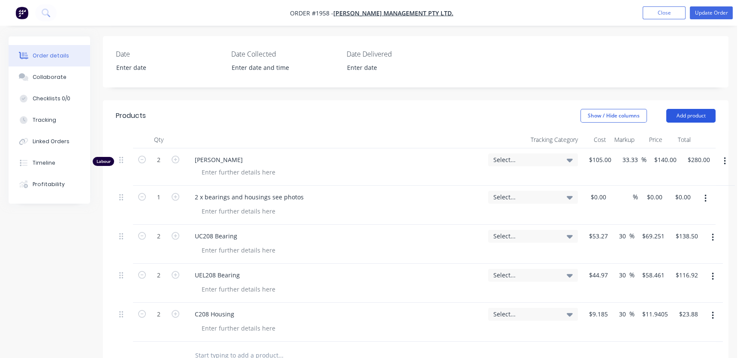
click at [684, 113] on button "Add product" at bounding box center [691, 116] width 49 height 14
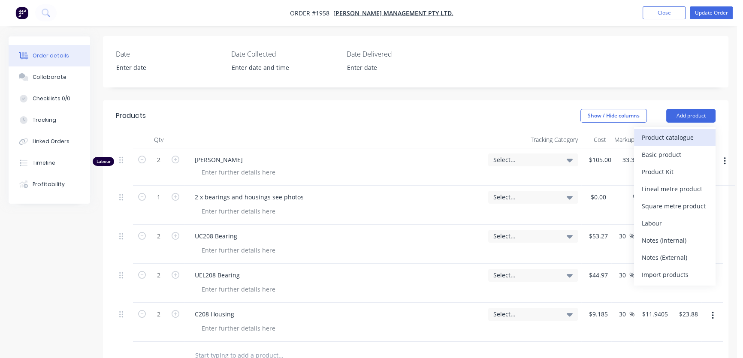
click at [671, 134] on div "Product catalogue" at bounding box center [675, 137] width 66 height 12
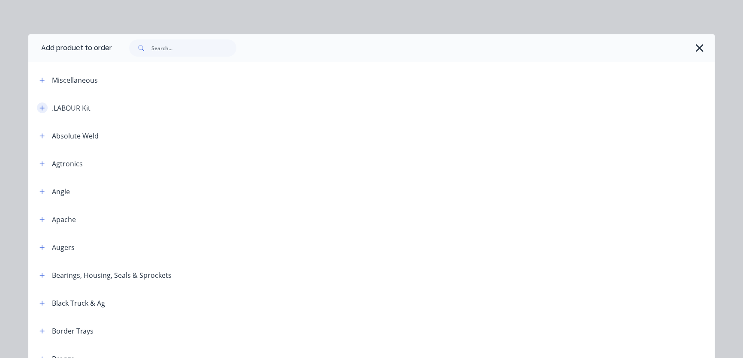
click at [39, 108] on icon "button" at bounding box center [41, 108] width 5 height 6
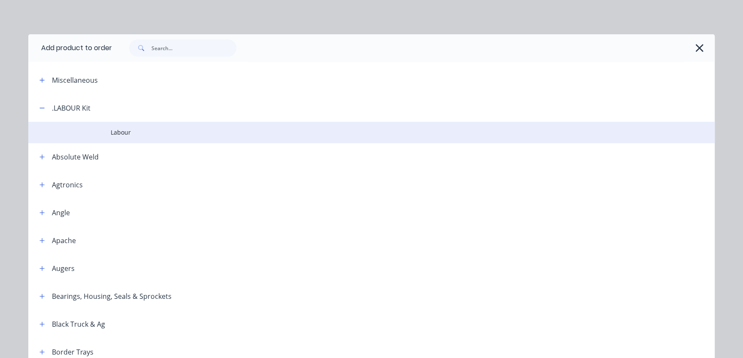
click at [121, 133] on span "Labour" at bounding box center [352, 132] width 483 height 9
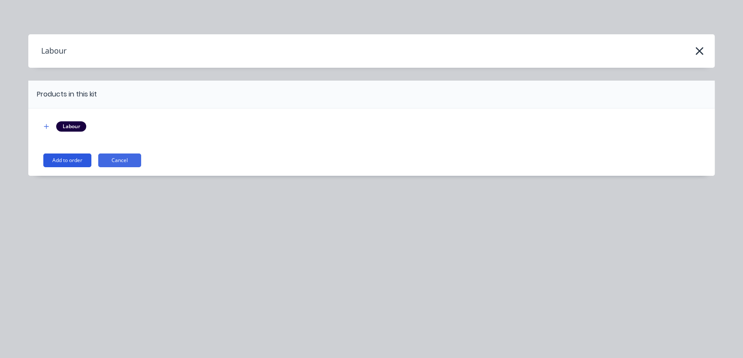
click at [73, 159] on button "Add to order" at bounding box center [67, 161] width 48 height 14
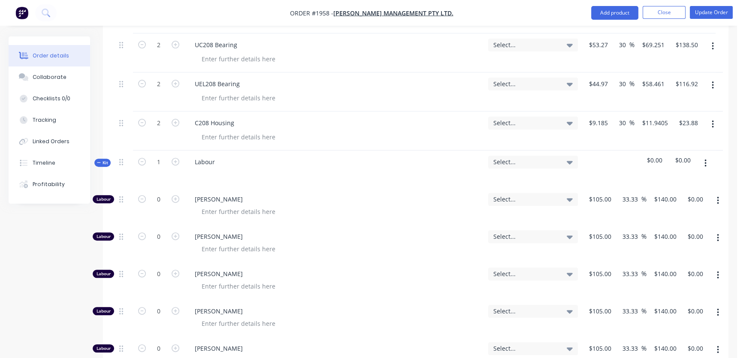
scroll to position [390, 0]
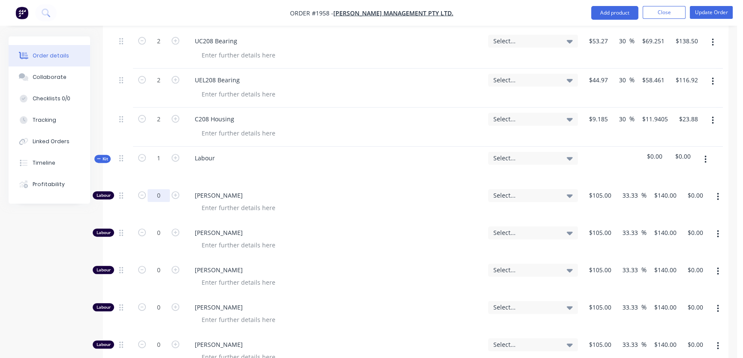
drag, startPoint x: 158, startPoint y: 193, endPoint x: 162, endPoint y: 193, distance: 4.3
click at [158, 193] on input "0" at bounding box center [159, 195] width 22 height 13
type input "2"
click at [100, 159] on icon "button" at bounding box center [99, 159] width 4 height 4
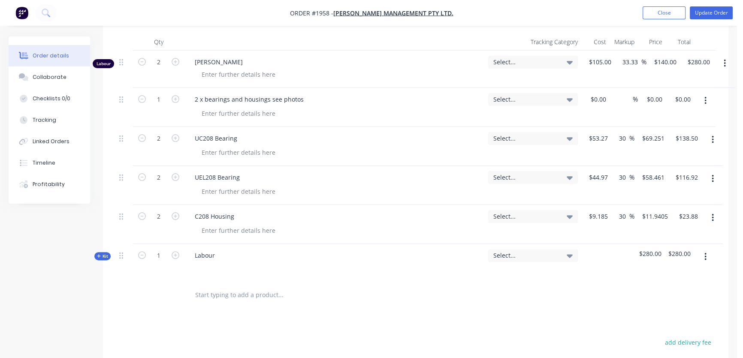
scroll to position [273, 0]
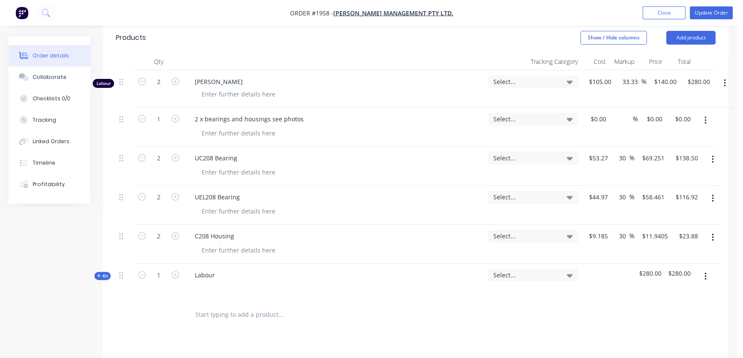
click at [724, 81] on icon "button" at bounding box center [725, 83] width 2 height 9
click at [688, 149] on button "Delete" at bounding box center [695, 157] width 82 height 17
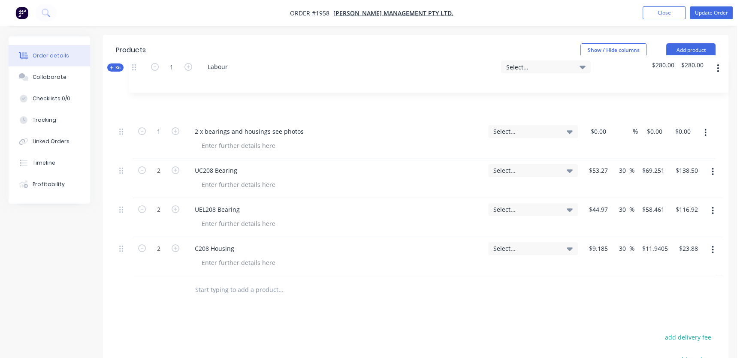
drag, startPoint x: 121, startPoint y: 238, endPoint x: 133, endPoint y: 66, distance: 173.0
click at [133, 66] on div "Qty Tracking Category Cost Markup Price Total 1 2 x bearings and housings see p…" at bounding box center [416, 171] width 600 height 211
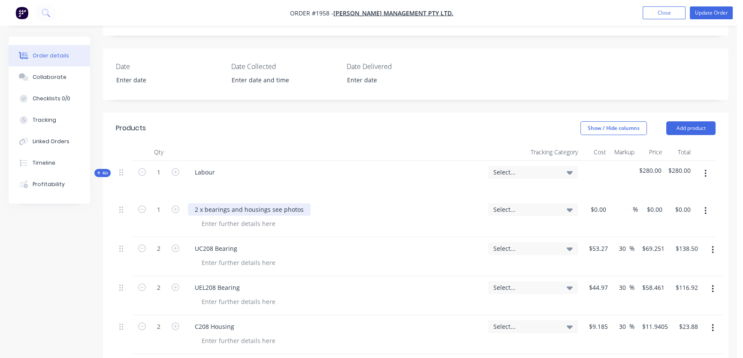
scroll to position [221, 0]
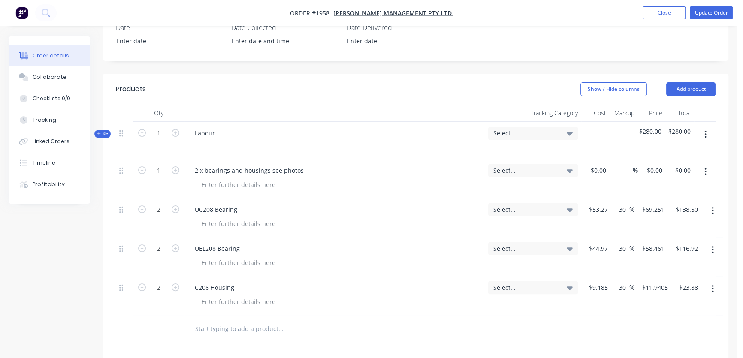
click at [712, 249] on icon "button" at bounding box center [713, 250] width 2 height 9
click at [675, 322] on div "Delete" at bounding box center [682, 324] width 66 height 12
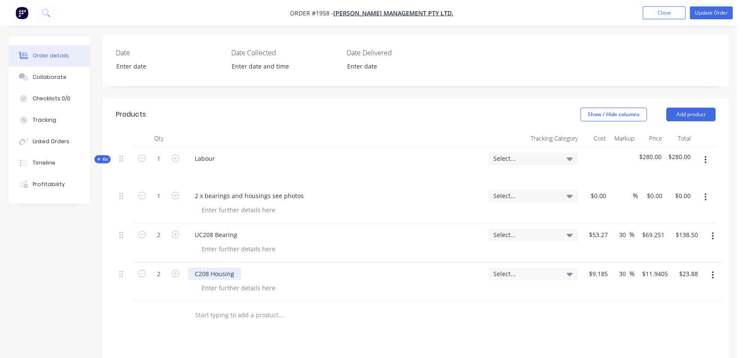
scroll to position [182, 0]
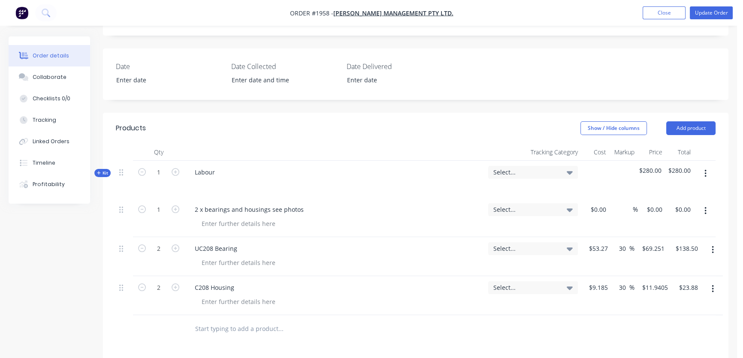
click at [706, 210] on icon "button" at bounding box center [706, 210] width 2 height 9
click at [662, 286] on div "Delete" at bounding box center [675, 285] width 66 height 12
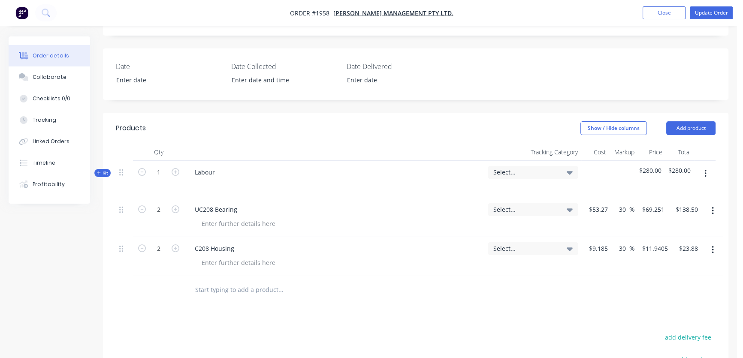
scroll to position [143, 0]
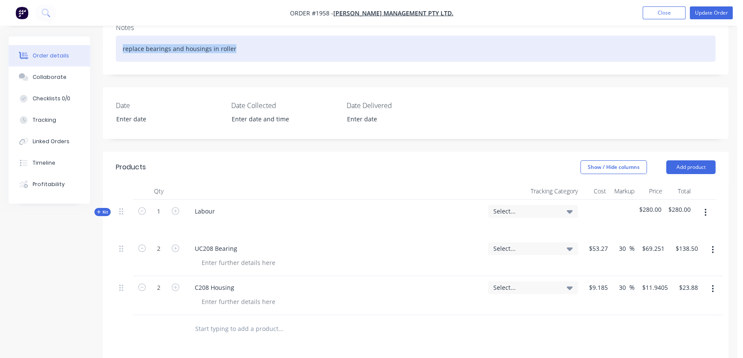
drag, startPoint x: 238, startPoint y: 48, endPoint x: 111, endPoint y: 42, distance: 127.2
click at [111, 42] on div "Notes replace bearings and housings in roller" at bounding box center [416, 46] width 626 height 58
copy div "replace bearings and housings in roller"
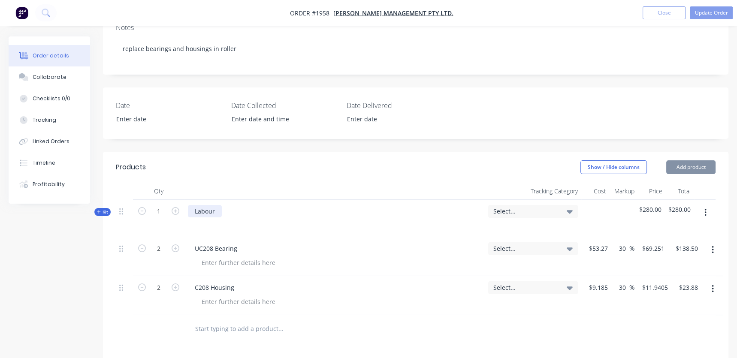
click at [215, 210] on div "Labour" at bounding box center [205, 211] width 34 height 12
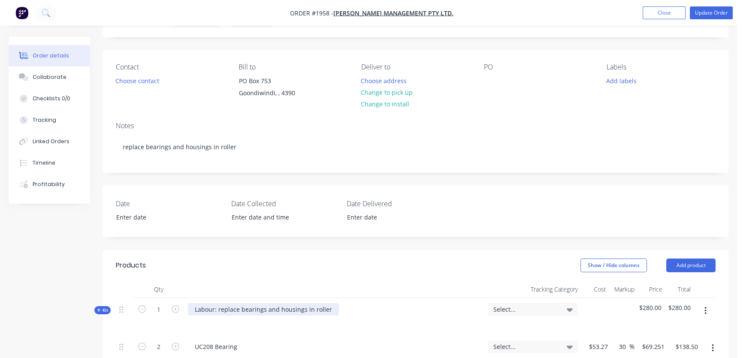
scroll to position [0, 0]
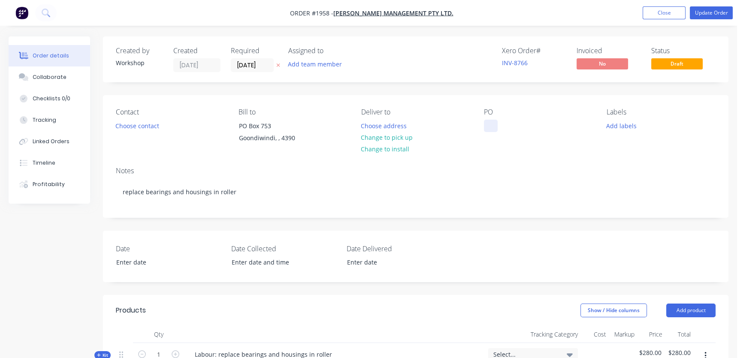
click at [494, 122] on div at bounding box center [491, 126] width 14 height 12
drag, startPoint x: 494, startPoint y: 122, endPoint x: 485, endPoint y: 140, distance: 19.8
click at [492, 126] on div "[PERSON_NAME]" at bounding box center [515, 126] width 62 height 12
click at [485, 142] on div "PO [PERSON_NAME]" at bounding box center [538, 127] width 109 height 39
click at [708, 9] on button "Update Order" at bounding box center [711, 12] width 43 height 13
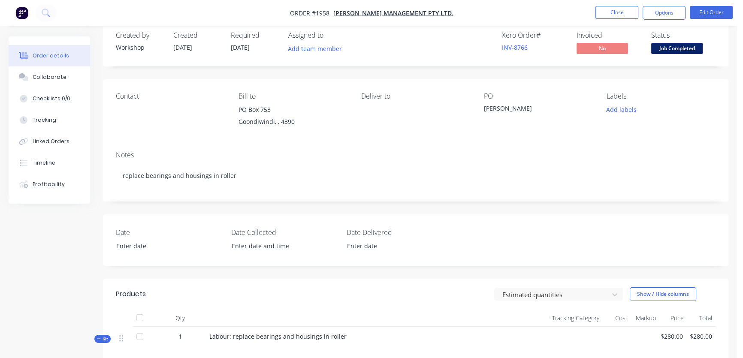
scroll to position [15, 0]
click at [668, 15] on button "Options" at bounding box center [664, 13] width 43 height 14
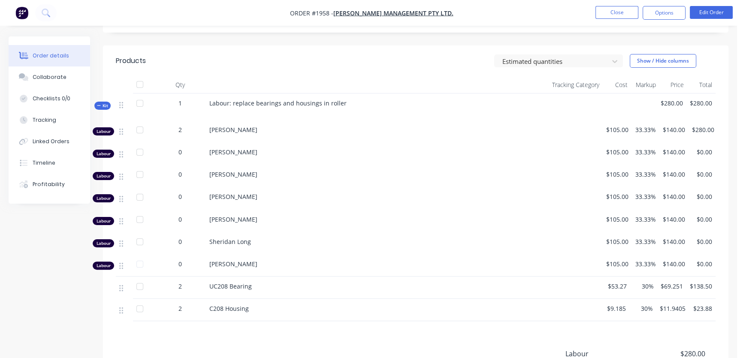
click at [99, 103] on icon "button" at bounding box center [99, 105] width 4 height 4
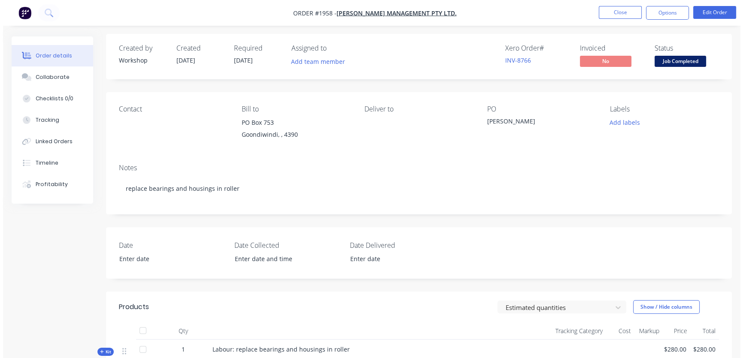
scroll to position [0, 0]
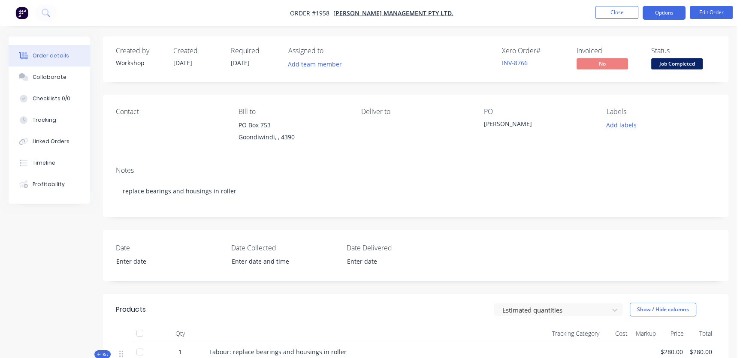
click at [655, 17] on button "Options" at bounding box center [664, 13] width 43 height 14
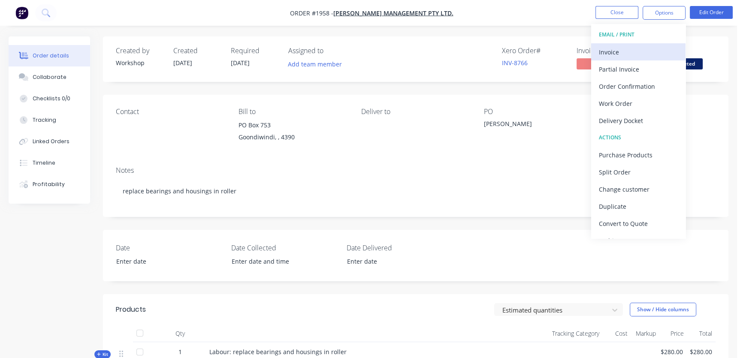
click at [623, 55] on div "Invoice" at bounding box center [638, 52] width 79 height 12
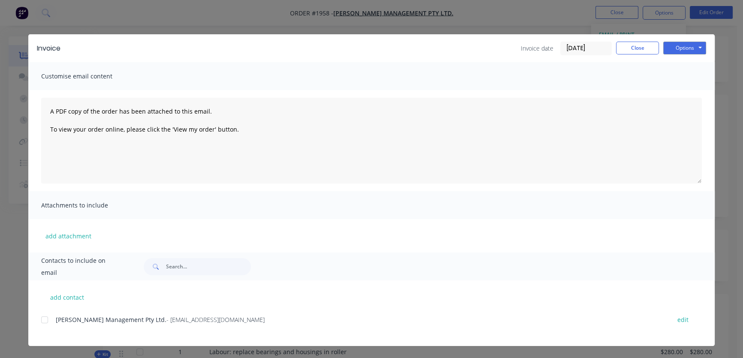
click at [43, 319] on div at bounding box center [44, 320] width 17 height 17
click at [682, 45] on button "Options" at bounding box center [685, 48] width 43 height 13
click at [689, 92] on button "Email" at bounding box center [691, 92] width 55 height 14
click at [631, 45] on button "Close" at bounding box center [637, 48] width 43 height 13
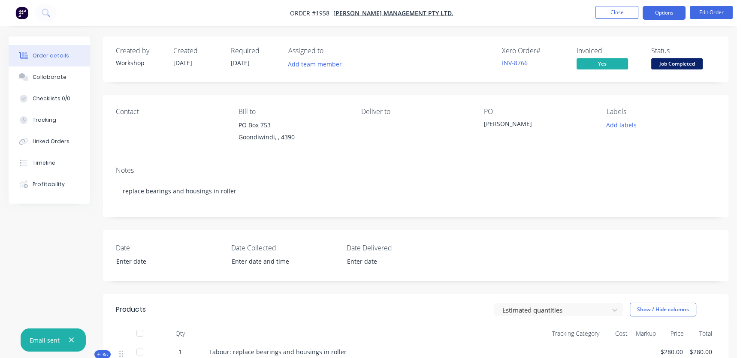
click at [658, 16] on button "Options" at bounding box center [664, 13] width 43 height 14
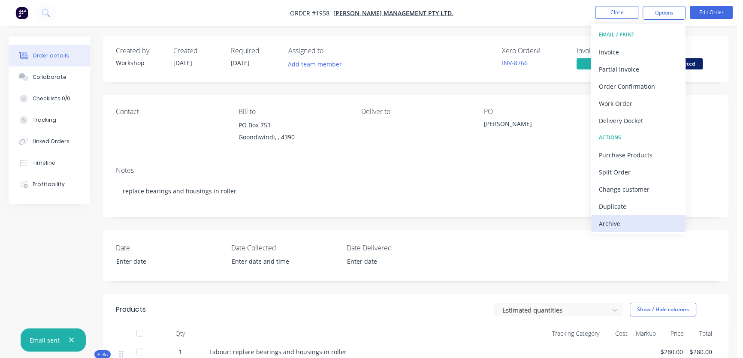
click at [620, 220] on div "Archive" at bounding box center [638, 224] width 79 height 12
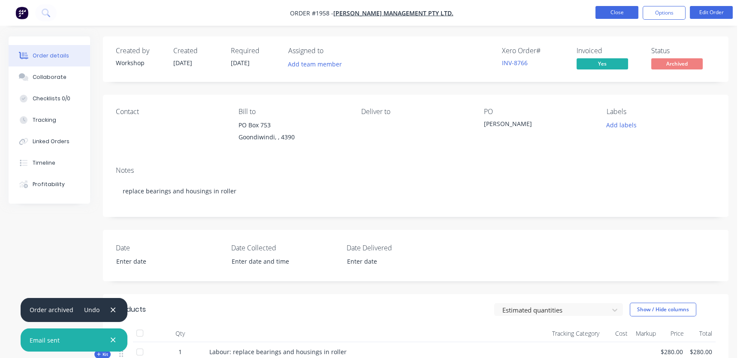
click at [617, 15] on button "Close" at bounding box center [617, 12] width 43 height 13
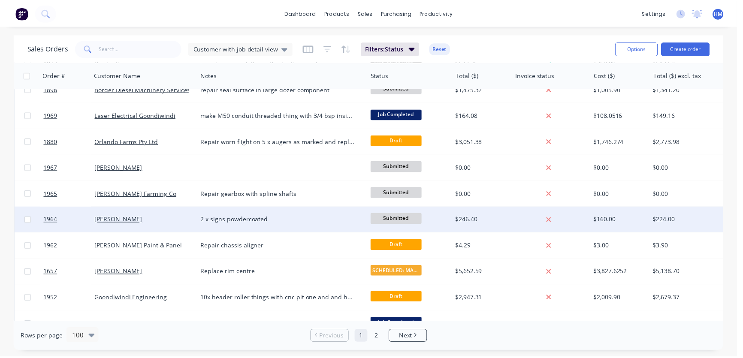
scroll to position [78, 0]
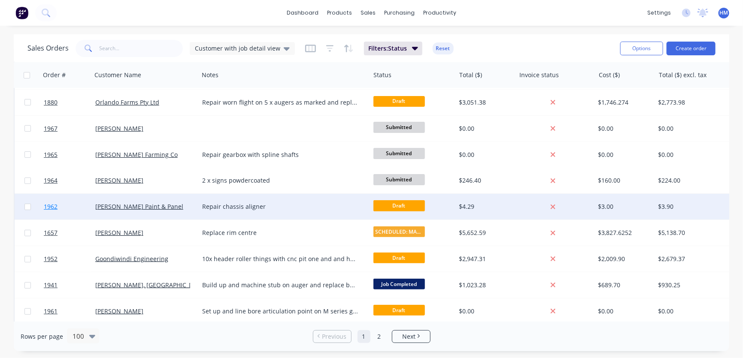
click at [75, 206] on link "1962" at bounding box center [70, 207] width 52 height 26
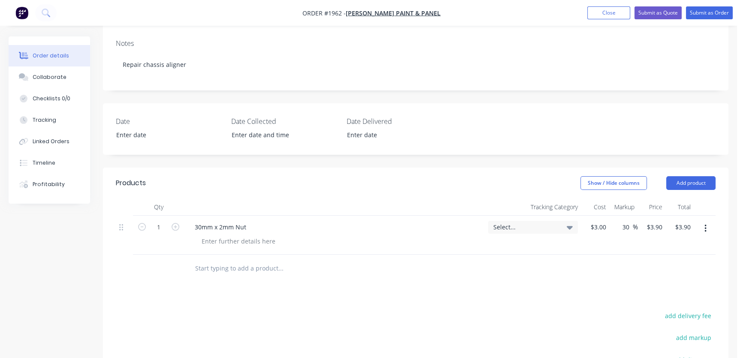
scroll to position [117, 0]
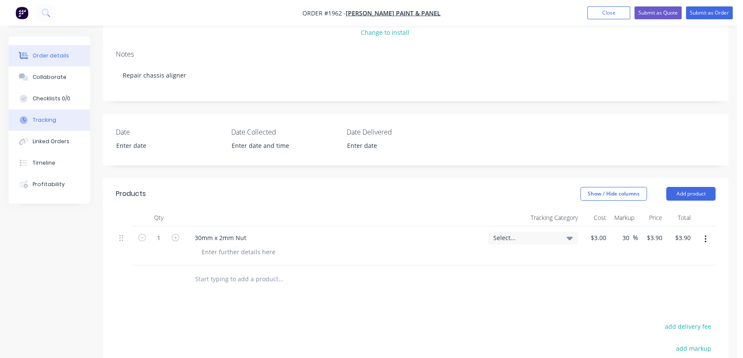
click at [51, 122] on div "Tracking" at bounding box center [45, 120] width 24 height 8
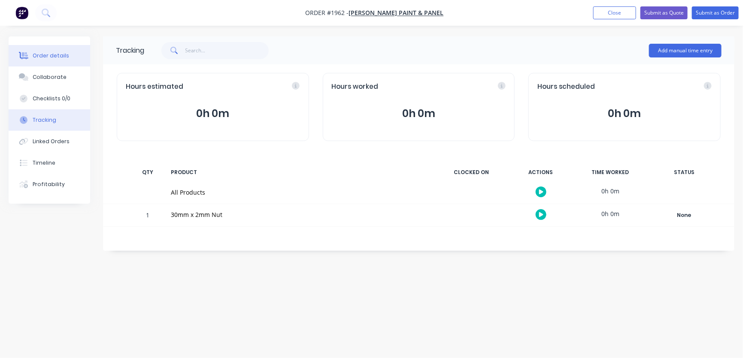
click at [53, 59] on div "Order details" at bounding box center [51, 56] width 36 height 8
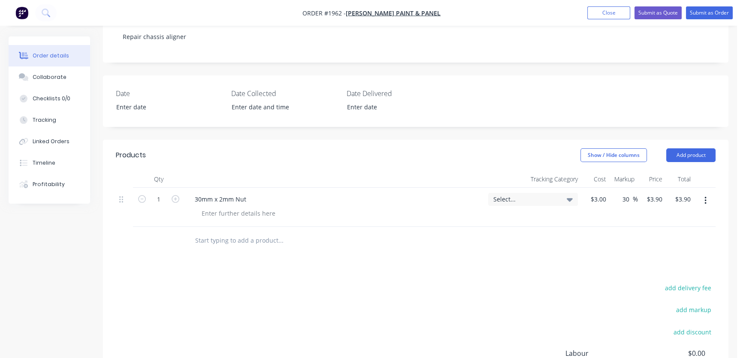
scroll to position [156, 0]
click at [694, 154] on button "Add product" at bounding box center [691, 155] width 49 height 14
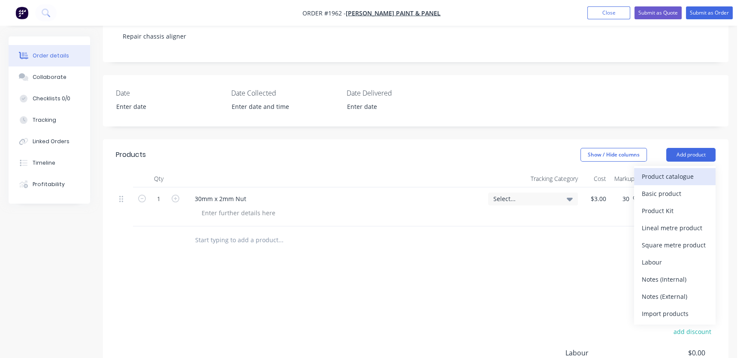
click at [669, 173] on div "Product catalogue" at bounding box center [675, 176] width 66 height 12
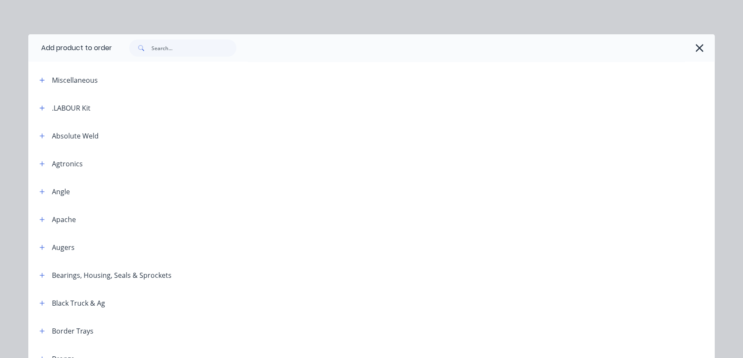
drag, startPoint x: 36, startPoint y: 104, endPoint x: 94, endPoint y: 115, distance: 58.9
click at [37, 104] on button "button" at bounding box center [42, 108] width 11 height 11
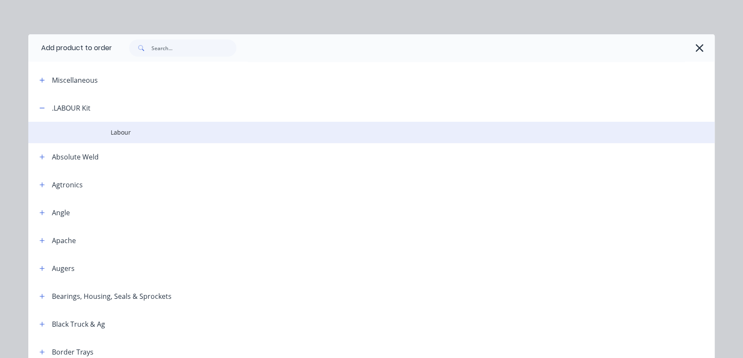
click at [107, 129] on td at bounding box center [69, 132] width 82 height 21
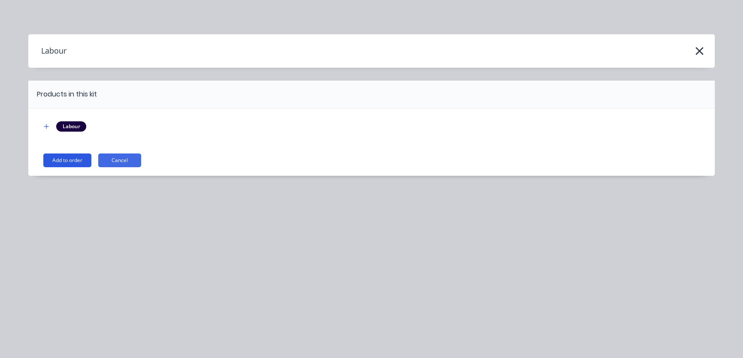
click at [66, 159] on button "Add to order" at bounding box center [67, 161] width 48 height 14
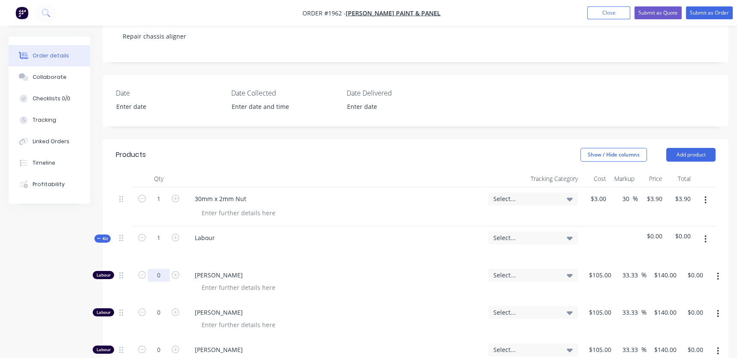
click at [156, 274] on input "0" at bounding box center [159, 275] width 22 height 13
type input "1"
type input "$140.00"
drag, startPoint x: 98, startPoint y: 241, endPoint x: 98, endPoint y: 236, distance: 5.2
click at [98, 236] on span "Kit" at bounding box center [102, 239] width 11 height 6
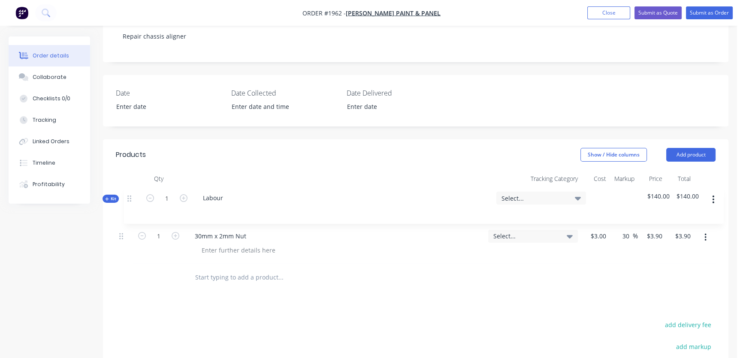
drag, startPoint x: 120, startPoint y: 238, endPoint x: 129, endPoint y: 193, distance: 46.3
click at [129, 193] on div "1 30mm x 2mm Nut Select... $3.00 $3.00 30 30 % $3.90 $3.90 $3.90 $3.90 Kit 1 La…" at bounding box center [416, 226] width 600 height 76
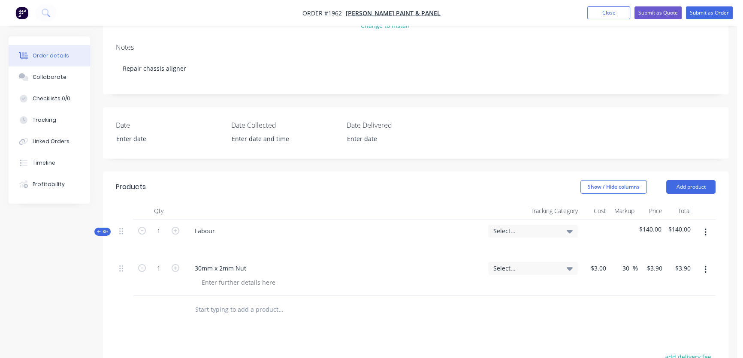
scroll to position [117, 0]
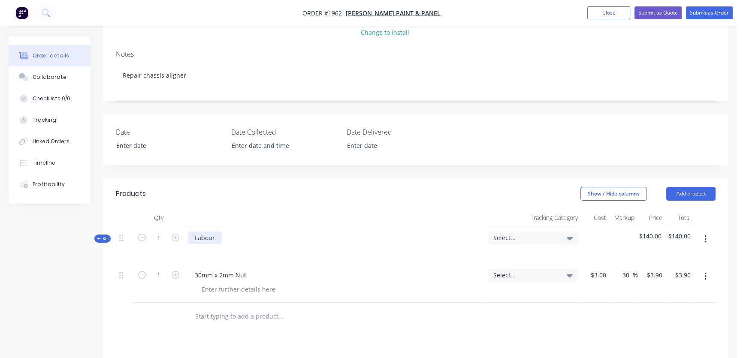
click at [218, 234] on div "Labour" at bounding box center [205, 238] width 34 height 12
drag, startPoint x: 364, startPoint y: 210, endPoint x: 359, endPoint y: 210, distance: 5.2
click at [364, 210] on div at bounding box center [335, 217] width 300 height 17
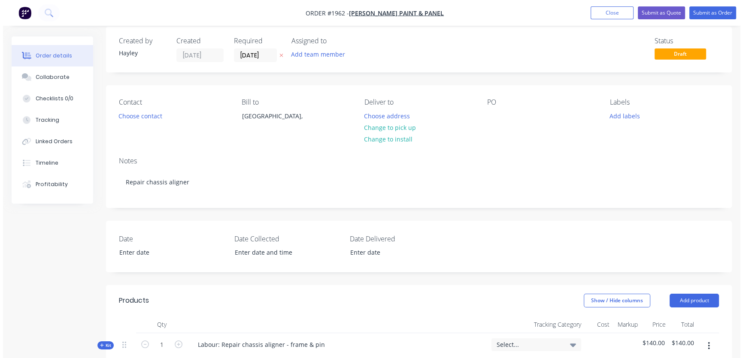
scroll to position [0, 0]
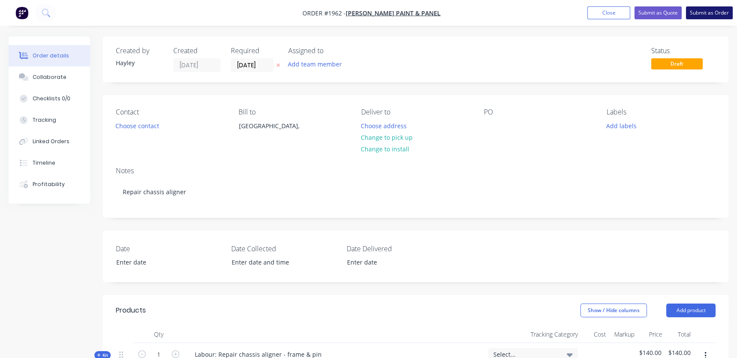
click at [697, 14] on button "Submit as Order" at bounding box center [709, 12] width 47 height 13
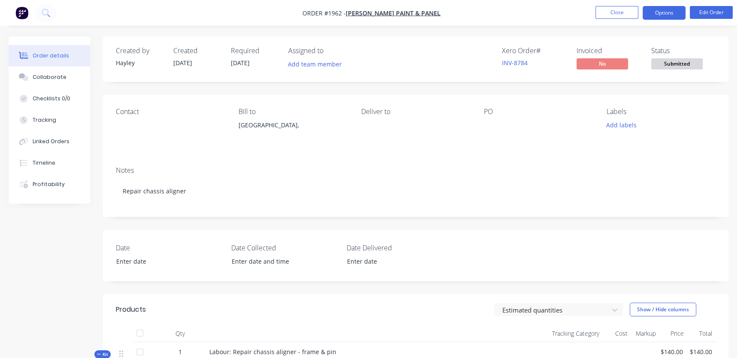
click at [661, 9] on button "Options" at bounding box center [664, 13] width 43 height 14
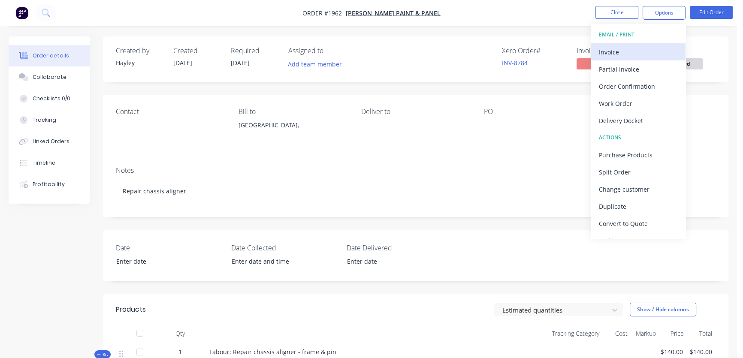
click at [622, 50] on div "Invoice" at bounding box center [638, 52] width 79 height 12
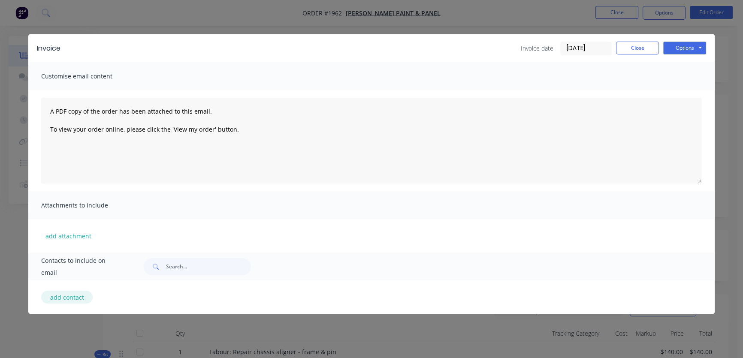
click at [68, 296] on button "add contact" at bounding box center [67, 297] width 52 height 13
select select "AU"
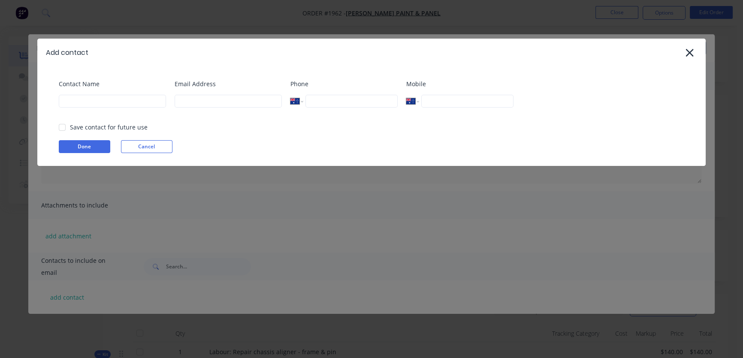
click at [64, 127] on div at bounding box center [62, 127] width 17 height 17
click at [80, 103] on input at bounding box center [112, 101] width 107 height 13
type input "[PERSON_NAME] Paint & Panel"
click at [225, 101] on input at bounding box center [228, 101] width 107 height 13
paste input "[EMAIL_ADDRESS][DOMAIN_NAME]"
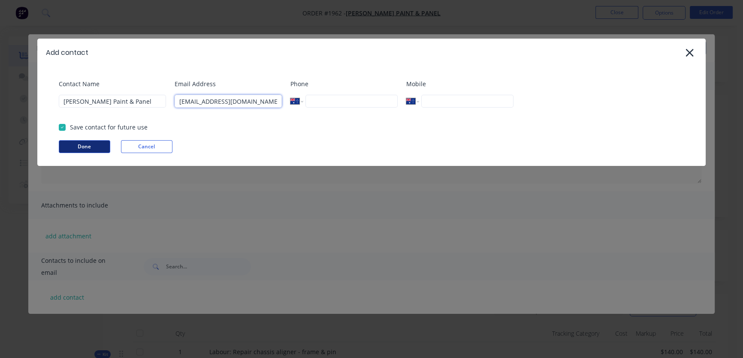
type input "[EMAIL_ADDRESS][DOMAIN_NAME]"
click at [70, 149] on button "Done" at bounding box center [85, 146] width 52 height 13
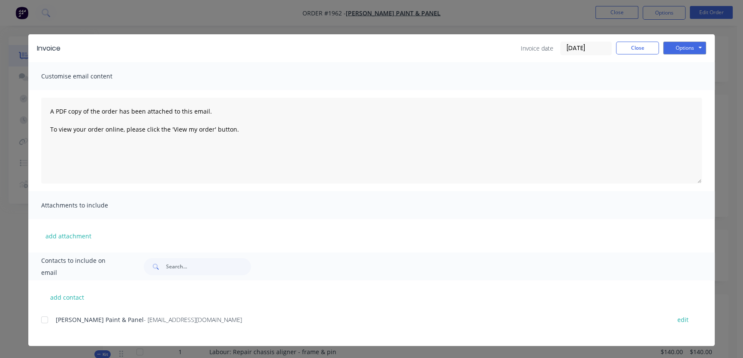
click at [46, 319] on div at bounding box center [44, 320] width 17 height 17
click at [694, 46] on button "Options" at bounding box center [685, 48] width 43 height 13
click at [683, 90] on button "Email" at bounding box center [691, 92] width 55 height 14
drag, startPoint x: 640, startPoint y: 49, endPoint x: 652, endPoint y: 43, distance: 12.7
click at [640, 49] on button "Close" at bounding box center [637, 48] width 43 height 13
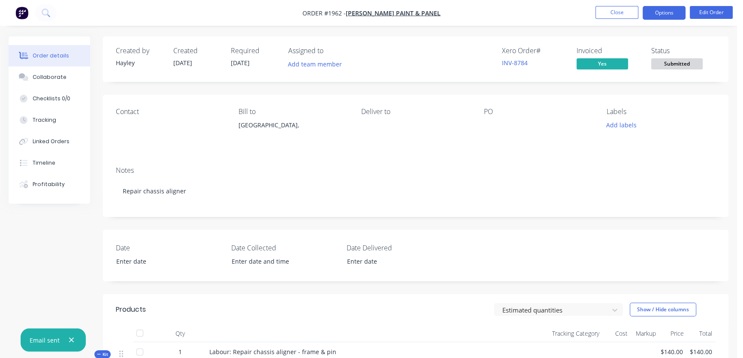
click at [668, 12] on button "Options" at bounding box center [664, 13] width 43 height 14
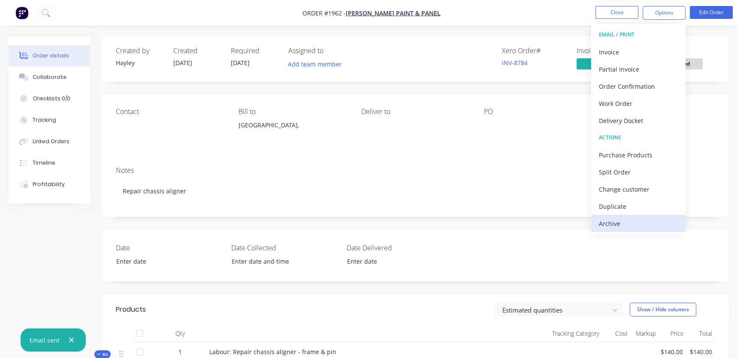
click at [633, 219] on div "Archive" at bounding box center [638, 224] width 79 height 12
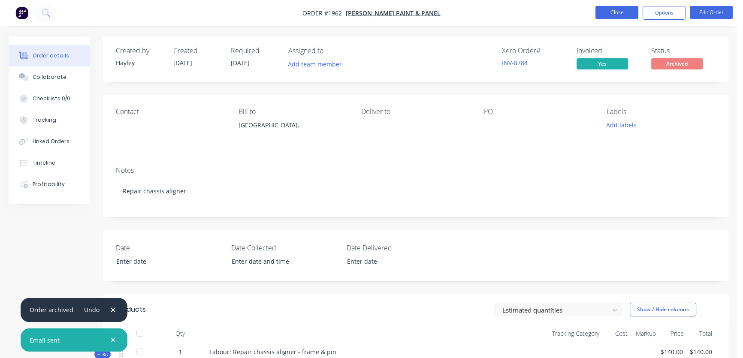
click at [610, 12] on button "Close" at bounding box center [617, 12] width 43 height 13
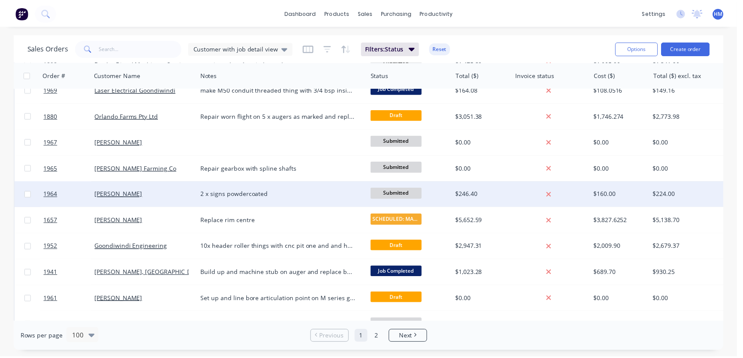
scroll to position [78, 0]
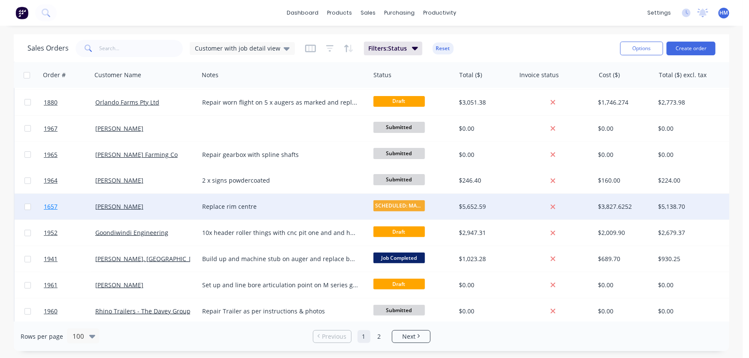
click at [65, 209] on link "1657" at bounding box center [70, 207] width 52 height 26
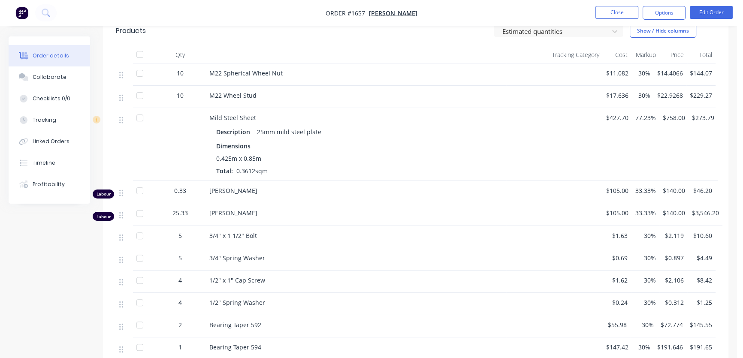
scroll to position [312, 0]
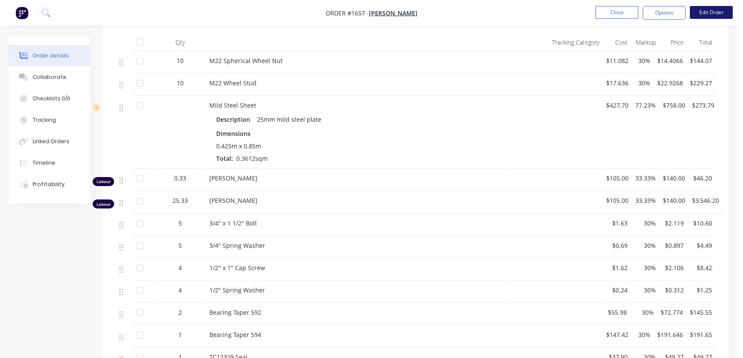
click at [721, 15] on button "Edit Order" at bounding box center [711, 12] width 43 height 13
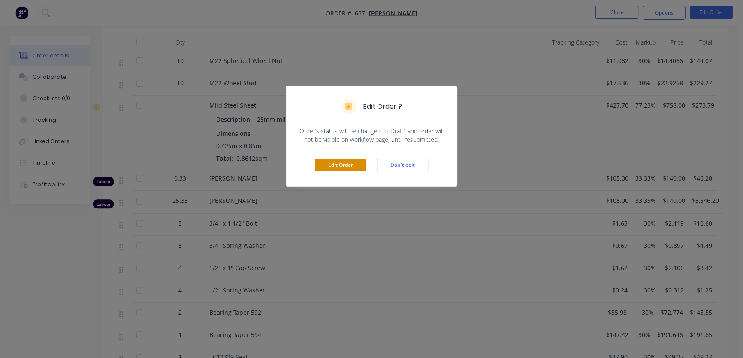
click at [342, 166] on button "Edit Order" at bounding box center [341, 165] width 52 height 13
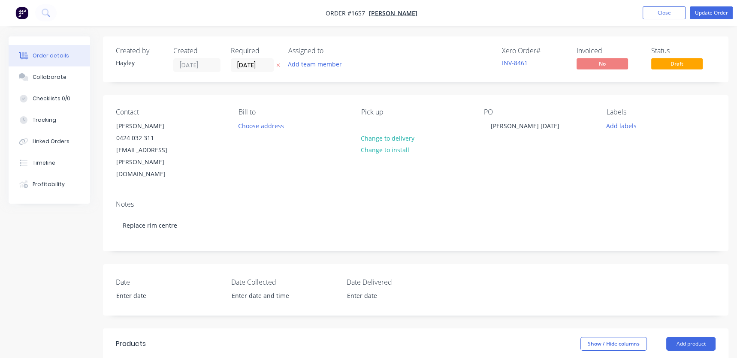
scroll to position [156, 0]
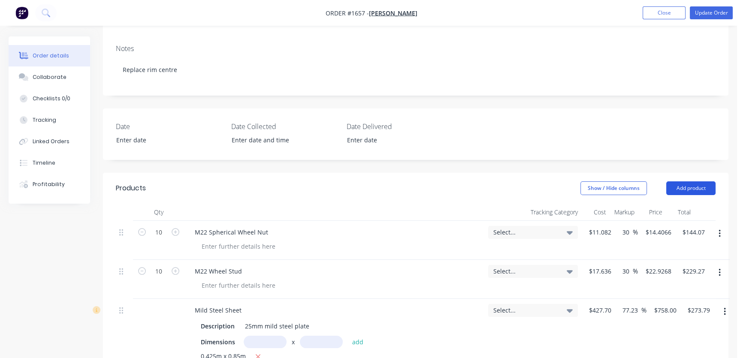
click at [687, 182] on button "Add product" at bounding box center [691, 189] width 49 height 14
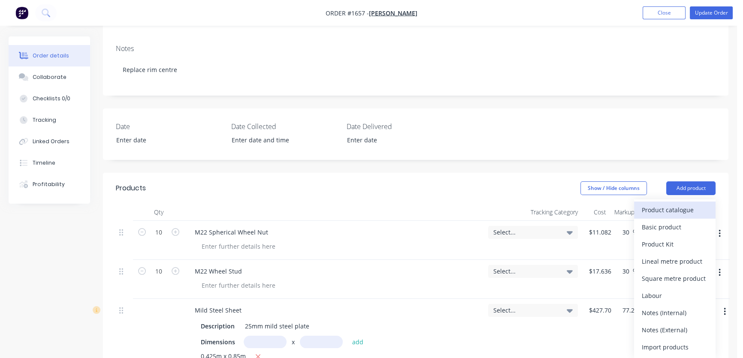
click at [673, 204] on div "Product catalogue" at bounding box center [675, 210] width 66 height 12
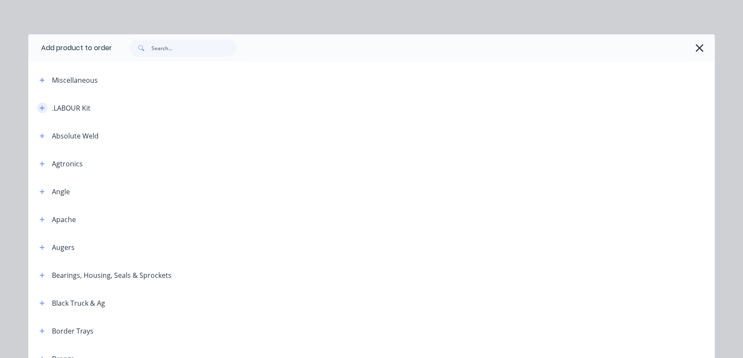
click at [42, 107] on button "button" at bounding box center [42, 108] width 11 height 11
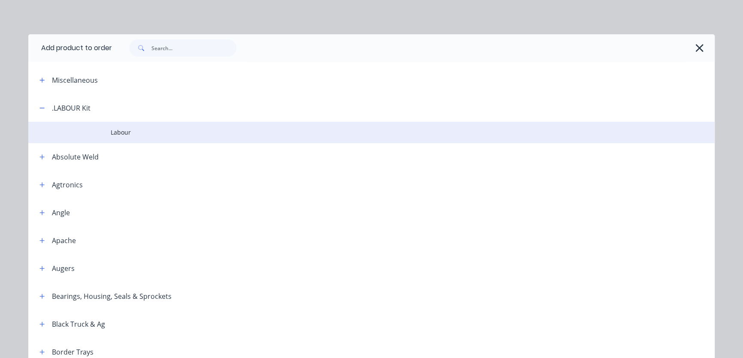
click at [117, 130] on span "Labour" at bounding box center [352, 132] width 483 height 9
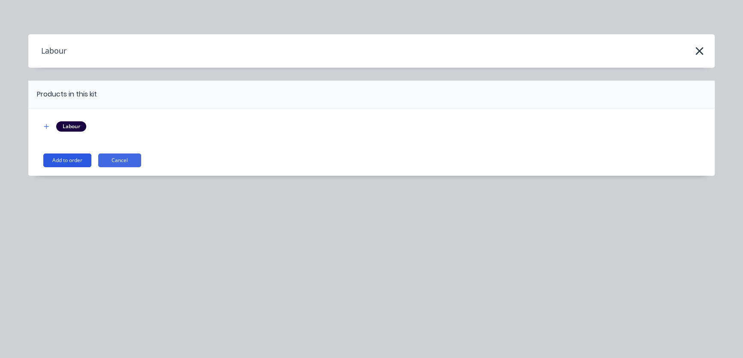
click at [64, 161] on button "Add to order" at bounding box center [67, 161] width 48 height 14
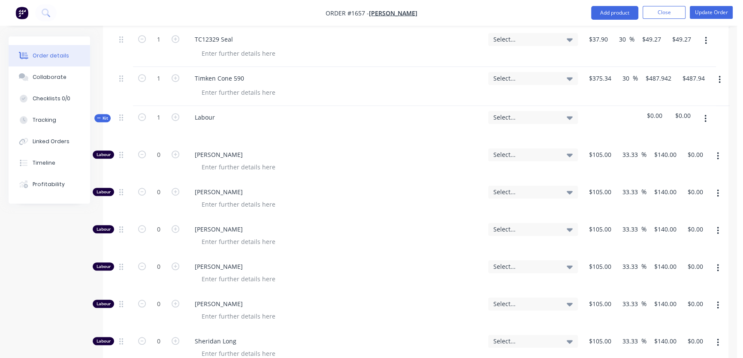
scroll to position [819, 0]
click at [161, 221] on input "0" at bounding box center [159, 227] width 22 height 13
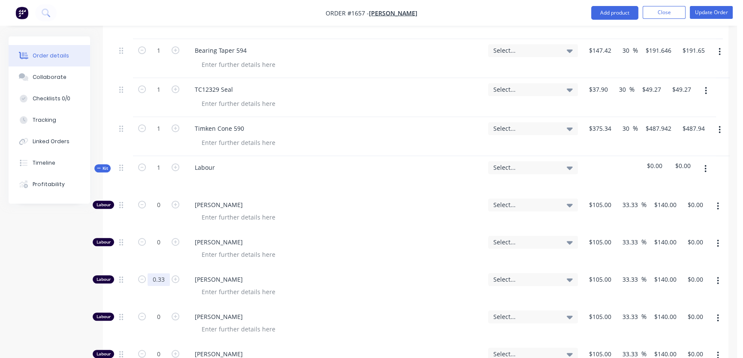
scroll to position [780, 0]
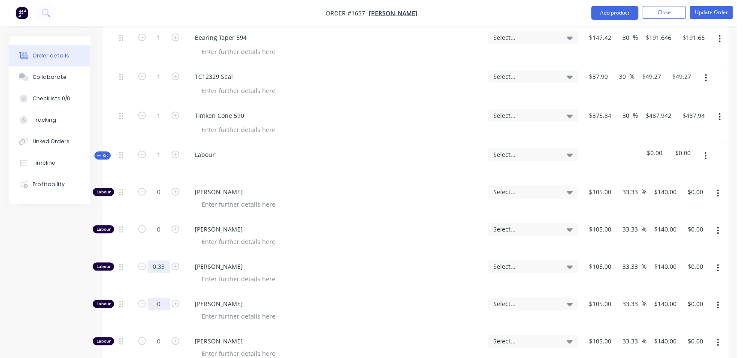
type input "0.33"
type input "$46.20"
type input "25.33"
type input "$3,546.20"
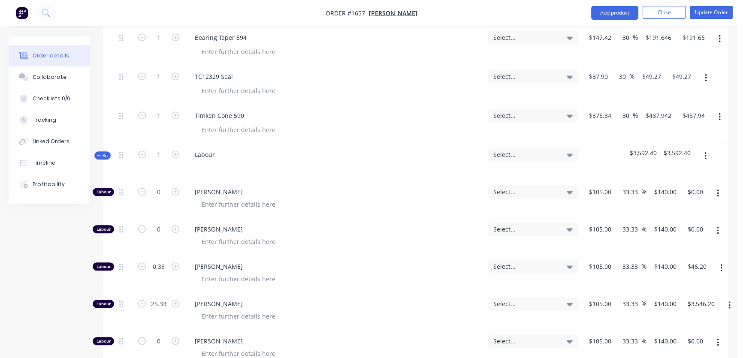
click at [98, 152] on button "Kit" at bounding box center [102, 156] width 16 height 8
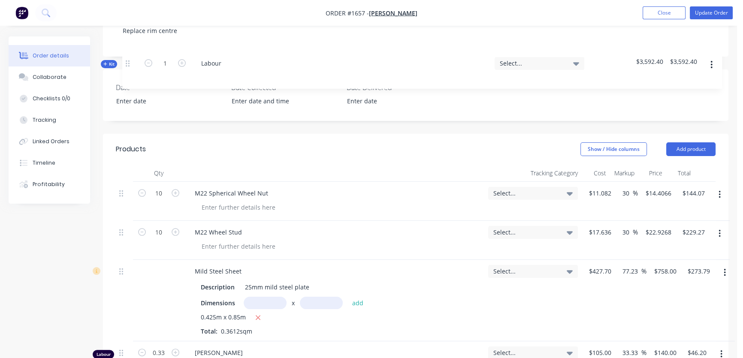
scroll to position [192, 0]
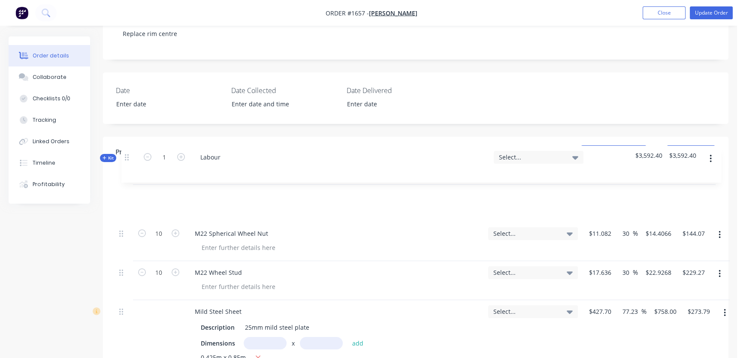
drag, startPoint x: 120, startPoint y: 286, endPoint x: 125, endPoint y: 155, distance: 131.0
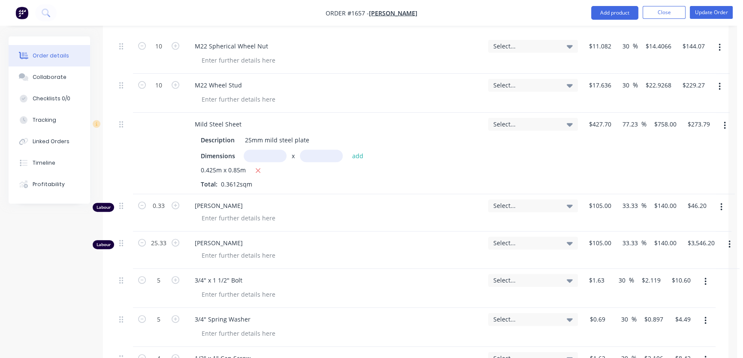
scroll to position [387, 0]
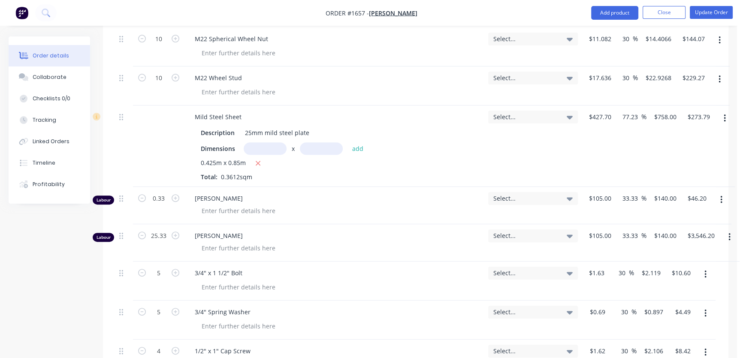
click at [723, 192] on button "button" at bounding box center [722, 199] width 20 height 15
click at [680, 268] on div "Delete" at bounding box center [691, 274] width 66 height 12
click at [730, 196] on icon "button" at bounding box center [730, 200] width 2 height 8
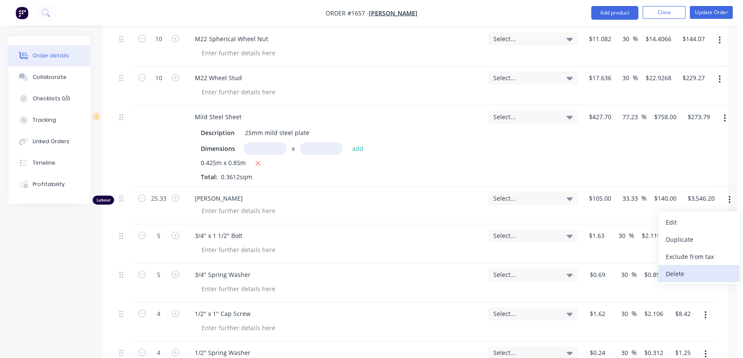
click at [674, 268] on div "Delete" at bounding box center [699, 274] width 66 height 12
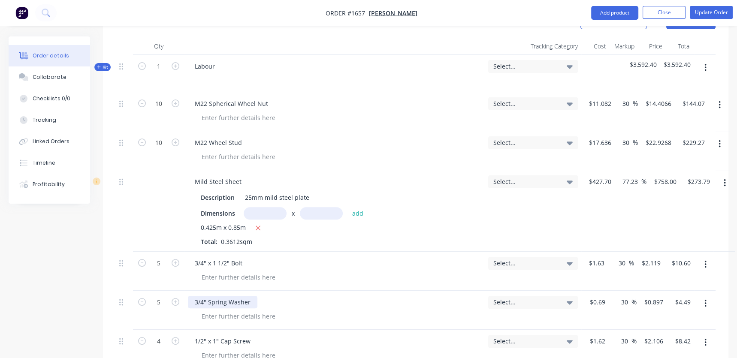
scroll to position [309, 0]
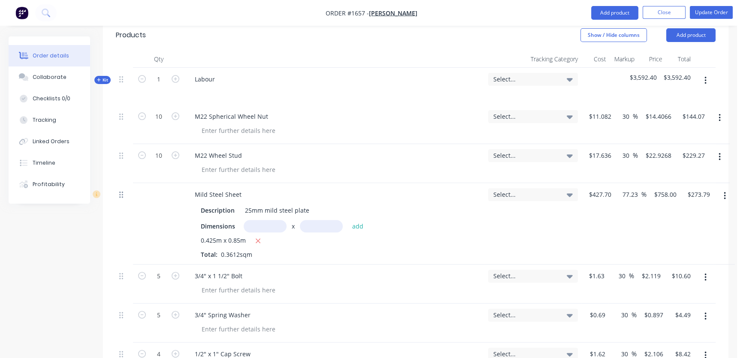
click at [119, 191] on icon at bounding box center [121, 195] width 4 height 8
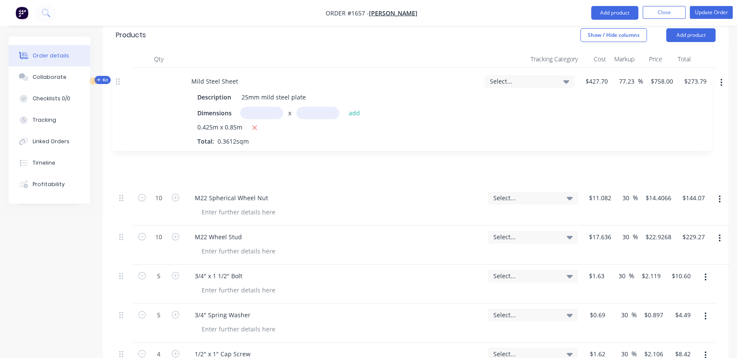
drag, startPoint x: 121, startPoint y: 171, endPoint x: 117, endPoint y: 78, distance: 92.8
click at [117, 78] on div "Kit 1 Labour Select... $3,592.40 $3,592.40 10 M22 Spherical Wheel Nut Select...…" at bounding box center [416, 322] width 600 height 509
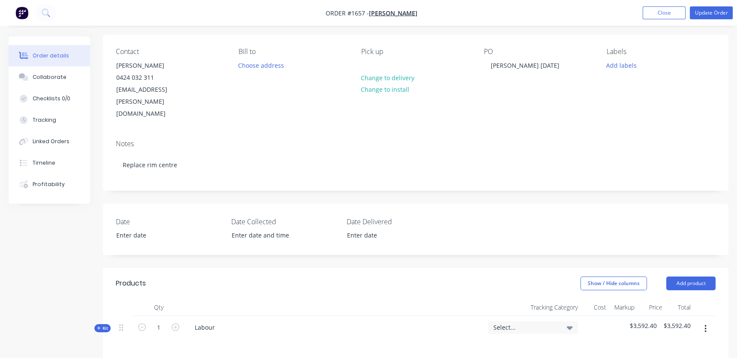
scroll to position [47, 0]
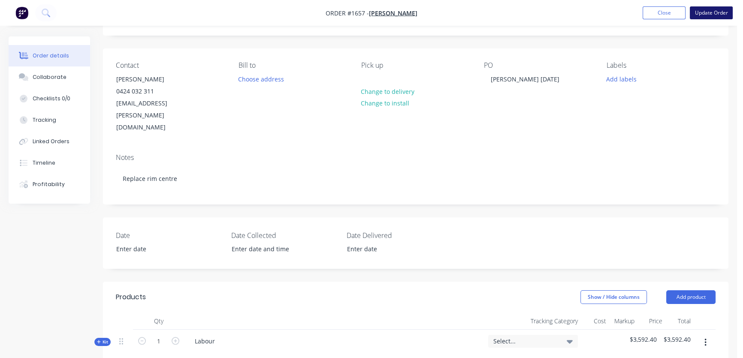
click at [710, 9] on button "Update Order" at bounding box center [711, 12] width 43 height 13
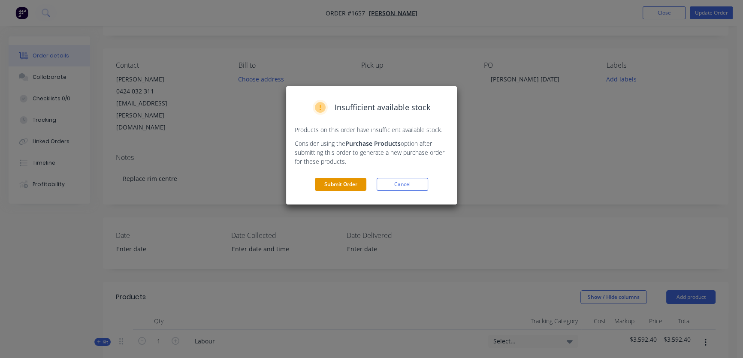
click at [341, 186] on button "Submit Order" at bounding box center [341, 184] width 52 height 13
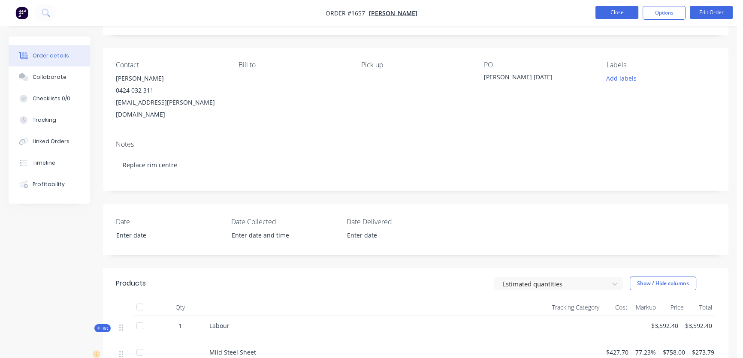
click at [608, 12] on button "Close" at bounding box center [617, 12] width 43 height 13
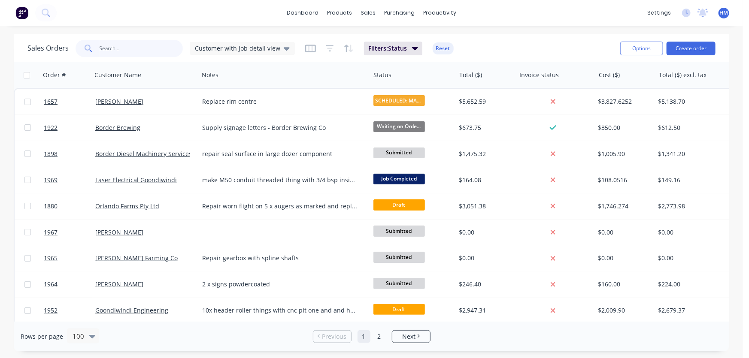
click at [121, 49] on input "text" at bounding box center [142, 48] width 84 height 17
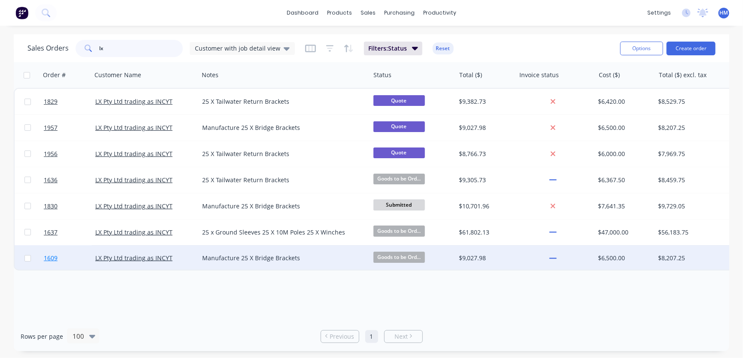
type input "lx"
click at [78, 251] on link "1609" at bounding box center [70, 259] width 52 height 26
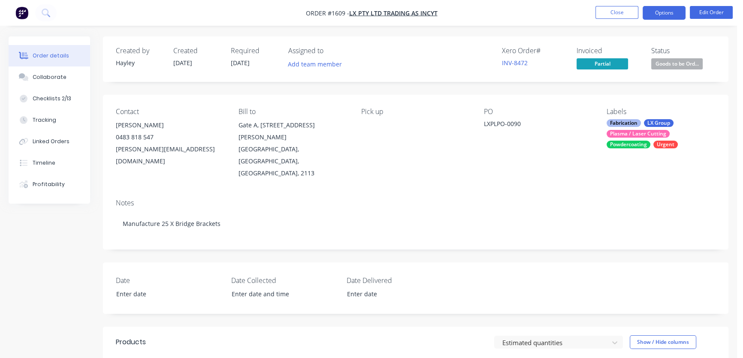
click at [662, 15] on button "Options" at bounding box center [664, 13] width 43 height 14
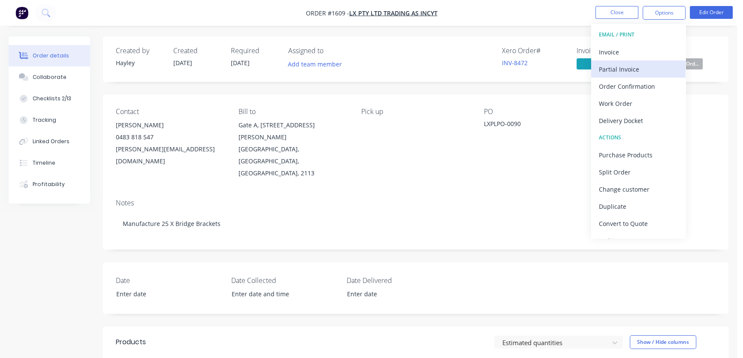
click at [623, 70] on div "Partial Invoice" at bounding box center [638, 69] width 79 height 12
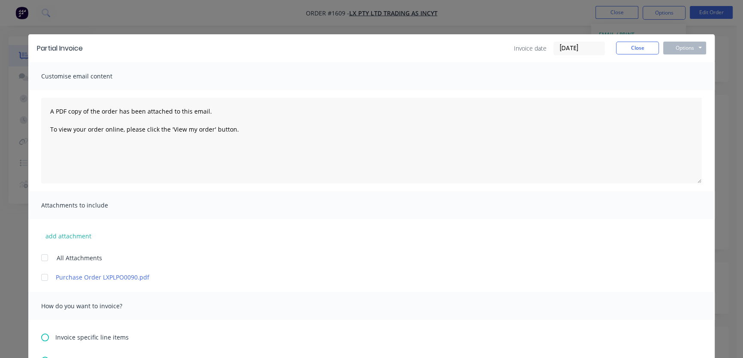
click at [41, 278] on div at bounding box center [44, 277] width 17 height 17
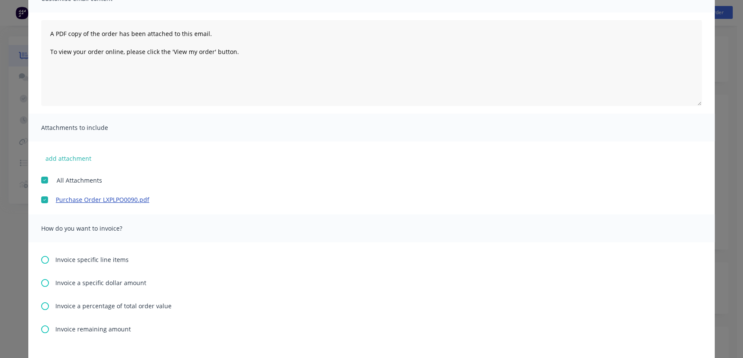
scroll to position [117, 0]
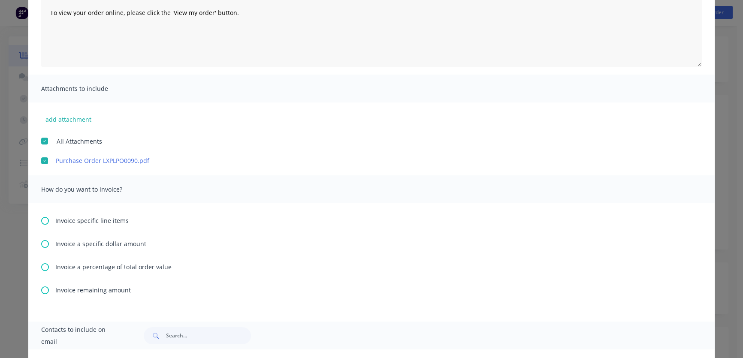
click at [41, 291] on icon at bounding box center [45, 291] width 8 height 8
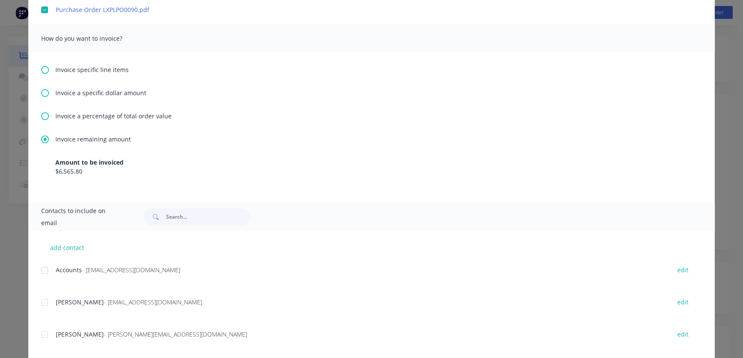
scroll to position [282, 0]
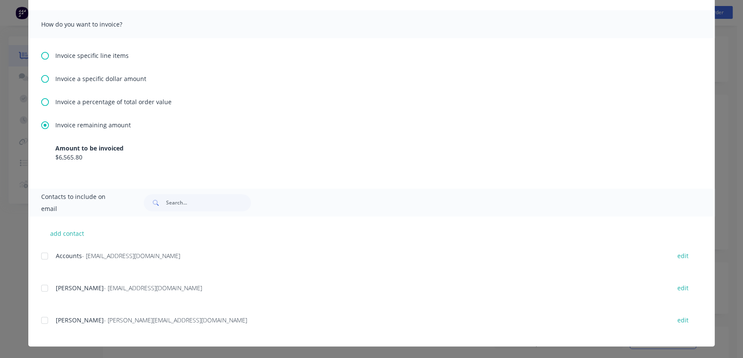
click at [39, 256] on div at bounding box center [44, 256] width 17 height 17
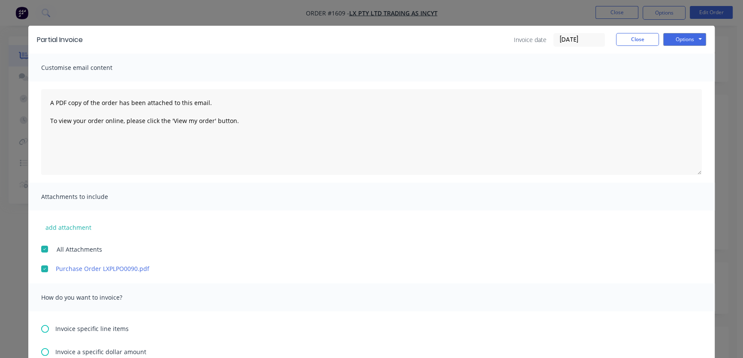
scroll to position [0, 0]
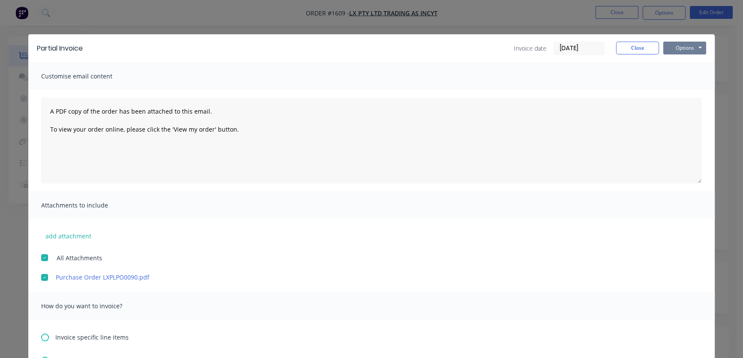
click at [685, 47] on button "Options" at bounding box center [685, 48] width 43 height 13
click at [685, 88] on button "Email" at bounding box center [691, 92] width 55 height 14
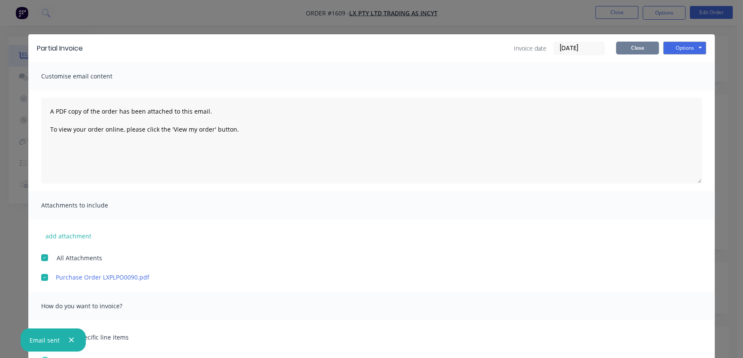
click at [623, 47] on button "Close" at bounding box center [637, 48] width 43 height 13
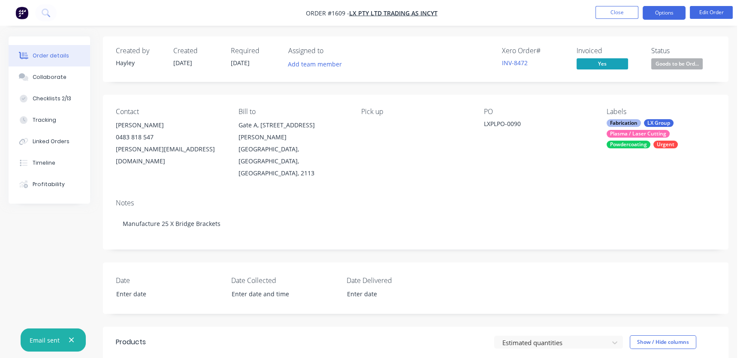
click at [665, 14] on button "Options" at bounding box center [664, 13] width 43 height 14
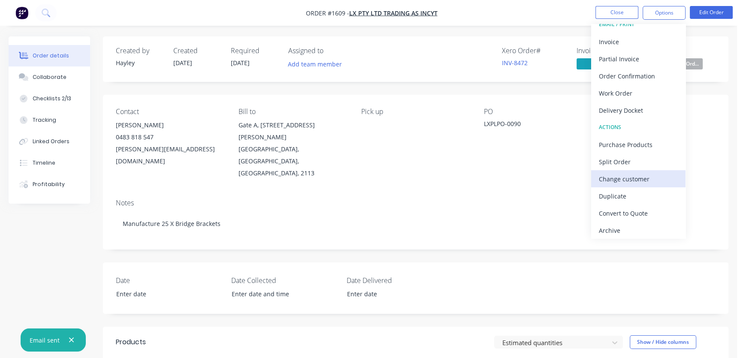
scroll to position [13, 0]
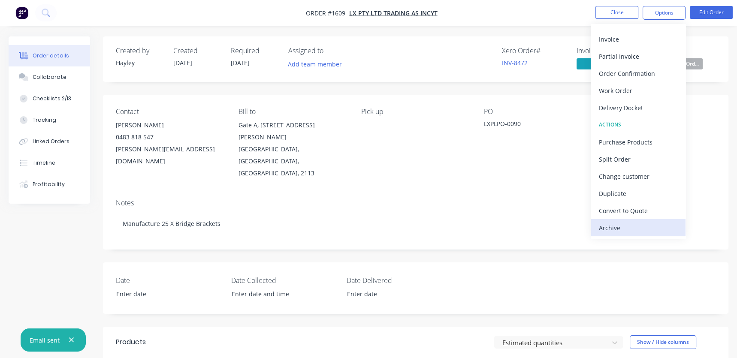
click at [622, 227] on div "Archive" at bounding box center [638, 228] width 79 height 12
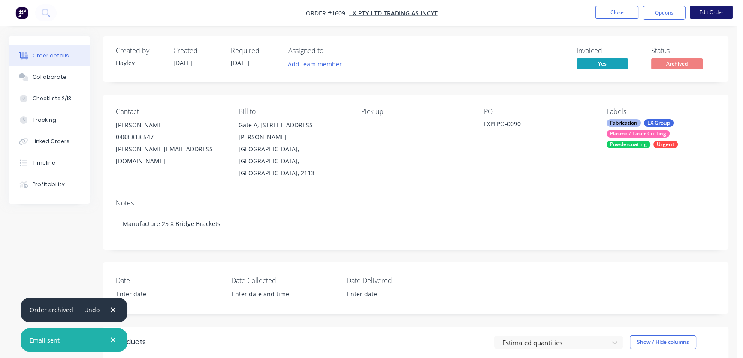
click at [709, 9] on button "Edit Order" at bounding box center [711, 12] width 43 height 13
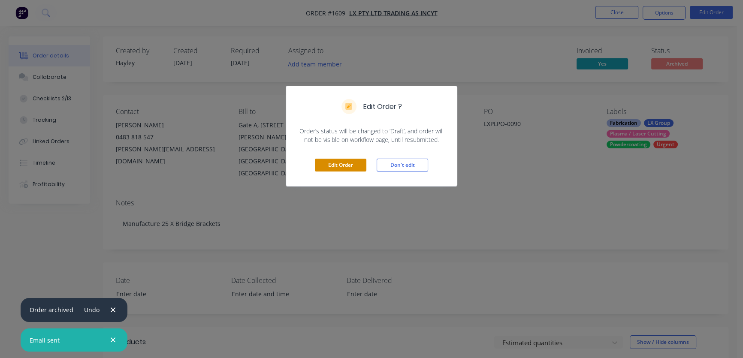
click at [338, 168] on button "Edit Order" at bounding box center [341, 165] width 52 height 13
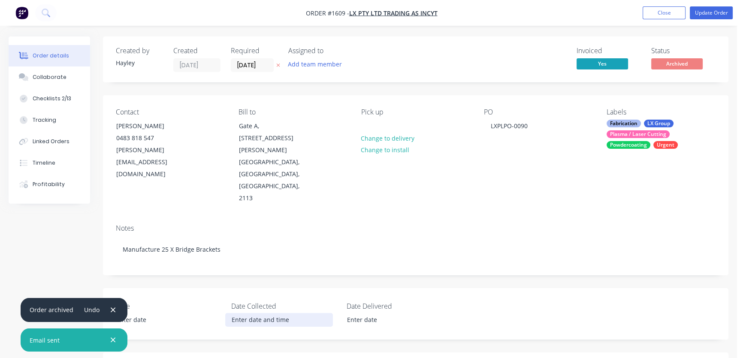
click at [262, 314] on input at bounding box center [279, 320] width 107 height 13
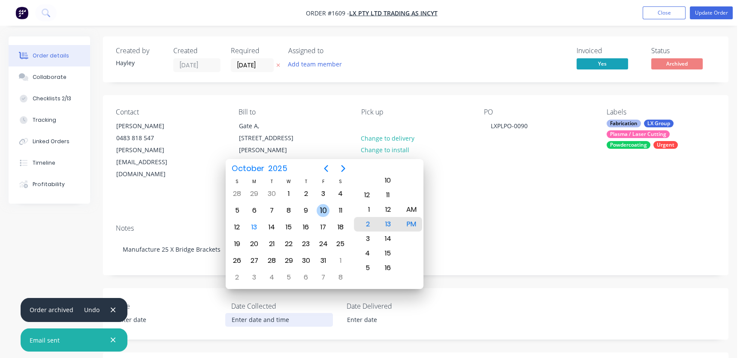
click at [322, 209] on div "10" at bounding box center [323, 210] width 13 height 13
type input "[DATE] 2:13 PM"
click at [458, 224] on div "Notes" at bounding box center [416, 228] width 600 height 8
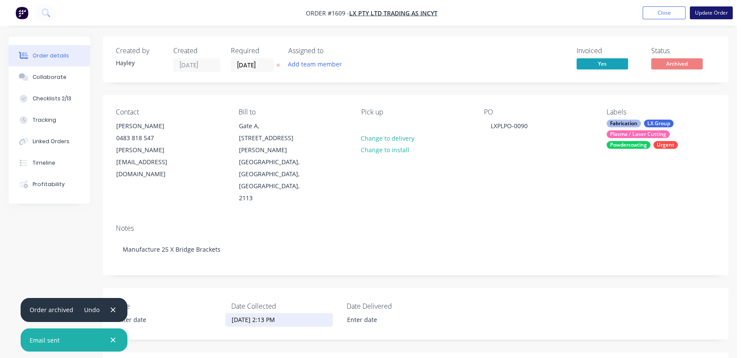
click at [719, 13] on button "Update Order" at bounding box center [711, 12] width 43 height 13
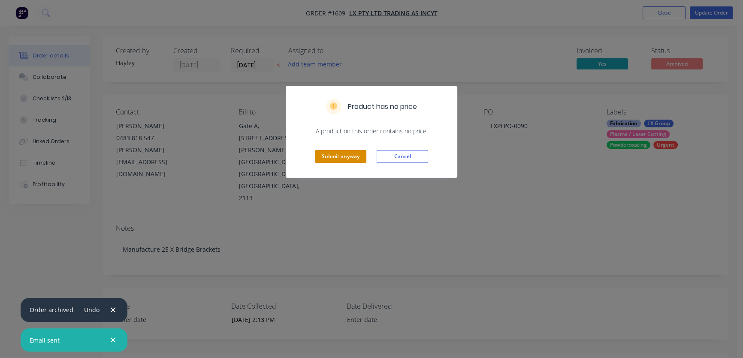
click at [333, 155] on button "Submit anyway" at bounding box center [341, 156] width 52 height 13
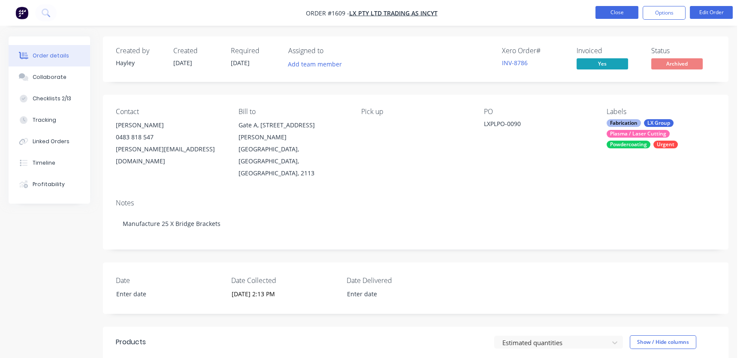
click at [626, 13] on button "Close" at bounding box center [617, 12] width 43 height 13
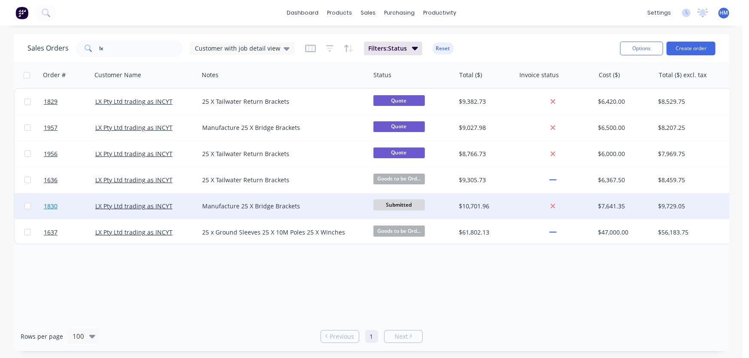
click at [72, 204] on link "1830" at bounding box center [70, 207] width 52 height 26
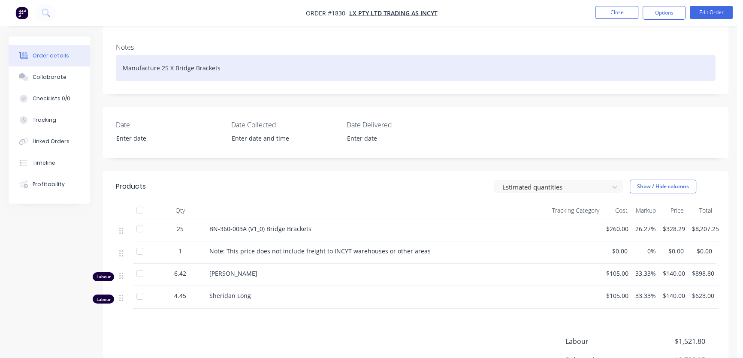
scroll to position [78, 0]
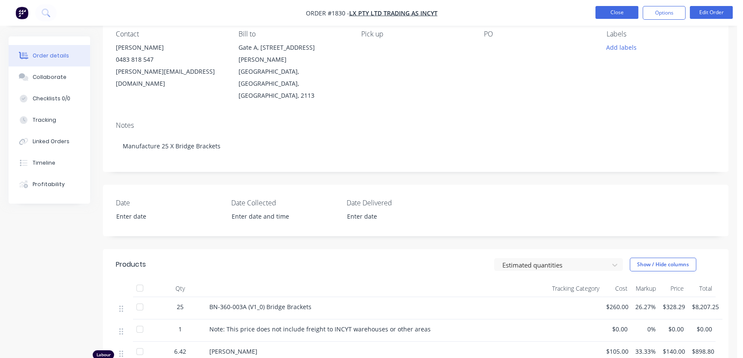
click at [609, 9] on button "Close" at bounding box center [617, 12] width 43 height 13
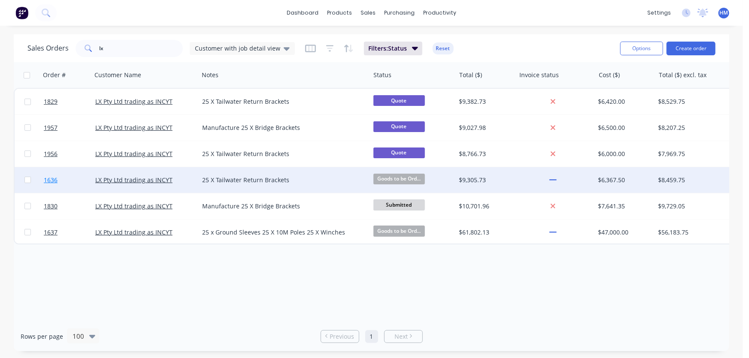
click at [73, 177] on link "1636" at bounding box center [70, 180] width 52 height 26
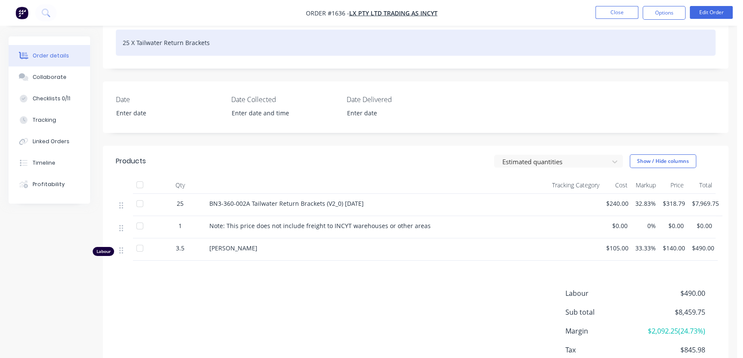
scroll to position [195, 0]
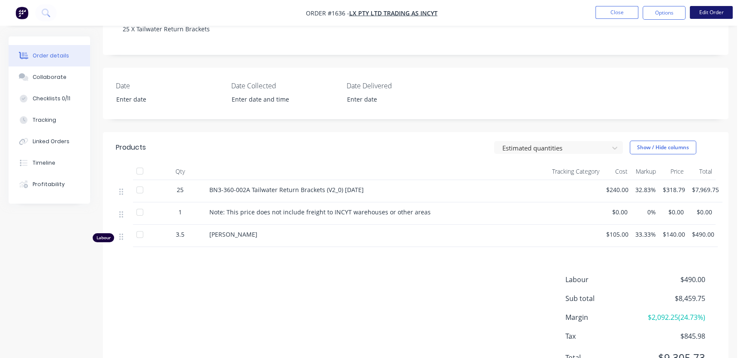
click at [704, 14] on button "Edit Order" at bounding box center [711, 12] width 43 height 13
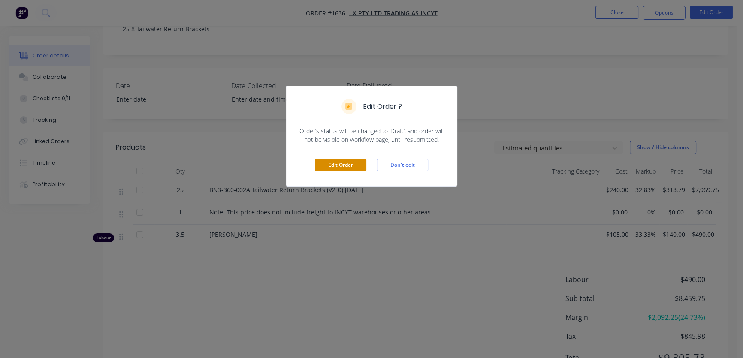
click at [336, 163] on button "Edit Order" at bounding box center [341, 165] width 52 height 13
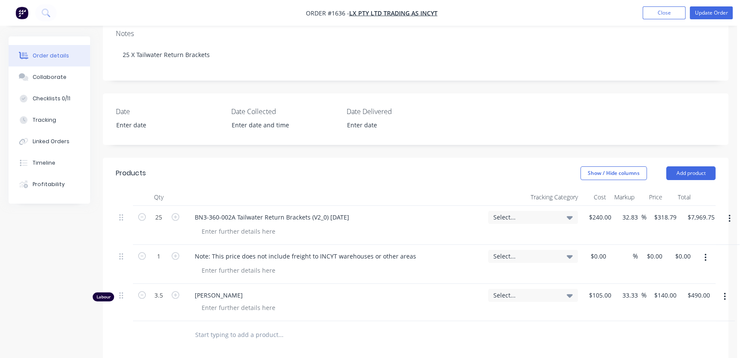
click at [724, 292] on icon "button" at bounding box center [725, 296] width 2 height 9
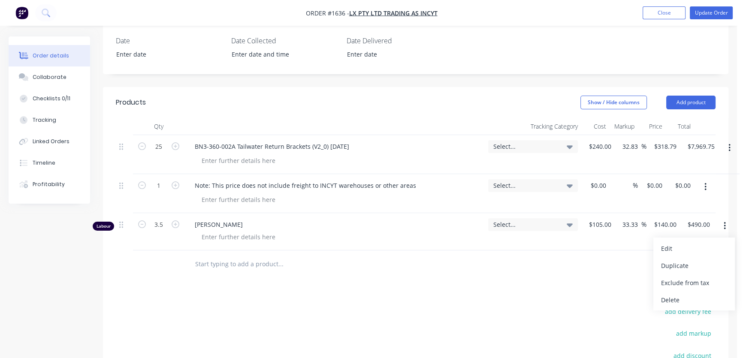
scroll to position [273, 0]
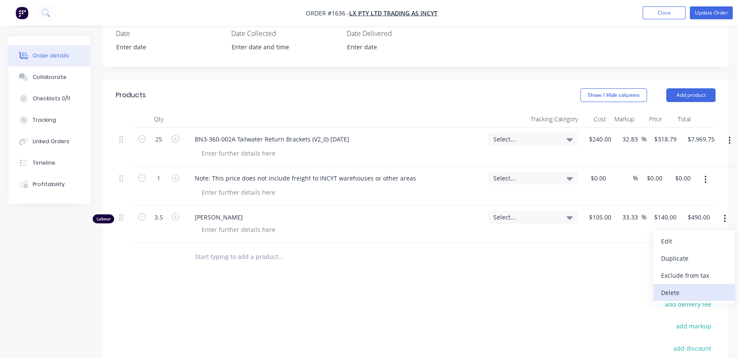
click at [676, 287] on div "Delete" at bounding box center [694, 293] width 66 height 12
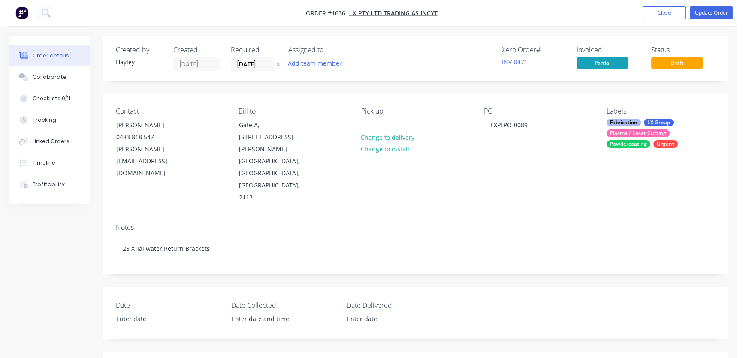
scroll to position [0, 0]
click at [664, 11] on button "Close" at bounding box center [664, 12] width 43 height 13
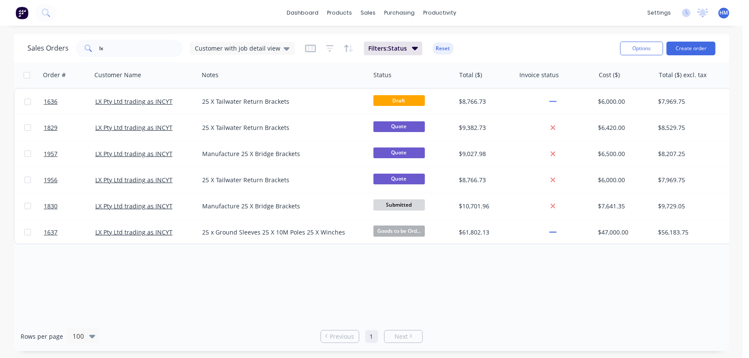
click at [739, 65] on div "Sales Orders lx Customer with job detail view Filters: Status Reset Options Cre…" at bounding box center [371, 192] width 743 height 317
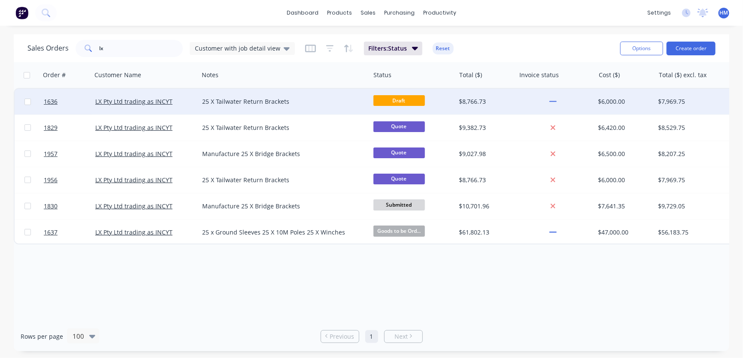
click at [183, 100] on div "LX Pty Ltd trading as INCYT" at bounding box center [142, 101] width 95 height 9
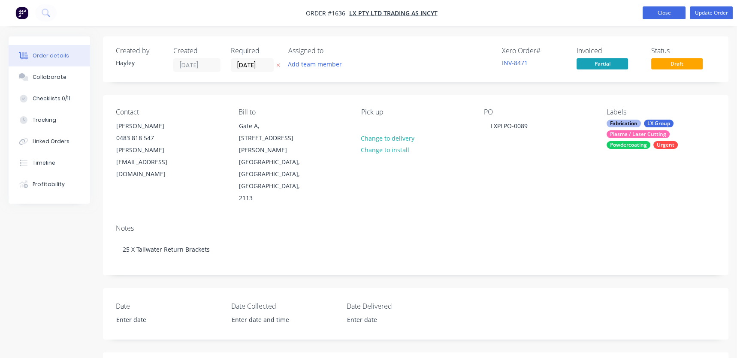
click at [665, 17] on button "Close" at bounding box center [664, 12] width 43 height 13
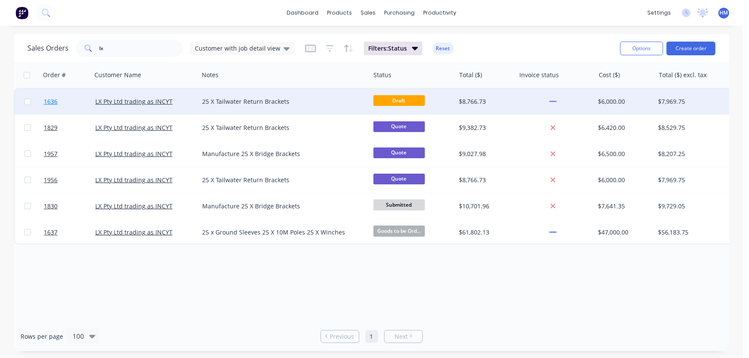
click at [82, 100] on link "1636" at bounding box center [70, 102] width 52 height 26
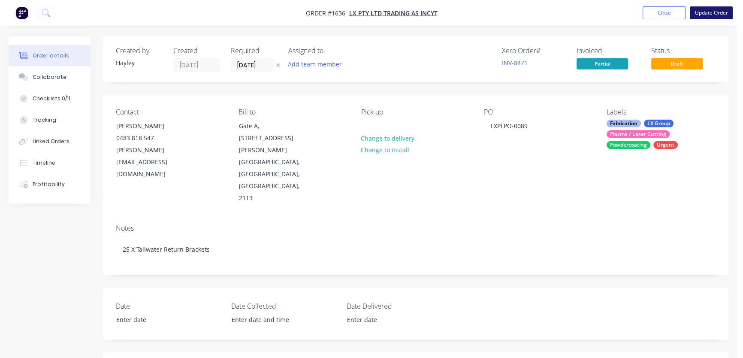
click at [713, 10] on button "Update Order" at bounding box center [711, 12] width 43 height 13
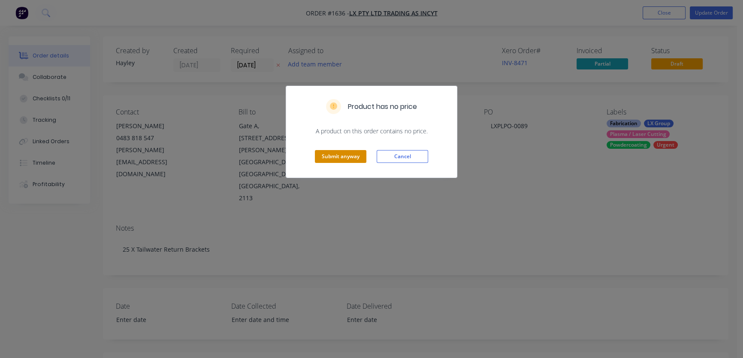
click at [333, 158] on button "Submit anyway" at bounding box center [341, 156] width 52 height 13
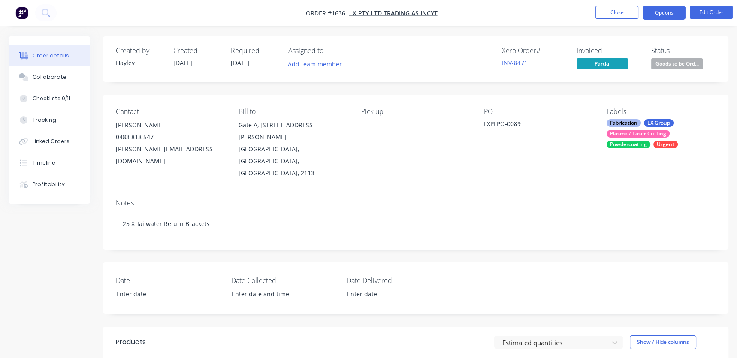
click at [669, 12] on button "Options" at bounding box center [664, 13] width 43 height 14
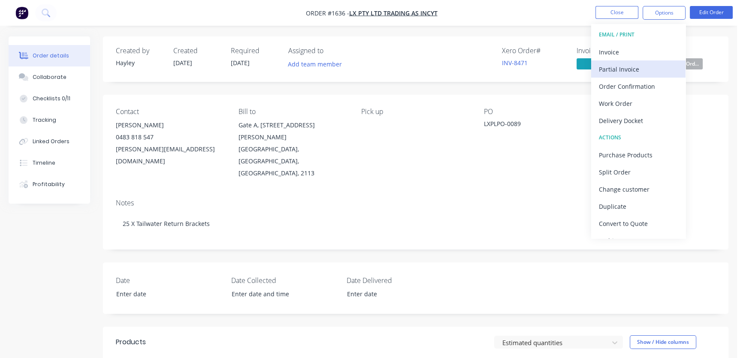
click at [638, 69] on div "Partial Invoice" at bounding box center [638, 69] width 79 height 12
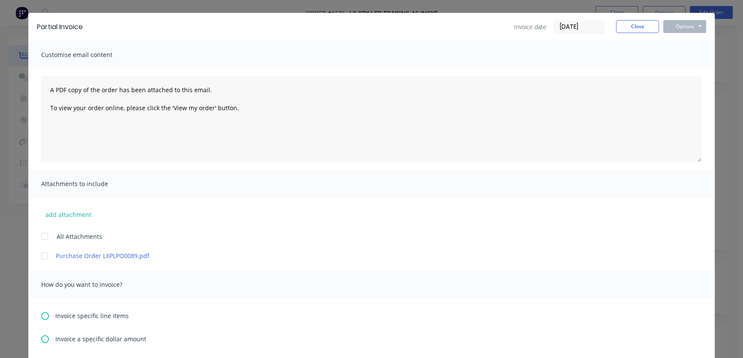
scroll to position [39, 0]
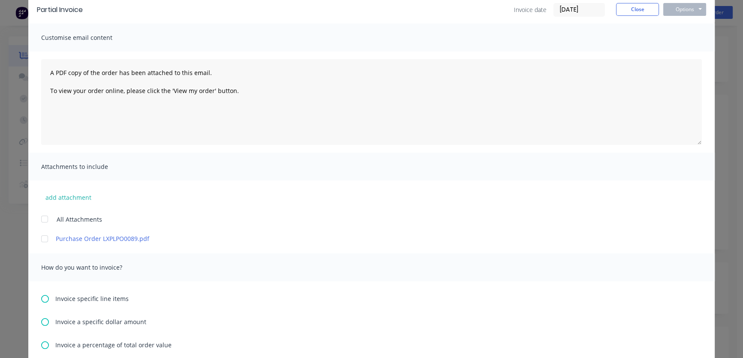
click at [38, 239] on div at bounding box center [44, 238] width 17 height 17
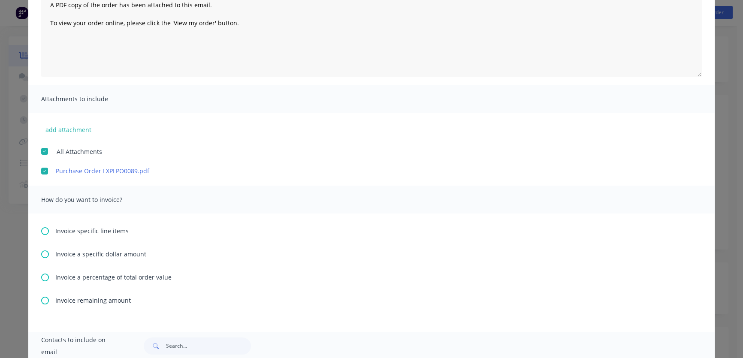
scroll to position [156, 0]
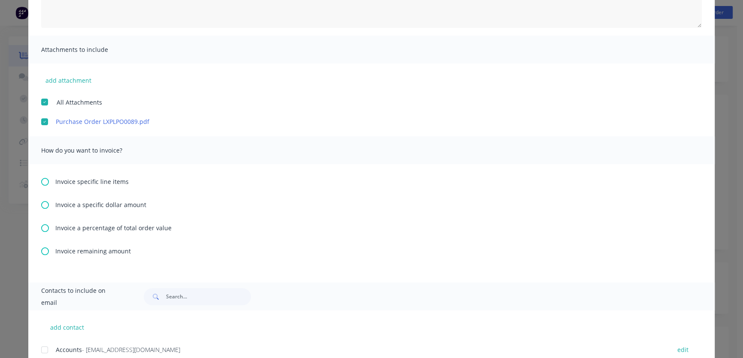
click at [42, 250] on icon at bounding box center [45, 252] width 8 height 8
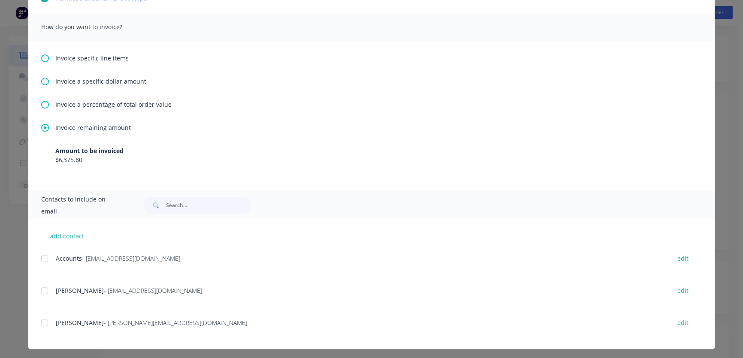
scroll to position [282, 0]
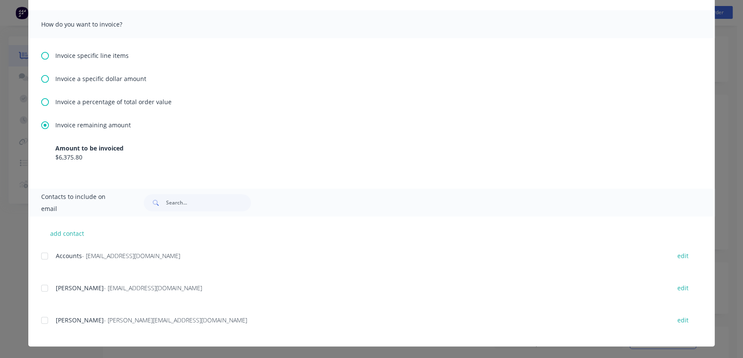
drag, startPoint x: 42, startPoint y: 253, endPoint x: 107, endPoint y: 234, distance: 67.0
click at [42, 252] on div at bounding box center [44, 256] width 17 height 17
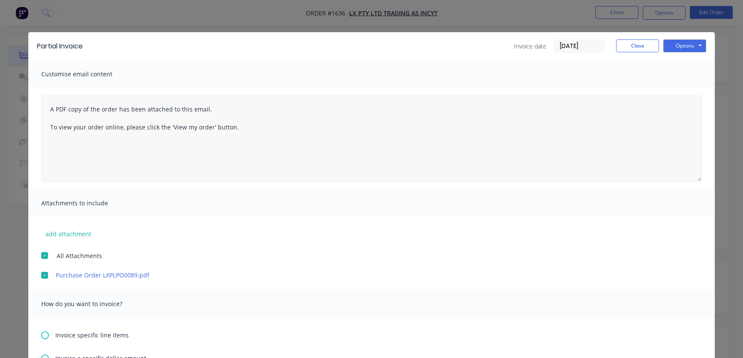
scroll to position [0, 0]
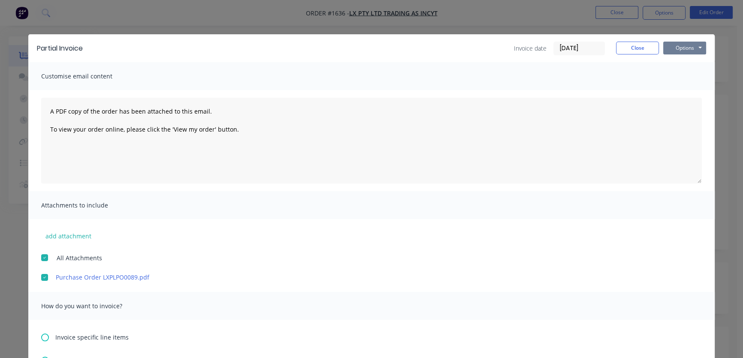
click at [680, 44] on button "Options" at bounding box center [685, 48] width 43 height 13
click at [685, 93] on button "Email" at bounding box center [691, 92] width 55 height 14
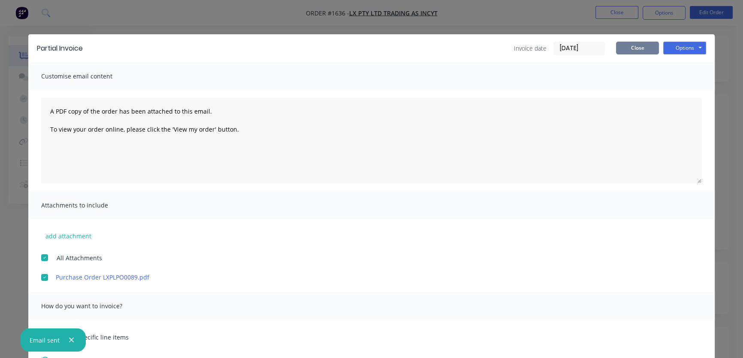
click at [637, 45] on button "Close" at bounding box center [637, 48] width 43 height 13
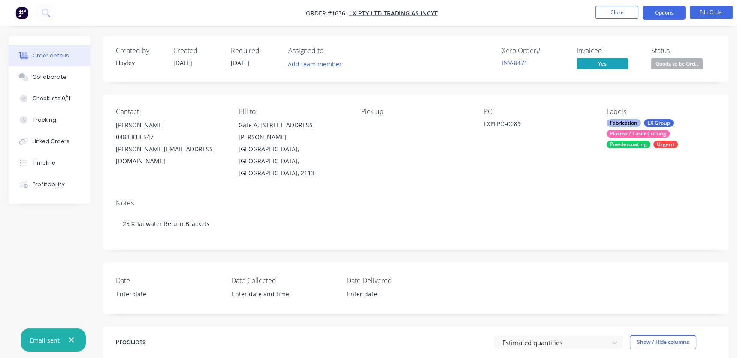
click at [661, 13] on button "Options" at bounding box center [664, 13] width 43 height 14
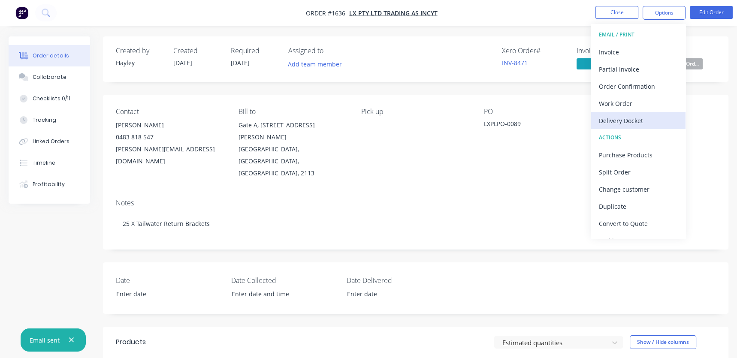
scroll to position [13, 0]
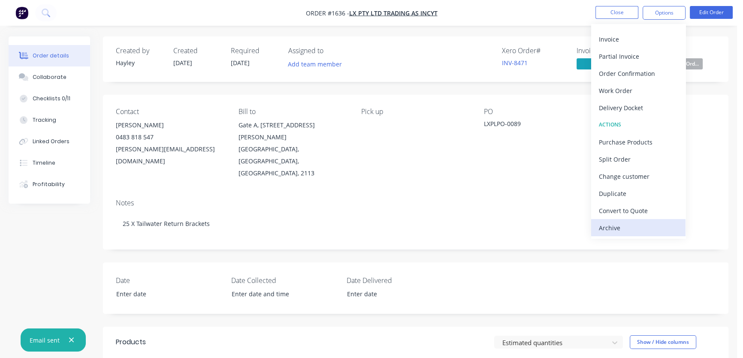
click at [617, 224] on div "Archive" at bounding box center [638, 228] width 79 height 12
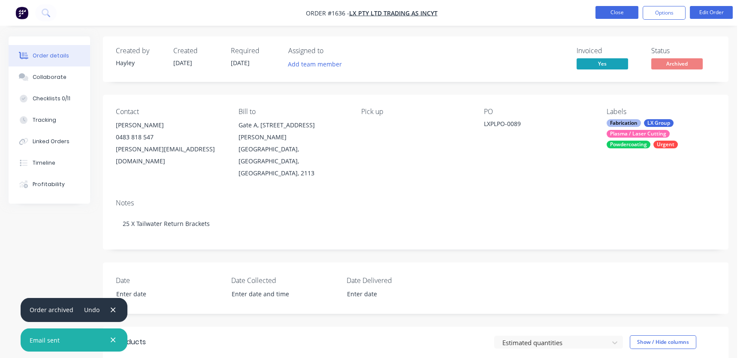
click at [618, 11] on button "Close" at bounding box center [617, 12] width 43 height 13
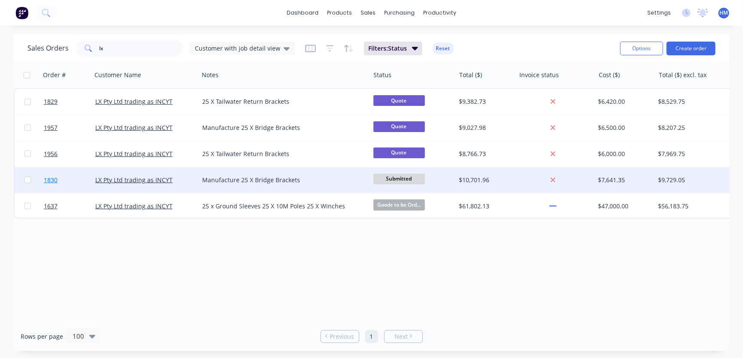
click at [71, 177] on link "1830" at bounding box center [70, 180] width 52 height 26
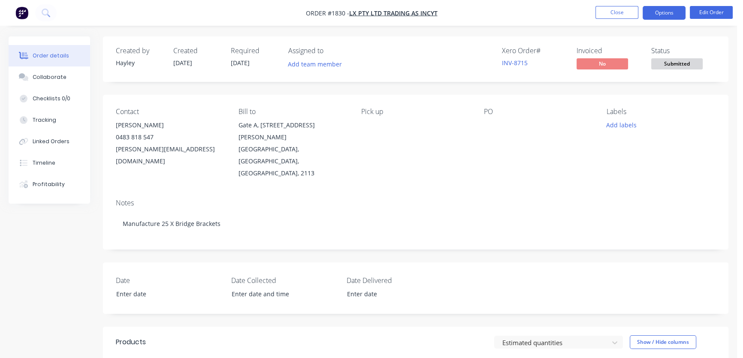
click at [661, 12] on button "Options" at bounding box center [664, 13] width 43 height 14
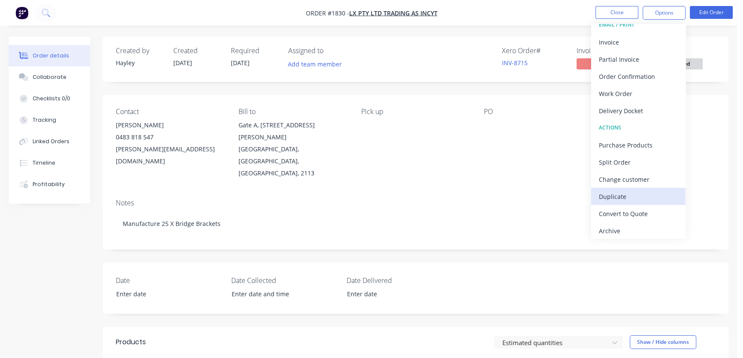
scroll to position [13, 0]
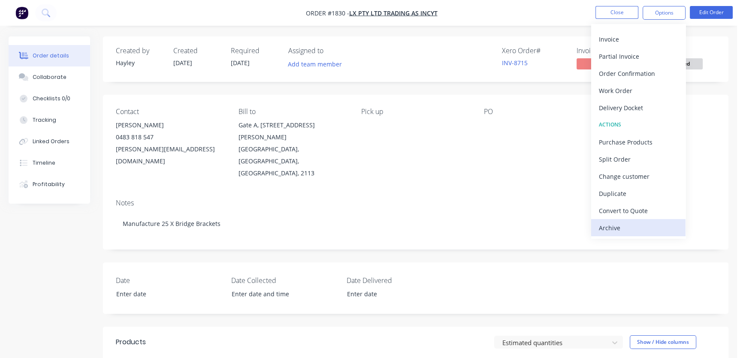
click at [633, 223] on div "Archive" at bounding box center [638, 228] width 79 height 12
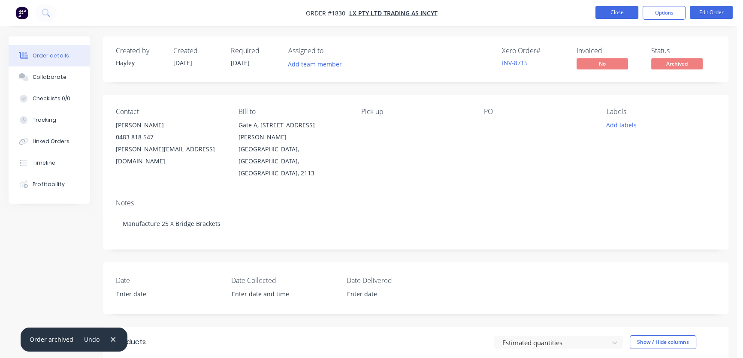
click at [617, 16] on button "Close" at bounding box center [617, 12] width 43 height 13
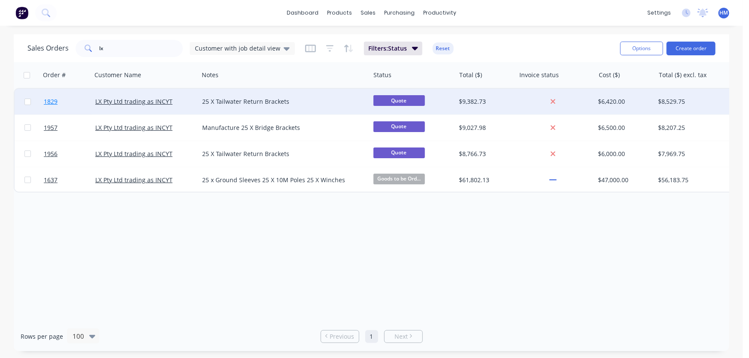
click at [79, 100] on link "1829" at bounding box center [70, 102] width 52 height 26
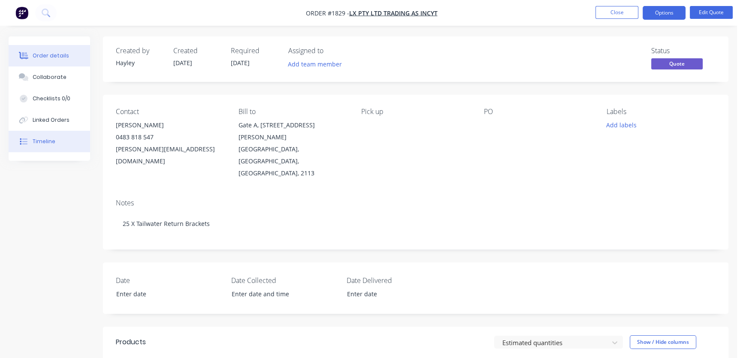
click at [41, 139] on div "Timeline" at bounding box center [44, 142] width 23 height 8
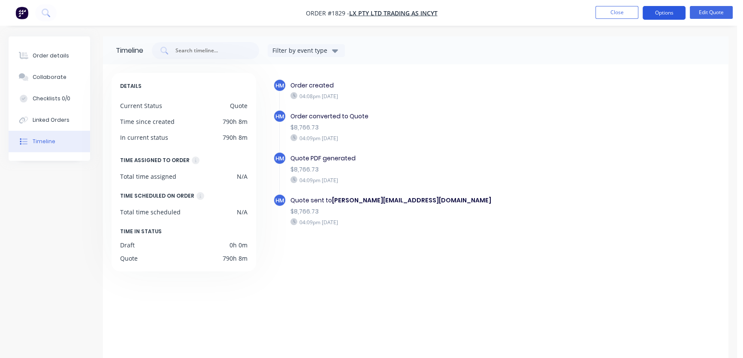
click at [657, 15] on button "Options" at bounding box center [664, 13] width 43 height 14
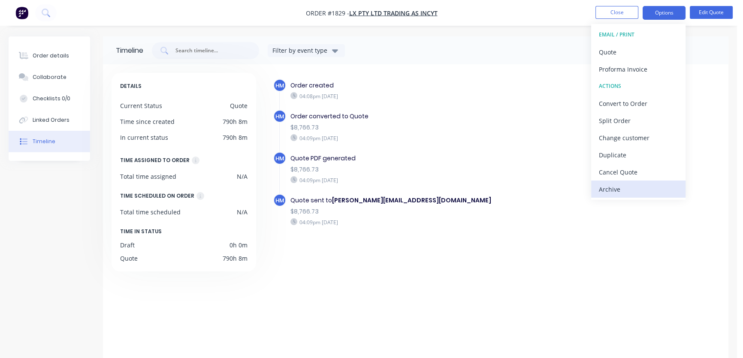
click at [631, 188] on div "Archive" at bounding box center [638, 189] width 79 height 12
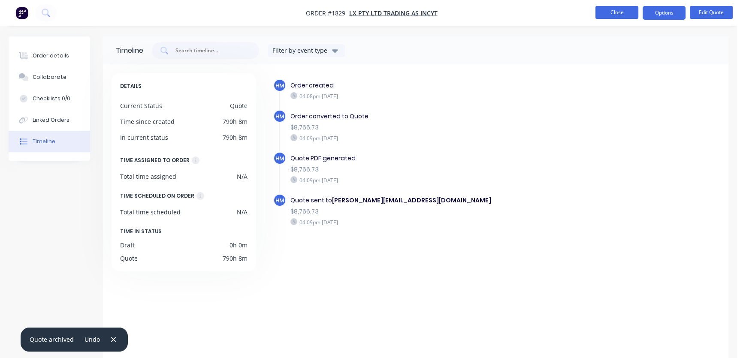
click at [614, 12] on button "Close" at bounding box center [617, 12] width 43 height 13
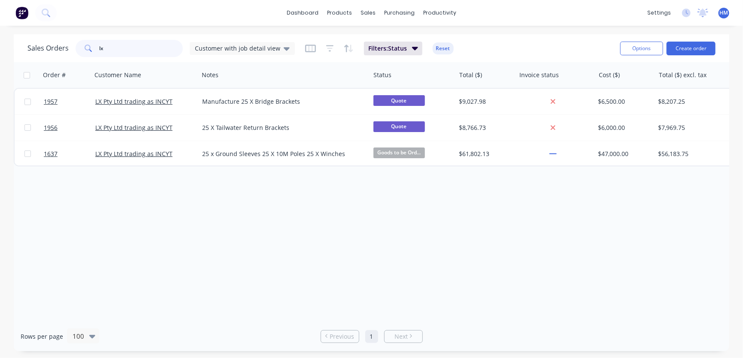
drag, startPoint x: 128, startPoint y: 43, endPoint x: 78, endPoint y: 43, distance: 49.8
click at [78, 43] on div "lx" at bounding box center [129, 48] width 107 height 17
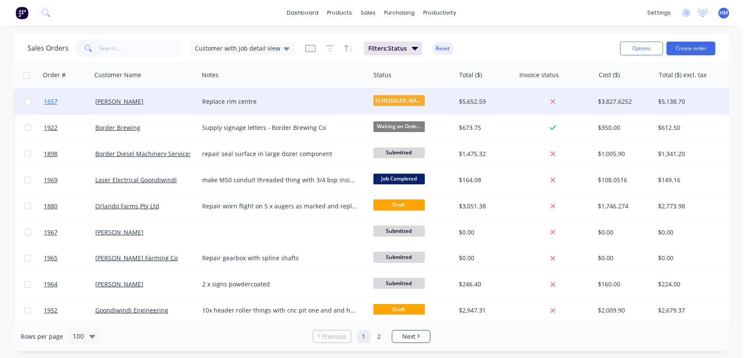
click at [93, 93] on link "1657" at bounding box center [70, 102] width 52 height 26
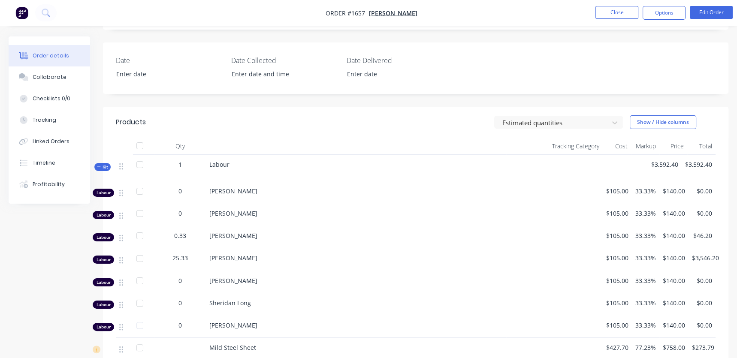
scroll to position [234, 0]
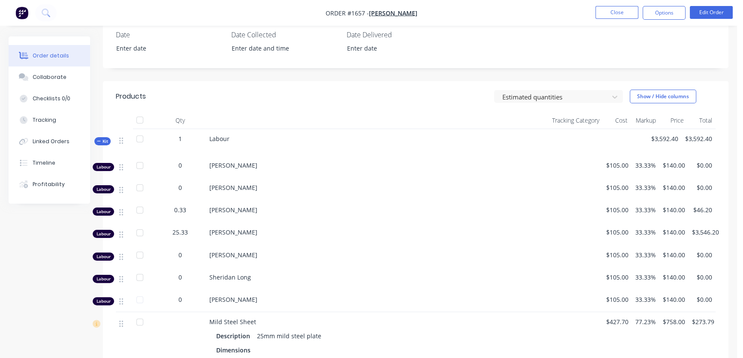
click at [97, 139] on icon "button" at bounding box center [99, 141] width 4 height 4
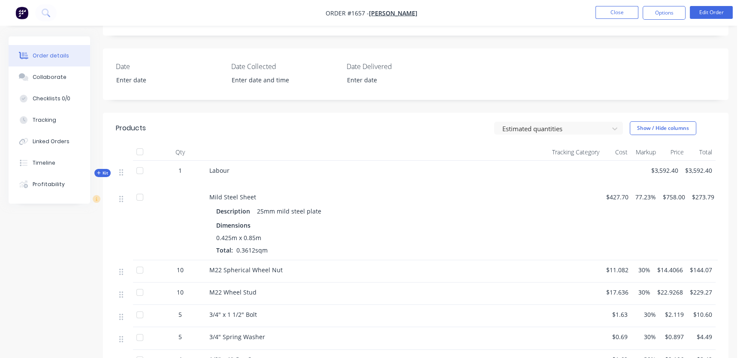
scroll to position [195, 0]
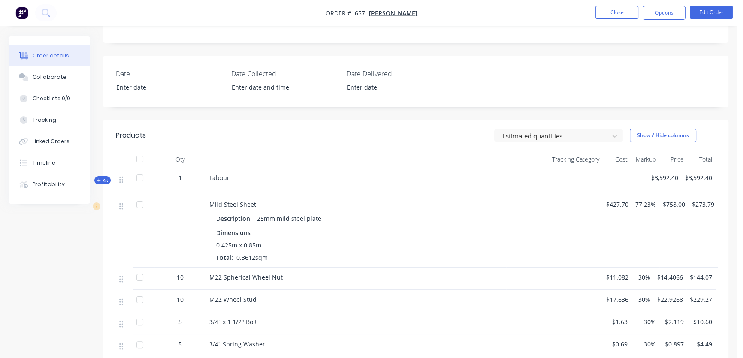
click at [99, 179] on icon "button" at bounding box center [98, 180] width 3 height 3
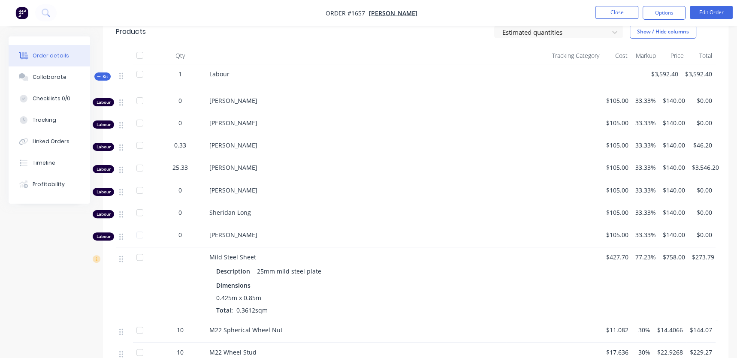
scroll to position [312, 0]
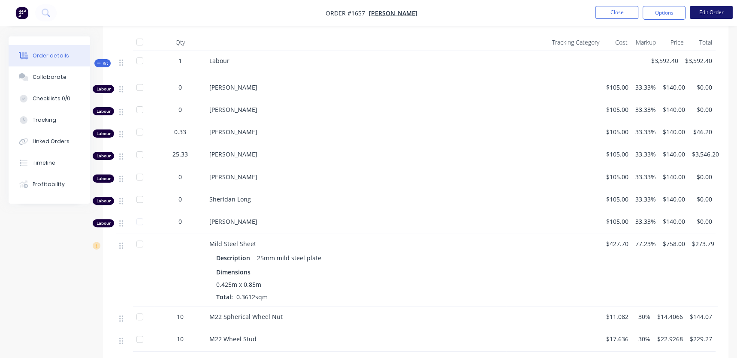
click at [706, 11] on button "Edit Order" at bounding box center [711, 12] width 43 height 13
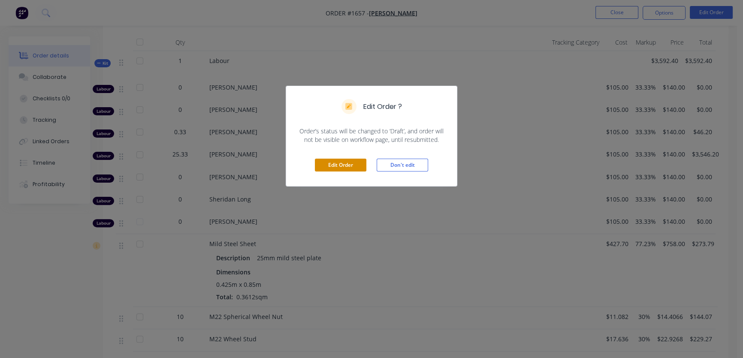
click at [322, 161] on button "Edit Order" at bounding box center [341, 165] width 52 height 13
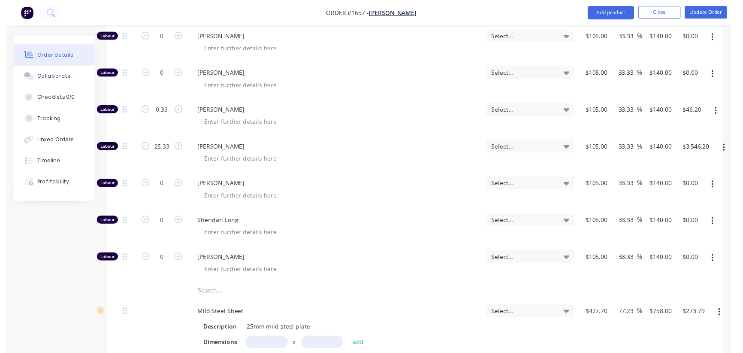
scroll to position [390, 0]
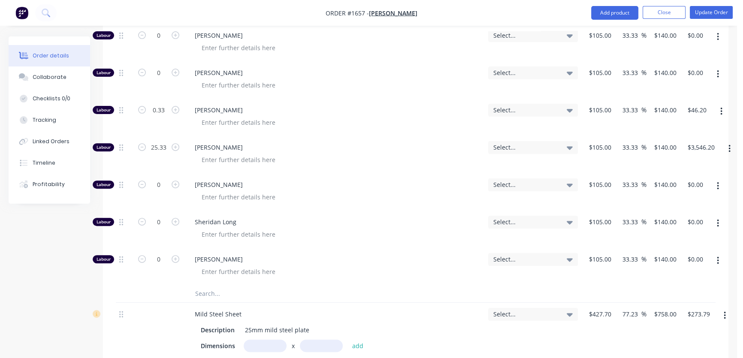
click at [728, 141] on button "button" at bounding box center [730, 148] width 20 height 15
click at [702, 165] on div "Duplicate" at bounding box center [699, 171] width 66 height 12
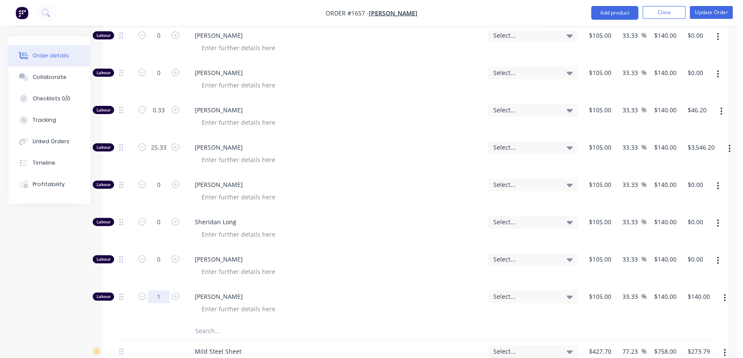
click at [164, 291] on input "1" at bounding box center [159, 297] width 22 height 13
type input "5.33"
type input "140"
type input "$746.20"
click at [661, 291] on input "140" at bounding box center [661, 297] width 15 height 12
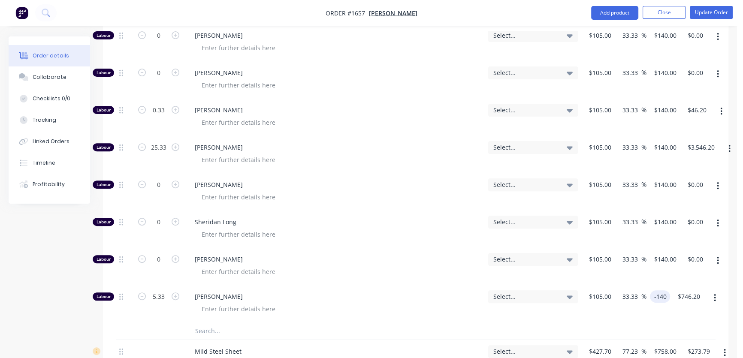
type input "-140"
type input "-233.33"
type input "$-140.00"
type input "$-746.20"
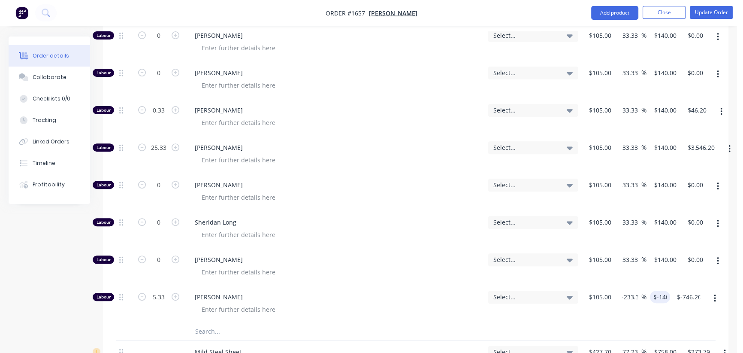
click at [552, 323] on div at bounding box center [416, 332] width 600 height 18
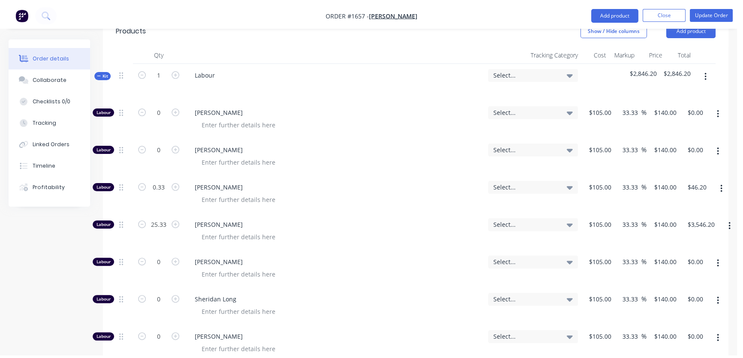
scroll to position [312, 0]
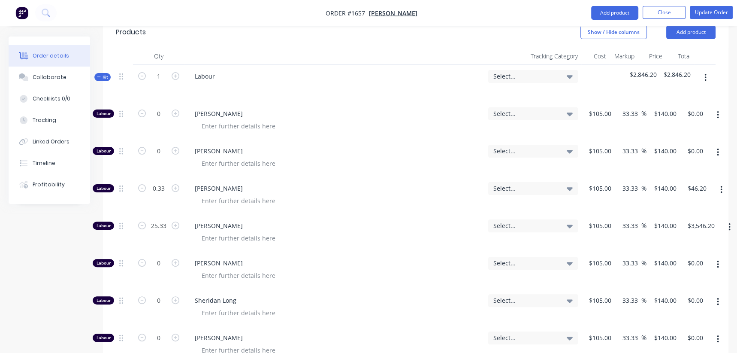
click at [97, 73] on button "Kit" at bounding box center [102, 77] width 16 height 8
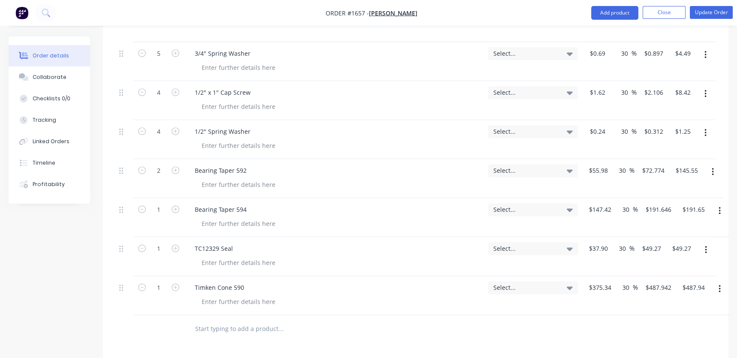
scroll to position [632, 0]
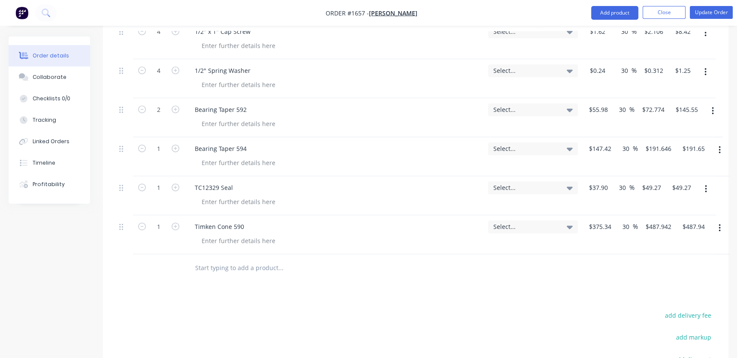
click at [246, 260] on input "text" at bounding box center [281, 268] width 172 height 17
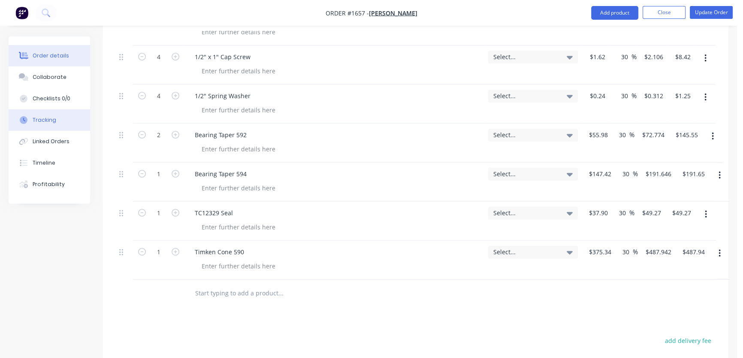
scroll to position [593, 0]
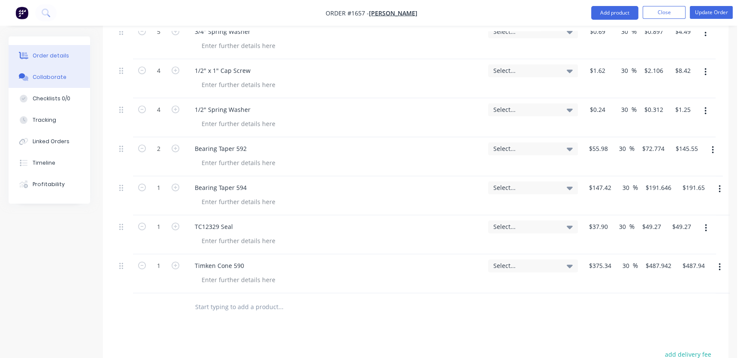
click at [50, 77] on div "Collaborate" at bounding box center [50, 77] width 34 height 8
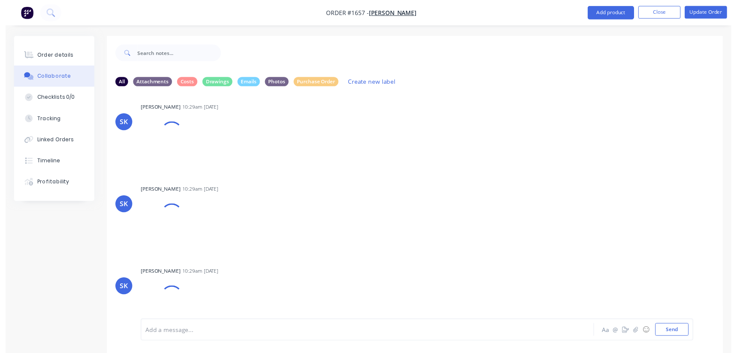
scroll to position [2269, 0]
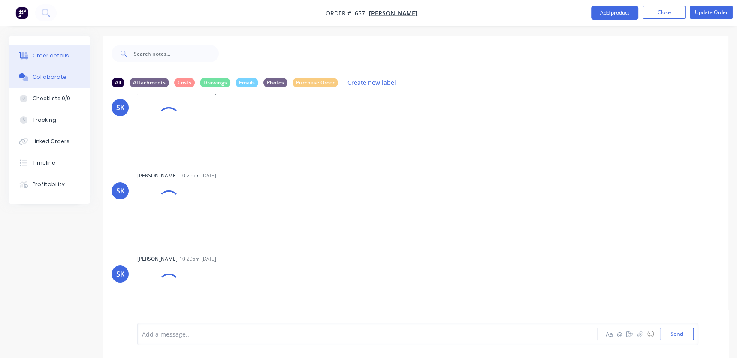
click at [56, 56] on div "Order details" at bounding box center [51, 56] width 36 height 8
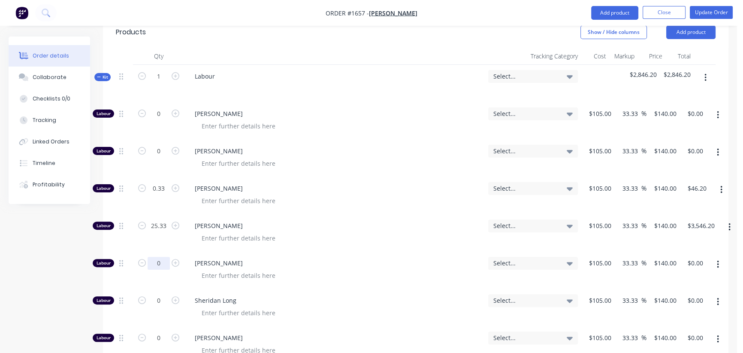
scroll to position [195, 0]
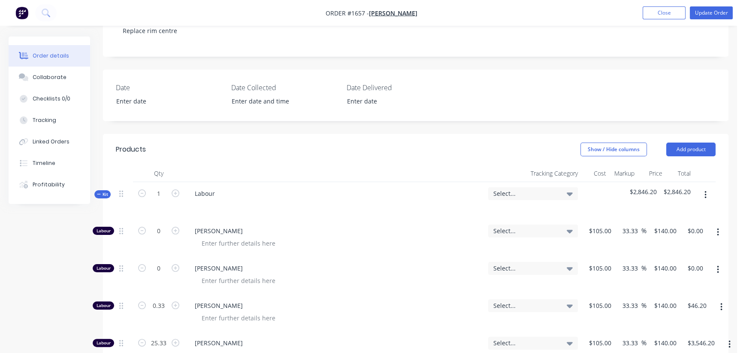
click at [97, 192] on icon "button" at bounding box center [99, 194] width 4 height 4
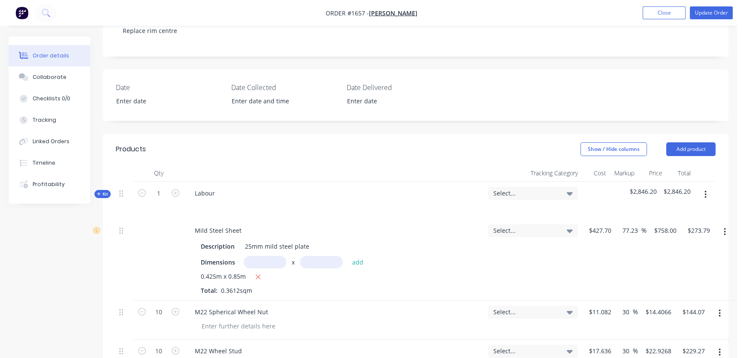
click at [94, 190] on button "Kit" at bounding box center [102, 194] width 16 height 8
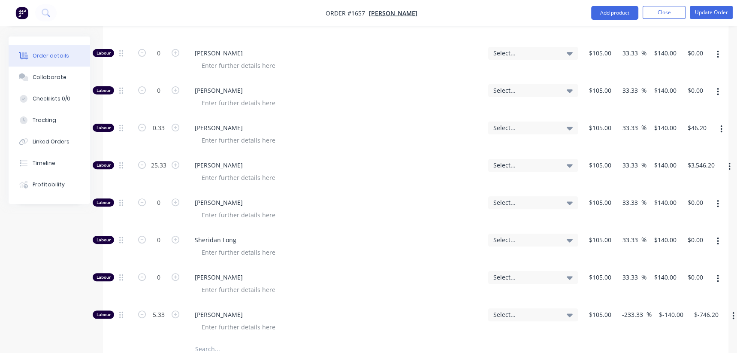
scroll to position [390, 0]
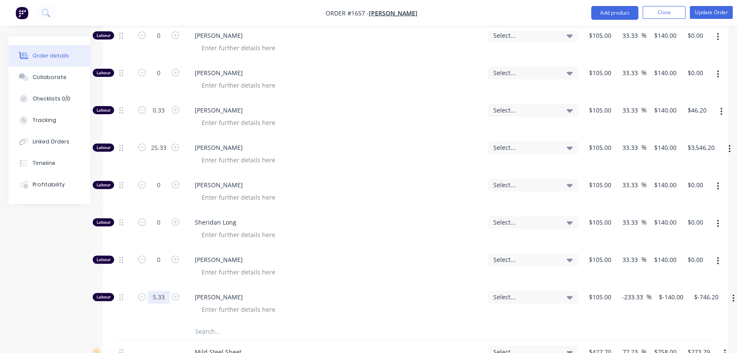
click at [163, 291] on input "5.33" at bounding box center [159, 297] width 22 height 13
type input "5.66"
type input "$-792.40"
click at [94, 297] on div "Created by [PERSON_NAME] Created [DATE] Required [DATE] Assigned to Add team me…" at bounding box center [369, 352] width 720 height 1413
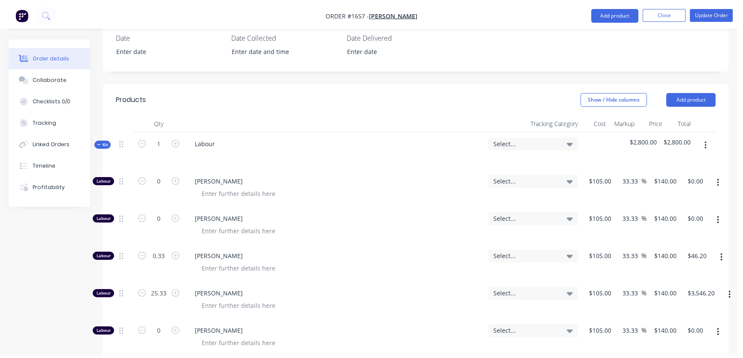
scroll to position [234, 0]
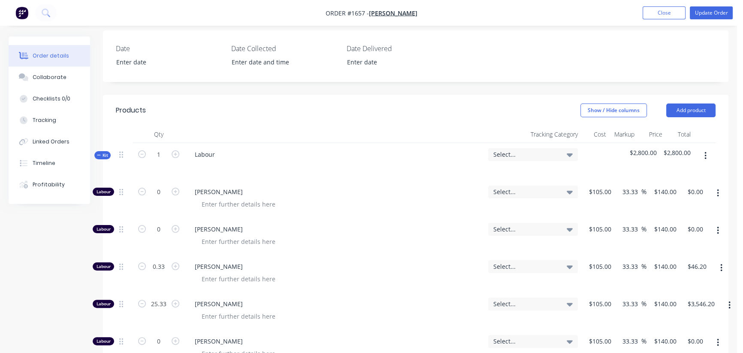
click at [97, 153] on icon "button" at bounding box center [99, 155] width 4 height 4
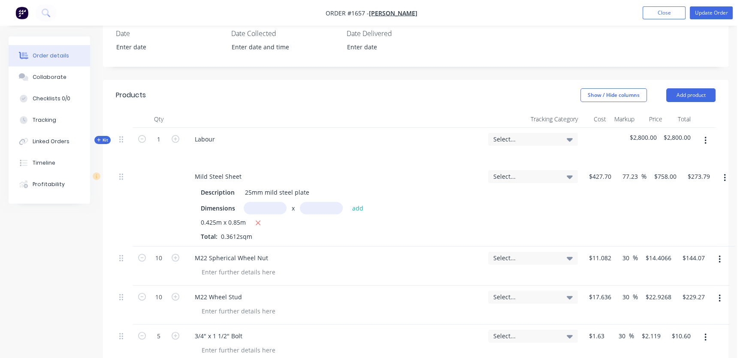
scroll to position [242, 0]
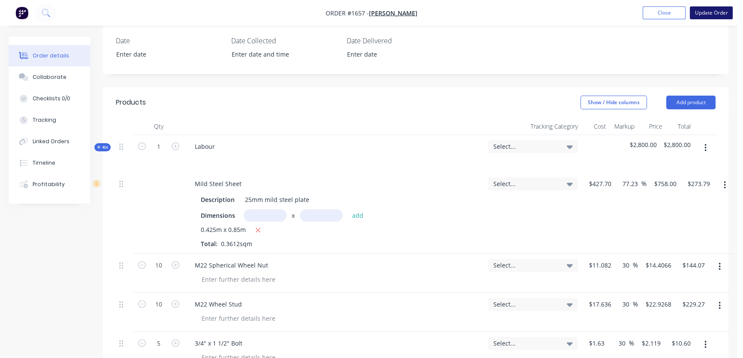
click at [708, 13] on button "Update Order" at bounding box center [711, 12] width 43 height 13
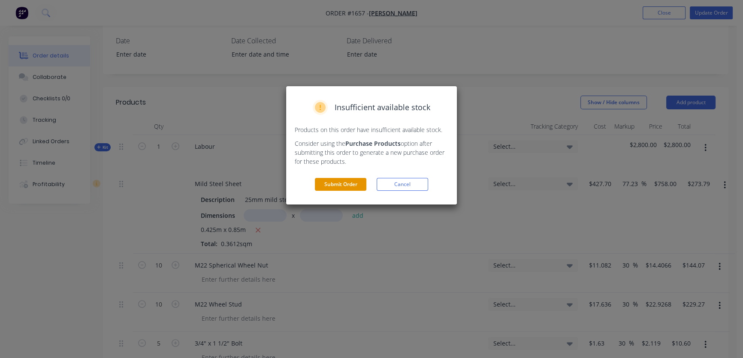
click at [335, 190] on button "Submit Order" at bounding box center [341, 184] width 52 height 13
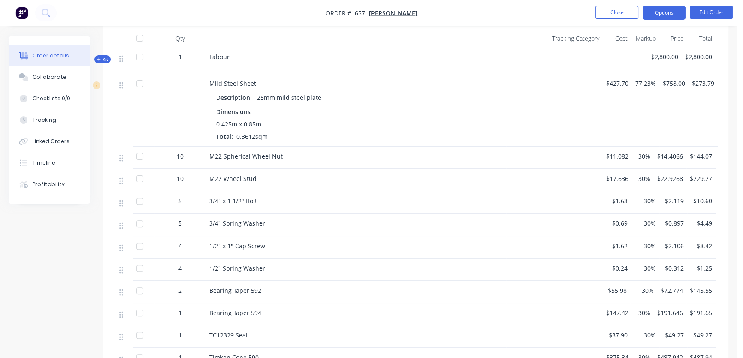
scroll to position [314, 0]
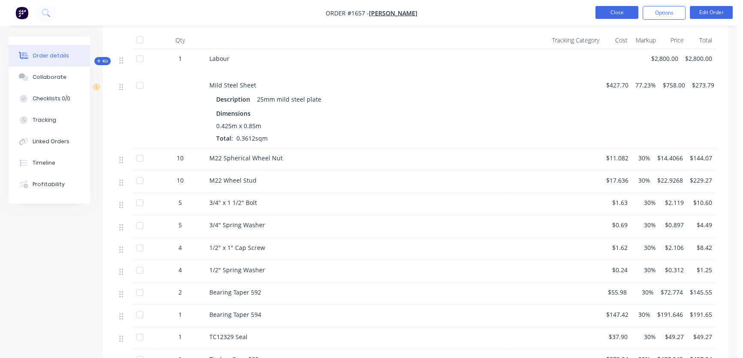
click at [618, 10] on button "Close" at bounding box center [617, 12] width 43 height 13
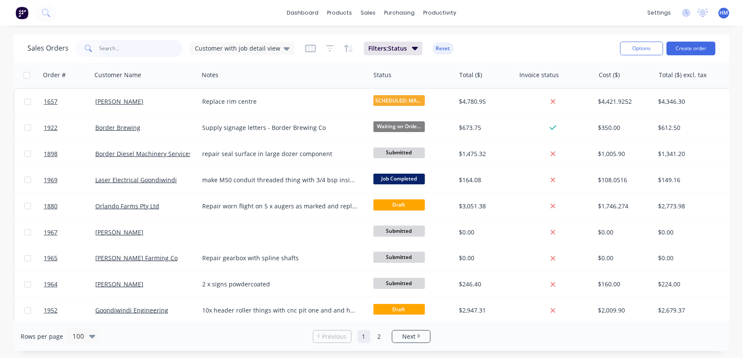
click at [143, 50] on input "text" at bounding box center [142, 48] width 84 height 17
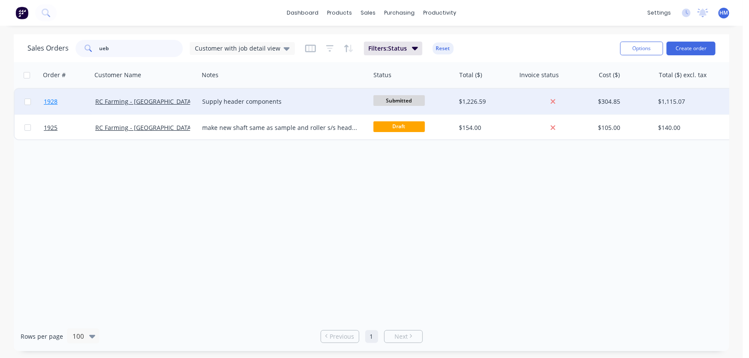
type input "ueb"
click at [71, 101] on link "1928" at bounding box center [70, 102] width 52 height 26
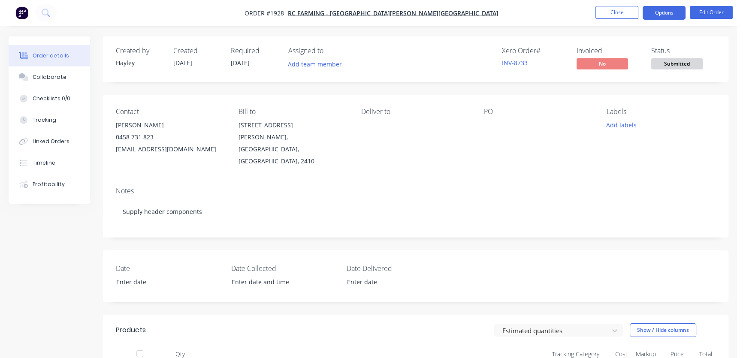
click at [667, 12] on button "Options" at bounding box center [664, 13] width 43 height 14
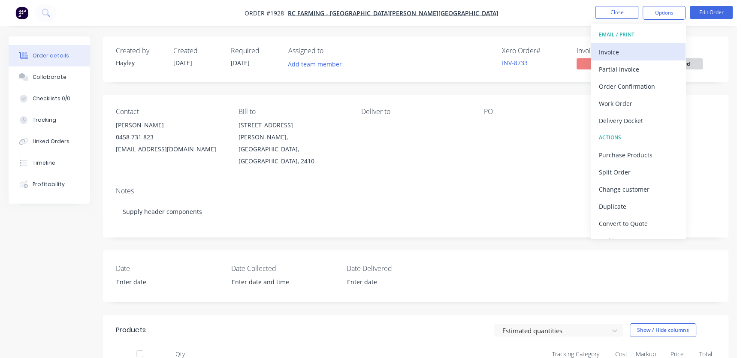
click at [633, 47] on div "Invoice" at bounding box center [638, 52] width 79 height 12
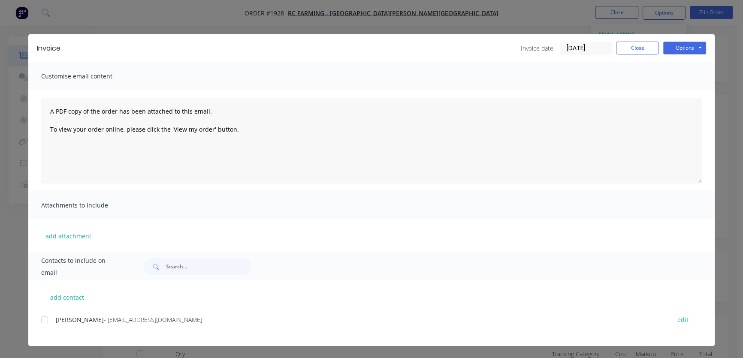
click at [42, 319] on div at bounding box center [44, 320] width 17 height 17
click at [683, 43] on button "Options" at bounding box center [685, 48] width 43 height 13
click at [690, 86] on button "Email" at bounding box center [691, 92] width 55 height 14
drag, startPoint x: 43, startPoint y: 320, endPoint x: 60, endPoint y: 318, distance: 16.9
click at [44, 320] on div at bounding box center [44, 320] width 17 height 17
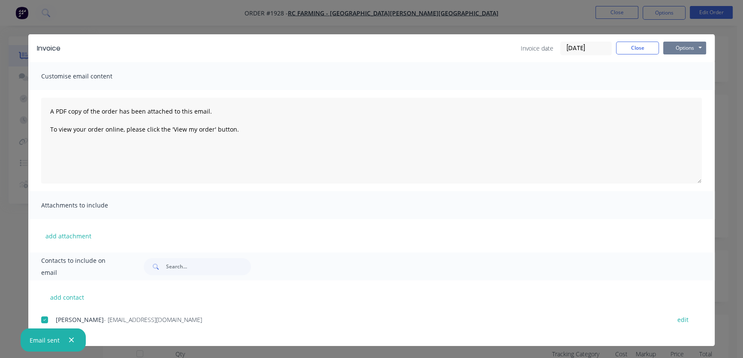
click at [690, 48] on button "Options" at bounding box center [685, 48] width 43 height 13
click at [682, 94] on button "Email" at bounding box center [691, 92] width 55 height 14
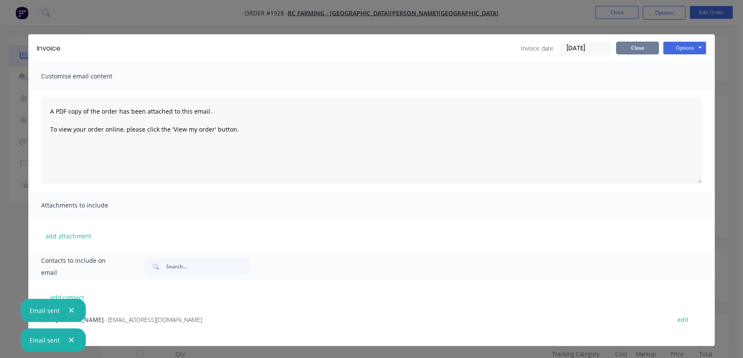
drag, startPoint x: 635, startPoint y: 46, endPoint x: 662, endPoint y: 22, distance: 36.2
click at [637, 45] on button "Close" at bounding box center [637, 48] width 43 height 13
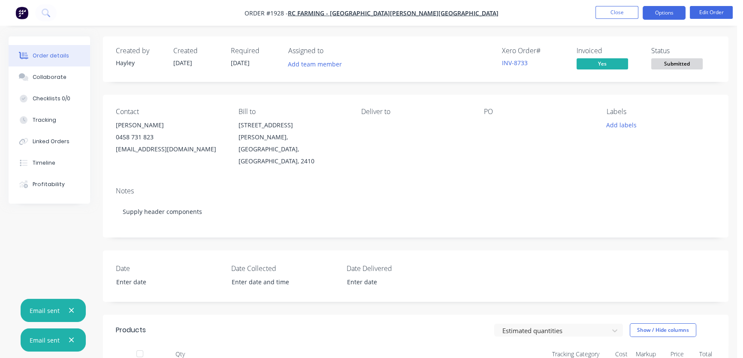
click at [662, 16] on button "Options" at bounding box center [664, 13] width 43 height 14
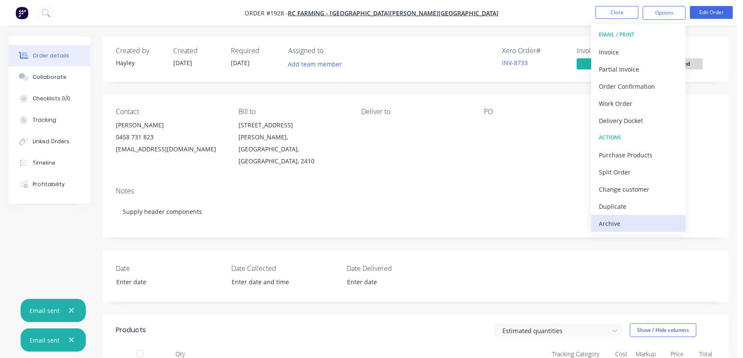
click at [630, 218] on div "Archive" at bounding box center [638, 224] width 79 height 12
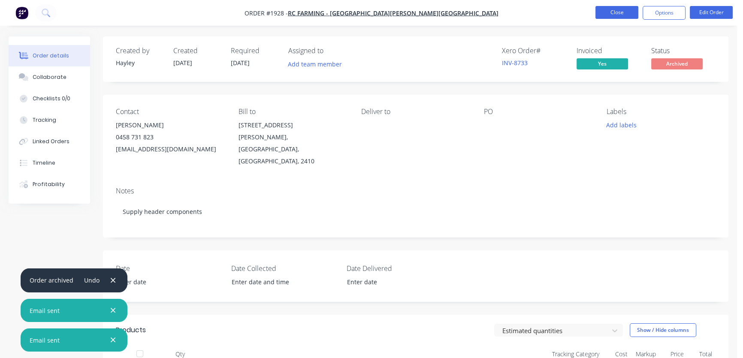
click at [623, 12] on button "Close" at bounding box center [617, 12] width 43 height 13
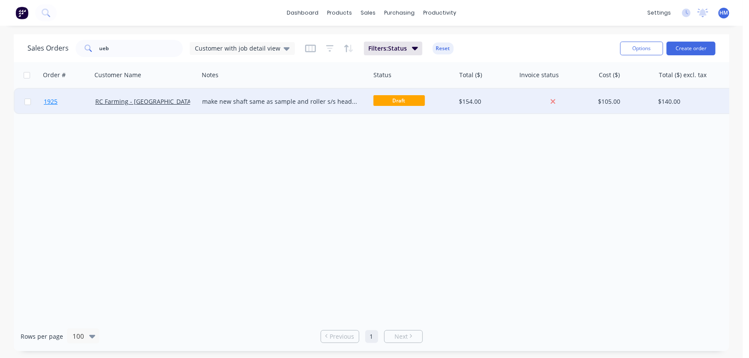
click at [72, 100] on link "1925" at bounding box center [70, 102] width 52 height 26
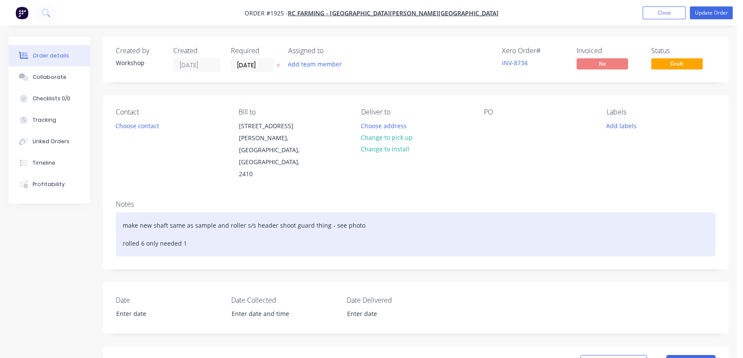
scroll to position [39, 0]
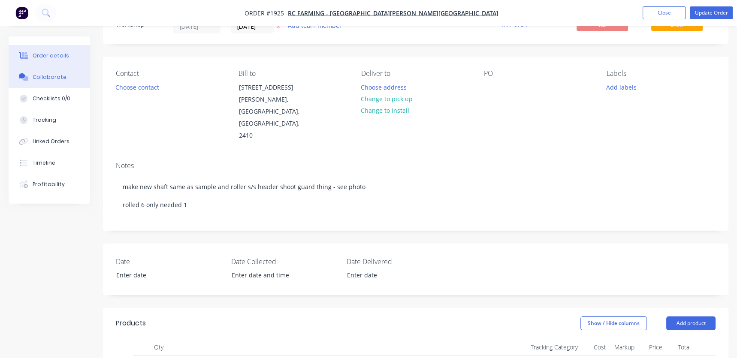
click at [49, 78] on div "Collaborate" at bounding box center [50, 77] width 34 height 8
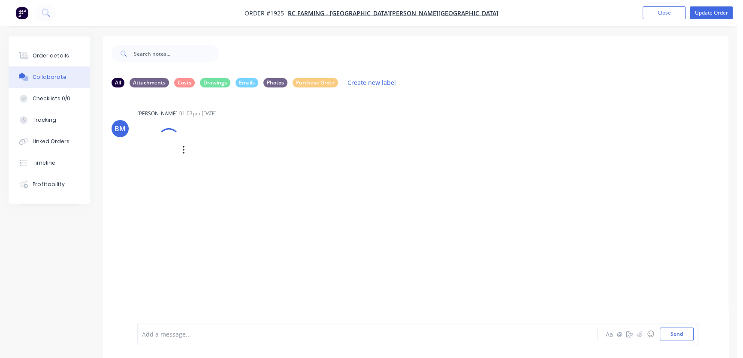
click at [157, 135] on div at bounding box center [158, 149] width 42 height 57
click at [52, 60] on button "Order details" at bounding box center [50, 55] width 82 height 21
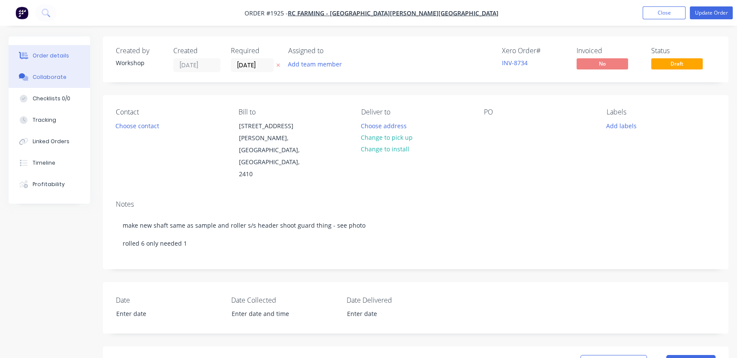
click at [49, 70] on button "Collaborate" at bounding box center [50, 77] width 82 height 21
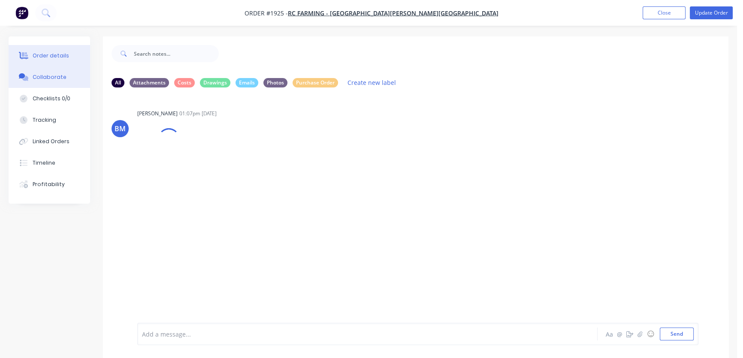
click at [48, 56] on div "Order details" at bounding box center [51, 56] width 36 height 8
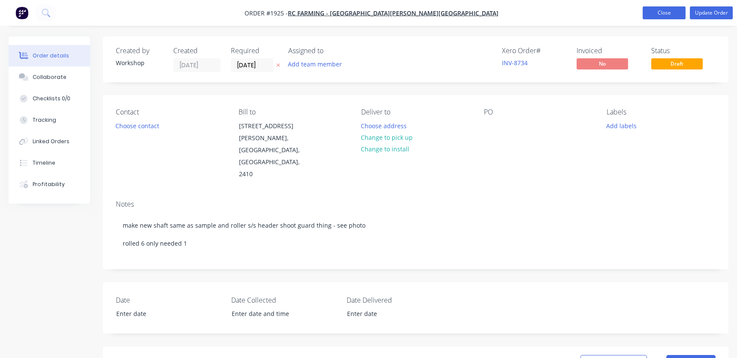
click at [647, 15] on button "Close" at bounding box center [664, 12] width 43 height 13
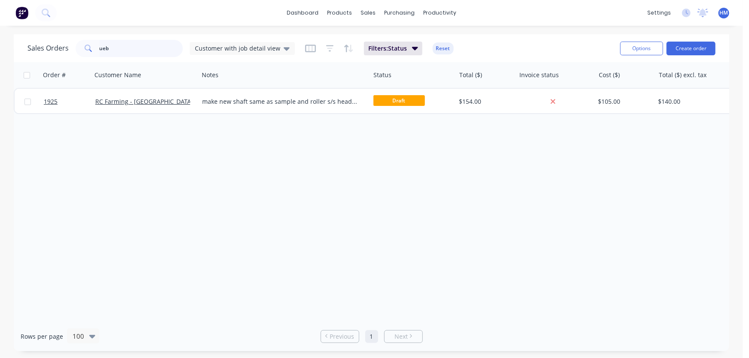
drag, startPoint x: 125, startPoint y: 53, endPoint x: 57, endPoint y: 49, distance: 68.4
click at [57, 49] on div "Sales Orders ueb Customer with job detail view" at bounding box center [160, 48] width 267 height 17
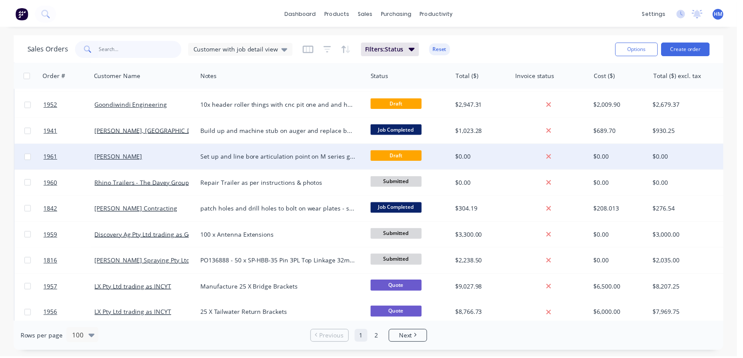
scroll to position [234, 0]
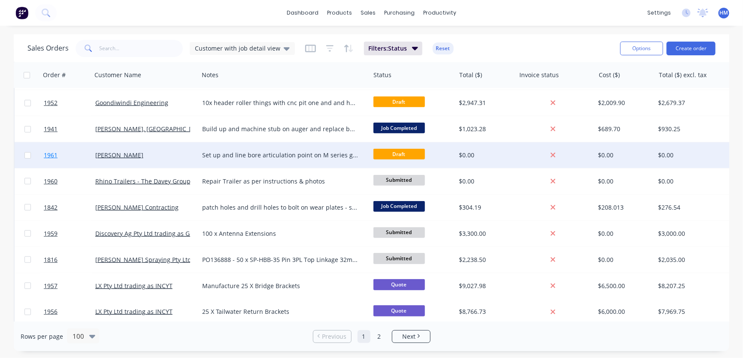
click at [76, 158] on link "1961" at bounding box center [70, 155] width 52 height 26
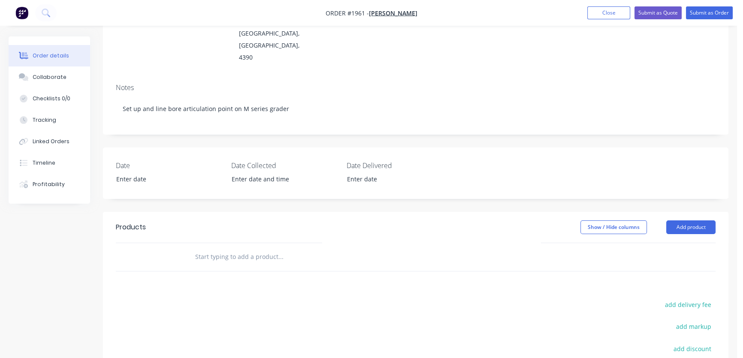
scroll to position [117, 0]
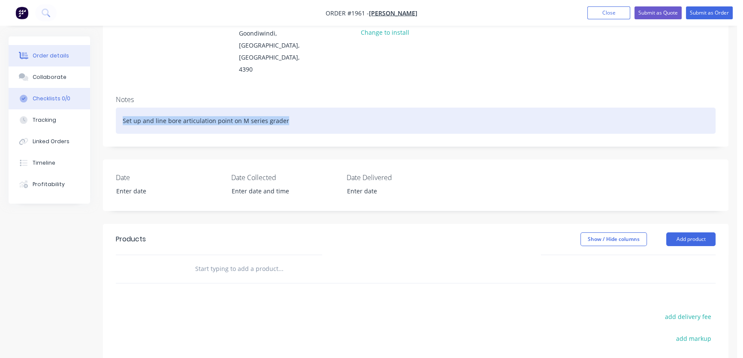
drag, startPoint x: 304, startPoint y: 107, endPoint x: 26, endPoint y: 106, distance: 277.7
click at [26, 106] on div "Order details Collaborate Checklists 0/0 Tracking Linked Orders Timeline Profit…" at bounding box center [368, 211] width 737 height 583
copy div "Set up and line bore articulation point on M series grader"
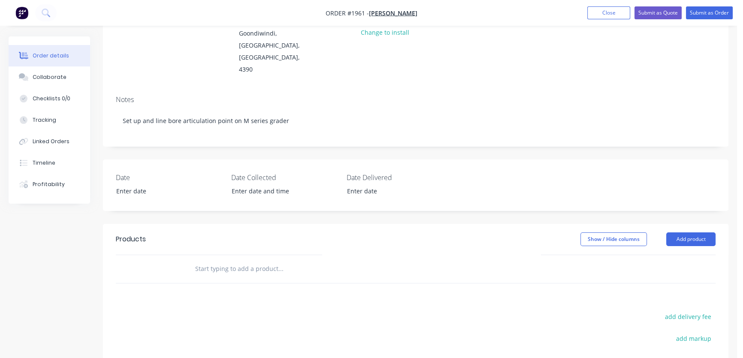
click at [234, 261] on input "text" at bounding box center [281, 269] width 172 height 17
paste input "Set up and line bore articulation point on M series grader"
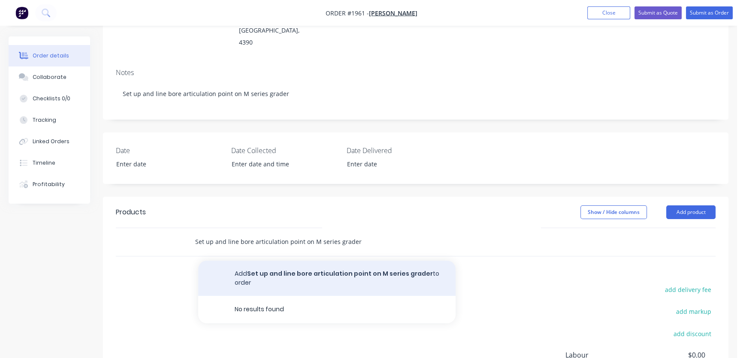
scroll to position [156, 0]
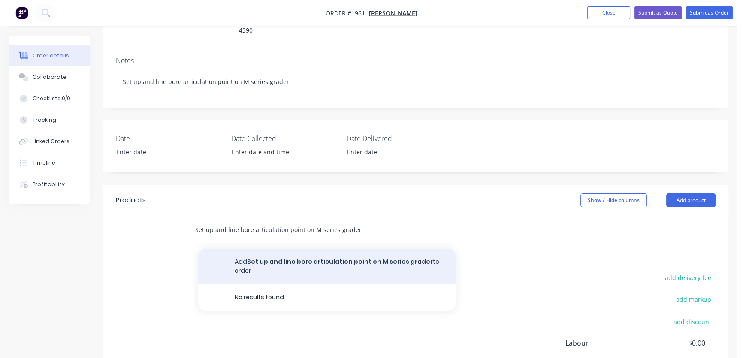
type input "Set up and line bore articulation point on M series grader"
click at [277, 249] on button "Add Set up and line bore articulation point on M series grader to order" at bounding box center [327, 266] width 258 height 35
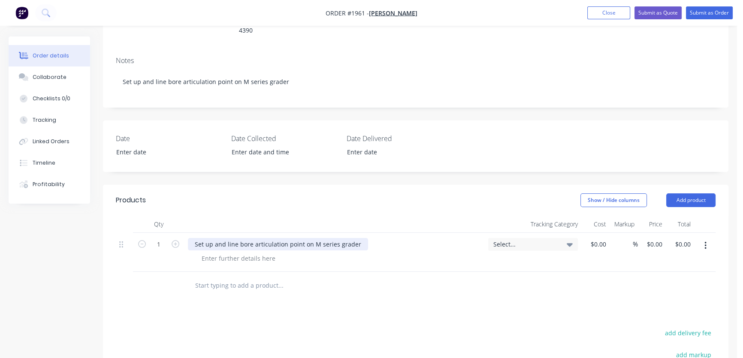
click at [191, 238] on div "Set up and line bore articulation point on M series grader" at bounding box center [278, 244] width 180 height 12
click at [258, 238] on div "Travel to and from site, set up and line bore articulation point on M series gr…" at bounding box center [312, 244] width 248 height 12
drag, startPoint x: 270, startPoint y: 231, endPoint x: 259, endPoint y: 230, distance: 11.2
click at [259, 238] on div "Travel to and from site and set up and line bore articulation point on M series…" at bounding box center [318, 244] width 260 height 12
click at [275, 252] on div at bounding box center [239, 258] width 88 height 12
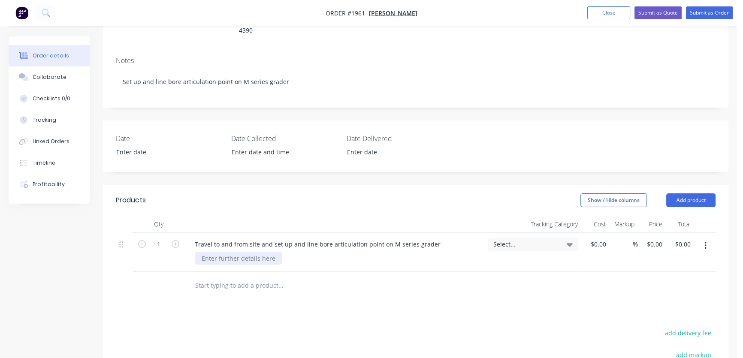
click at [246, 252] on div at bounding box center [239, 258] width 88 height 12
click at [221, 252] on div at bounding box center [239, 258] width 88 height 12
click at [231, 277] on input "text" at bounding box center [281, 285] width 172 height 17
click at [228, 252] on div at bounding box center [239, 258] width 88 height 12
click at [653, 238] on div "0 0" at bounding box center [659, 244] width 13 height 12
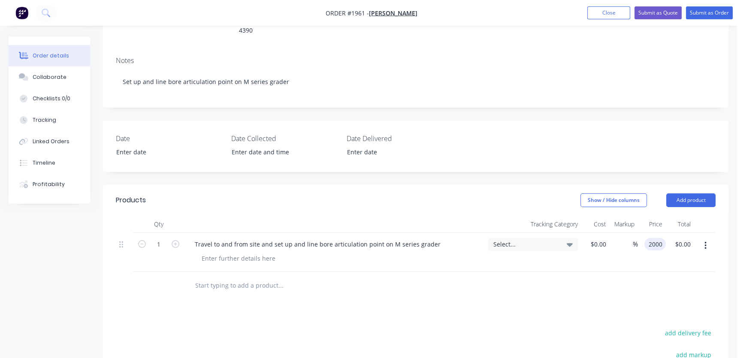
click at [661, 238] on input "2000" at bounding box center [657, 244] width 18 height 12
type input "$2,000.00"
click at [288, 277] on input "text" at bounding box center [281, 285] width 172 height 17
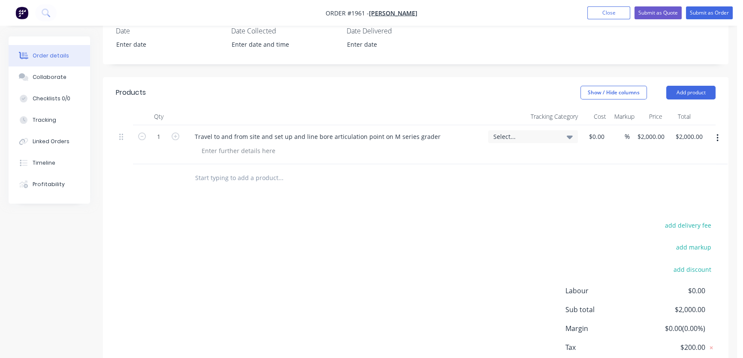
scroll to position [264, 0]
type input "$1,800.00"
click at [596, 176] on div at bounding box center [416, 178] width 600 height 28
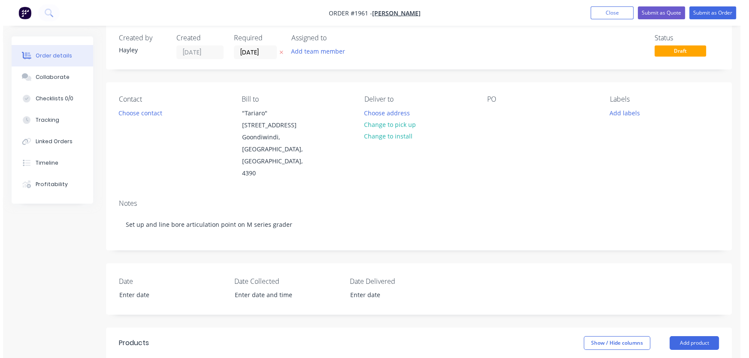
scroll to position [0, 0]
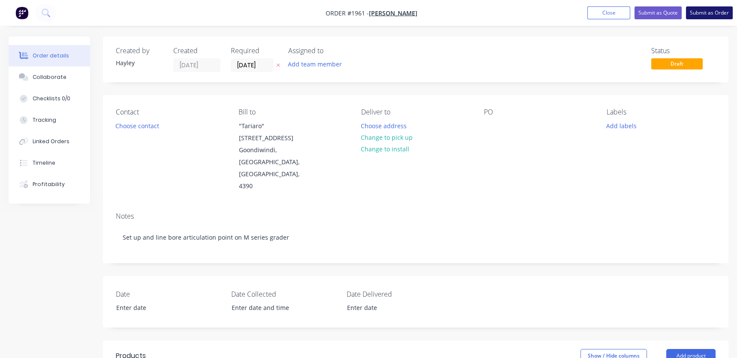
click at [704, 14] on button "Submit as Order" at bounding box center [709, 12] width 47 height 13
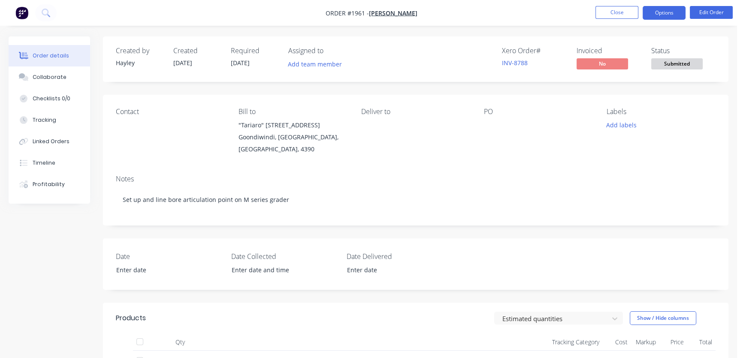
click at [662, 9] on button "Options" at bounding box center [664, 13] width 43 height 14
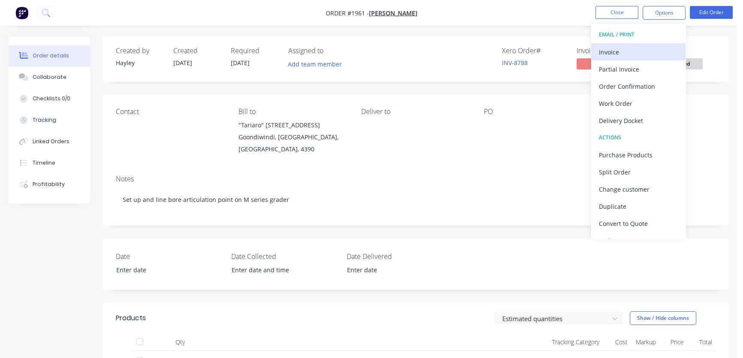
click at [627, 50] on div "Invoice" at bounding box center [638, 52] width 79 height 12
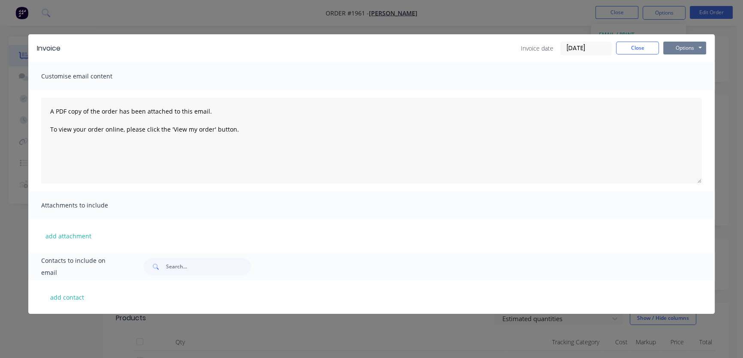
click at [670, 44] on button "Options" at bounding box center [685, 48] width 43 height 13
click at [681, 61] on button "Preview" at bounding box center [691, 63] width 55 height 14
click at [61, 300] on button "add contact" at bounding box center [67, 297] width 52 height 13
select select "AU"
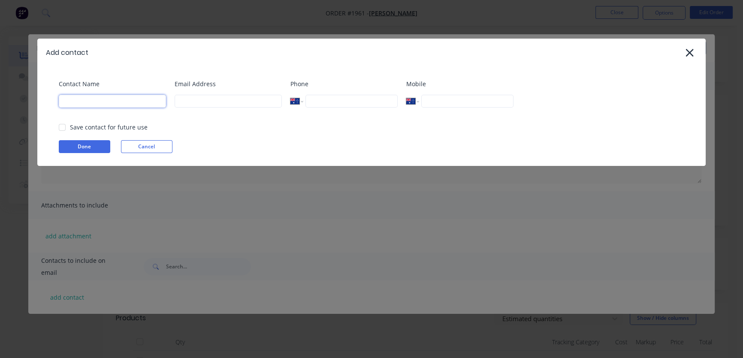
click at [101, 106] on input at bounding box center [112, 101] width 107 height 13
click at [61, 126] on div at bounding box center [62, 127] width 17 height 17
type input "[PERSON_NAME]"
drag, startPoint x: 197, startPoint y: 108, endPoint x: 198, endPoint y: 103, distance: 5.2
click at [198, 103] on div "Email Address" at bounding box center [228, 96] width 107 height 35
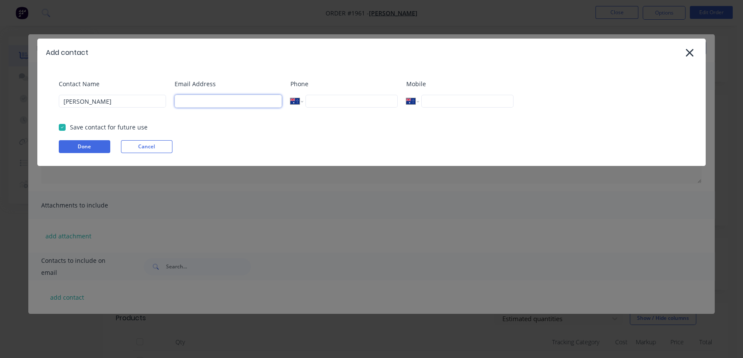
click at [200, 98] on input at bounding box center [228, 101] width 107 height 13
paste input "[EMAIL_ADDRESS][DOMAIN_NAME]"
type input "[EMAIL_ADDRESS][DOMAIN_NAME]"
click at [441, 94] on div "Mobile International [GEOGRAPHIC_DATA] [GEOGRAPHIC_DATA] [GEOGRAPHIC_DATA] [GEO…" at bounding box center [459, 96] width 107 height 35
click at [442, 99] on input "tel" at bounding box center [467, 101] width 92 height 13
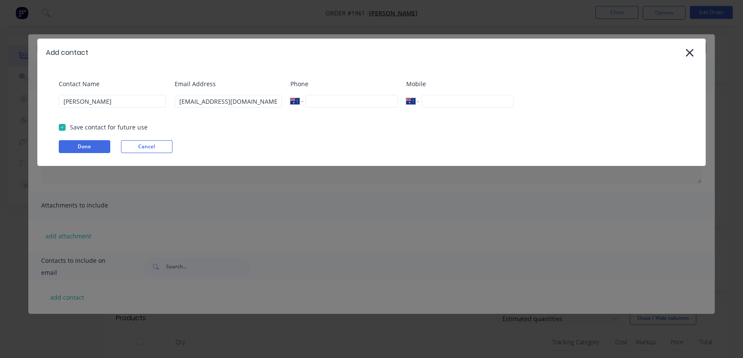
paste input "0400 754 654"
type input "0400 754 654"
click at [91, 141] on button "Done" at bounding box center [85, 146] width 52 height 13
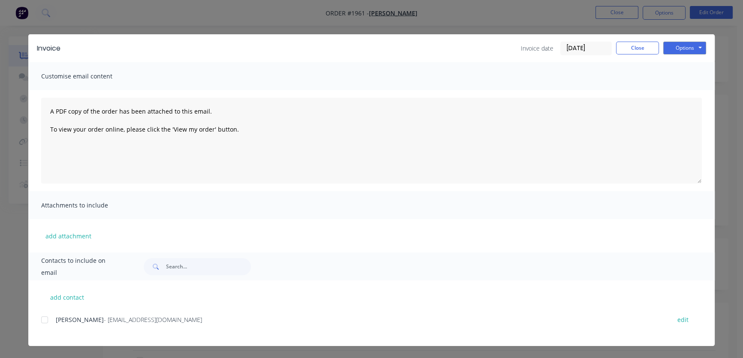
click at [43, 321] on div at bounding box center [44, 320] width 17 height 17
drag, startPoint x: 696, startPoint y: 37, endPoint x: 691, endPoint y: 48, distance: 12.1
click at [697, 37] on div "Invoice Invoice date [DATE] Close Options Preview Print Email" at bounding box center [371, 48] width 687 height 28
click at [691, 48] on button "Options" at bounding box center [685, 48] width 43 height 13
click at [688, 90] on button "Email" at bounding box center [691, 92] width 55 height 14
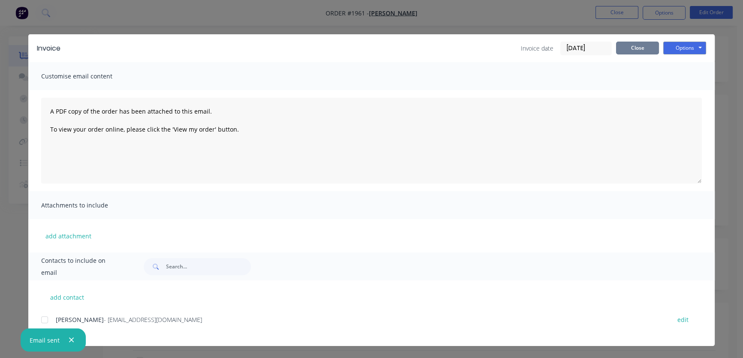
drag, startPoint x: 634, startPoint y: 45, endPoint x: 643, endPoint y: 42, distance: 9.1
click at [635, 45] on button "Close" at bounding box center [637, 48] width 43 height 13
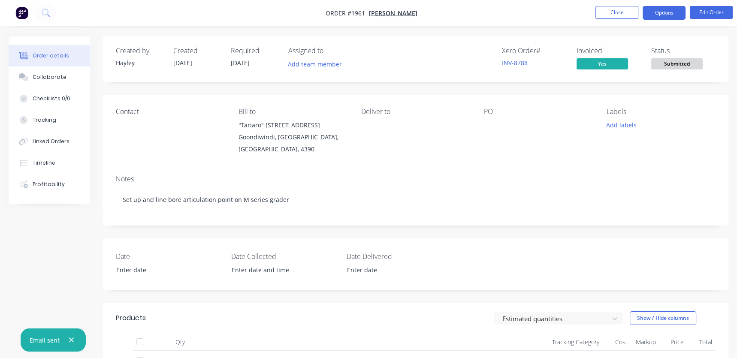
click at [679, 11] on button "Options" at bounding box center [664, 13] width 43 height 14
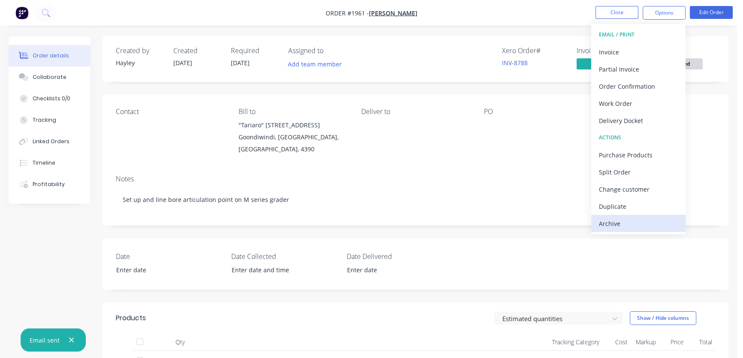
click at [631, 219] on div "Archive" at bounding box center [638, 224] width 79 height 12
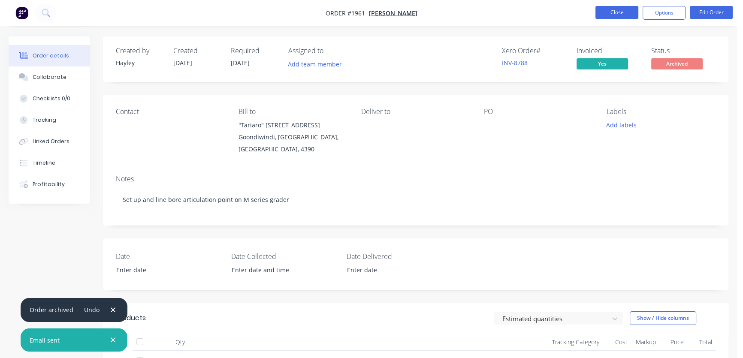
click at [621, 15] on button "Close" at bounding box center [617, 12] width 43 height 13
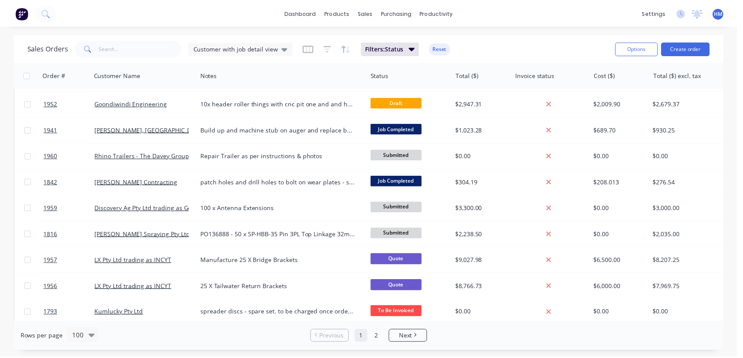
scroll to position [234, 0]
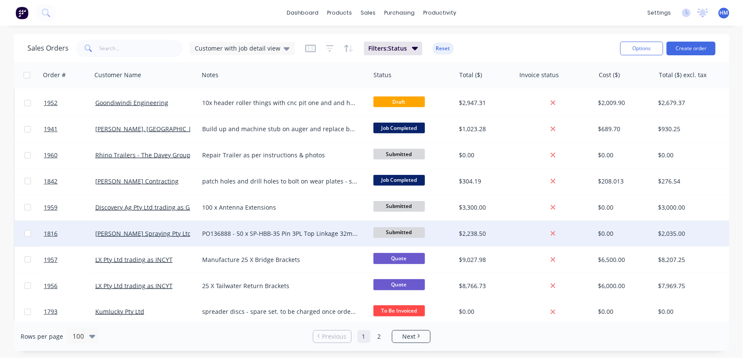
click at [170, 232] on div "[PERSON_NAME] Spraying Pty Ltd" at bounding box center [142, 234] width 95 height 9
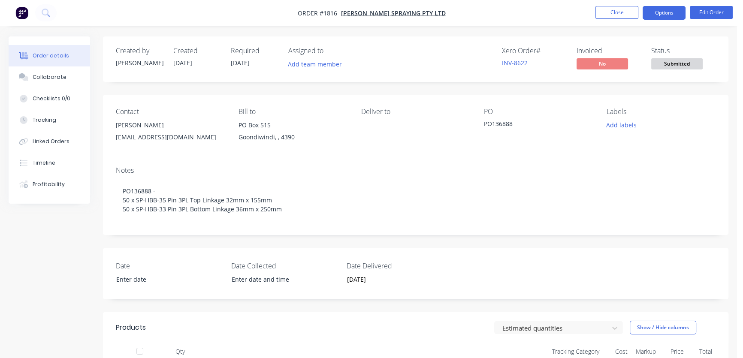
click at [658, 15] on button "Options" at bounding box center [664, 13] width 43 height 14
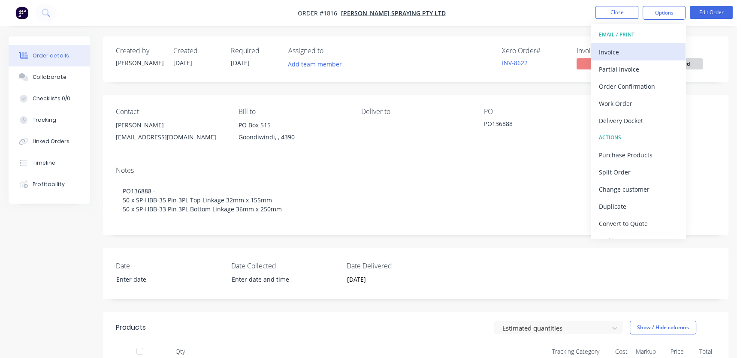
click at [618, 49] on div "Invoice" at bounding box center [638, 52] width 79 height 12
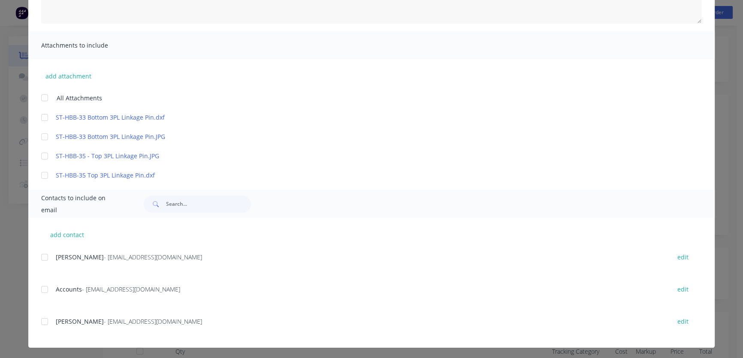
scroll to position [161, 0]
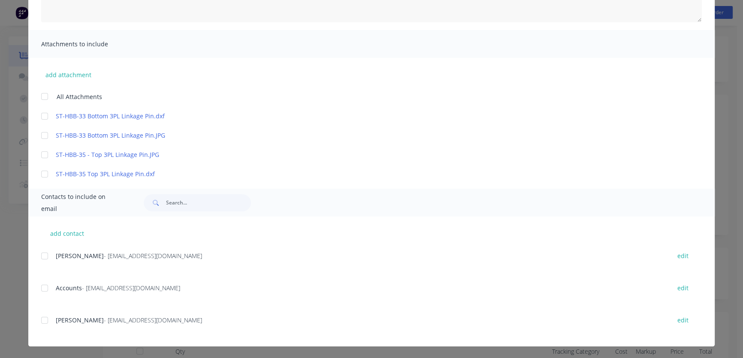
click at [38, 288] on div at bounding box center [44, 288] width 17 height 17
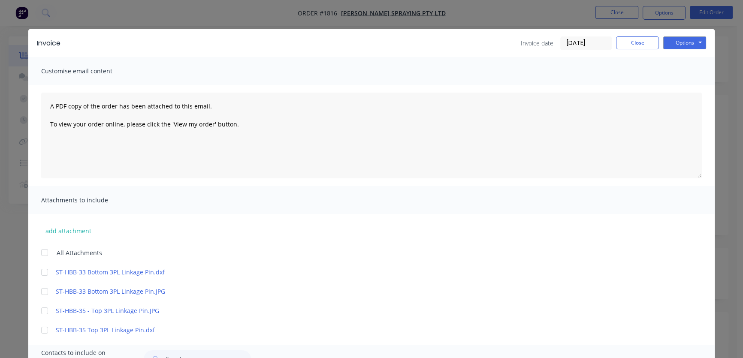
scroll to position [0, 0]
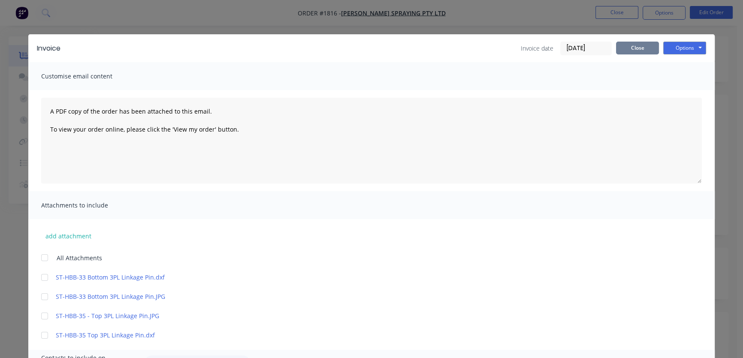
click at [629, 47] on button "Close" at bounding box center [637, 48] width 43 height 13
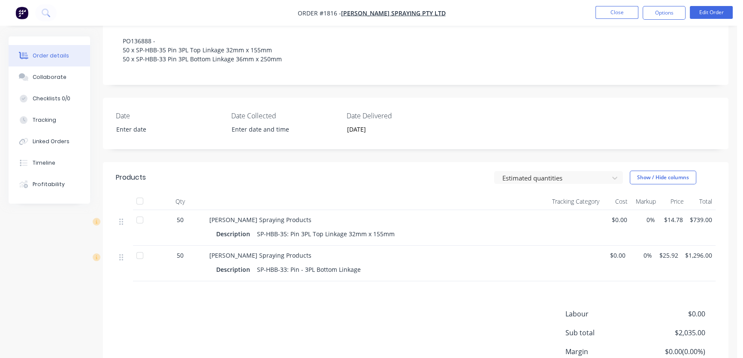
scroll to position [156, 0]
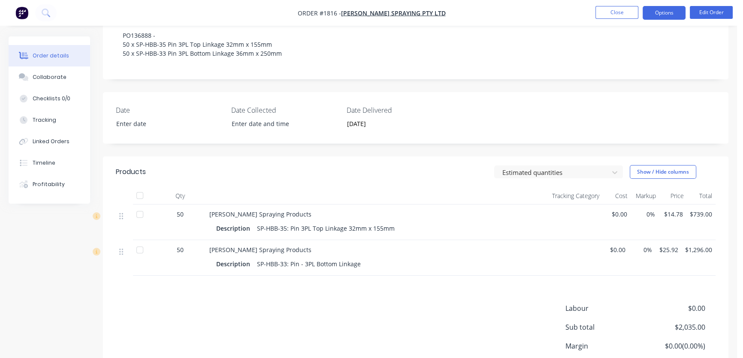
click at [665, 14] on button "Options" at bounding box center [664, 13] width 43 height 14
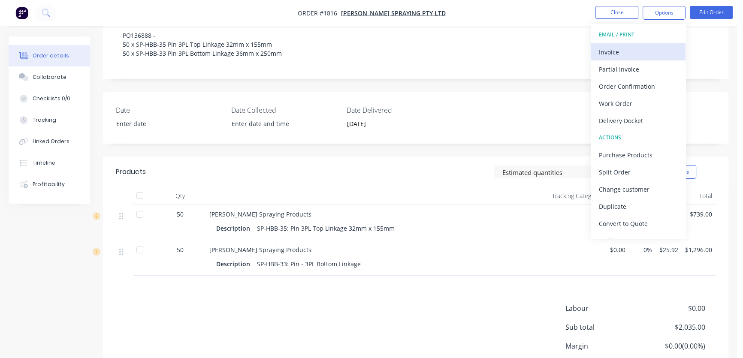
click at [634, 48] on div "Invoice" at bounding box center [638, 52] width 79 height 12
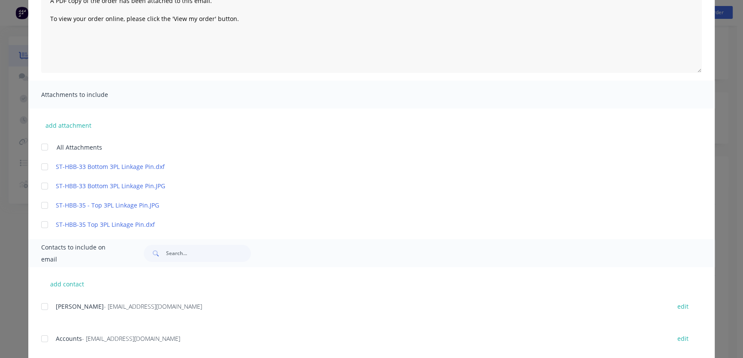
scroll to position [117, 0]
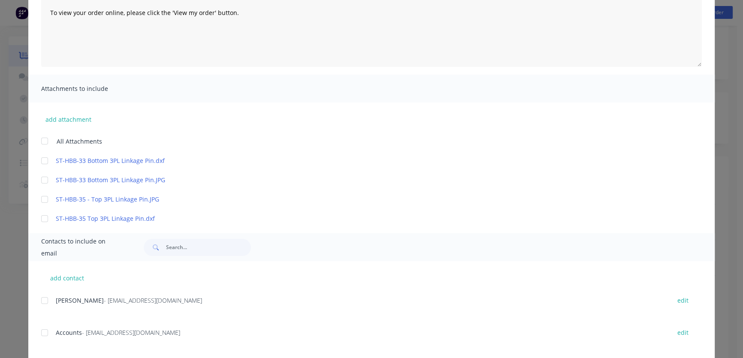
click at [42, 333] on div at bounding box center [44, 332] width 17 height 17
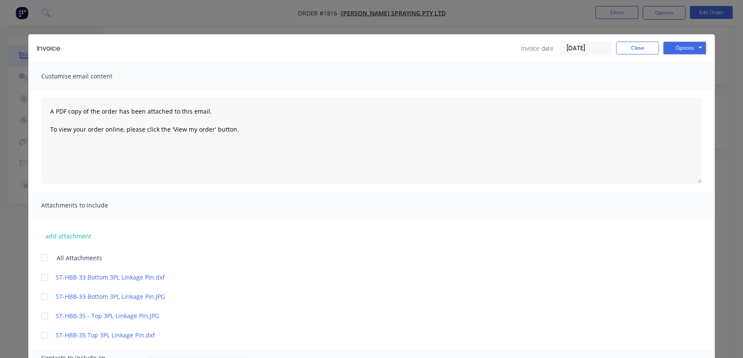
scroll to position [156, 0]
click at [687, 47] on button "Options" at bounding box center [685, 48] width 43 height 13
click at [684, 88] on button "Email" at bounding box center [691, 92] width 55 height 14
click at [630, 47] on button "Close" at bounding box center [637, 48] width 43 height 13
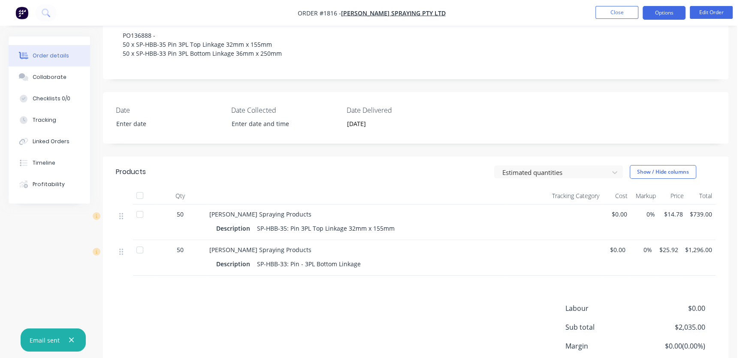
click at [659, 17] on button "Options" at bounding box center [664, 13] width 43 height 14
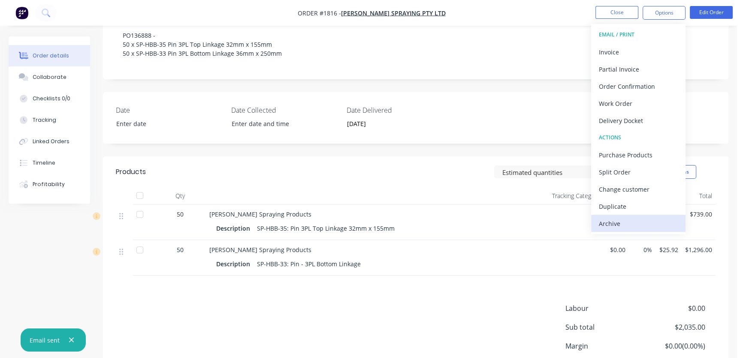
click at [634, 221] on div "Archive" at bounding box center [638, 224] width 79 height 12
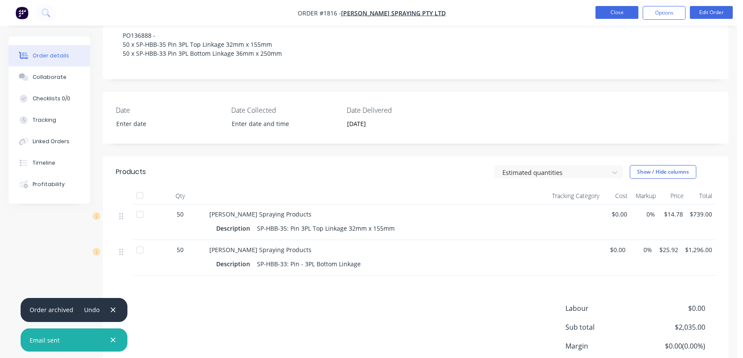
click at [618, 9] on button "Close" at bounding box center [617, 12] width 43 height 13
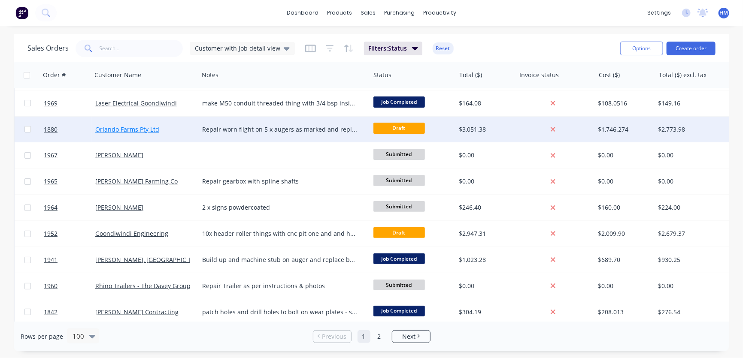
scroll to position [117, 0]
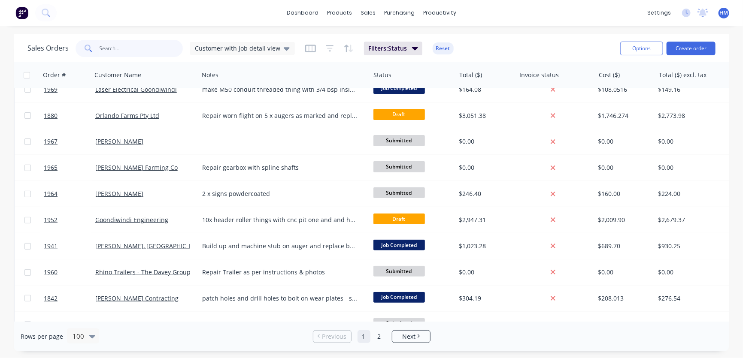
click at [101, 48] on input "text" at bounding box center [142, 48] width 84 height 17
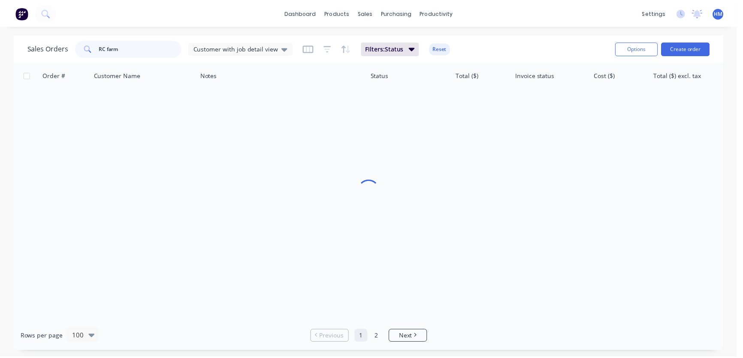
scroll to position [0, 0]
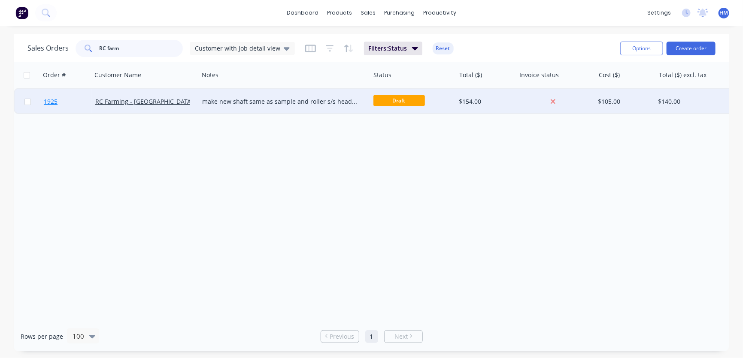
type input "RC farm"
click at [75, 103] on link "1925" at bounding box center [70, 102] width 52 height 26
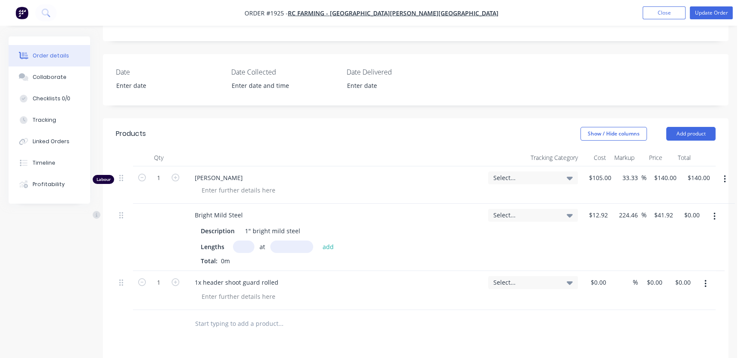
scroll to position [234, 0]
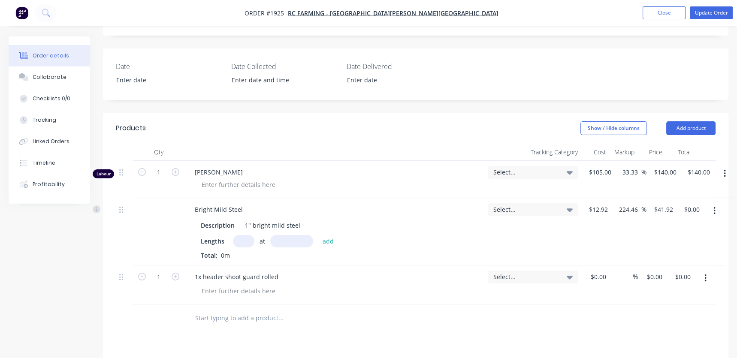
click at [234, 235] on input "text" at bounding box center [243, 241] width 21 height 12
type input "1"
type input "700"
click at [318, 235] on button "add" at bounding box center [328, 241] width 20 height 12
type input "$29.34"
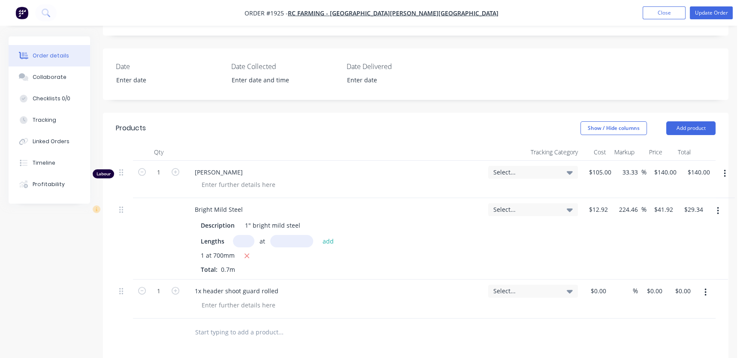
click at [706, 289] on icon "button" at bounding box center [706, 293] width 2 height 8
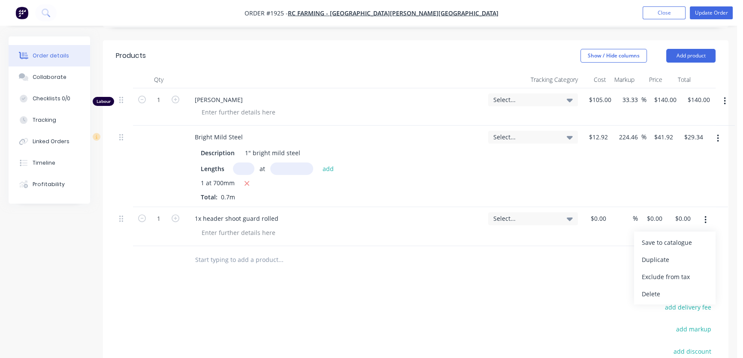
scroll to position [312, 0]
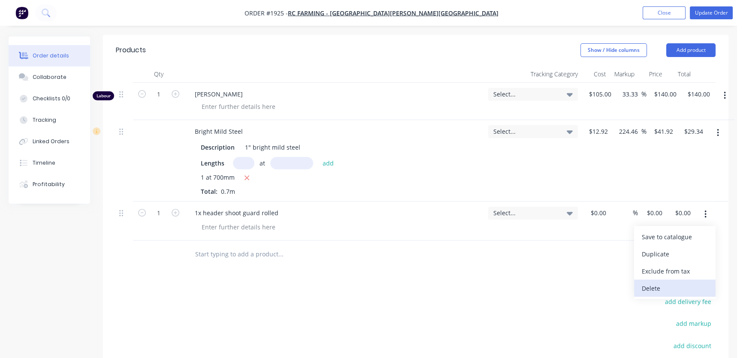
click at [668, 282] on div "Delete" at bounding box center [675, 288] width 66 height 12
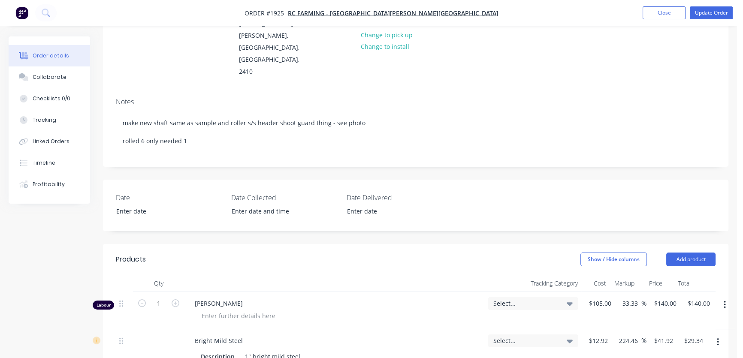
scroll to position [78, 0]
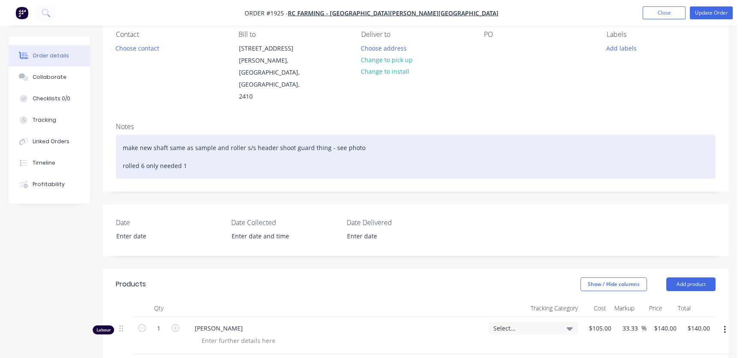
click at [318, 135] on div "make new shaft same as sample and roller s/s header shoot guard thing - see pho…" at bounding box center [416, 157] width 600 height 44
drag, startPoint x: 122, startPoint y: 122, endPoint x: 212, endPoint y: 124, distance: 89.7
click at [212, 135] on div "make new shaft same as sample and roller s/s header shoot guard thing - see pho…" at bounding box center [416, 157] width 600 height 44
copy div "make new shaft same as sample"
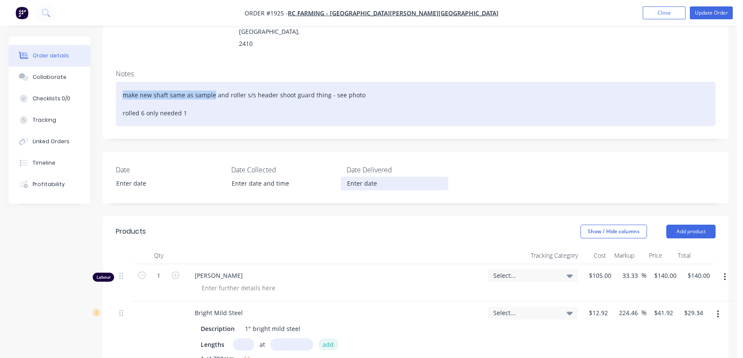
scroll to position [234, 0]
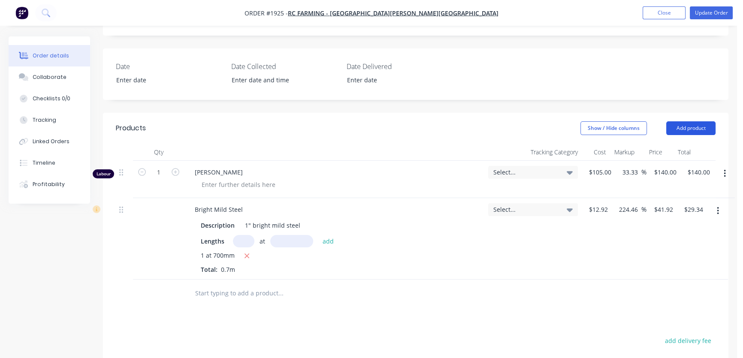
click at [686, 121] on button "Add product" at bounding box center [691, 128] width 49 height 14
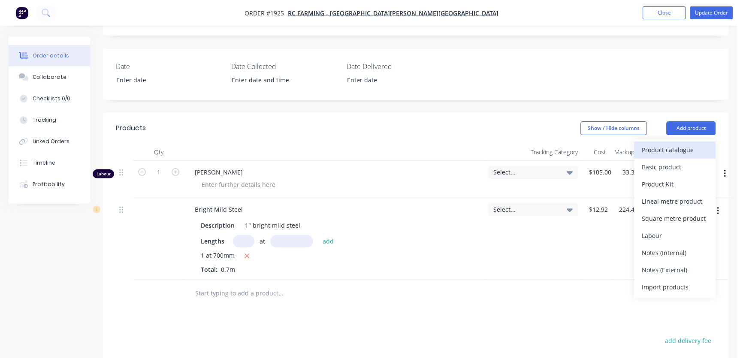
click at [667, 144] on div "Product catalogue" at bounding box center [675, 150] width 66 height 12
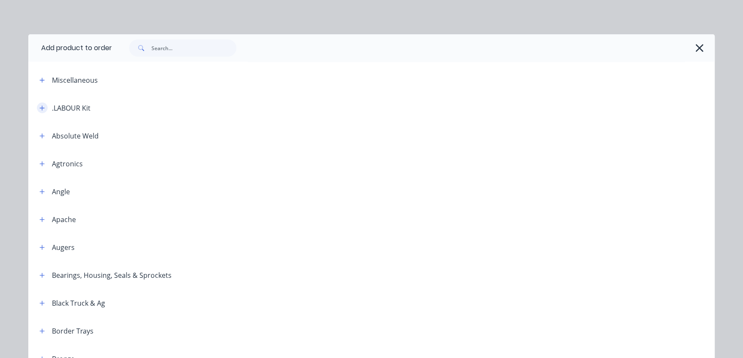
click at [37, 109] on button "button" at bounding box center [42, 108] width 11 height 11
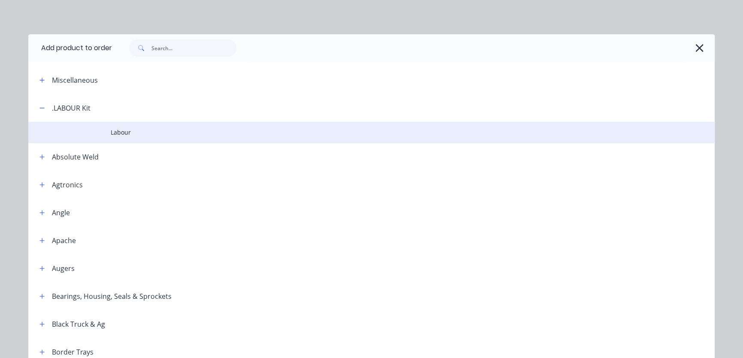
click at [111, 126] on td "Labour" at bounding box center [413, 132] width 604 height 21
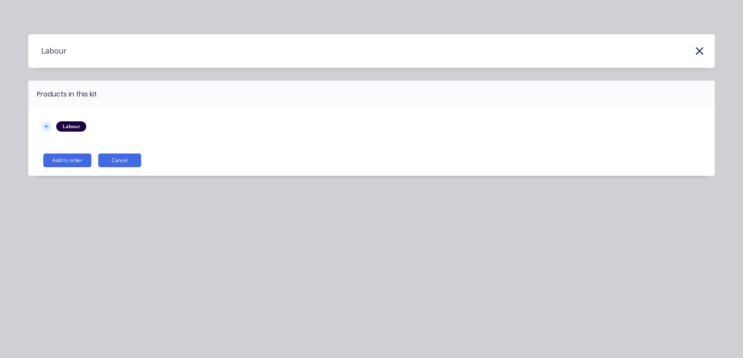
click at [44, 129] on icon "button" at bounding box center [46, 127] width 5 height 6
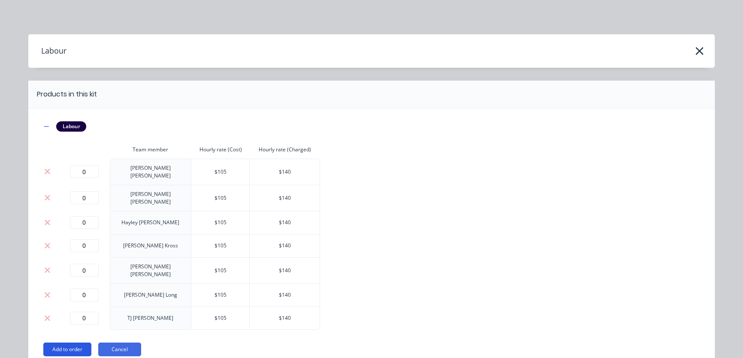
click at [60, 343] on button "Add to order" at bounding box center [67, 350] width 48 height 14
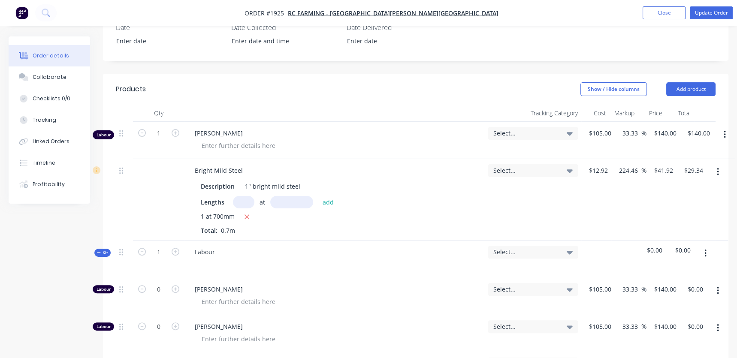
scroll to position [312, 0]
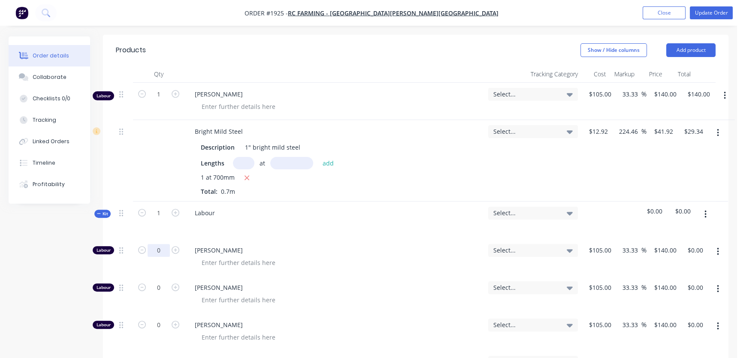
click at [164, 244] on input "0" at bounding box center [159, 250] width 22 height 13
type input "1"
type input "$140.00"
click at [96, 210] on button "Kit" at bounding box center [102, 214] width 16 height 8
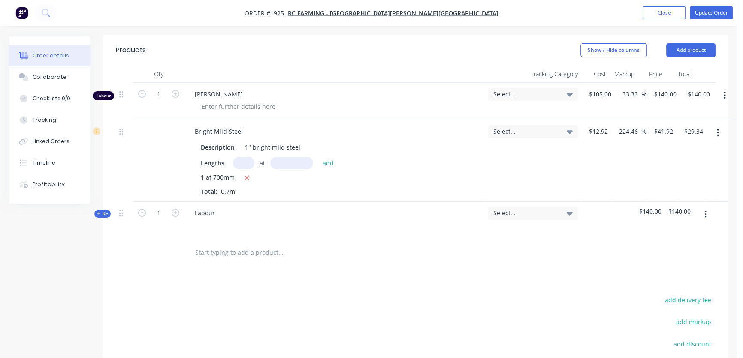
click at [723, 88] on button "button" at bounding box center [725, 95] width 20 height 15
click at [686, 164] on div "Delete" at bounding box center [694, 170] width 66 height 12
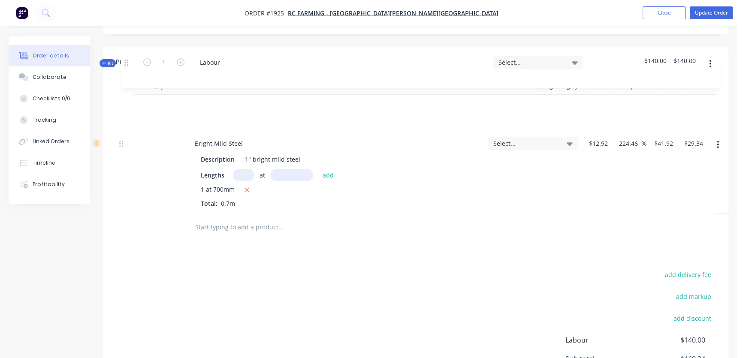
drag, startPoint x: 119, startPoint y: 152, endPoint x: 125, endPoint y: 60, distance: 91.6
click at [125, 78] on div "Qty Tracking Category Cost Markup Price Total Bright Mild Steel Description 1" …" at bounding box center [416, 146] width 600 height 136
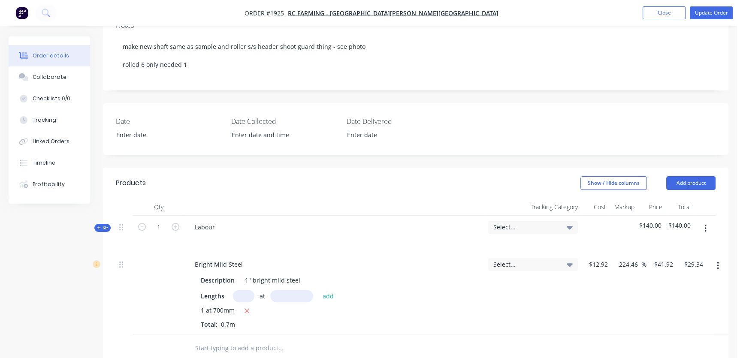
scroll to position [177, 0]
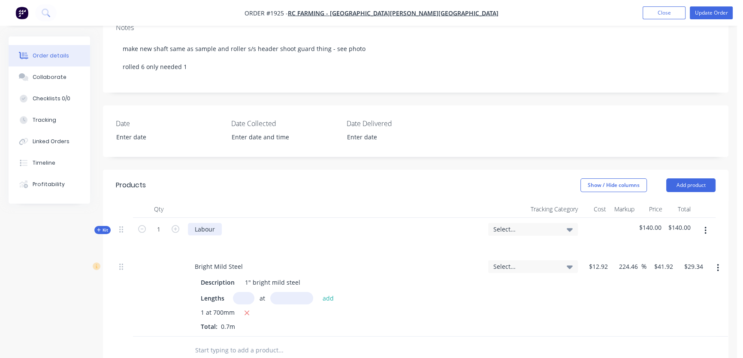
click at [221, 223] on div "Labour" at bounding box center [205, 229] width 34 height 12
click at [249, 236] on div at bounding box center [335, 242] width 294 height 12
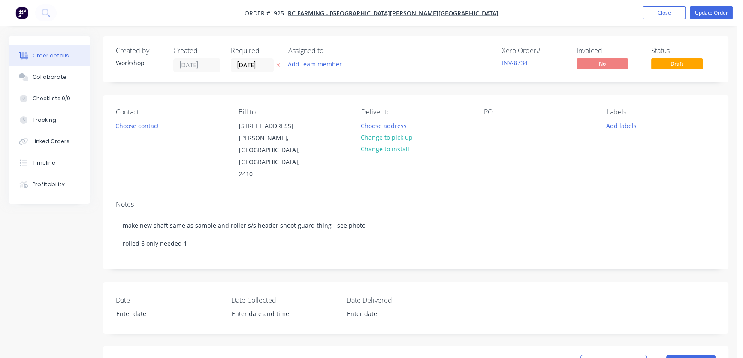
scroll to position [78, 0]
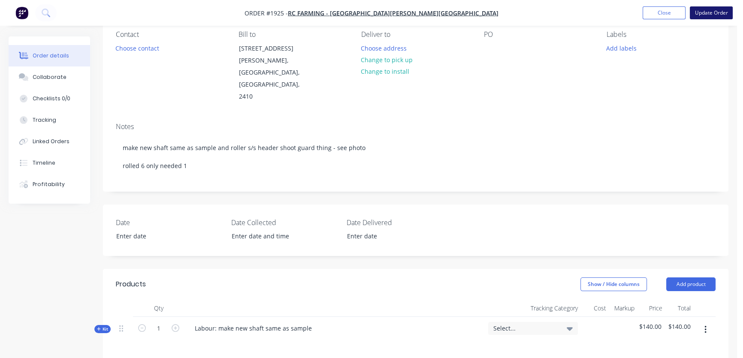
click at [700, 12] on button "Update Order" at bounding box center [711, 12] width 43 height 13
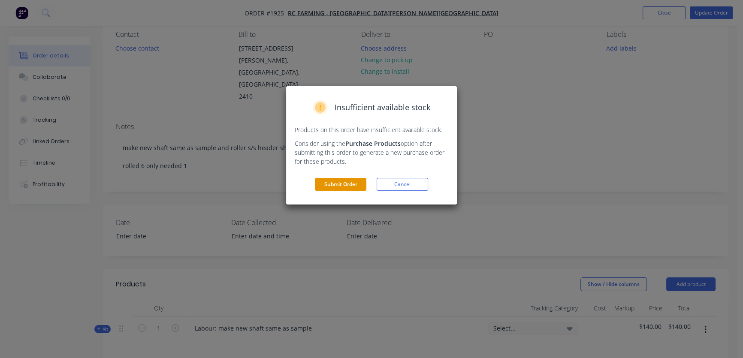
click at [333, 180] on button "Submit Order" at bounding box center [341, 184] width 52 height 13
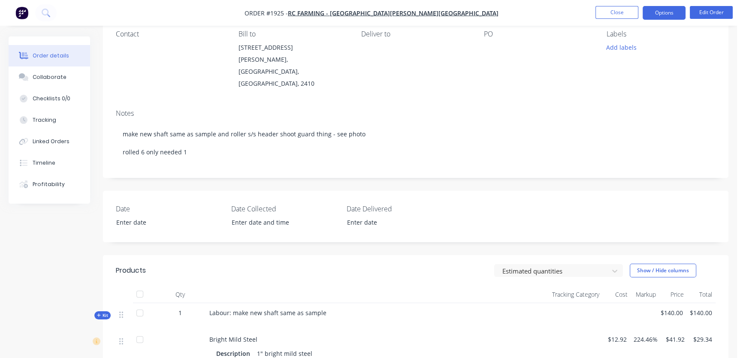
click at [659, 15] on button "Options" at bounding box center [664, 13] width 43 height 14
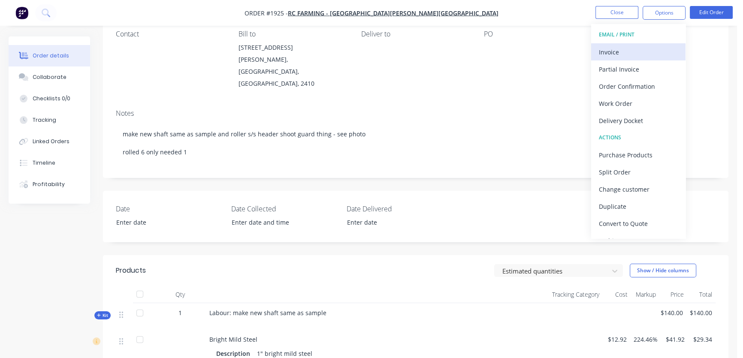
click at [625, 53] on div "Invoice" at bounding box center [638, 52] width 79 height 12
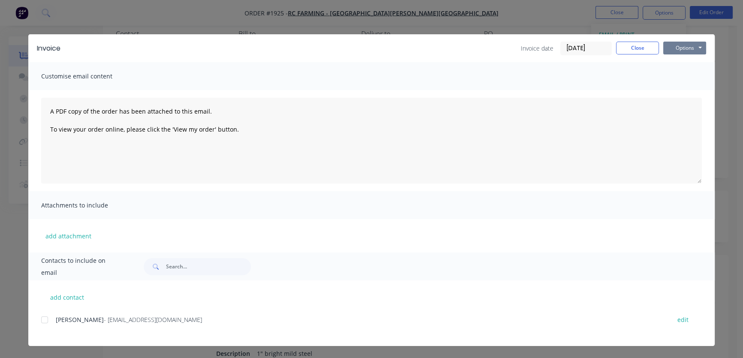
click at [676, 48] on button "Options" at bounding box center [685, 48] width 43 height 13
click at [687, 63] on button "Preview" at bounding box center [691, 63] width 55 height 14
click at [625, 44] on button "Close" at bounding box center [637, 48] width 43 height 13
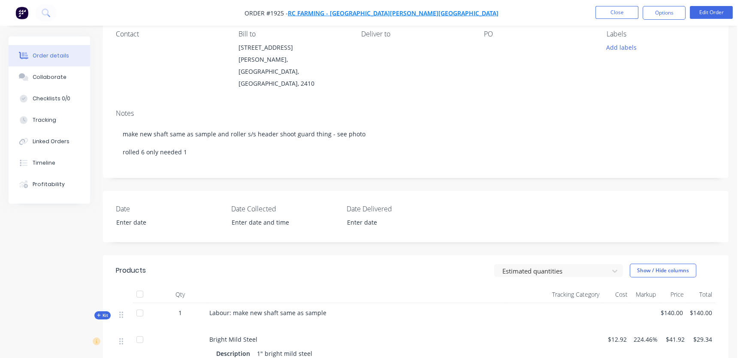
click at [386, 12] on span "RC Farming - [GEOGRAPHIC_DATA][PERSON_NAME][GEOGRAPHIC_DATA]" at bounding box center [393, 13] width 211 height 8
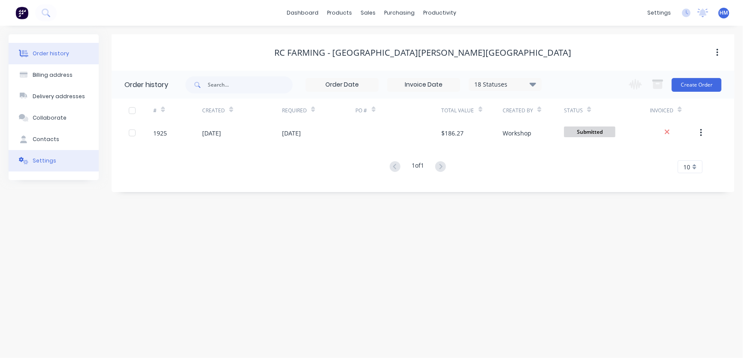
click at [47, 163] on div "Settings" at bounding box center [45, 161] width 24 height 8
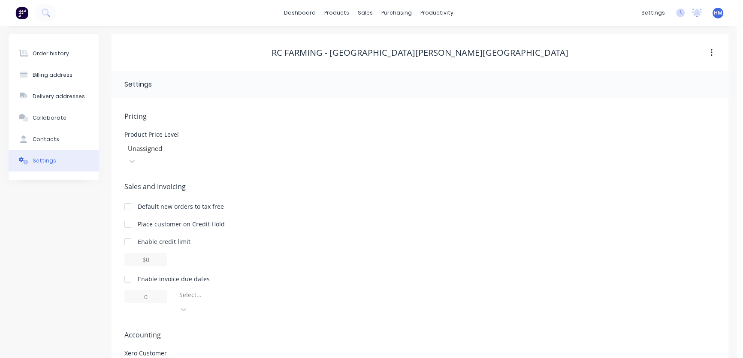
scroll to position [33, 0]
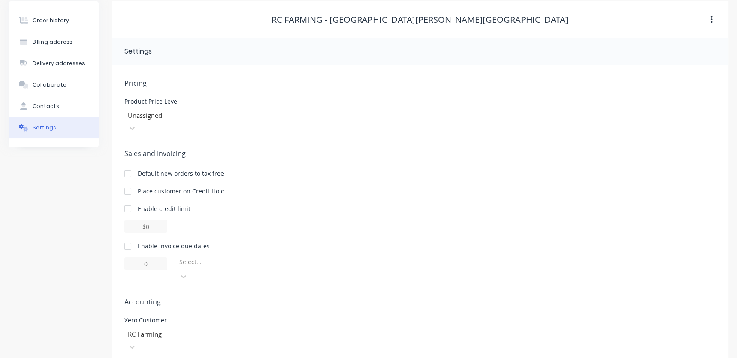
click at [129, 238] on div at bounding box center [127, 246] width 17 height 17
click at [152, 258] on input "1" at bounding box center [145, 264] width 43 height 13
type input "14"
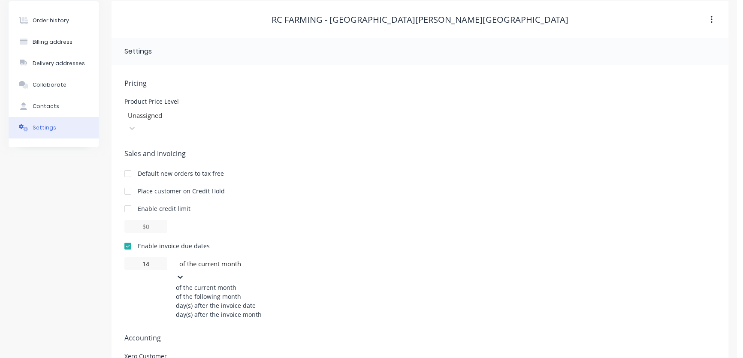
click at [224, 259] on div at bounding box center [241, 264] width 124 height 11
click at [242, 301] on div "day(s) after the invoice date" at bounding box center [240, 305] width 129 height 9
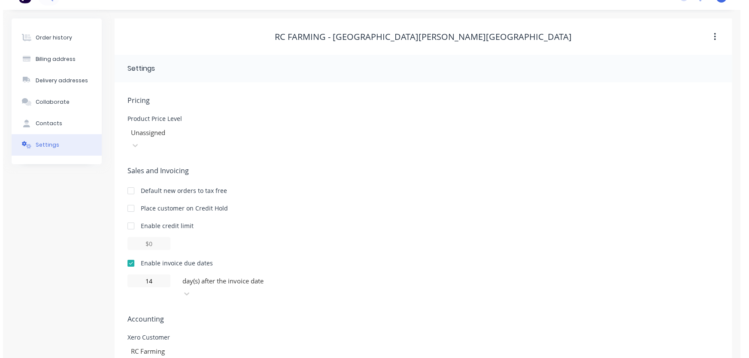
scroll to position [0, 0]
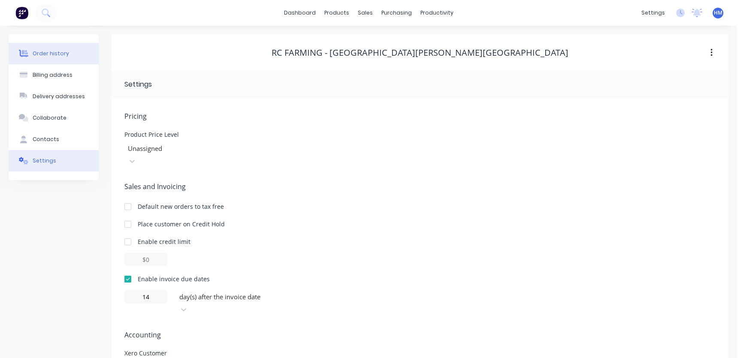
drag, startPoint x: 41, startPoint y: 53, endPoint x: 246, endPoint y: 21, distance: 207.2
click at [42, 53] on div "Order history" at bounding box center [51, 54] width 36 height 8
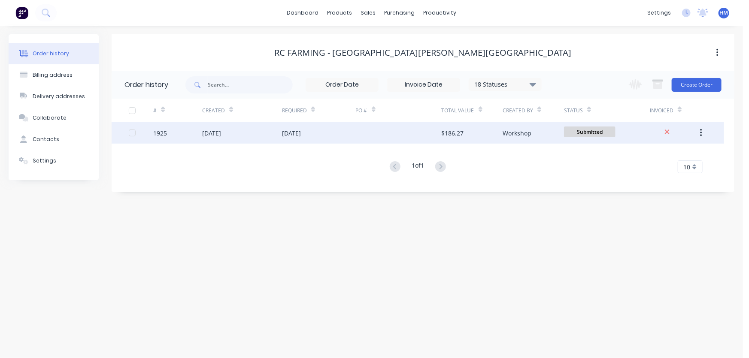
click at [191, 136] on div "1925" at bounding box center [177, 132] width 49 height 21
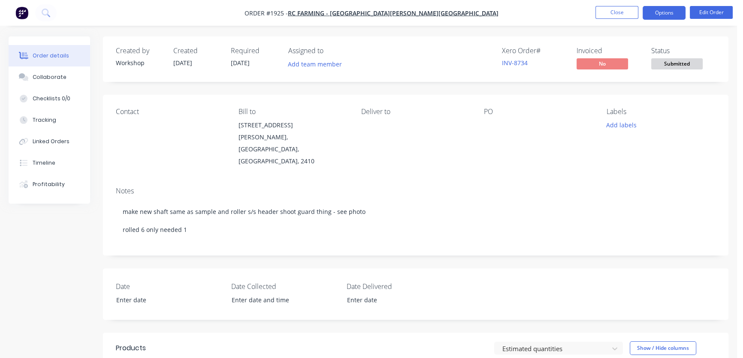
click at [670, 11] on button "Options" at bounding box center [664, 13] width 43 height 14
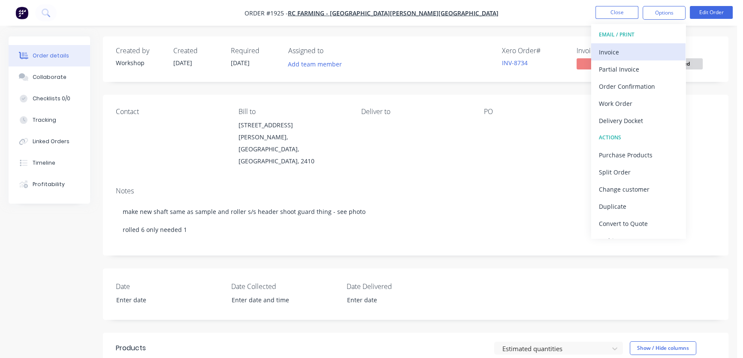
click at [631, 56] on div "Invoice" at bounding box center [638, 52] width 79 height 12
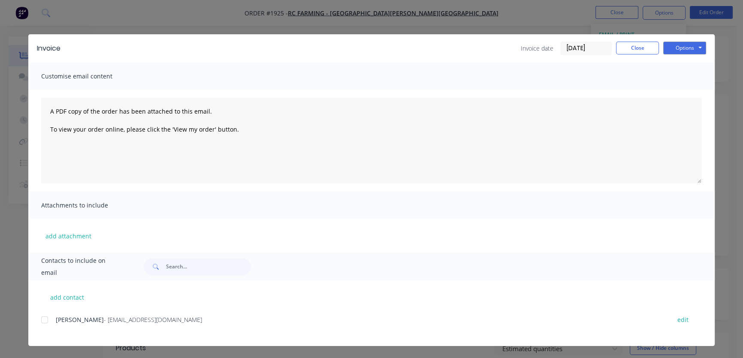
click at [46, 318] on div at bounding box center [44, 320] width 17 height 17
click at [684, 49] on button "Options" at bounding box center [685, 48] width 43 height 13
click at [678, 91] on button "Email" at bounding box center [691, 92] width 55 height 14
click at [636, 46] on button "Close" at bounding box center [637, 48] width 43 height 13
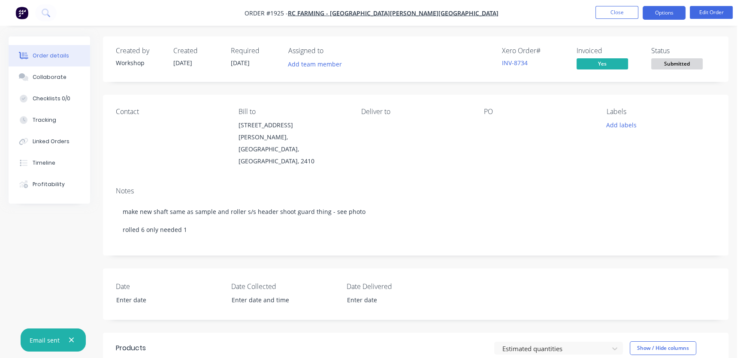
click at [658, 10] on button "Options" at bounding box center [664, 13] width 43 height 14
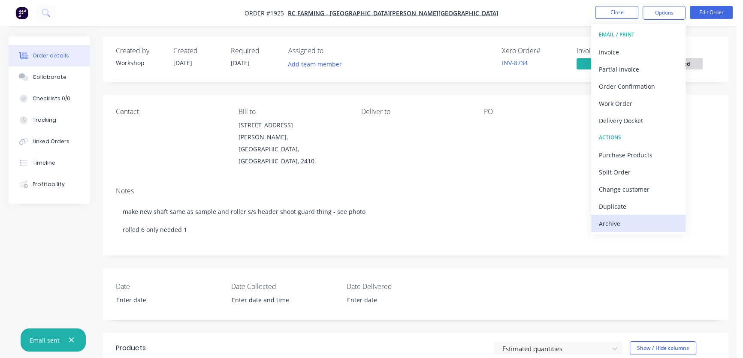
click at [622, 224] on div "Archive" at bounding box center [638, 224] width 79 height 12
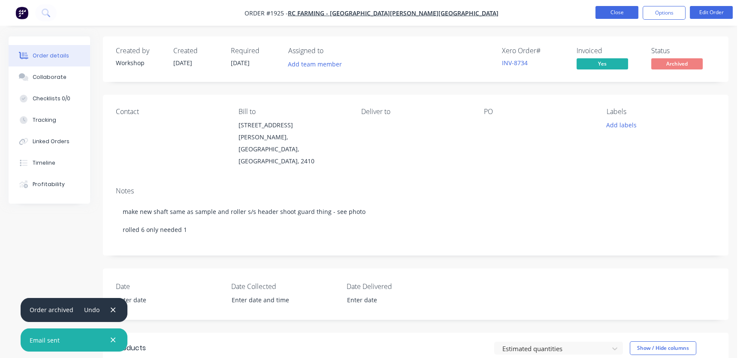
click at [613, 11] on button "Close" at bounding box center [617, 12] width 43 height 13
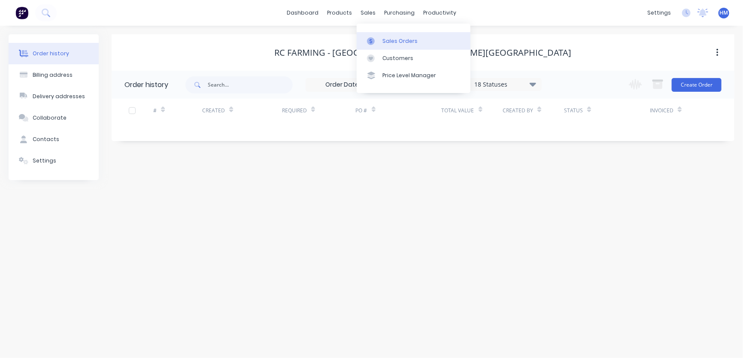
click at [380, 34] on link "Sales Orders" at bounding box center [414, 40] width 114 height 17
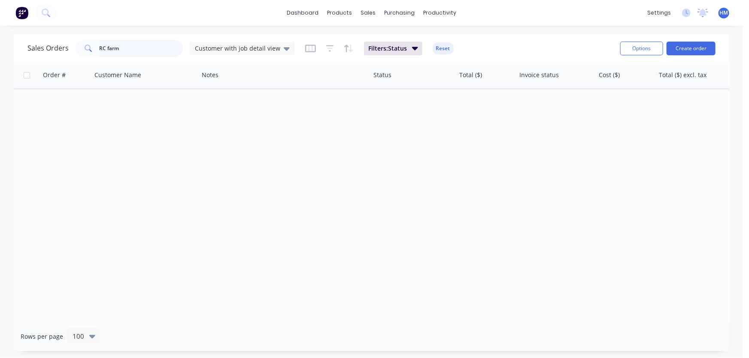
drag, startPoint x: 71, startPoint y: 49, endPoint x: 14, endPoint y: 49, distance: 57.5
click at [17, 49] on div "Sales Orders RC farm Customer with job detail view Filters: Status Reset Option…" at bounding box center [371, 48] width 715 height 28
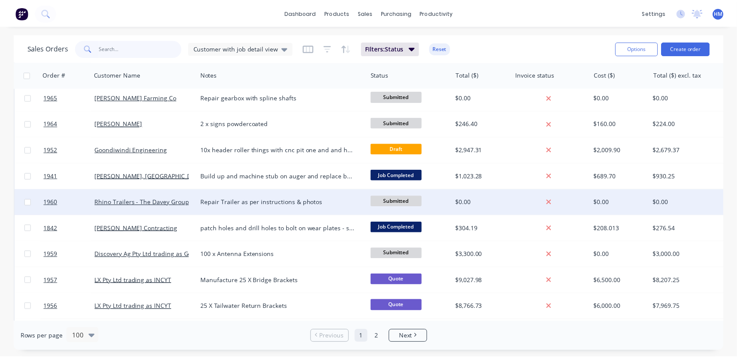
scroll to position [195, 0]
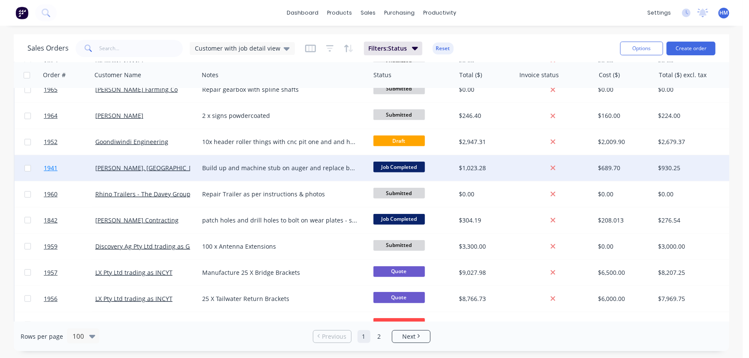
click at [83, 168] on link "1941" at bounding box center [70, 168] width 52 height 26
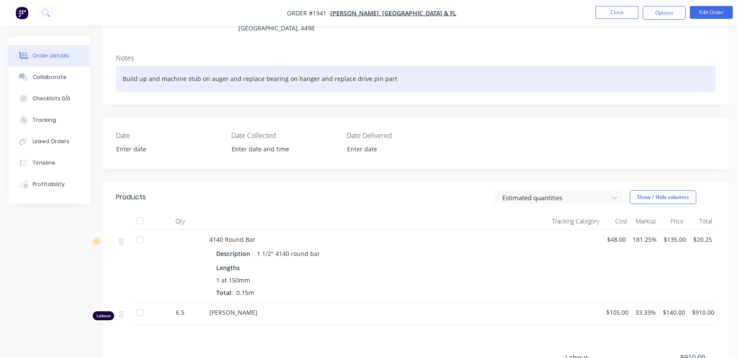
scroll to position [94, 0]
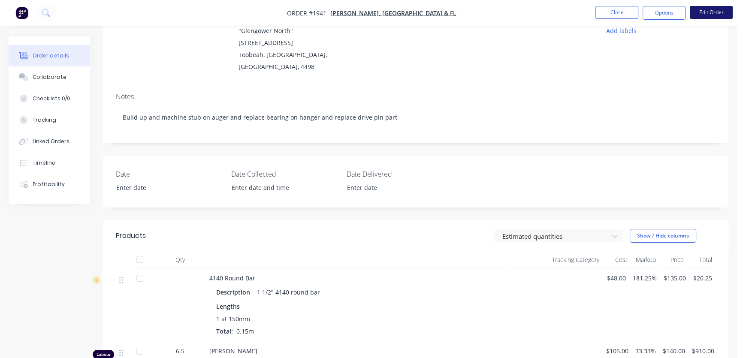
click at [714, 12] on button "Edit Order" at bounding box center [711, 12] width 43 height 13
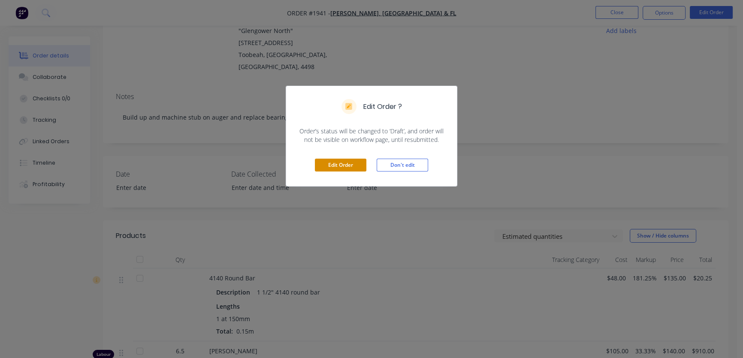
click at [340, 163] on button "Edit Order" at bounding box center [341, 165] width 52 height 13
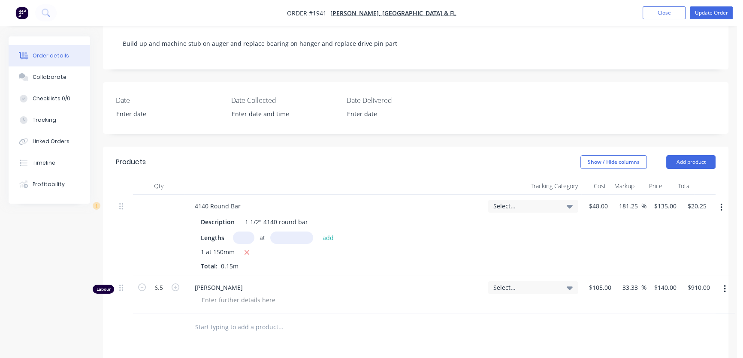
scroll to position [195, 0]
click at [670, 155] on button "Add product" at bounding box center [691, 162] width 49 height 14
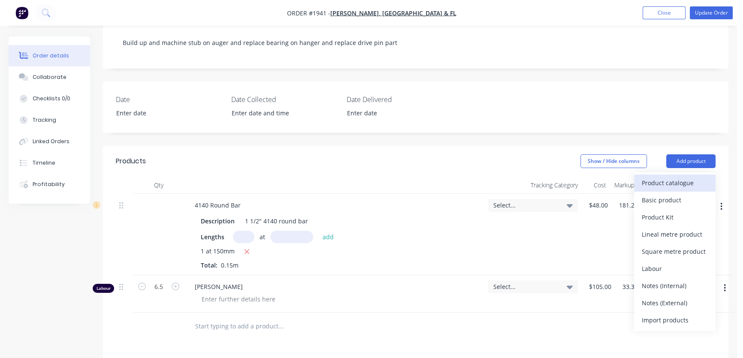
click at [676, 177] on div "Product catalogue" at bounding box center [675, 183] width 66 height 12
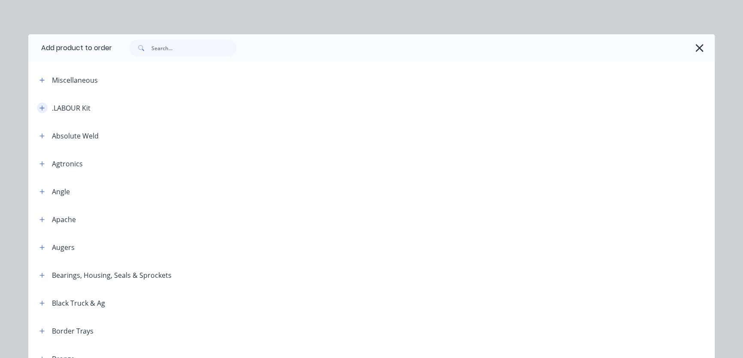
click at [39, 109] on icon "button" at bounding box center [41, 108] width 5 height 6
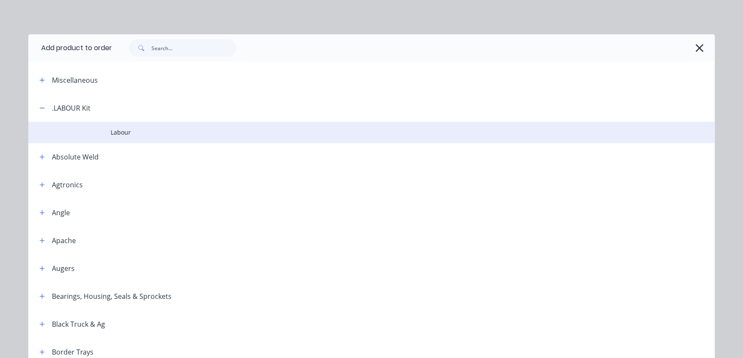
click at [107, 136] on td at bounding box center [69, 132] width 82 height 21
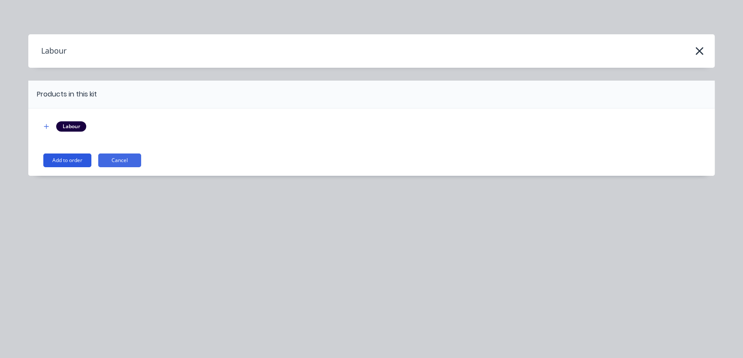
click at [64, 164] on button "Add to order" at bounding box center [67, 161] width 48 height 14
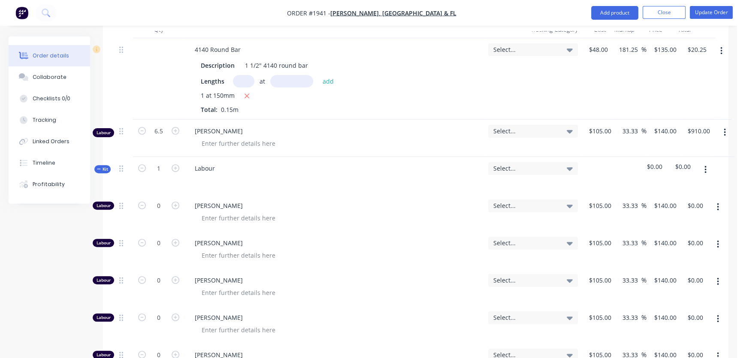
scroll to position [351, 0]
click at [159, 203] on input "0" at bounding box center [159, 205] width 22 height 13
type input "6.5"
type input "$910.00"
click at [76, 244] on div "Created by [PERSON_NAME] Created [DATE] Required [DATE] Assigned to Add team me…" at bounding box center [369, 202] width 720 height 1034
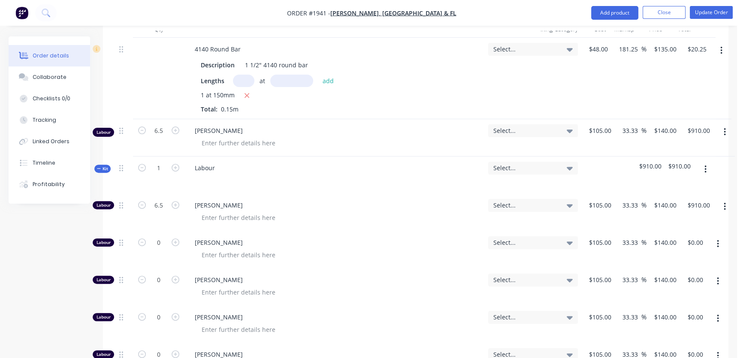
click at [101, 166] on span "Kit" at bounding box center [102, 169] width 11 height 6
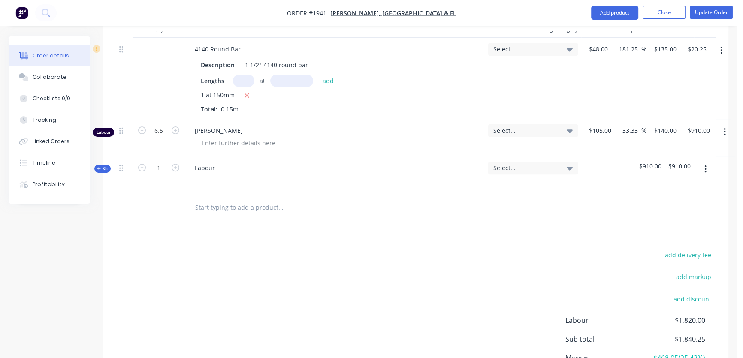
click at [723, 127] on button "button" at bounding box center [725, 131] width 20 height 15
click at [694, 200] on div "Delete" at bounding box center [694, 206] width 66 height 12
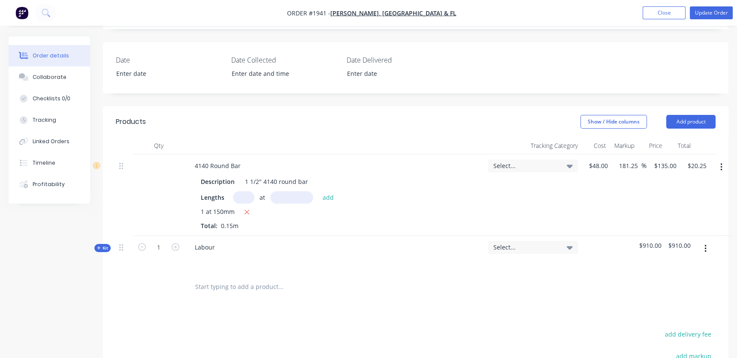
scroll to position [234, 0]
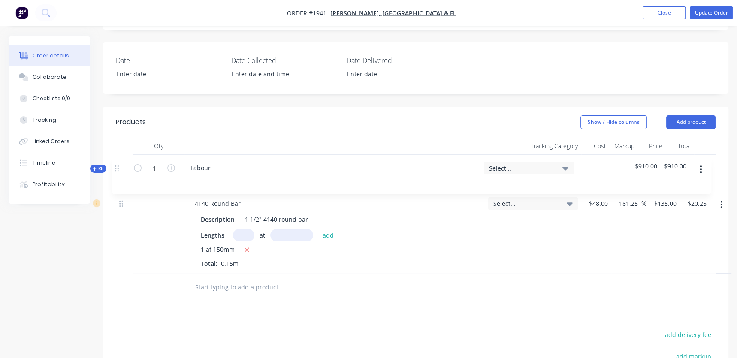
drag, startPoint x: 121, startPoint y: 240, endPoint x: 116, endPoint y: 160, distance: 80.4
click at [116, 160] on div "4140 Round Bar Description 1 1/2" 4140 round bar Lengths at add 1 at 150mm Tota…" at bounding box center [416, 214] width 600 height 119
click at [102, 164] on span "Kit" at bounding box center [102, 167] width 11 height 6
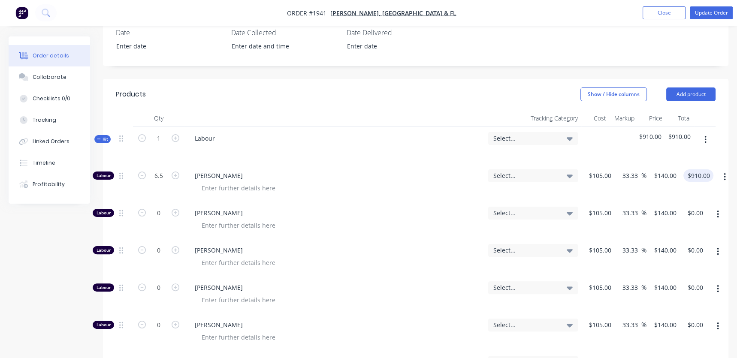
scroll to position [312, 0]
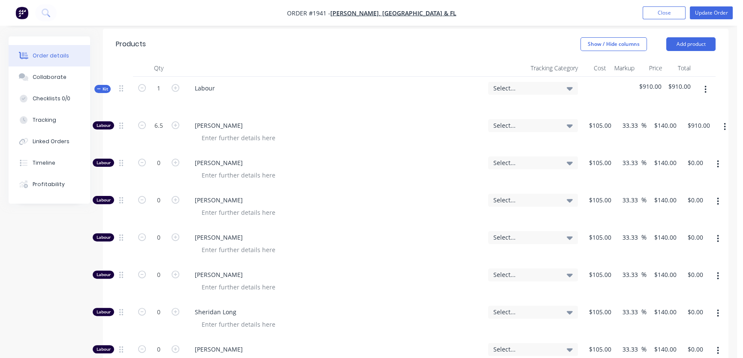
click at [726, 119] on button "button" at bounding box center [725, 126] width 20 height 15
click at [680, 143] on div "Duplicate" at bounding box center [694, 149] width 66 height 12
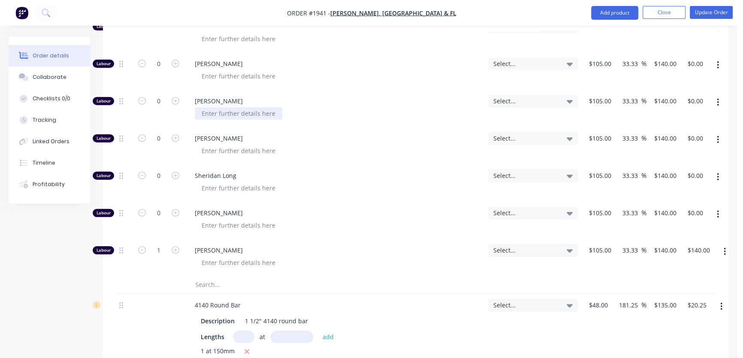
scroll to position [468, 0]
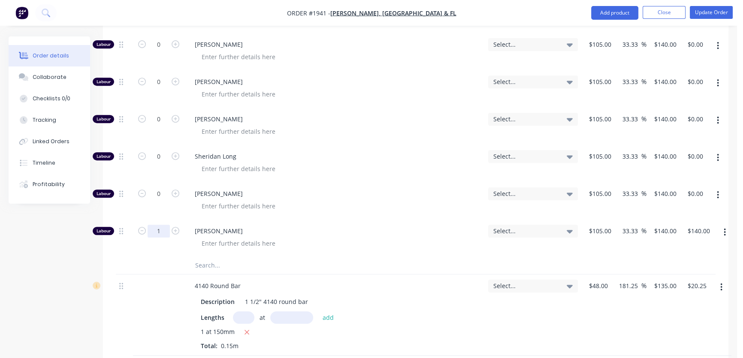
click at [168, 225] on input "1" at bounding box center [159, 231] width 22 height 13
type input "0.5"
type input "$70.00"
type input "105"
type input "$139.9965"
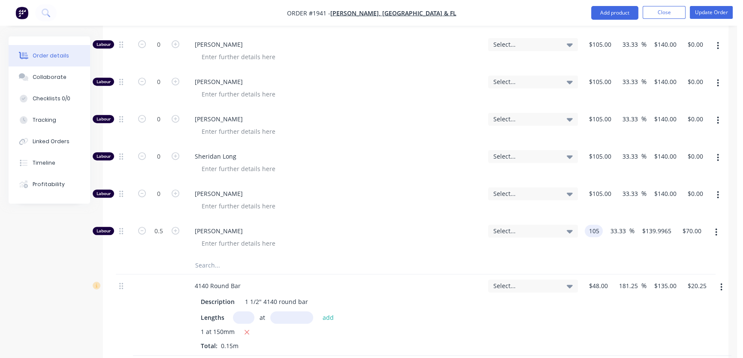
click at [603, 223] on div "Labour 0.5 [PERSON_NAME] Select... 105 105 33.33 33.33 % $139.9965 $139.9965 $7…" at bounding box center [416, 238] width 600 height 37
type input "$0.001"
type input "$0.0013"
type input "$0.00"
type input "140"
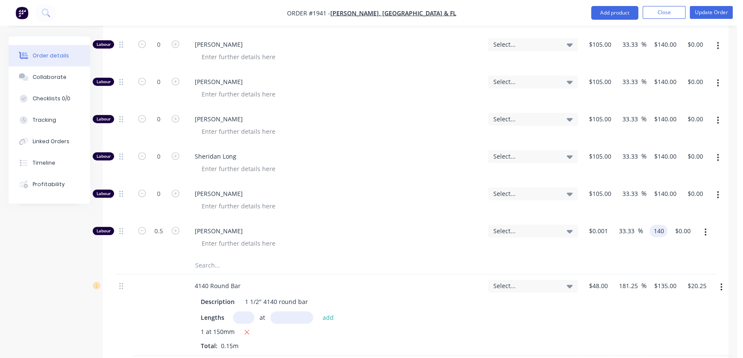
type input "13999900"
type input "$140.00"
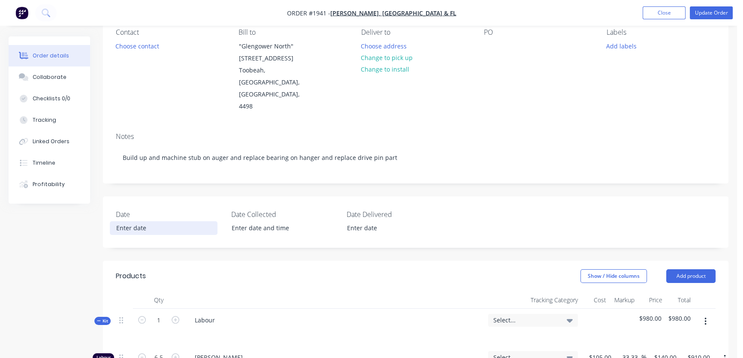
scroll to position [158, 0]
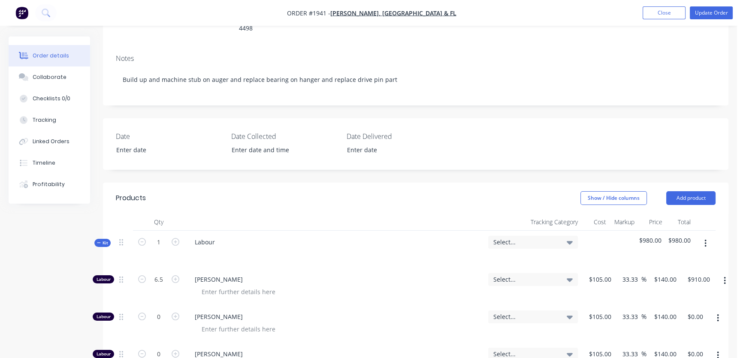
type input "$70.00"
click at [98, 241] on icon "button" at bounding box center [99, 243] width 4 height 4
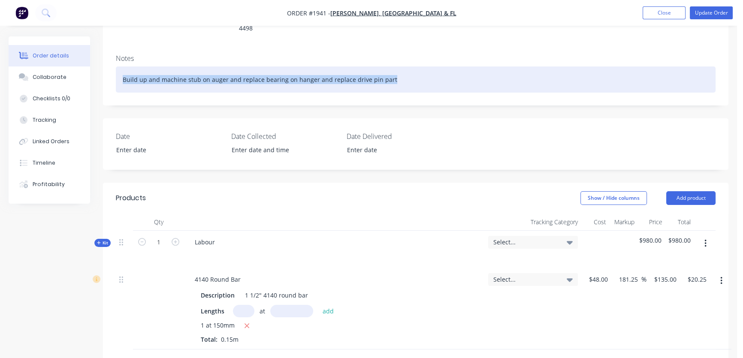
drag, startPoint x: 395, startPoint y: 57, endPoint x: 63, endPoint y: 55, distance: 331.8
click at [63, 55] on div "Order details Collaborate Checklists 0/0 Tracking Linked Orders Timeline Profit…" at bounding box center [368, 238] width 737 height 718
copy div "Build up and machine stub on auger and replace bearing on hanger and replace dr…"
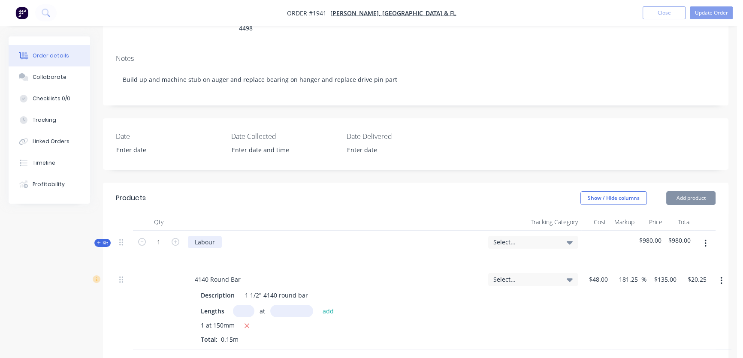
click at [219, 236] on div "Labour" at bounding box center [205, 242] width 34 height 12
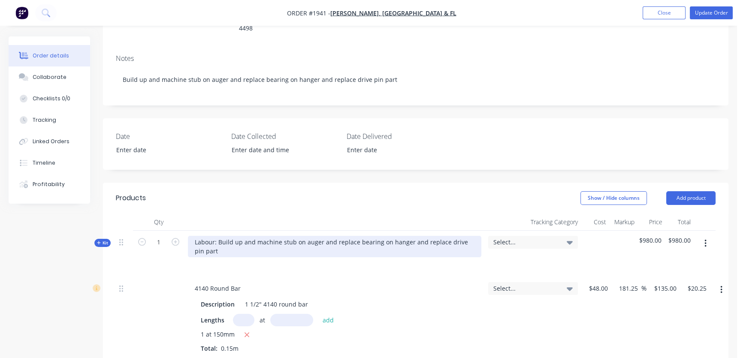
click at [375, 236] on div "Labour: Build up and machine stub on auger and replace bearing on hanger and re…" at bounding box center [335, 246] width 294 height 21
click at [377, 236] on div "Labour: Build up and machine stub on auger and replace bearing on hanger and re…" at bounding box center [335, 246] width 294 height 21
click at [252, 247] on div "Labour: Build up and machine stub on auger and replace bearing (supplied by you…" at bounding box center [335, 246] width 294 height 21
click at [261, 245] on div "Labour: Build up and machine stub on auger and replace bearing (supplied by you…" at bounding box center [335, 246] width 294 height 21
click at [263, 243] on div "Labour: Build up and machine stub on auger and replace bearing (supplied by you…" at bounding box center [335, 246] width 294 height 21
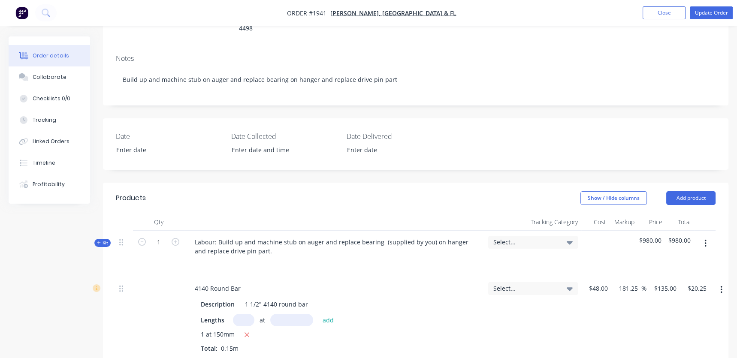
click at [285, 262] on div at bounding box center [335, 264] width 294 height 12
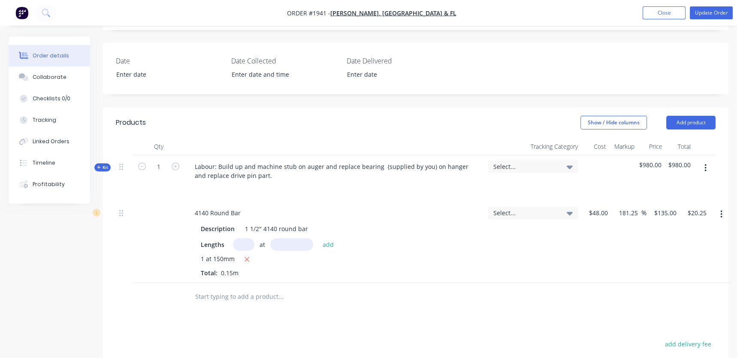
scroll to position [234, 0]
click at [97, 165] on icon "button" at bounding box center [99, 167] width 4 height 4
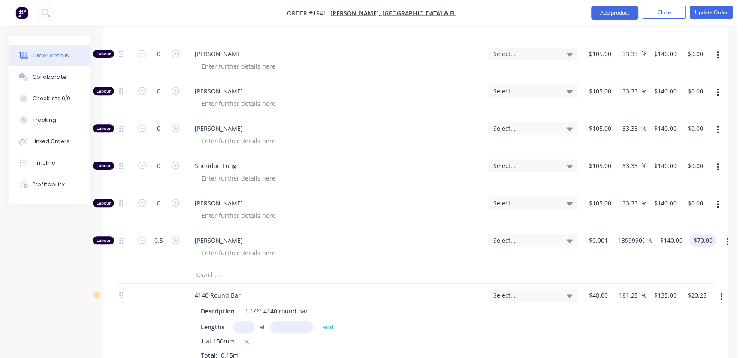
scroll to position [468, 0]
click at [730, 234] on button "button" at bounding box center [728, 241] width 20 height 15
drag, startPoint x: 696, startPoint y: 286, endPoint x: 667, endPoint y: 282, distance: 29.9
click at [695, 292] on div "Delete" at bounding box center [697, 298] width 66 height 12
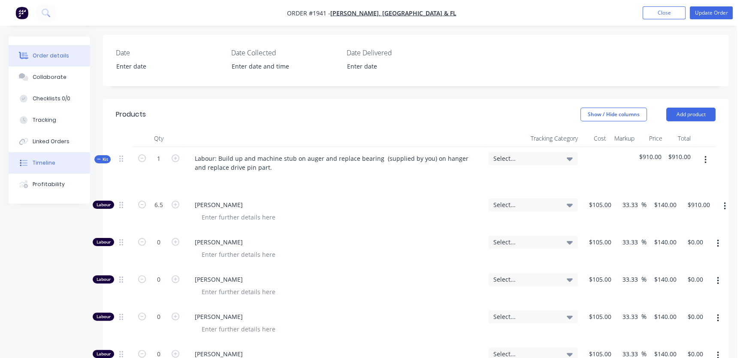
scroll to position [234, 0]
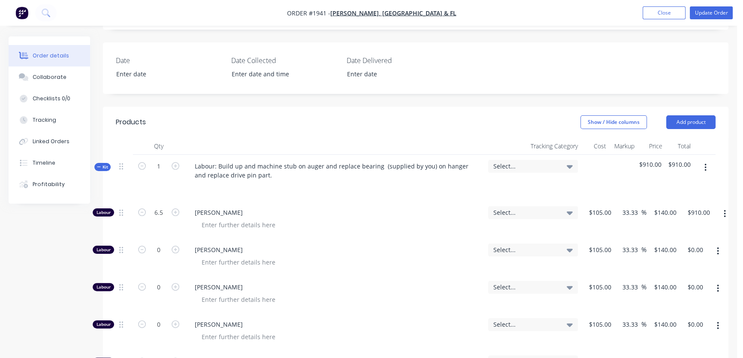
click at [94, 158] on div "Order details Collaborate Checklists 0/0 Tracking Linked Orders Timeline Profit…" at bounding box center [56, 119] width 94 height 167
click at [98, 164] on span "Kit" at bounding box center [102, 167] width 11 height 6
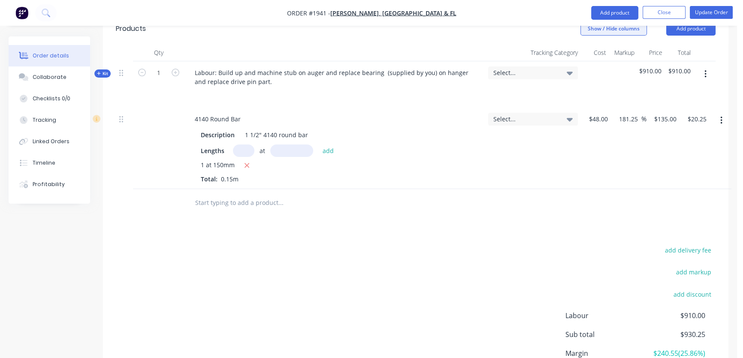
scroll to position [398, 0]
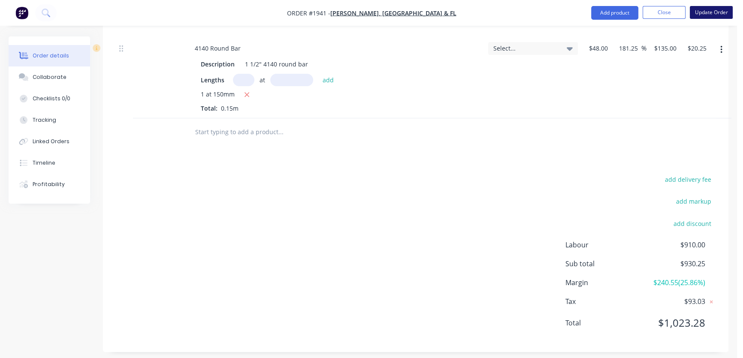
click at [706, 11] on button "Update Order" at bounding box center [711, 12] width 43 height 13
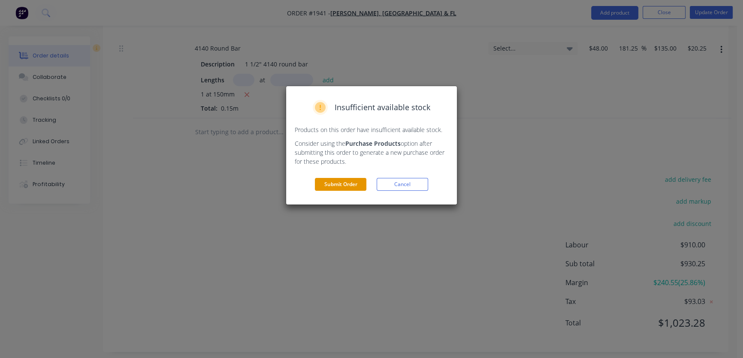
click at [346, 181] on button "Submit Order" at bounding box center [341, 184] width 52 height 13
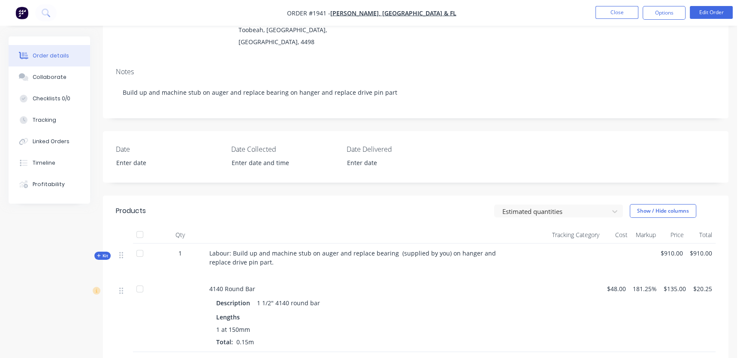
scroll to position [117, 0]
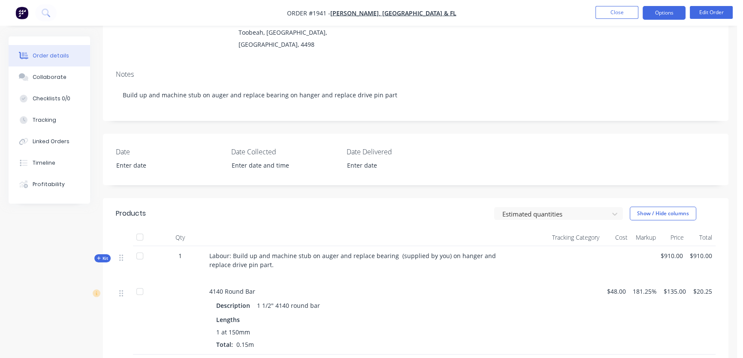
click at [651, 14] on button "Options" at bounding box center [664, 13] width 43 height 14
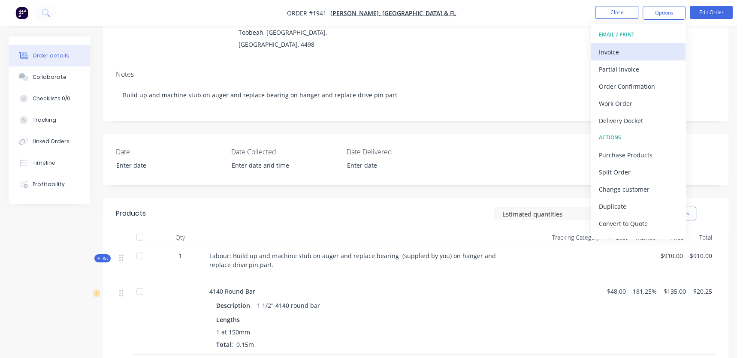
click at [644, 51] on div "Invoice" at bounding box center [638, 52] width 79 height 12
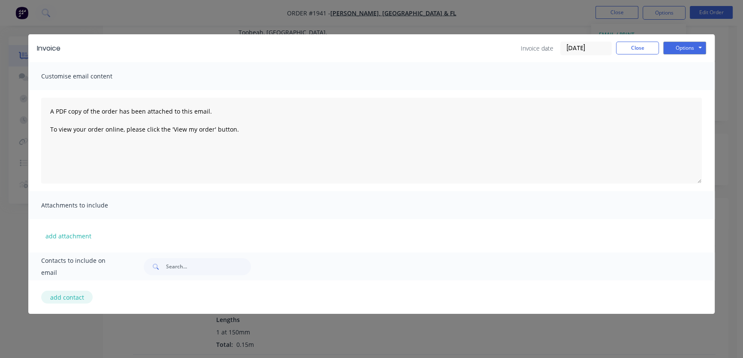
click at [69, 295] on button "add contact" at bounding box center [67, 297] width 52 height 13
select select "AU"
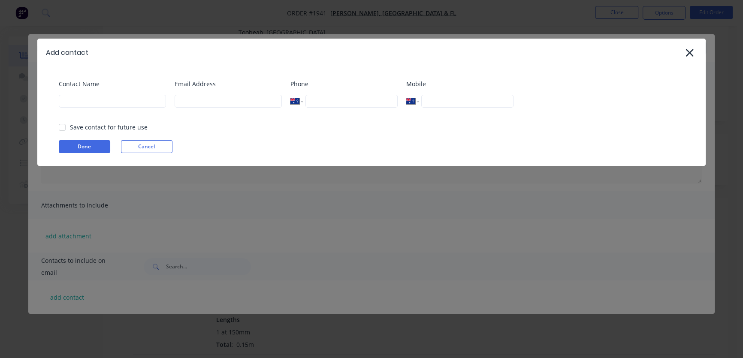
click at [61, 127] on div at bounding box center [62, 127] width 17 height 17
drag, startPoint x: 72, startPoint y: 102, endPoint x: 64, endPoint y: 102, distance: 7.7
click at [72, 102] on input at bounding box center [112, 101] width 107 height 13
click at [82, 105] on div "Contact Name" at bounding box center [112, 96] width 107 height 35
click at [82, 103] on input at bounding box center [112, 101] width 107 height 13
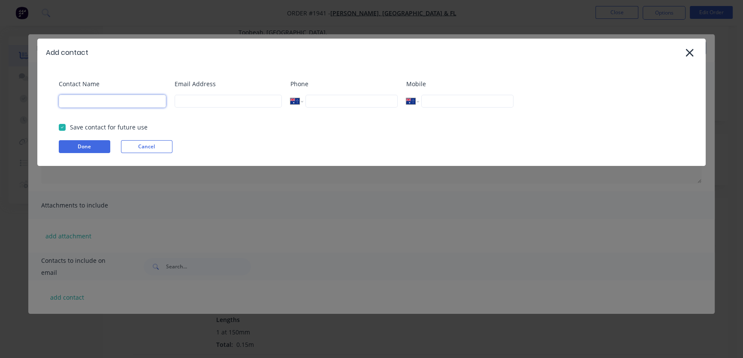
paste input "[PERSON_NAME], [GEOGRAPHIC_DATA] & FL"
type input "[PERSON_NAME], [GEOGRAPHIC_DATA] & FL"
click at [223, 100] on input at bounding box center [228, 101] width 107 height 13
paste input "[EMAIL_ADDRESS][DOMAIN_NAME]"
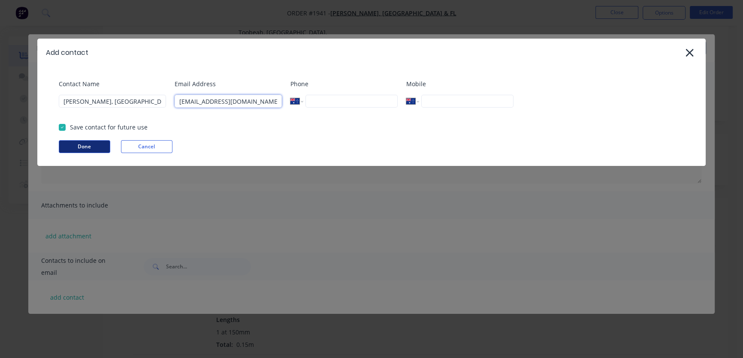
type input "[EMAIL_ADDRESS][DOMAIN_NAME]"
click at [84, 141] on button "Done" at bounding box center [85, 146] width 52 height 13
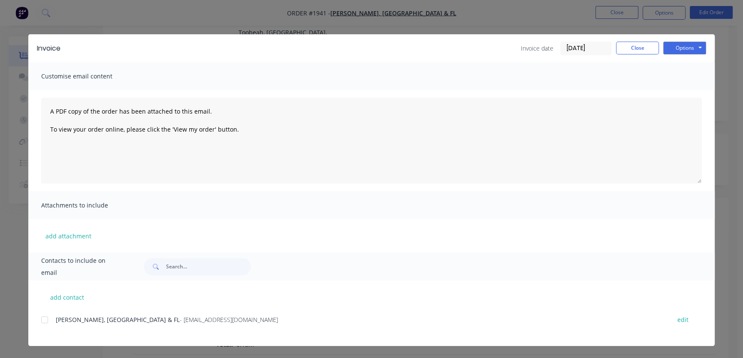
click at [44, 319] on div at bounding box center [44, 320] width 17 height 17
click at [689, 48] on button "Options" at bounding box center [685, 48] width 43 height 13
click at [688, 91] on button "Email" at bounding box center [691, 92] width 55 height 14
click at [627, 51] on button "Close" at bounding box center [637, 48] width 43 height 13
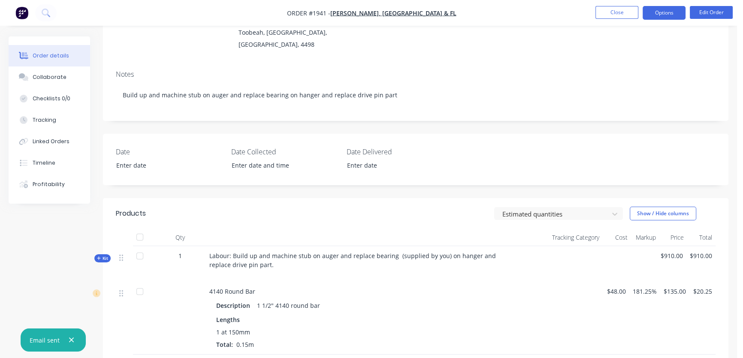
click at [661, 19] on button "Options" at bounding box center [664, 13] width 43 height 14
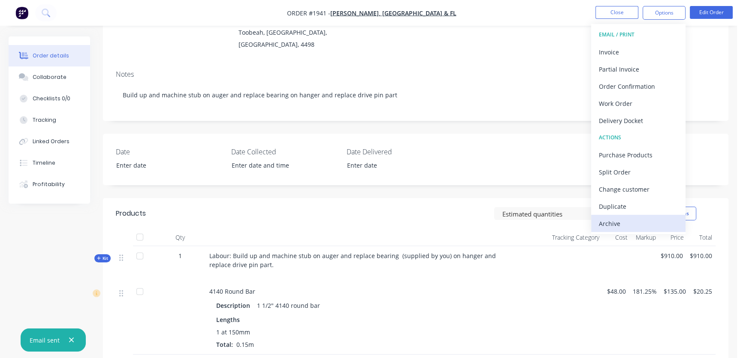
click at [646, 218] on div "Archive" at bounding box center [638, 224] width 79 height 12
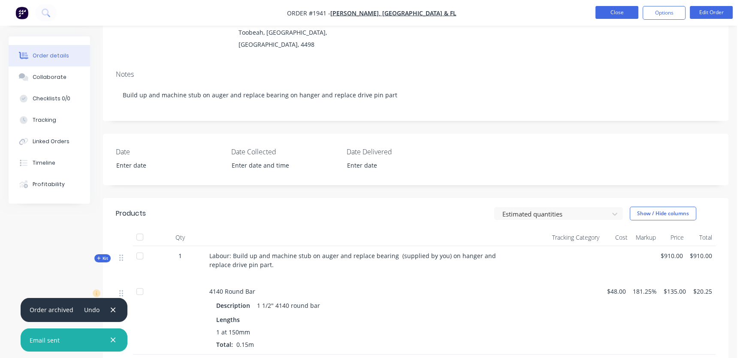
click at [614, 14] on button "Close" at bounding box center [617, 12] width 43 height 13
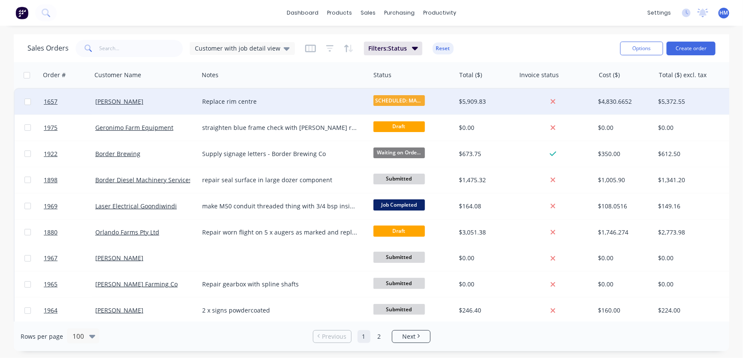
click at [149, 100] on div "[PERSON_NAME]" at bounding box center [142, 101] width 95 height 9
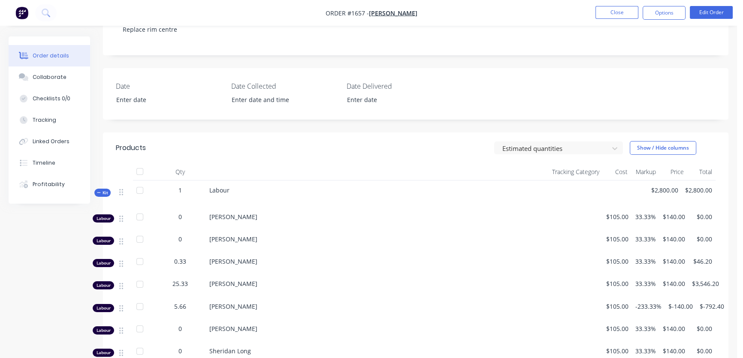
scroll to position [195, 0]
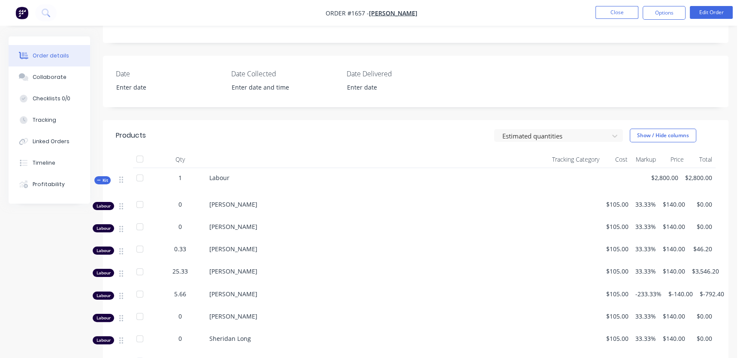
click at [98, 180] on icon "button" at bounding box center [98, 180] width 3 height 0
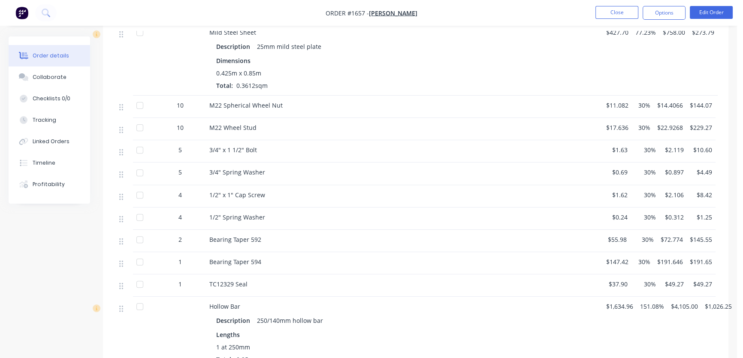
scroll to position [351, 0]
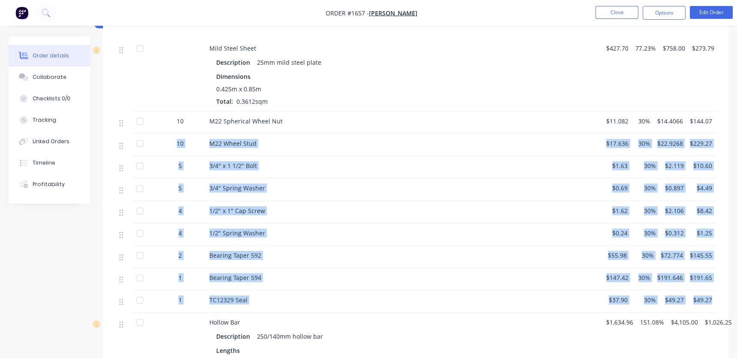
drag, startPoint x: 118, startPoint y: 314, endPoint x: 128, endPoint y: 139, distance: 175.0
click at [128, 139] on div "Kit 1 Labour $2,800.00 $2,800.00 Mild Steel Sheet Description 25mm mild steel p…" at bounding box center [416, 210] width 600 height 396
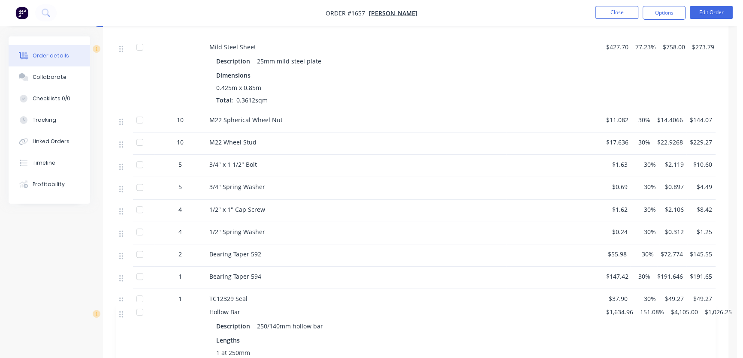
scroll to position [354, 0]
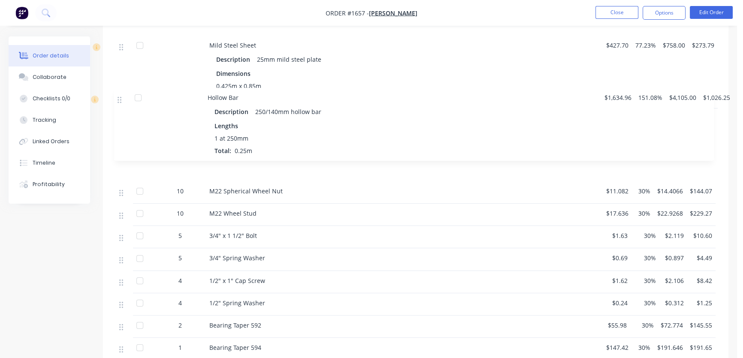
drag, startPoint x: 120, startPoint y: 315, endPoint x: 118, endPoint y: 97, distance: 218.5
click at [118, 97] on div "Kit 1 Labour $2,800.00 $2,800.00 Mild Steel Sheet Description 25mm mild steel p…" at bounding box center [416, 207] width 600 height 396
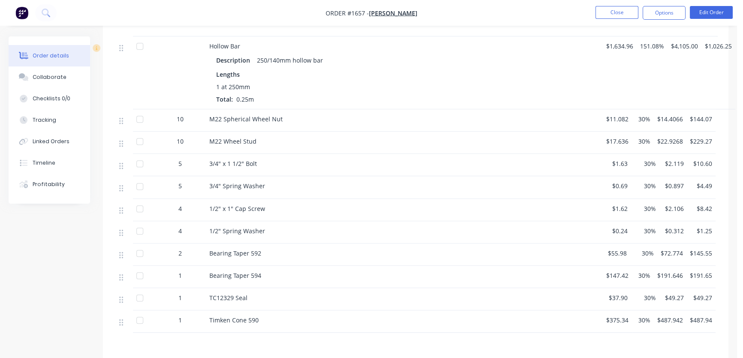
scroll to position [309, 0]
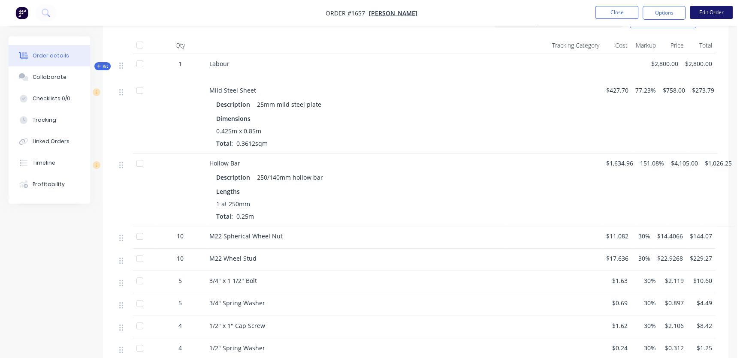
click at [708, 9] on button "Edit Order" at bounding box center [711, 12] width 43 height 13
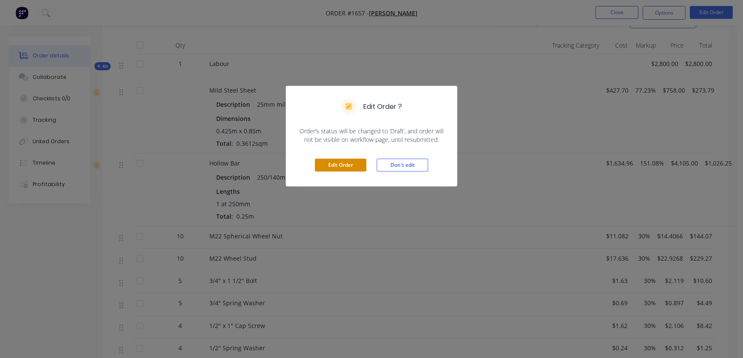
click at [335, 164] on button "Edit Order" at bounding box center [341, 165] width 52 height 13
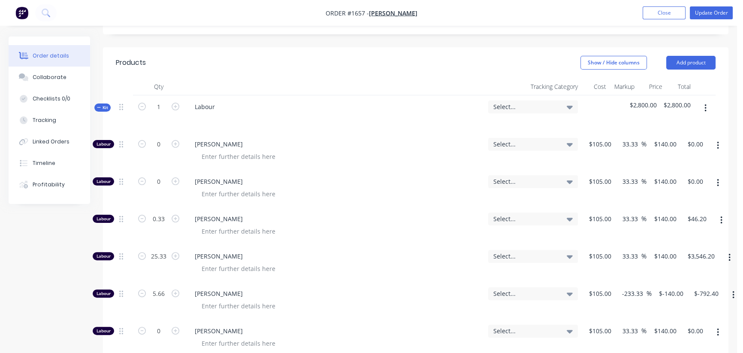
scroll to position [234, 0]
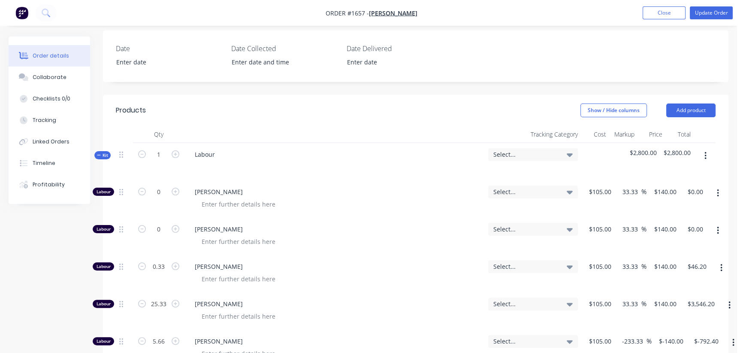
click at [97, 153] on icon "button" at bounding box center [99, 155] width 4 height 4
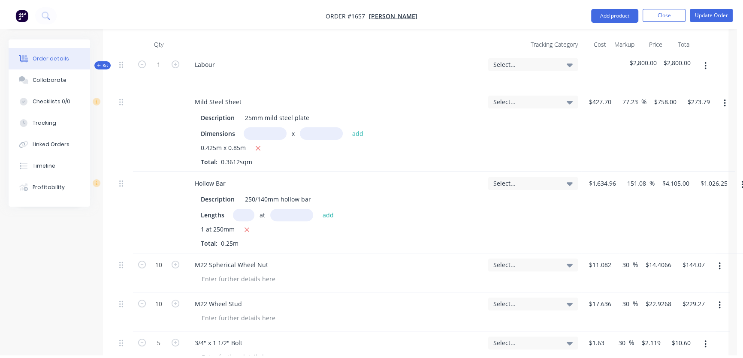
scroll to position [351, 0]
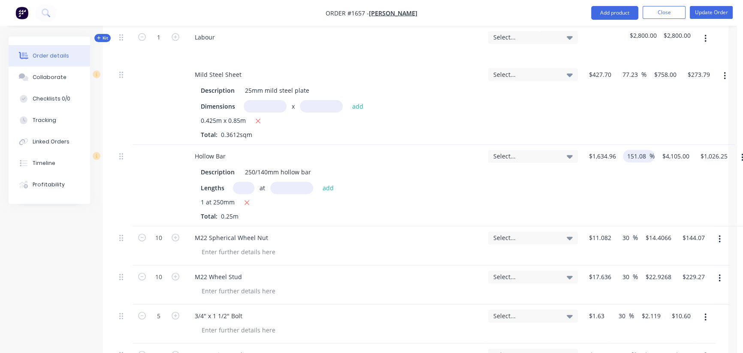
click at [634, 150] on input "151.08" at bounding box center [638, 156] width 23 height 12
drag, startPoint x: 645, startPoint y: 129, endPoint x: 605, endPoint y: 130, distance: 40.0
click at [605, 145] on div "Hollow Bar Description 250/140mm hollow bar Lengths at add 1 at 250mm Total: 0.…" at bounding box center [416, 186] width 600 height 82
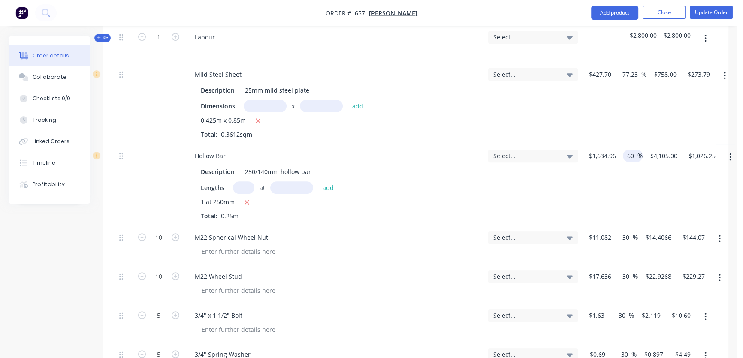
type input "60"
type input "$2,615.936"
type input "$653.98"
click at [640, 170] on div "60 60 %" at bounding box center [631, 186] width 23 height 82
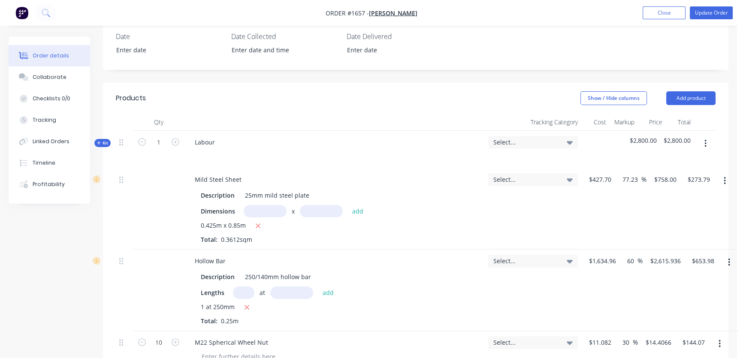
scroll to position [245, 0]
click at [634, 256] on input "60" at bounding box center [632, 262] width 11 height 12
drag, startPoint x: 635, startPoint y: 236, endPoint x: 623, endPoint y: 234, distance: 12.1
click at [623, 256] on div "60 60 %" at bounding box center [633, 262] width 20 height 12
click at [139, 211] on div at bounding box center [159, 210] width 52 height 82
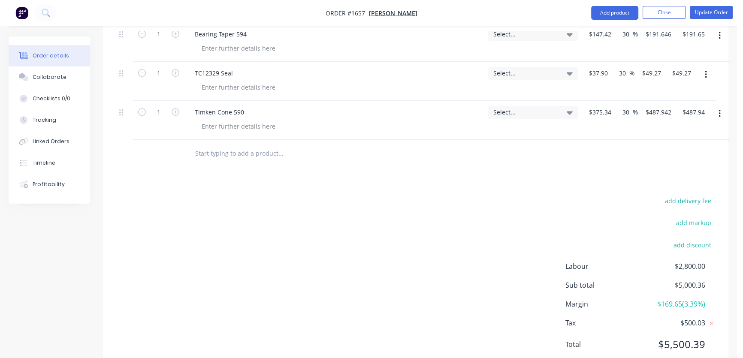
scroll to position [830, 0]
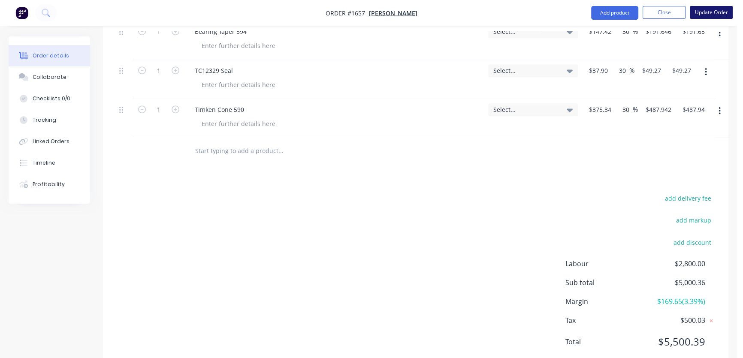
click at [712, 15] on button "Update Order" at bounding box center [711, 12] width 43 height 13
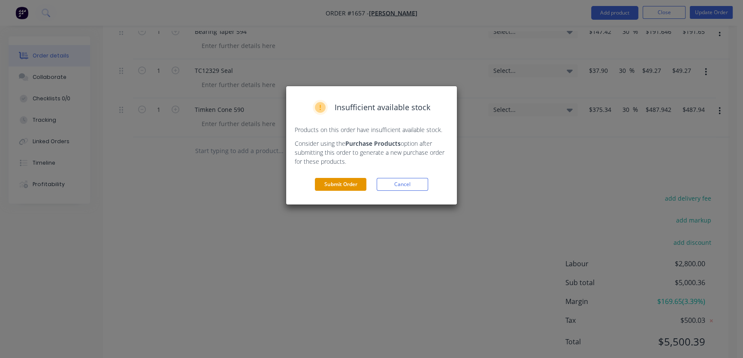
click at [346, 186] on button "Submit Order" at bounding box center [341, 184] width 52 height 13
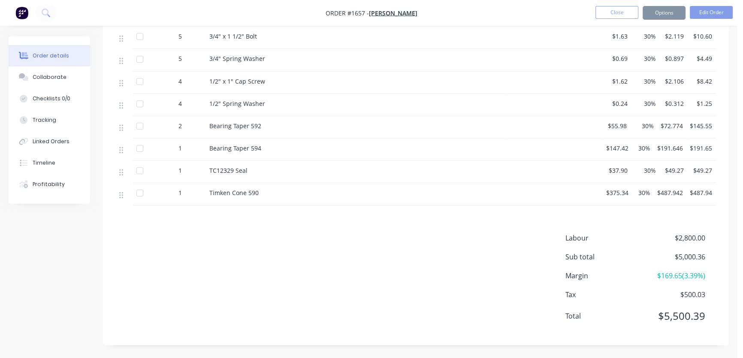
scroll to position [543, 0]
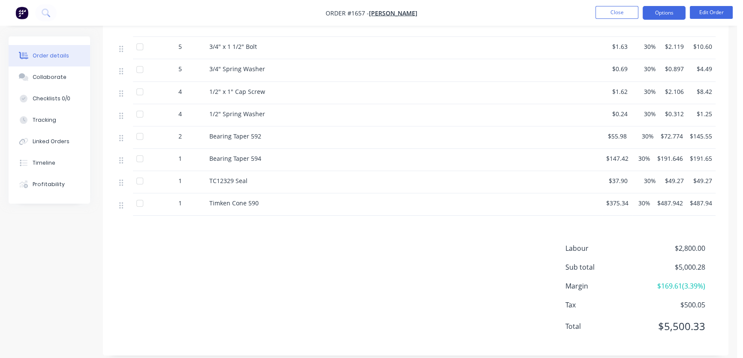
click at [657, 15] on button "Options" at bounding box center [664, 13] width 43 height 14
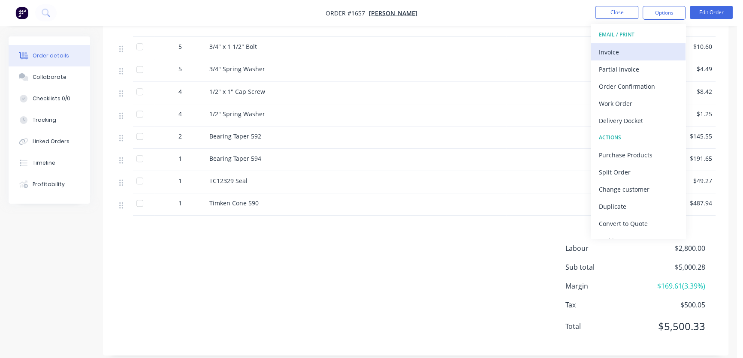
click at [609, 56] on div "Invoice" at bounding box center [638, 52] width 79 height 12
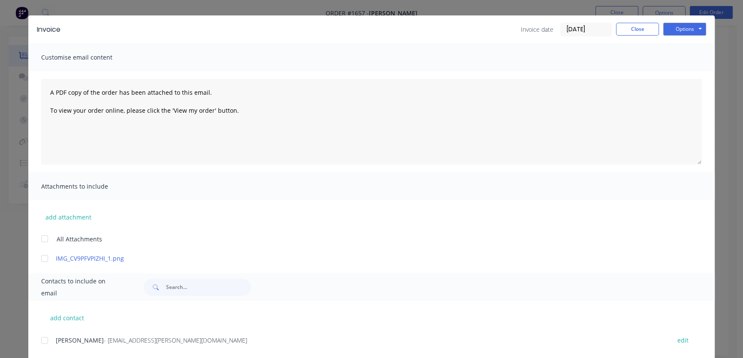
scroll to position [0, 0]
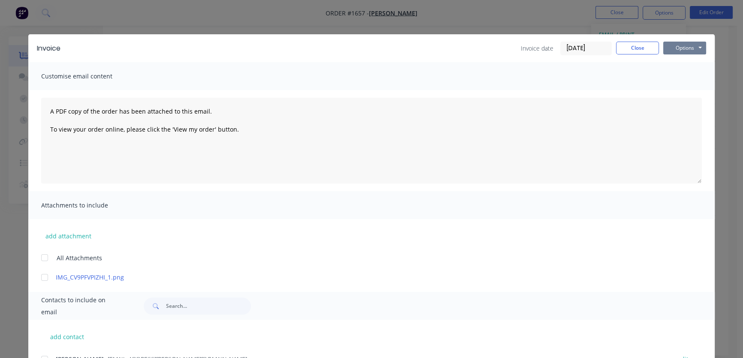
click at [678, 49] on button "Options" at bounding box center [685, 48] width 43 height 13
click at [685, 63] on button "Preview" at bounding box center [691, 63] width 55 height 14
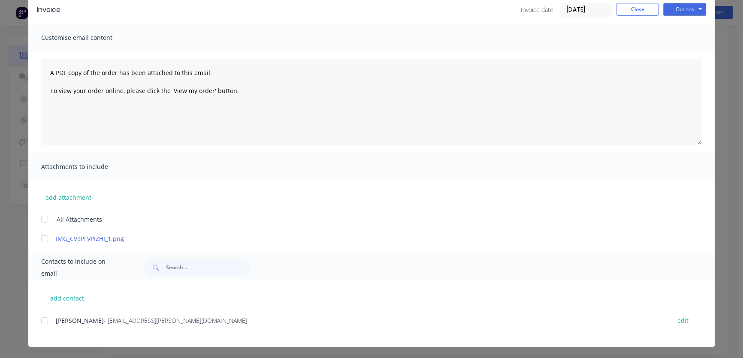
scroll to position [39, 0]
drag, startPoint x: 40, startPoint y: 317, endPoint x: 305, endPoint y: 285, distance: 266.8
click at [40, 317] on div at bounding box center [44, 320] width 17 height 17
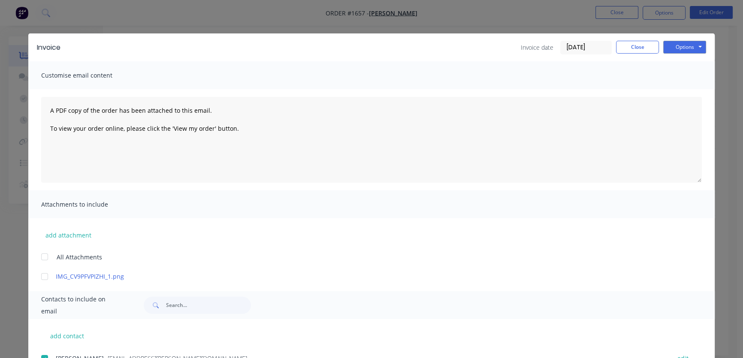
scroll to position [0, 0]
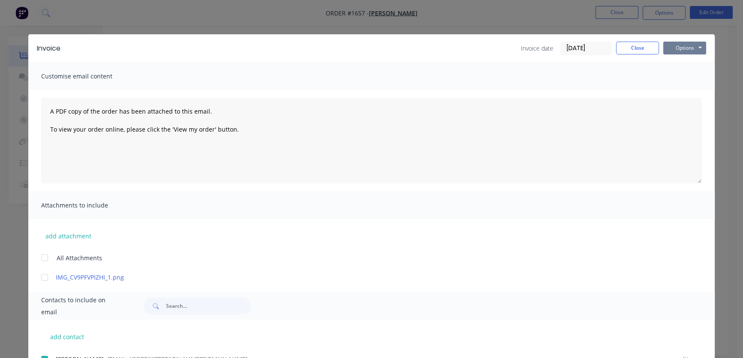
click at [677, 48] on button "Options" at bounding box center [685, 48] width 43 height 13
click at [687, 92] on button "Email" at bounding box center [691, 92] width 55 height 14
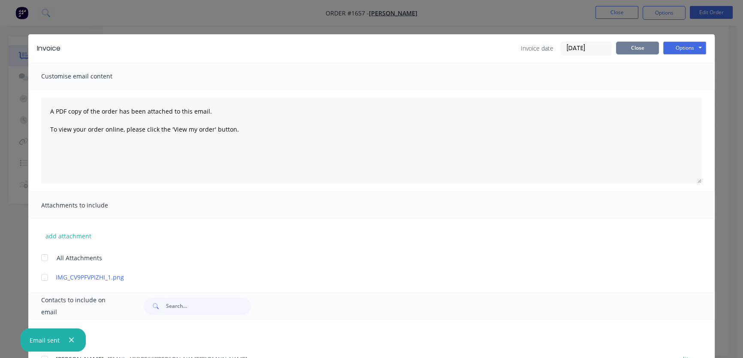
drag, startPoint x: 632, startPoint y: 48, endPoint x: 655, endPoint y: 28, distance: 30.1
click at [633, 48] on button "Close" at bounding box center [637, 48] width 43 height 13
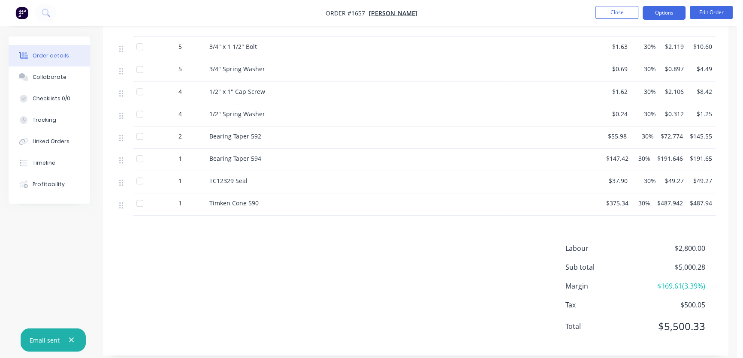
click at [660, 9] on button "Options" at bounding box center [664, 13] width 43 height 14
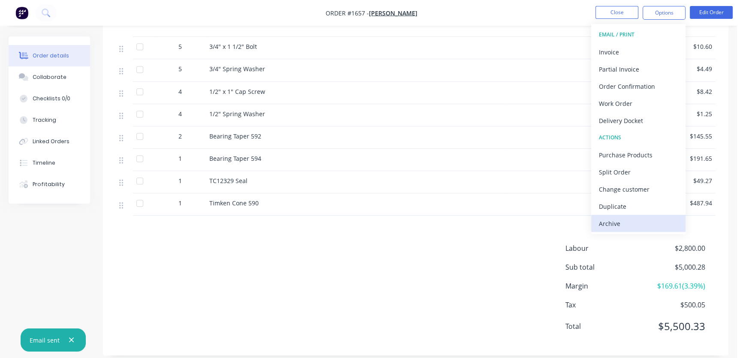
click at [633, 223] on div "Archive" at bounding box center [638, 224] width 79 height 12
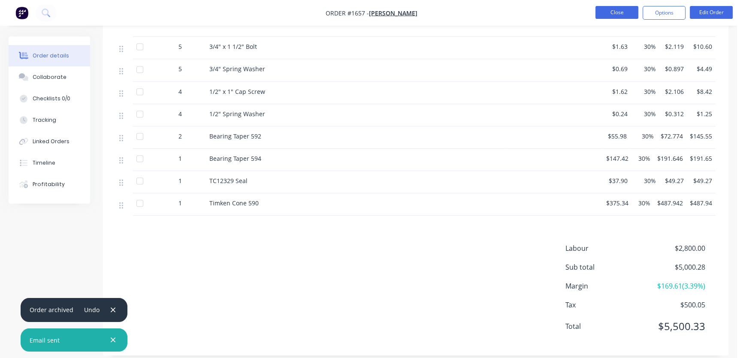
click at [613, 12] on button "Close" at bounding box center [617, 12] width 43 height 13
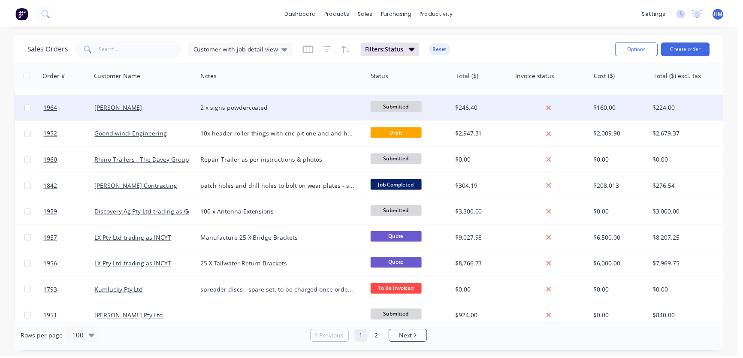
scroll to position [195, 0]
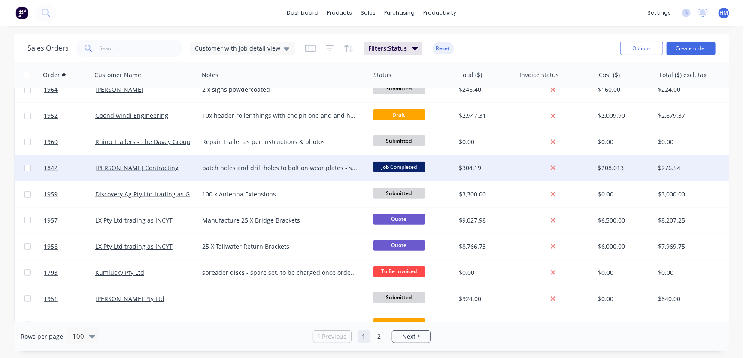
click at [181, 167] on div "[PERSON_NAME] Contracting" at bounding box center [142, 168] width 95 height 9
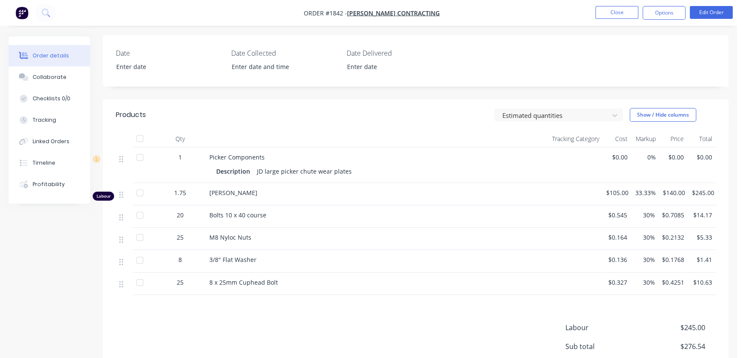
scroll to position [78, 0]
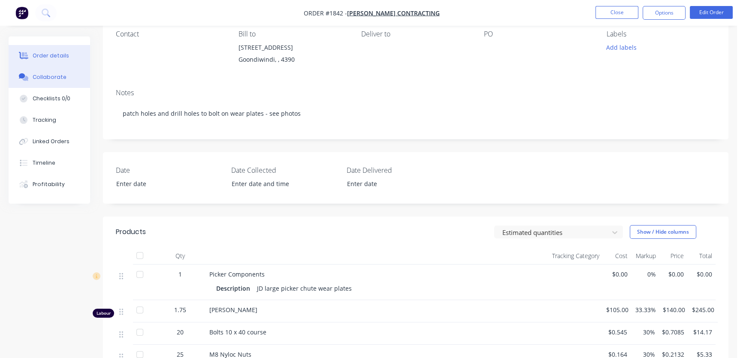
click at [60, 78] on div "Collaborate" at bounding box center [50, 77] width 34 height 8
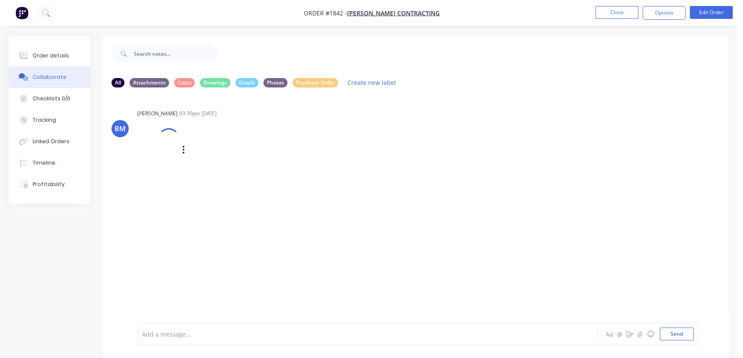
click at [170, 132] on div at bounding box center [169, 139] width 25 height 25
click at [162, 140] on div at bounding box center [169, 139] width 29 height 29
click at [55, 50] on button "Order details" at bounding box center [50, 55] width 82 height 21
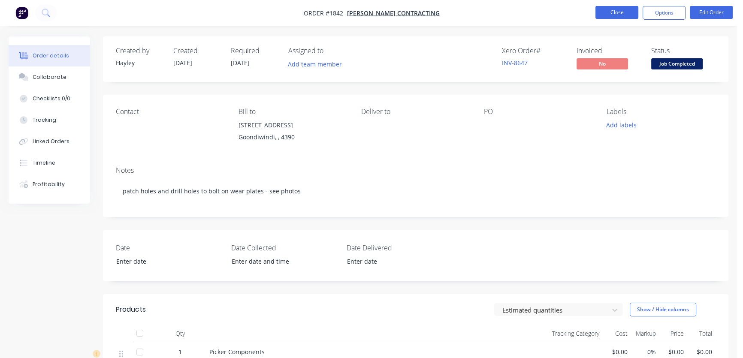
click at [618, 12] on button "Close" at bounding box center [617, 12] width 43 height 13
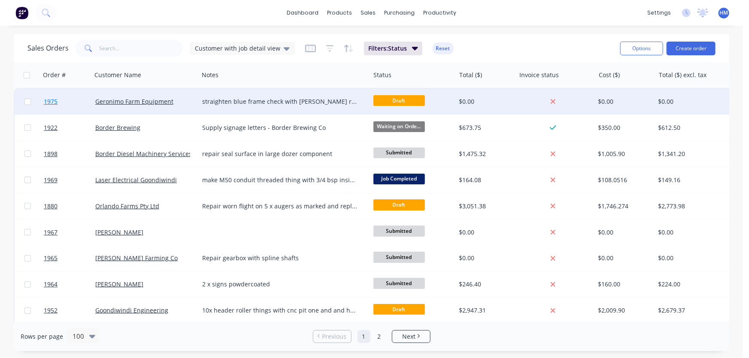
click at [70, 100] on link "1975" at bounding box center [70, 102] width 52 height 26
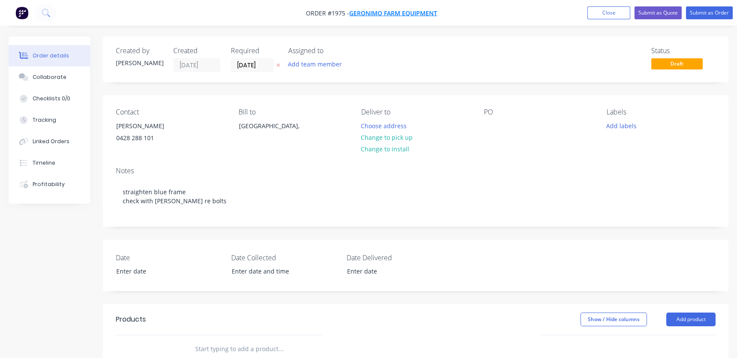
click at [378, 9] on span "Geronimo Farm Equipment" at bounding box center [393, 13] width 88 height 8
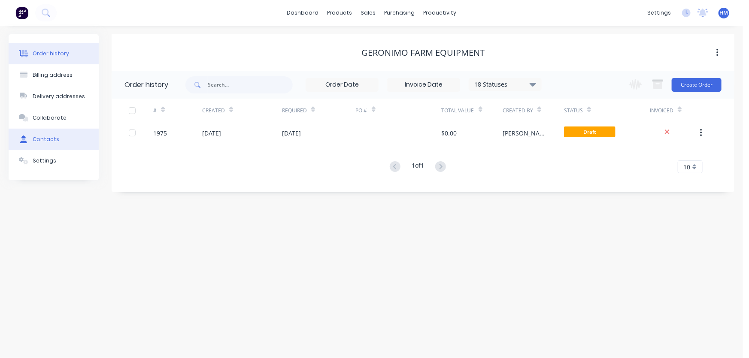
click at [51, 139] on div "Contacts" at bounding box center [46, 140] width 27 height 8
select select "AU"
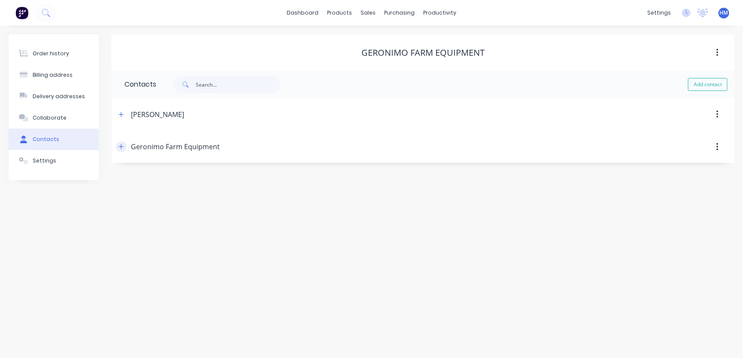
click at [124, 145] on button "button" at bounding box center [121, 147] width 11 height 11
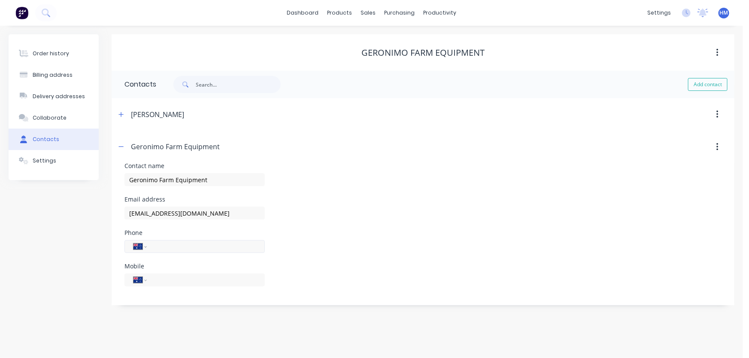
click at [166, 242] on input "tel" at bounding box center [204, 247] width 103 height 10
click at [165, 245] on input "tel" at bounding box center [204, 247] width 103 height 10
type input "[PHONE_NUMBER]"
click at [51, 52] on div "Order history" at bounding box center [51, 54] width 36 height 8
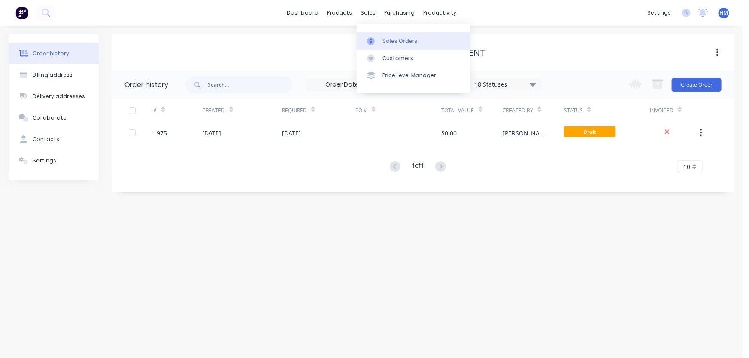
click at [395, 41] on div "Sales Orders" at bounding box center [399, 41] width 35 height 8
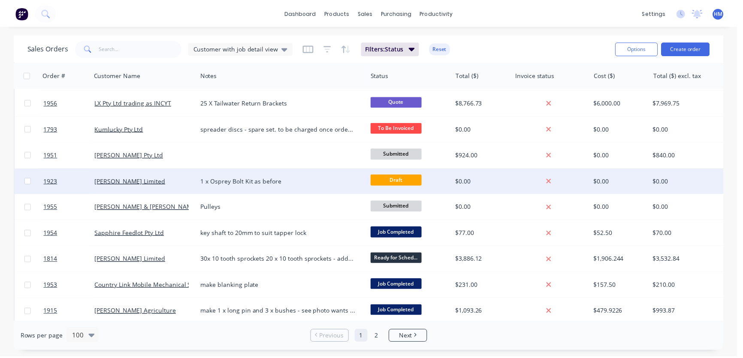
scroll to position [351, 0]
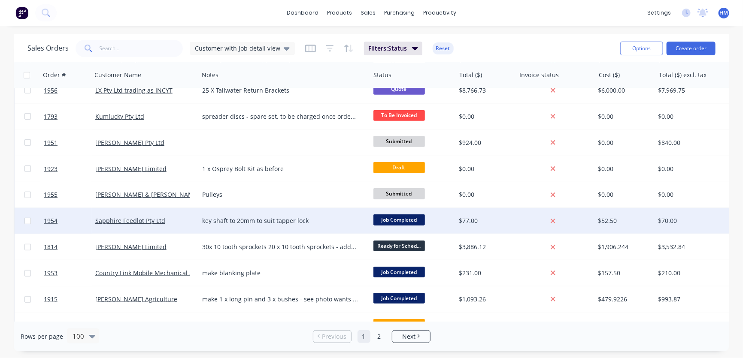
click at [178, 219] on div "Sapphire Feedlot Pty Ltd" at bounding box center [142, 221] width 95 height 9
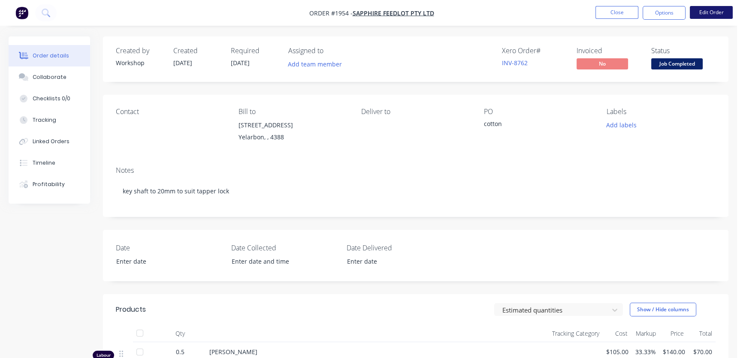
click at [712, 11] on button "Edit Order" at bounding box center [711, 12] width 43 height 13
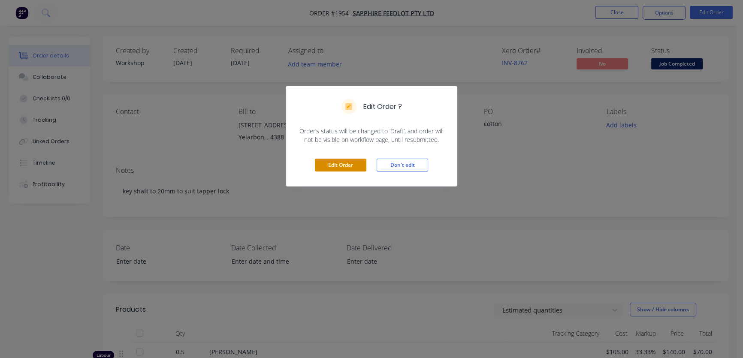
click at [340, 160] on button "Edit Order" at bounding box center [341, 165] width 52 height 13
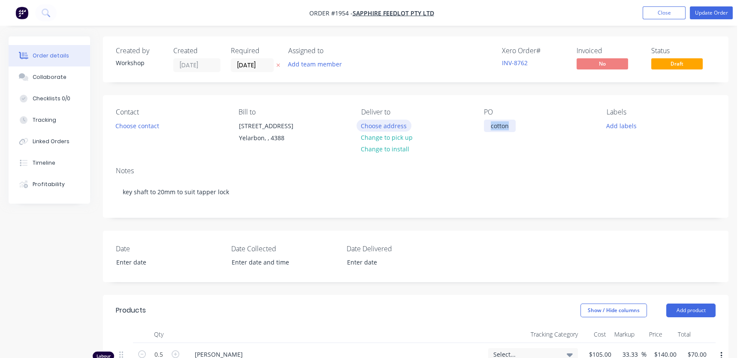
drag, startPoint x: 407, startPoint y: 125, endPoint x: 397, endPoint y: 125, distance: 10.3
click at [397, 125] on div "Contact Choose contact [PERSON_NAME] to [STREET_ADDRESS] Deliver to Choose addr…" at bounding box center [416, 127] width 626 height 65
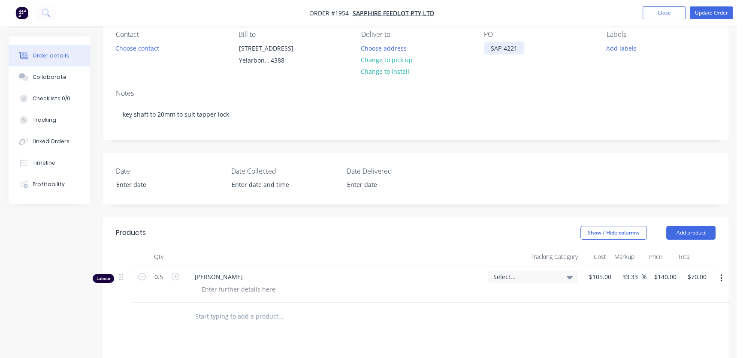
scroll to position [117, 0]
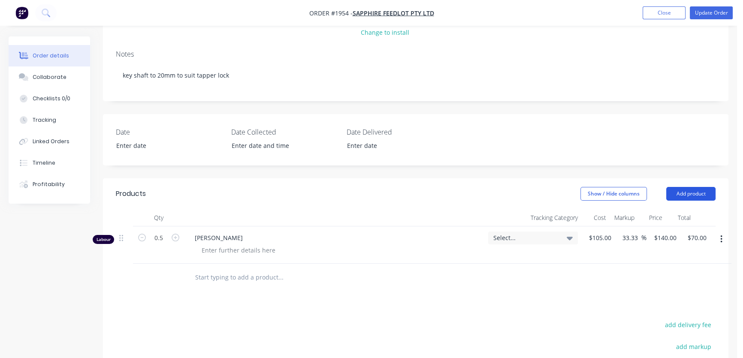
click at [703, 201] on button "Add product" at bounding box center [691, 194] width 49 height 14
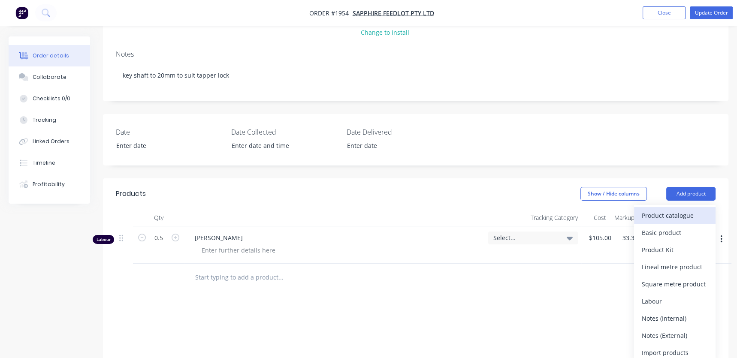
click at [663, 222] on div "Product catalogue" at bounding box center [675, 215] width 66 height 12
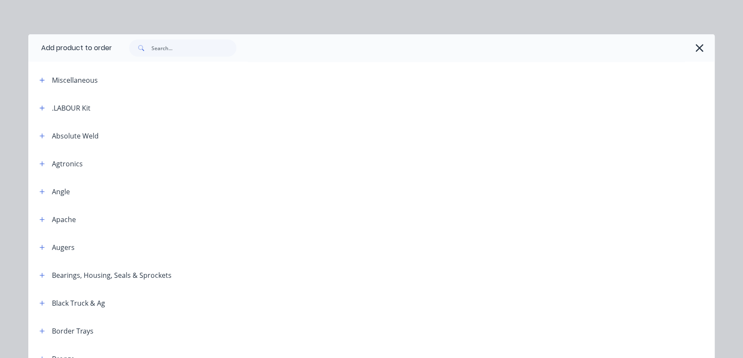
drag, startPoint x: 39, startPoint y: 105, endPoint x: 87, endPoint y: 121, distance: 51.0
click at [39, 106] on icon "button" at bounding box center [41, 108] width 5 height 6
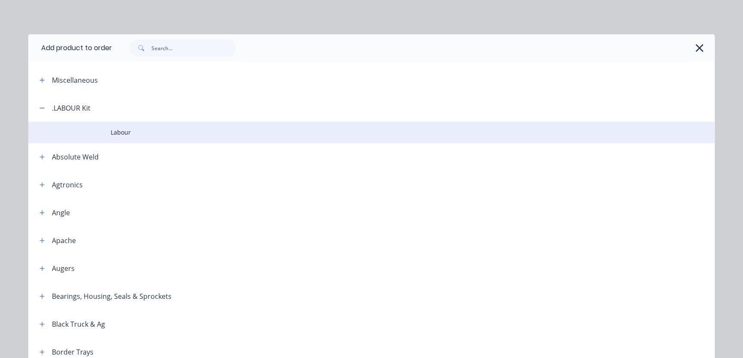
click at [101, 132] on td at bounding box center [69, 132] width 82 height 21
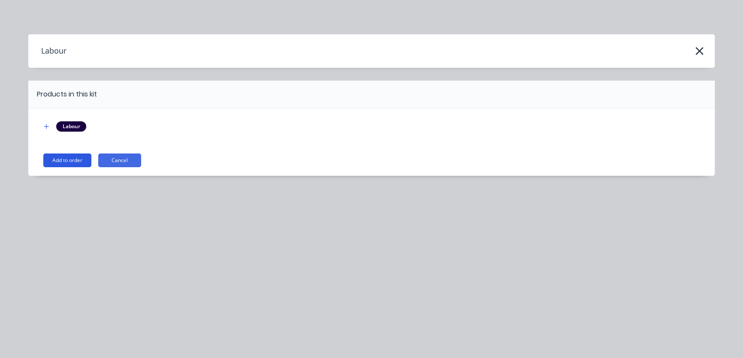
click at [57, 162] on button "Add to order" at bounding box center [67, 161] width 48 height 14
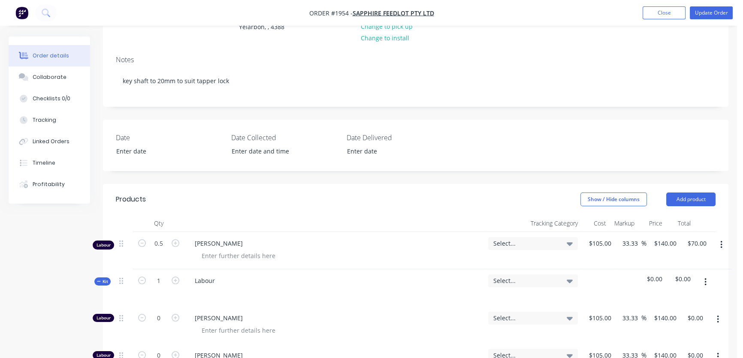
scroll to position [156, 0]
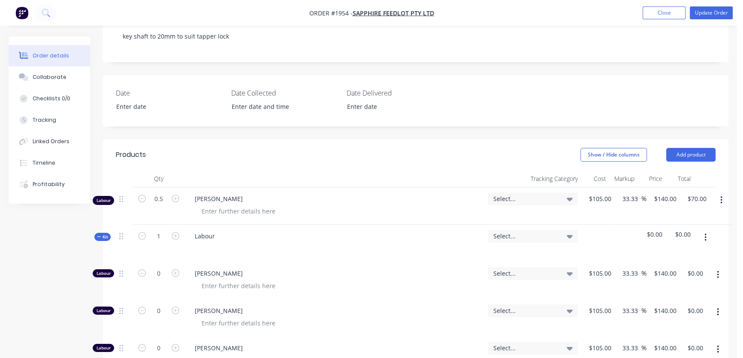
click at [720, 208] on button "button" at bounding box center [722, 200] width 20 height 15
click at [680, 276] on div "Delete" at bounding box center [691, 274] width 66 height 12
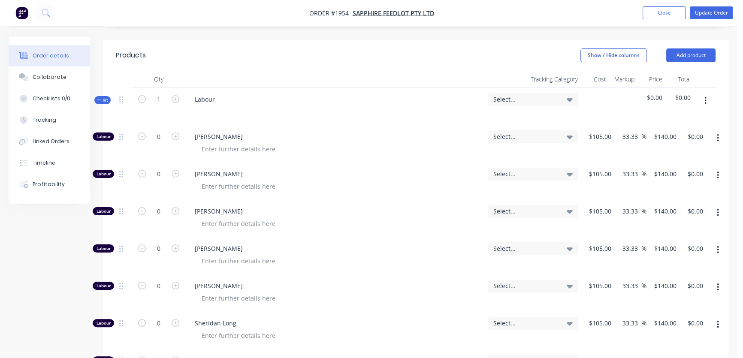
scroll to position [273, 0]
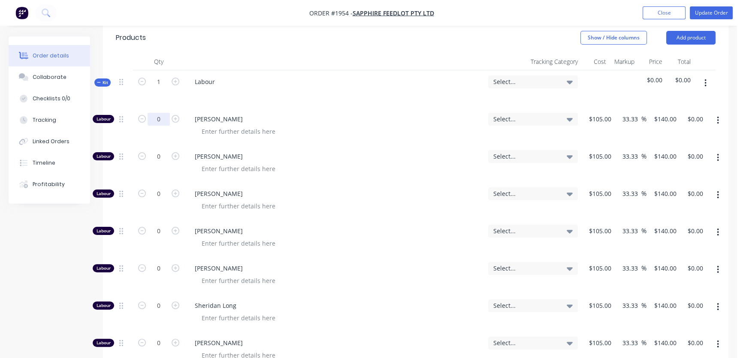
click at [160, 126] on input "0" at bounding box center [159, 119] width 22 height 13
type input "0.5"
type input "$70.00"
click at [98, 87] on button "Kit" at bounding box center [102, 83] width 16 height 8
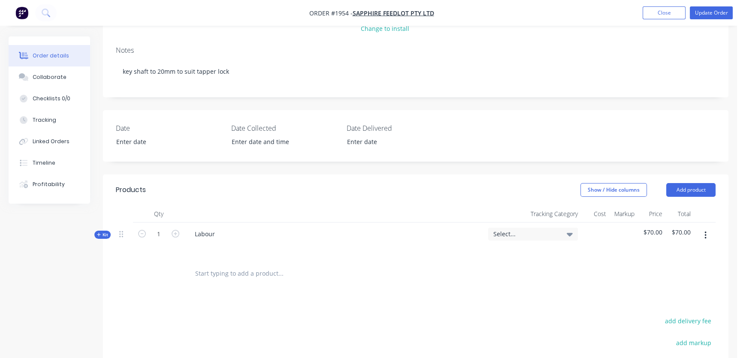
scroll to position [117, 0]
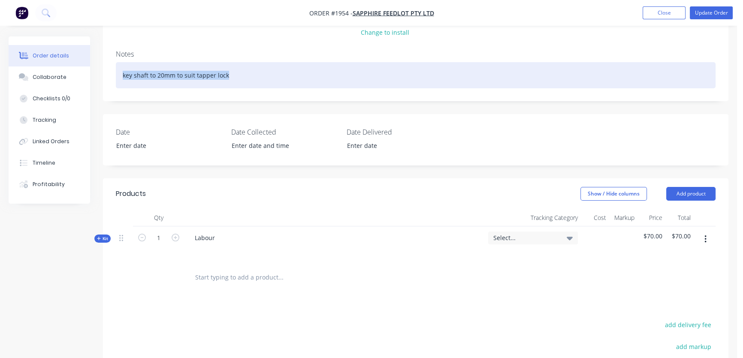
drag, startPoint x: 233, startPoint y: 82, endPoint x: 90, endPoint y: 81, distance: 142.5
click at [90, 81] on div "Order details Collaborate Checklists 0/0 Tracking Linked Orders Timeline Profit…" at bounding box center [368, 215] width 737 height 591
copy div "key shaft to 20mm to suit tapper lock"
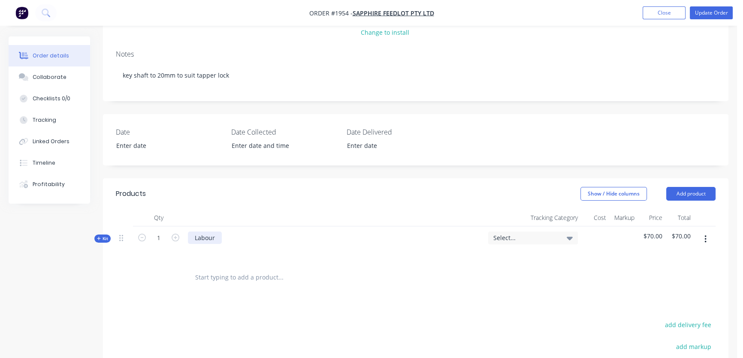
click at [218, 244] on div "Labour" at bounding box center [205, 238] width 34 height 12
click at [300, 244] on div "Labour: key shaft to 20mm to suit tapper lock" at bounding box center [260, 238] width 144 height 12
click at [325, 300] on div "Products Show / Hide columns Add product Qty Tracking Category Cost Markup Pric…" at bounding box center [416, 338] width 626 height 319
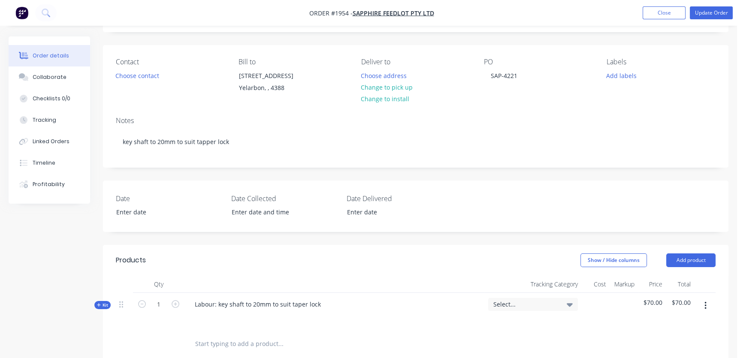
scroll to position [39, 0]
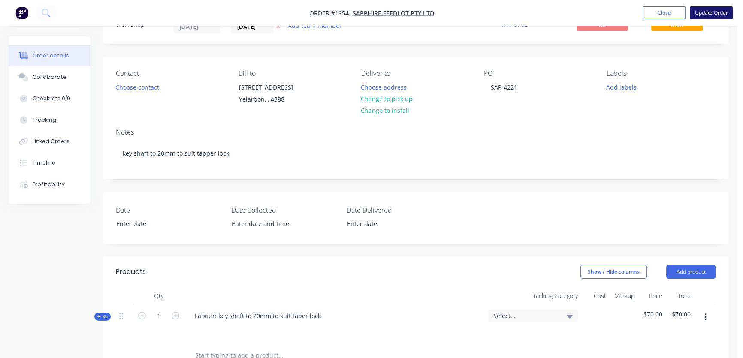
click at [706, 14] on button "Update Order" at bounding box center [711, 12] width 43 height 13
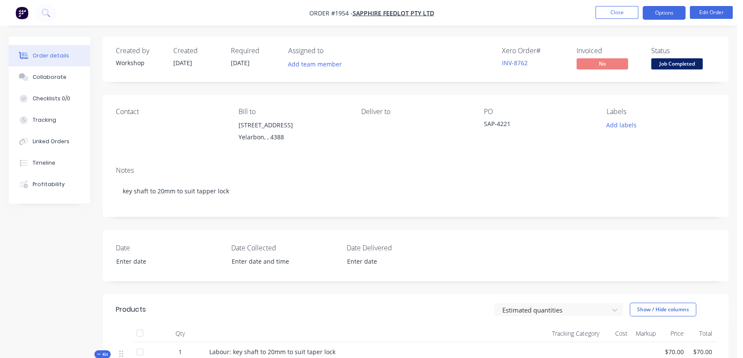
click at [665, 17] on button "Options" at bounding box center [664, 13] width 43 height 14
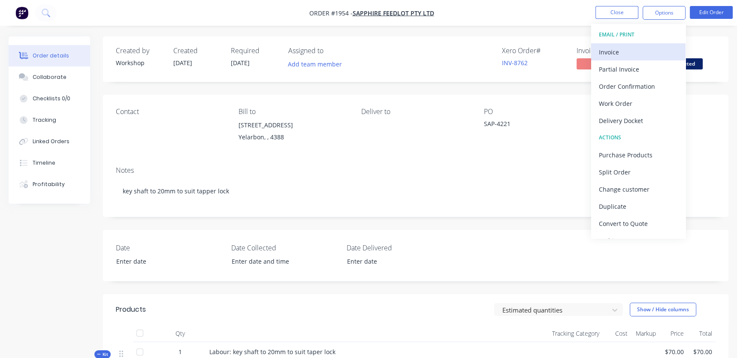
click at [646, 52] on div "Invoice" at bounding box center [638, 52] width 79 height 12
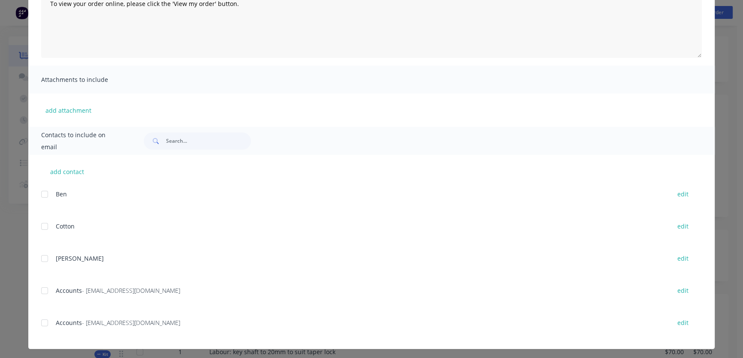
scroll to position [128, 0]
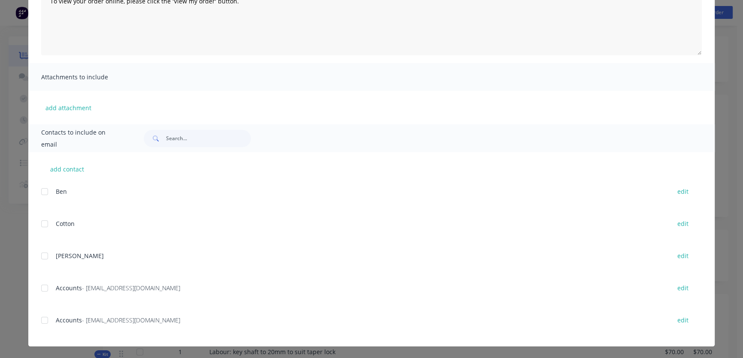
click at [45, 321] on div at bounding box center [44, 320] width 17 height 17
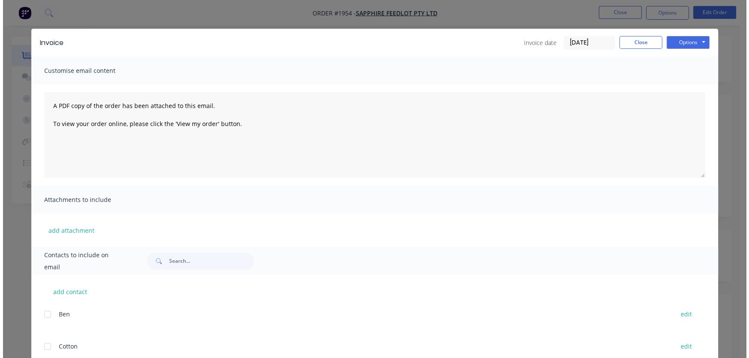
scroll to position [0, 0]
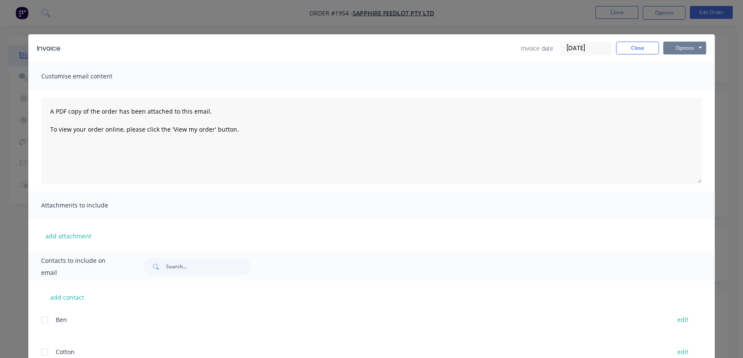
click at [680, 50] on button "Options" at bounding box center [685, 48] width 43 height 13
click at [682, 93] on button "Email" at bounding box center [691, 92] width 55 height 14
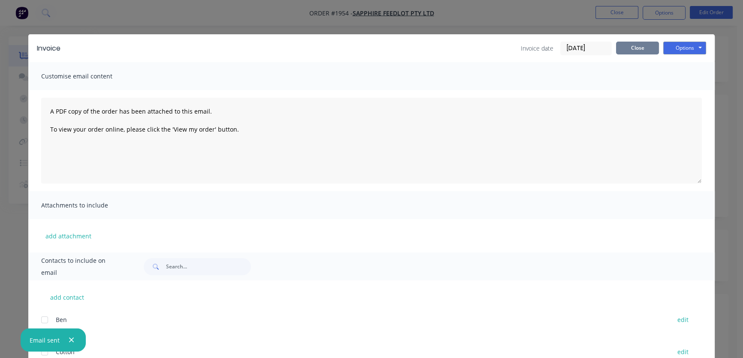
click at [636, 51] on button "Close" at bounding box center [637, 48] width 43 height 13
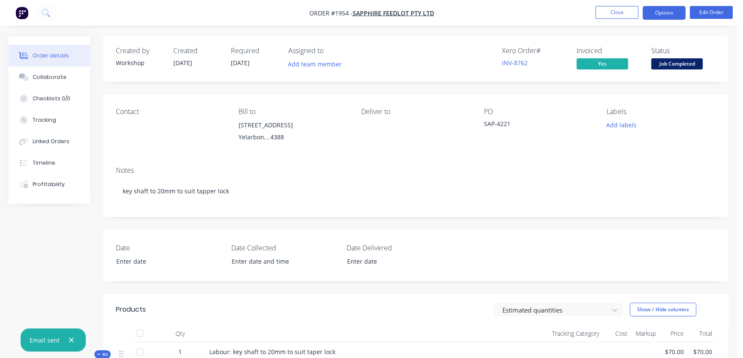
click at [662, 17] on button "Options" at bounding box center [664, 13] width 43 height 14
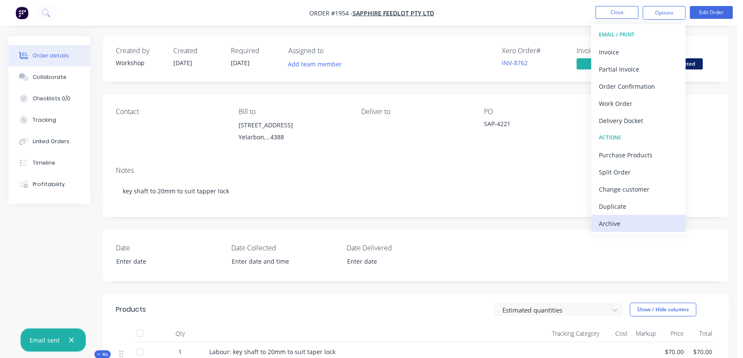
click at [622, 221] on div "Archive" at bounding box center [638, 224] width 79 height 12
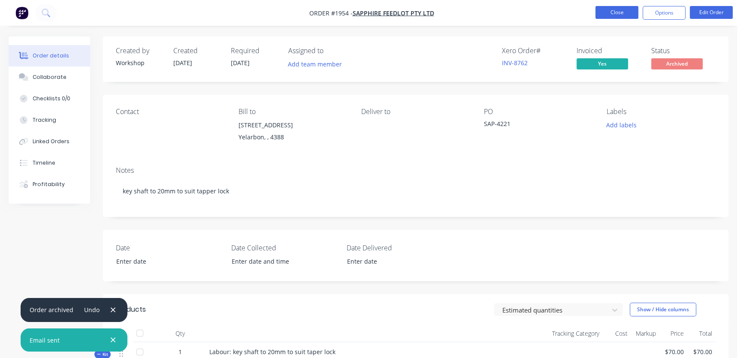
click at [613, 12] on button "Close" at bounding box center [617, 12] width 43 height 13
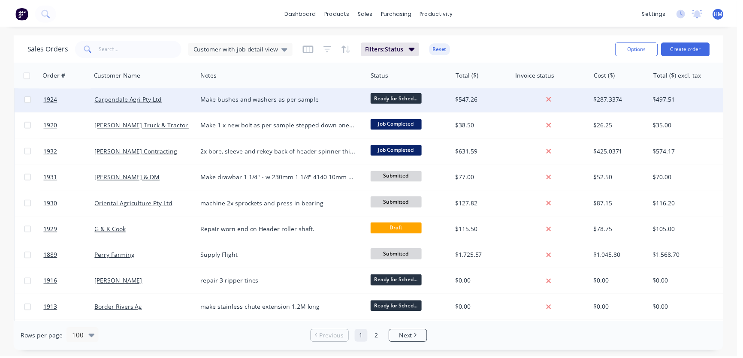
scroll to position [897, 0]
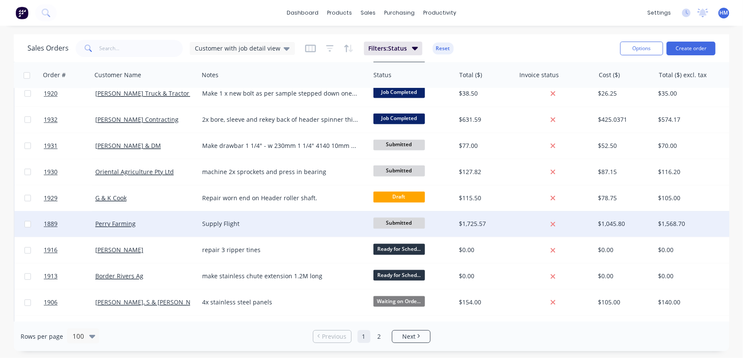
click at [167, 224] on div "Perry Farming" at bounding box center [142, 224] width 95 height 9
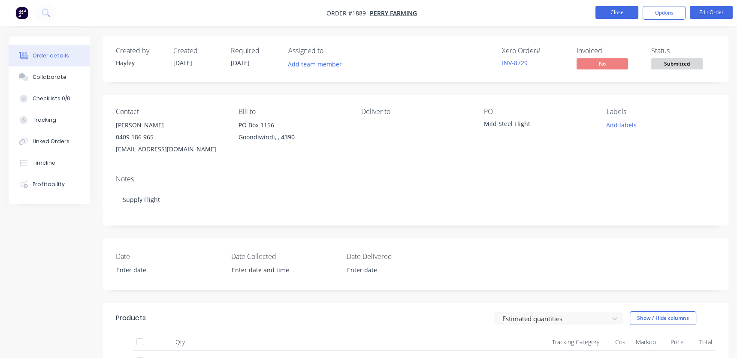
click at [620, 14] on button "Close" at bounding box center [617, 12] width 43 height 13
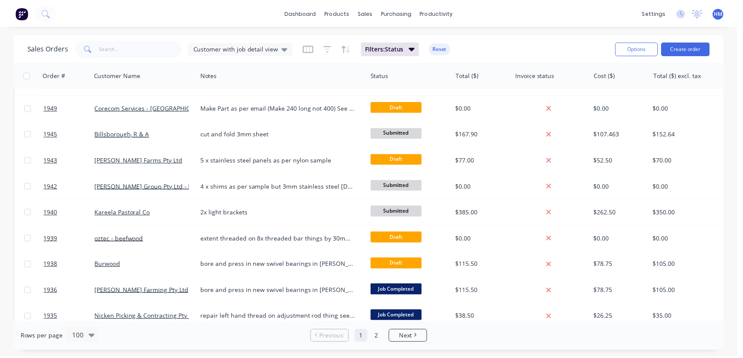
scroll to position [585, 0]
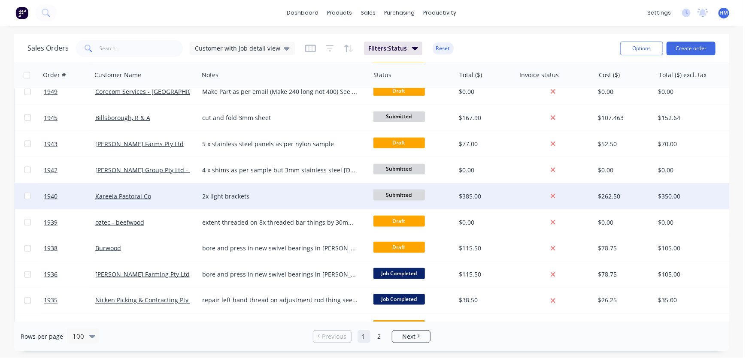
click at [156, 194] on div "Kareela Pastoral Co" at bounding box center [142, 196] width 95 height 9
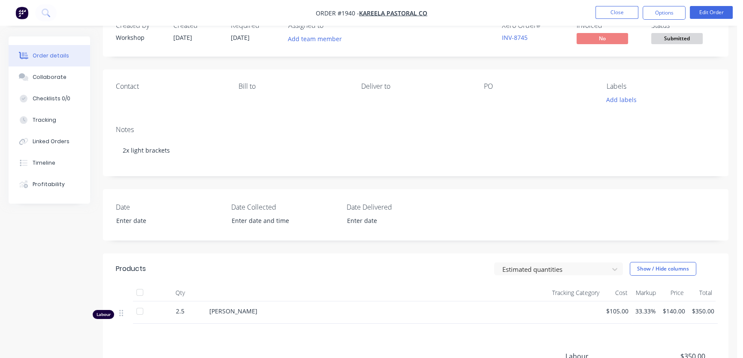
scroll to position [39, 0]
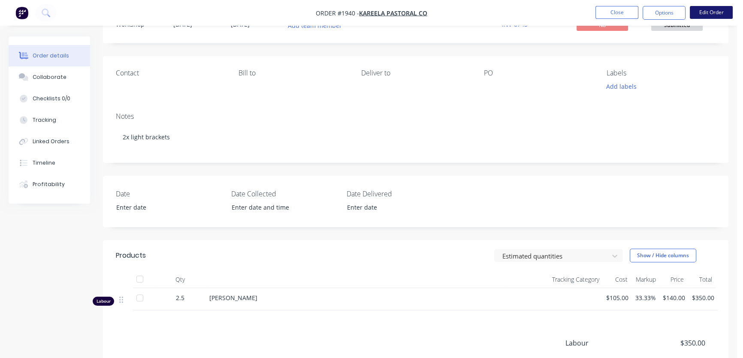
click at [716, 13] on button "Edit Order" at bounding box center [711, 12] width 43 height 13
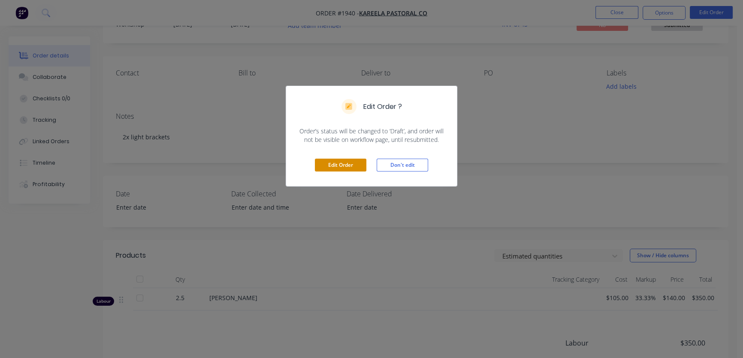
click at [340, 162] on button "Edit Order" at bounding box center [341, 165] width 52 height 13
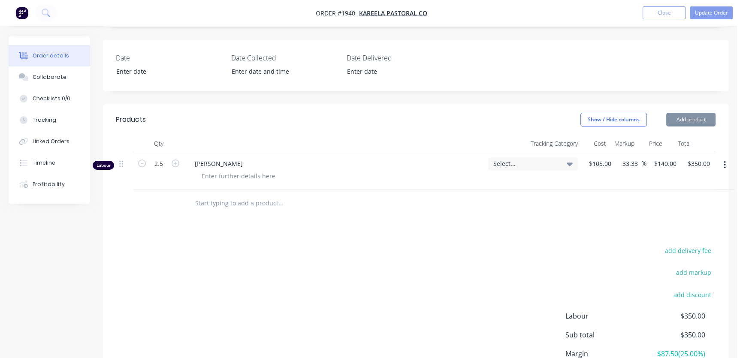
scroll to position [195, 0]
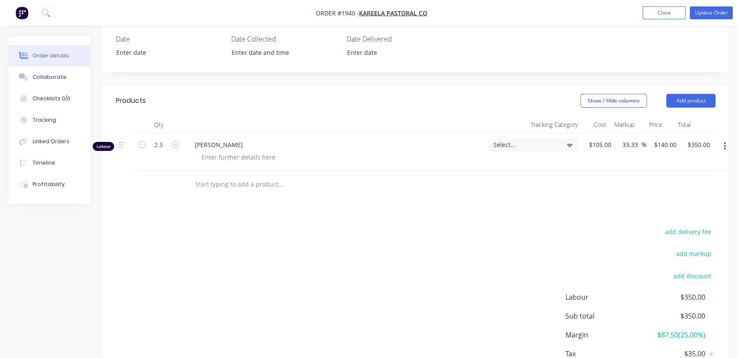
click at [723, 146] on button "button" at bounding box center [725, 146] width 20 height 15
click at [674, 216] on div "Delete" at bounding box center [694, 220] width 66 height 12
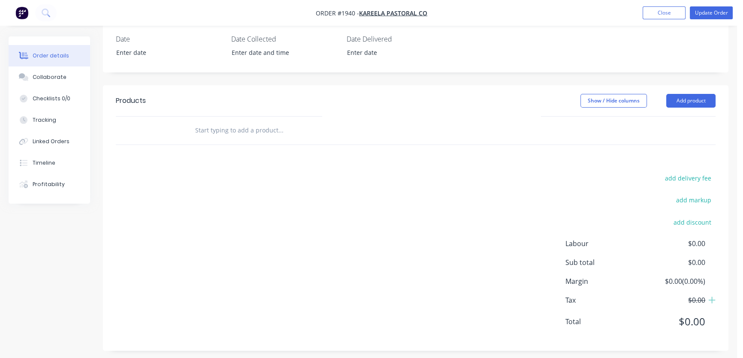
drag, startPoint x: 214, startPoint y: 139, endPoint x: 228, endPoint y: 124, distance: 20.6
click at [222, 129] on div at bounding box center [339, 131] width 309 height 28
click at [228, 123] on input "text" at bounding box center [281, 130] width 172 height 17
type input "Y"
drag, startPoint x: 233, startPoint y: 136, endPoint x: 153, endPoint y: 135, distance: 80.3
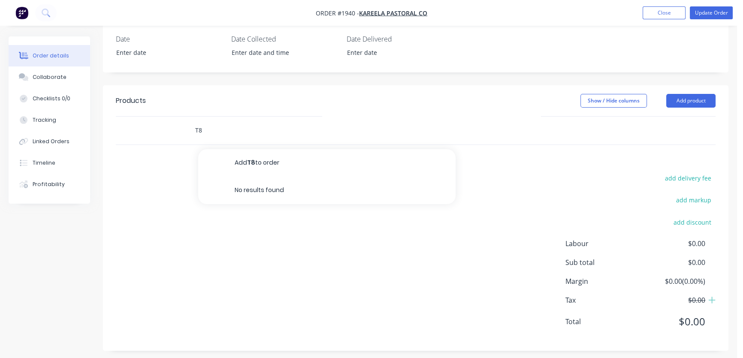
click at [153, 135] on div "T8 Add T8 to order No results found" at bounding box center [416, 131] width 600 height 28
paste input "Supply v2 T8 light bracket (powder coated)"
drag, startPoint x: 222, startPoint y: 130, endPoint x: 217, endPoint y: 129, distance: 5.3
click at [217, 129] on input "Supply v2 T8 light bracket (powder coated)" at bounding box center [281, 130] width 172 height 17
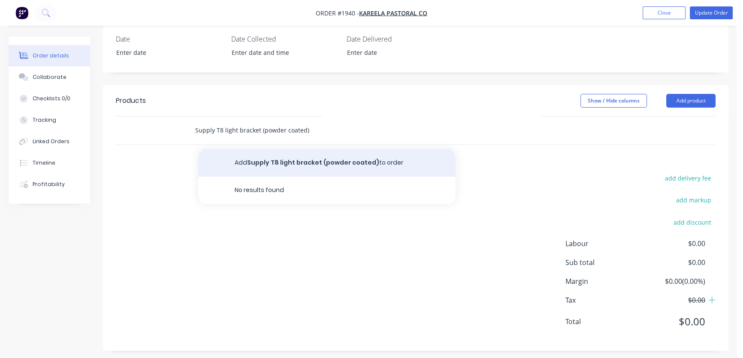
type input "Supply T8 light bracket (powder coated)"
click at [262, 160] on button "Add Supply T8 light bracket (powder coated) to order" at bounding box center [327, 162] width 258 height 27
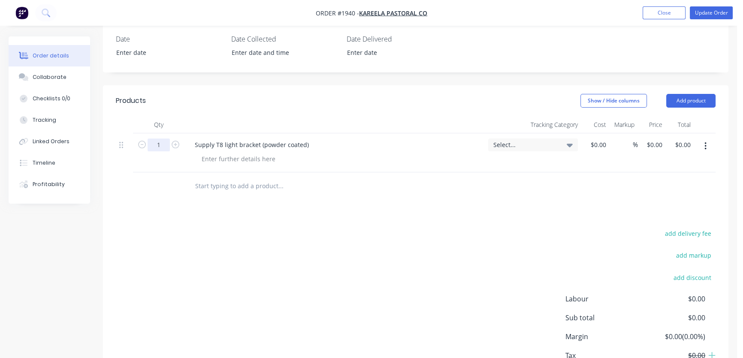
click at [162, 140] on input "1" at bounding box center [159, 145] width 22 height 13
type input "2"
click at [297, 236] on div "add delivery fee add markup add discount Labour $0.00 Sub total $0.00 Margin $0…" at bounding box center [416, 311] width 600 height 166
click at [648, 143] on div "0 $0.00" at bounding box center [652, 152] width 28 height 39
type input "402.5"
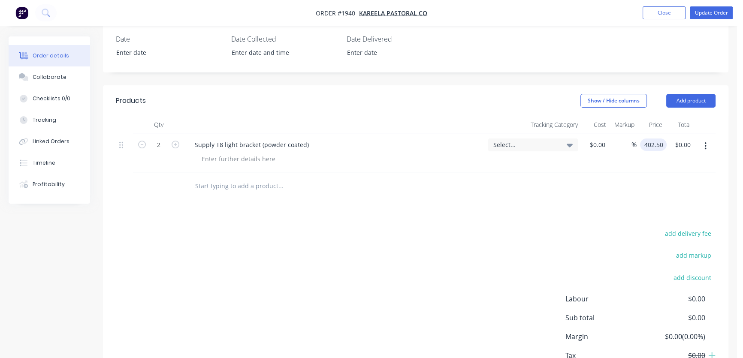
type input "$805.00"
click at [644, 149] on div "402.5 402.50" at bounding box center [655, 145] width 23 height 12
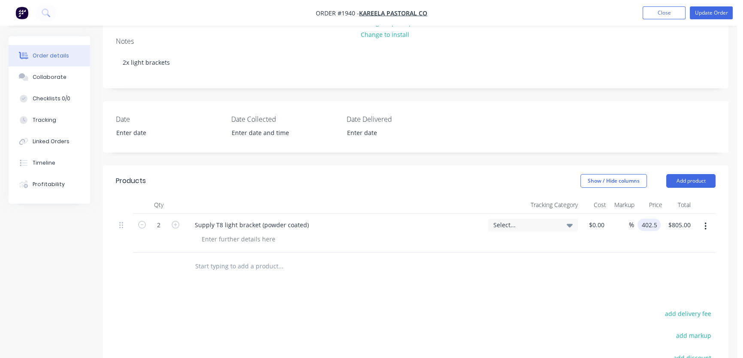
scroll to position [0, 0]
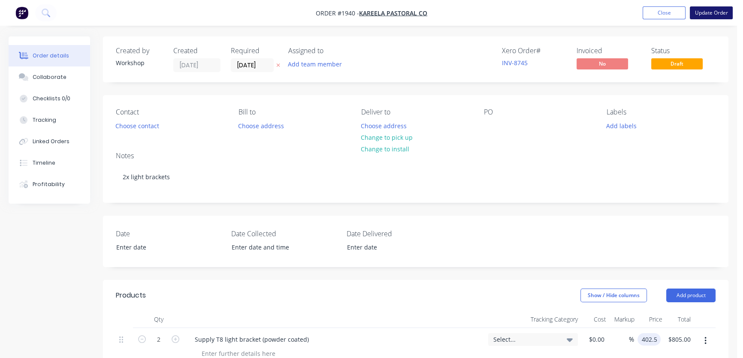
type input "$402.50"
click at [701, 15] on button "Update Order" at bounding box center [711, 12] width 43 height 13
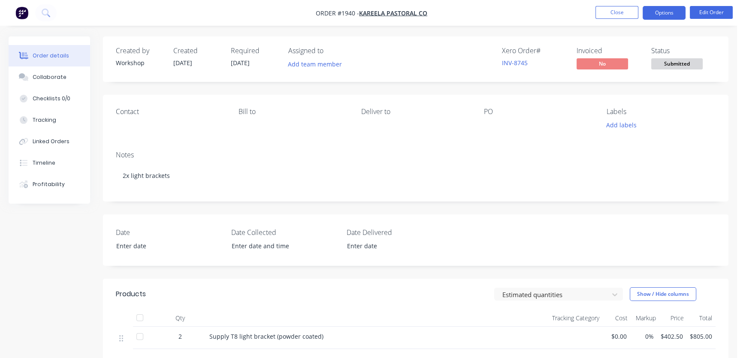
click at [668, 14] on button "Options" at bounding box center [664, 13] width 43 height 14
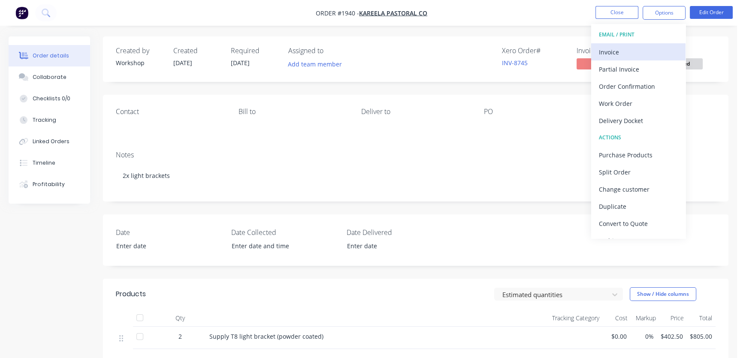
click at [656, 46] on div "Invoice" at bounding box center [638, 52] width 79 height 12
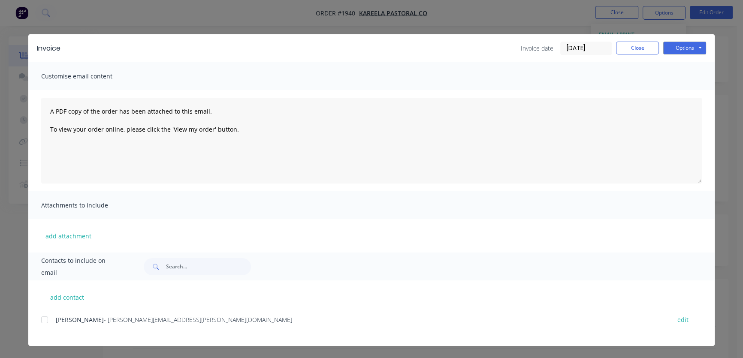
click at [47, 319] on div at bounding box center [44, 320] width 17 height 17
drag, startPoint x: 701, startPoint y: 47, endPoint x: 704, endPoint y: 53, distance: 6.9
click at [701, 47] on button "Options" at bounding box center [685, 48] width 43 height 13
click at [692, 92] on button "Email" at bounding box center [691, 92] width 55 height 14
click at [631, 47] on button "Close" at bounding box center [637, 48] width 43 height 13
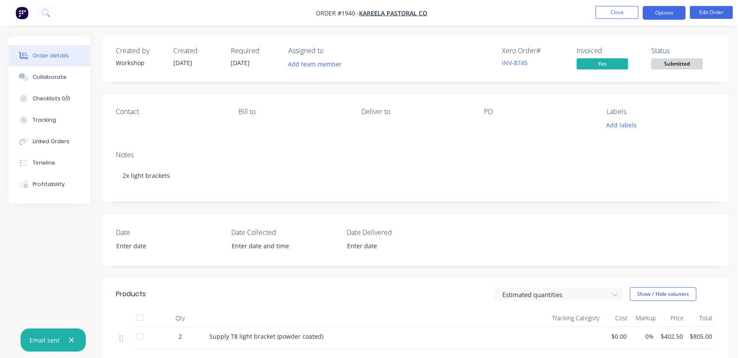
click at [660, 14] on button "Options" at bounding box center [664, 13] width 43 height 14
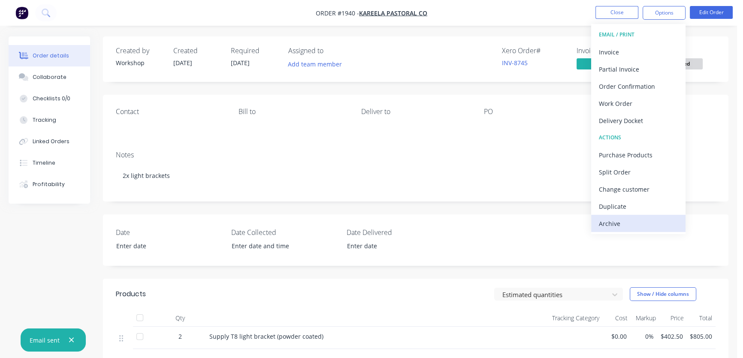
click at [621, 220] on div "Archive" at bounding box center [638, 224] width 79 height 12
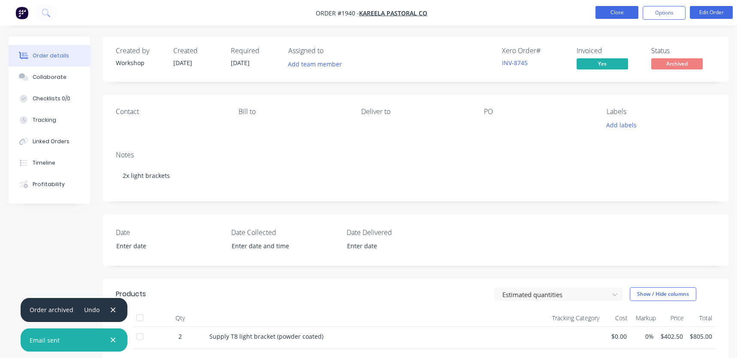
click at [615, 13] on button "Close" at bounding box center [617, 12] width 43 height 13
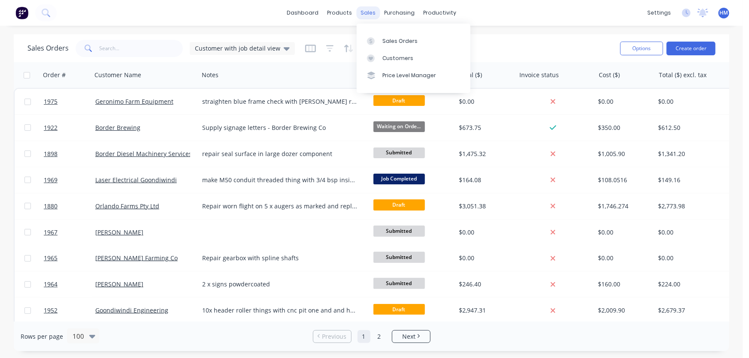
click at [368, 11] on div "sales" at bounding box center [368, 12] width 24 height 13
click at [394, 42] on div "Sales Orders" at bounding box center [399, 41] width 35 height 8
click at [688, 45] on button "Create order" at bounding box center [691, 49] width 49 height 14
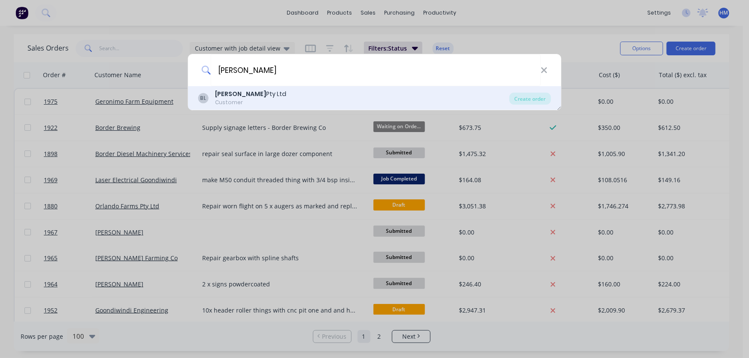
type input "[PERSON_NAME]"
click at [231, 97] on div "[PERSON_NAME] Pty Ltd" at bounding box center [250, 94] width 71 height 9
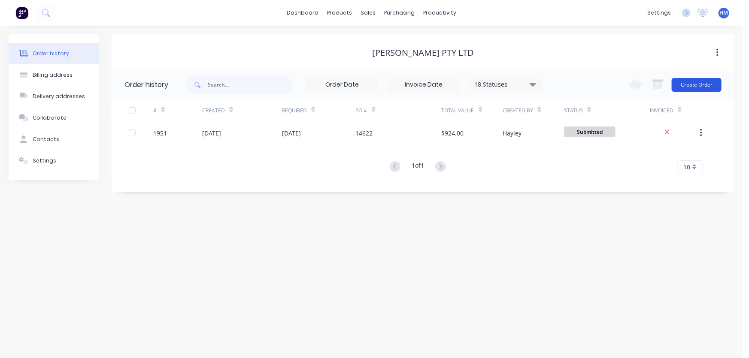
click at [700, 82] on button "Create Order" at bounding box center [697, 85] width 50 height 14
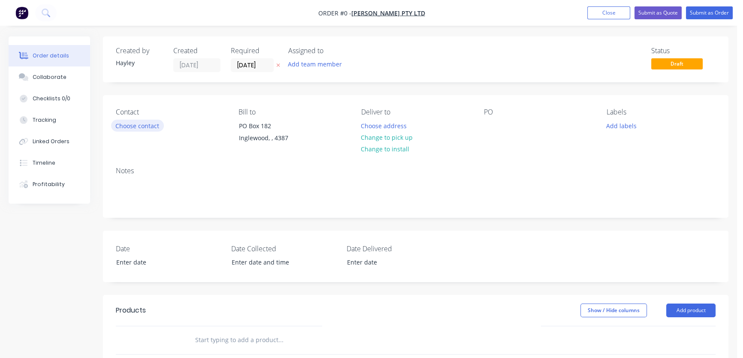
click at [138, 126] on button "Choose contact" at bounding box center [137, 126] width 53 height 12
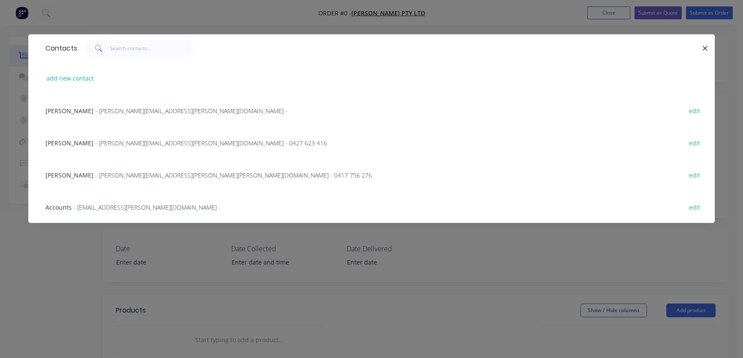
click at [95, 107] on span "- [PERSON_NAME][EMAIL_ADDRESS][PERSON_NAME][DOMAIN_NAME] -" at bounding box center [191, 111] width 192 height 8
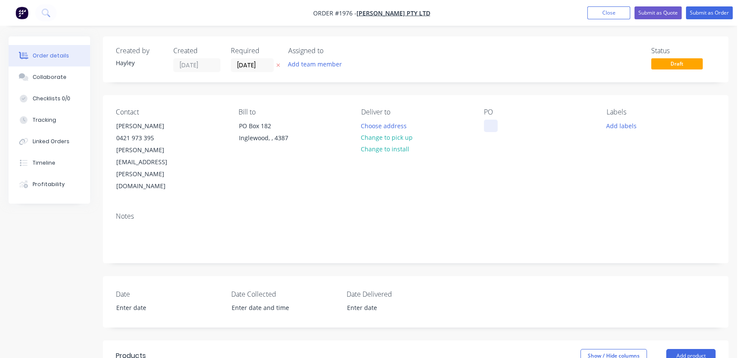
click at [488, 123] on div at bounding box center [491, 126] width 14 height 12
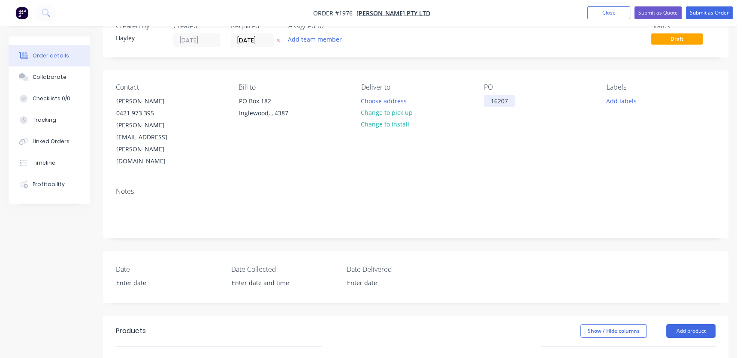
scroll to position [39, 0]
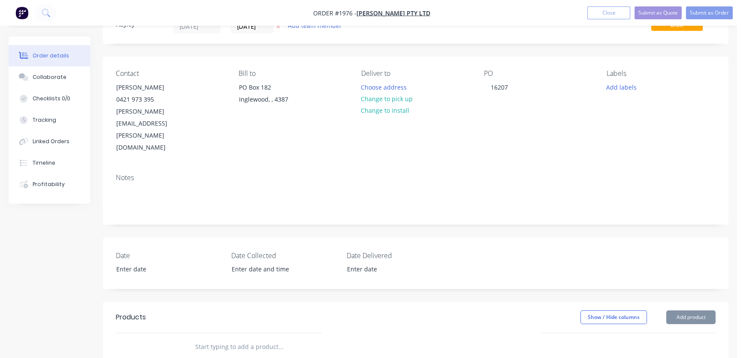
click at [284, 339] on input "text" at bounding box center [281, 347] width 172 height 17
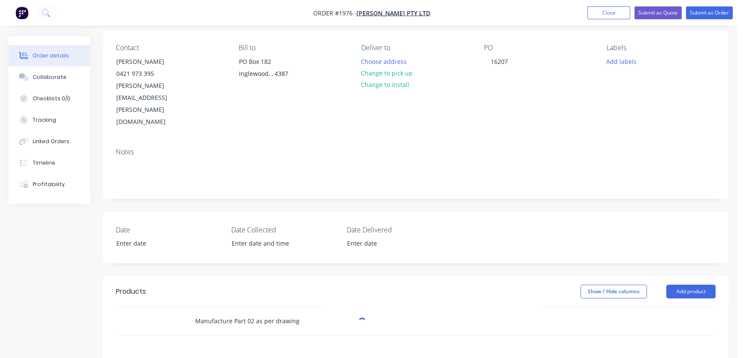
scroll to position [78, 0]
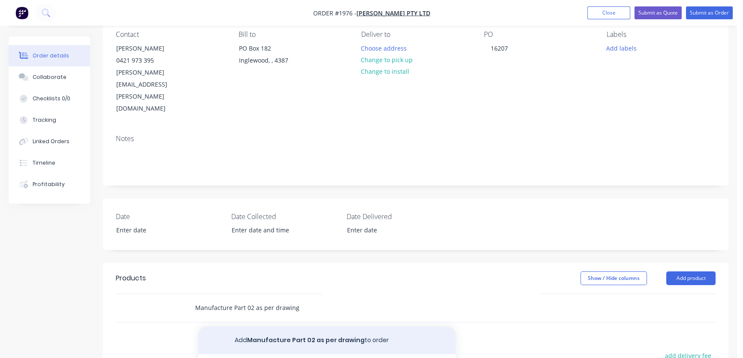
type input "Manufacture Part 02 as per drawing"
click at [274, 327] on button "Add Manufacture Part 02 as per drawing to order" at bounding box center [327, 340] width 258 height 27
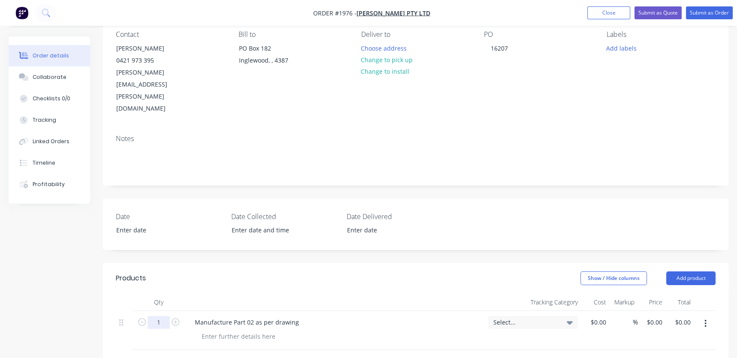
click at [158, 316] on input "1" at bounding box center [159, 322] width 22 height 13
type input "70"
click at [242, 355] on input "text" at bounding box center [281, 363] width 172 height 17
drag, startPoint x: 305, startPoint y: 284, endPoint x: 300, endPoint y: 284, distance: 5.2
click at [300, 316] on div "Manufacture Part 02 as per drawing" at bounding box center [335, 322] width 294 height 12
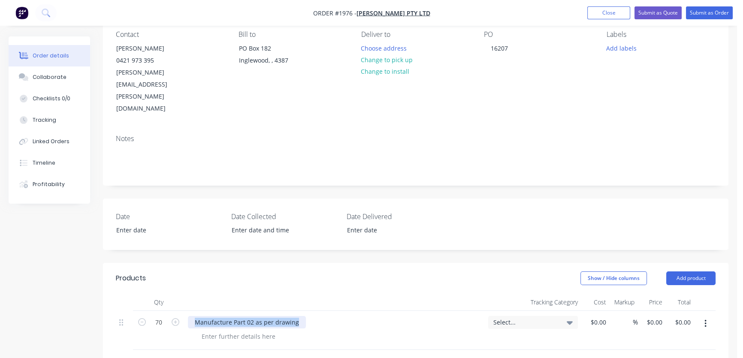
drag, startPoint x: 299, startPoint y: 285, endPoint x: 178, endPoint y: 281, distance: 121.1
click at [178, 311] on div "70 Manufacture Part 02 as per drawing Select... $0.00 $0.00 % $0.00 $0.00 $0.00…" at bounding box center [416, 330] width 600 height 39
copy div "Manufacture Part 02 as per drawing"
click at [206, 355] on input "text" at bounding box center [281, 363] width 172 height 17
paste input "Manufacture Part 02 as per drawing"
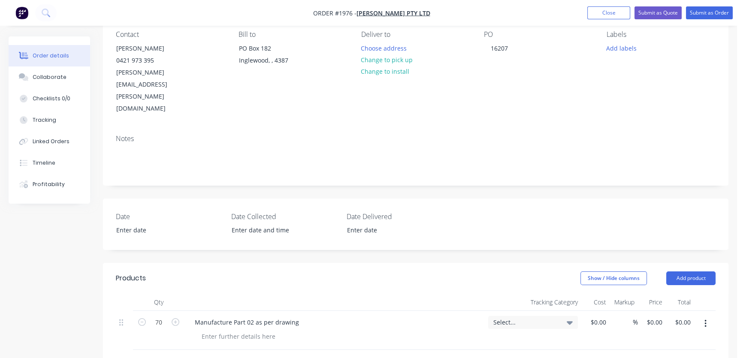
click at [252, 355] on input "Manufacture Part 02 as per drawing" at bounding box center [281, 363] width 172 height 17
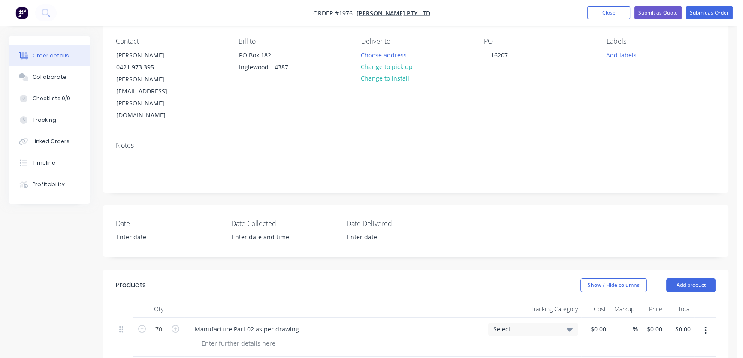
scroll to position [117, 0]
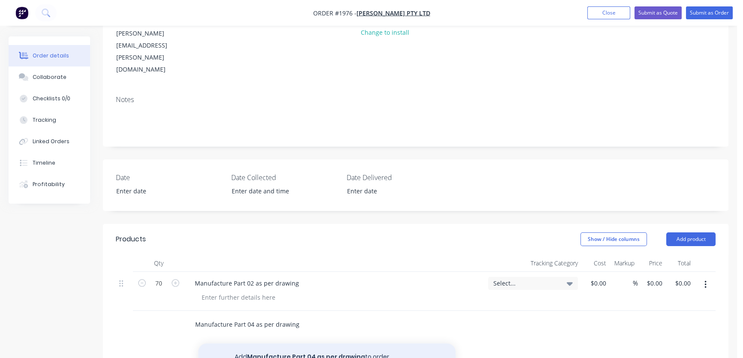
type input "Manufacture Part 04 as per drawing"
click at [313, 344] on button "Add Manufacture Part 04 as per drawing to order" at bounding box center [327, 357] width 258 height 27
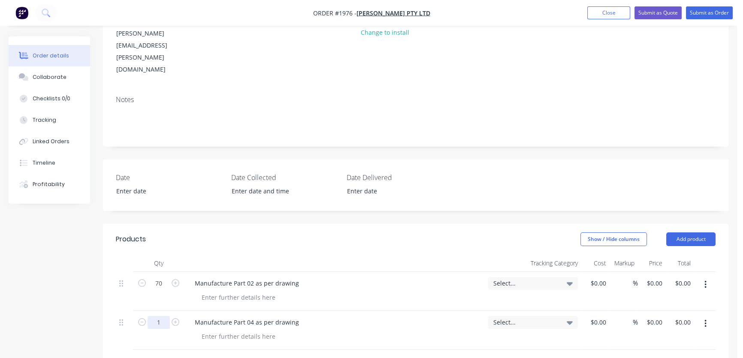
click at [163, 316] on input "1" at bounding box center [159, 322] width 22 height 13
type input "70"
click at [239, 355] on input "text" at bounding box center [281, 363] width 172 height 17
click at [652, 277] on div "0 $0.00" at bounding box center [654, 283] width 23 height 12
type input "1"
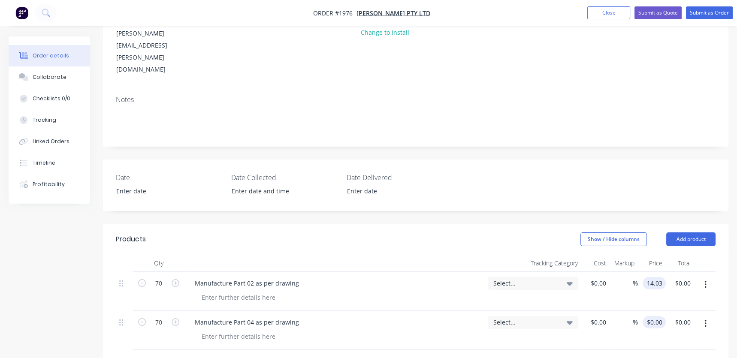
type input "$14.03"
type input "$982.10"
click at [657, 316] on input "0" at bounding box center [656, 322] width 20 height 12
type input "$12.91"
type input "$903.70"
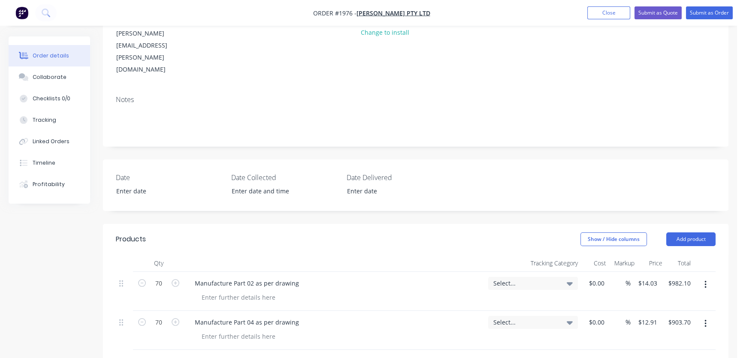
click at [644, 350] on div at bounding box center [416, 364] width 600 height 28
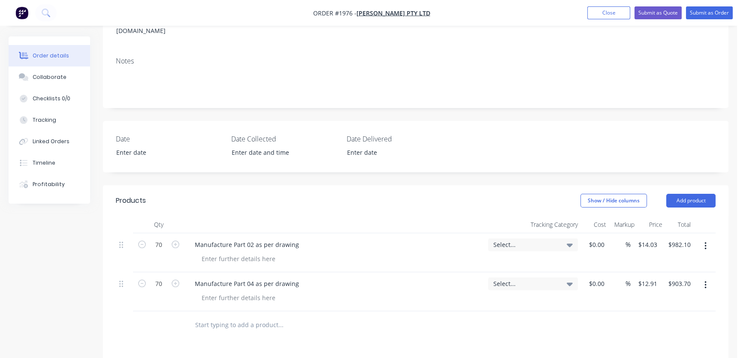
scroll to position [85, 0]
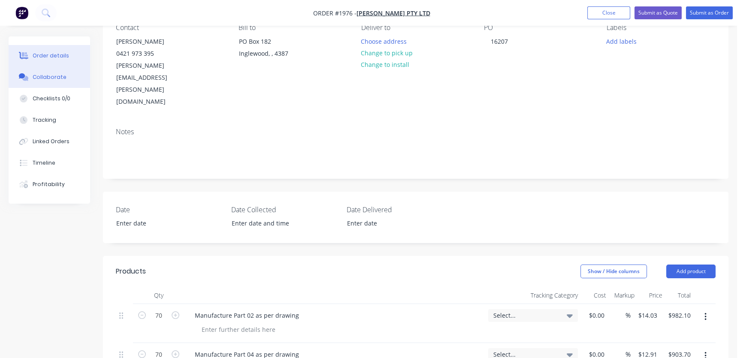
drag, startPoint x: 64, startPoint y: 79, endPoint x: 22, endPoint y: 82, distance: 42.6
click at [64, 79] on button "Collaborate" at bounding box center [50, 77] width 82 height 21
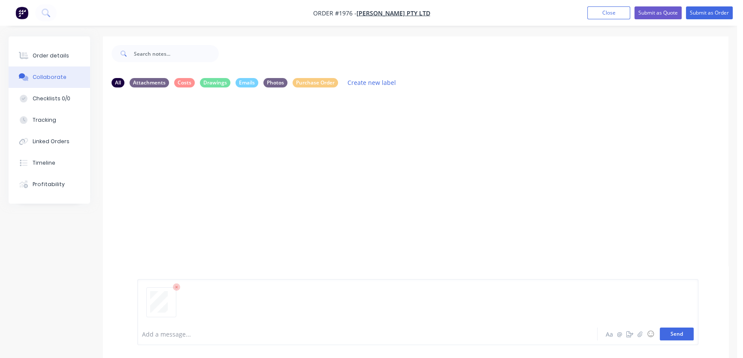
click at [677, 335] on button "Send" at bounding box center [677, 334] width 34 height 13
click at [678, 334] on button "Send" at bounding box center [677, 334] width 34 height 13
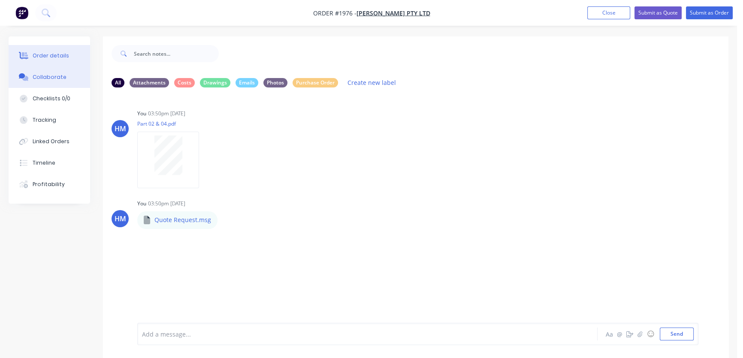
click at [44, 55] on div "Order details" at bounding box center [51, 56] width 36 height 8
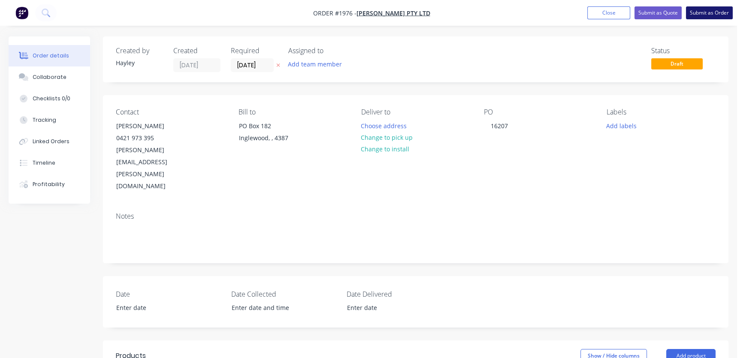
click at [711, 12] on button "Submit as Order" at bounding box center [709, 12] width 47 height 13
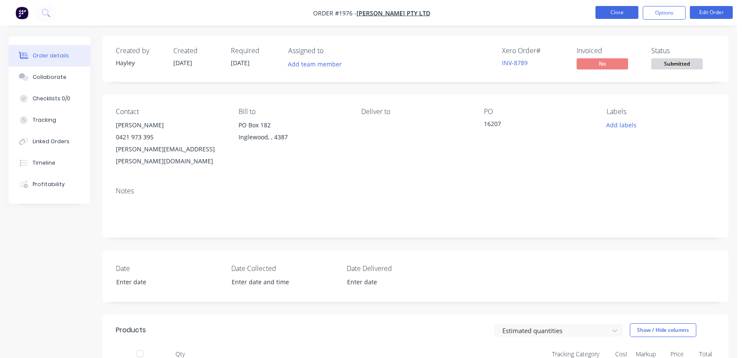
click at [606, 13] on button "Close" at bounding box center [617, 12] width 43 height 13
